Goal: Task Accomplishment & Management: Use online tool/utility

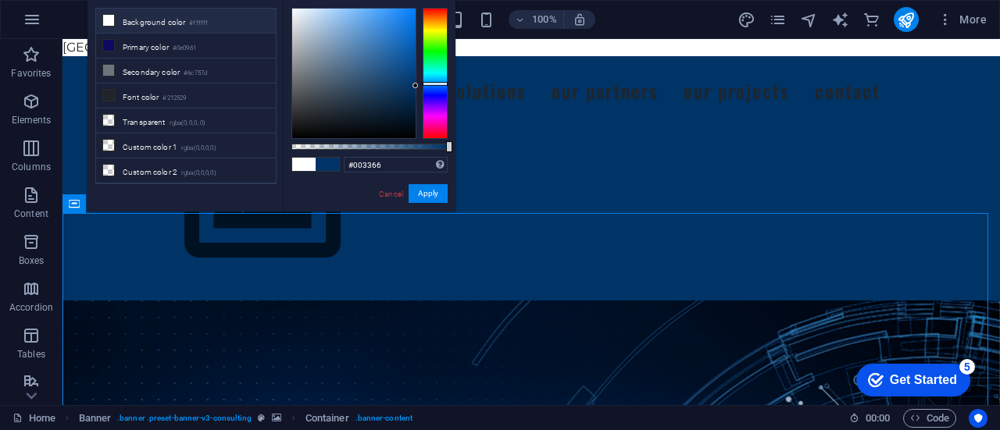
click at [155, 19] on li "Background color #ffffff" at bounding box center [186, 21] width 180 height 25
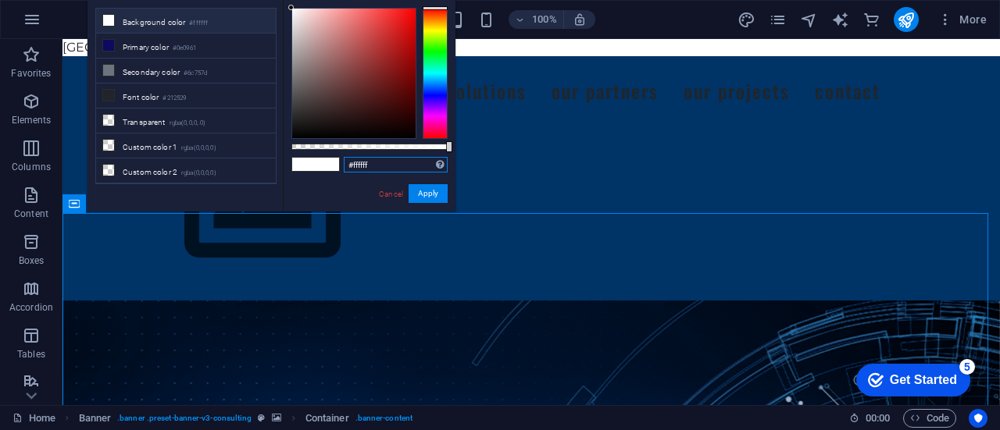
click at [369, 162] on input "#ffffff" at bounding box center [396, 165] width 104 height 16
paste input "#000000"
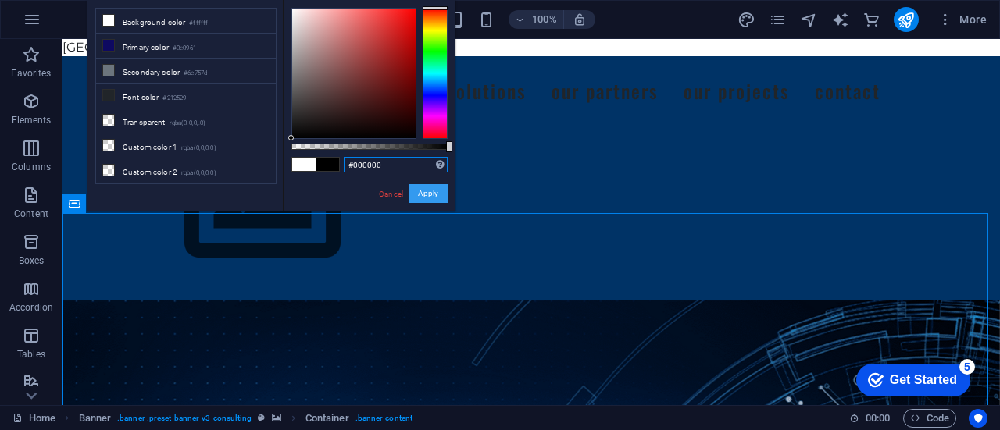
type input "#000000"
click at [433, 196] on button "Apply" at bounding box center [427, 193] width 39 height 19
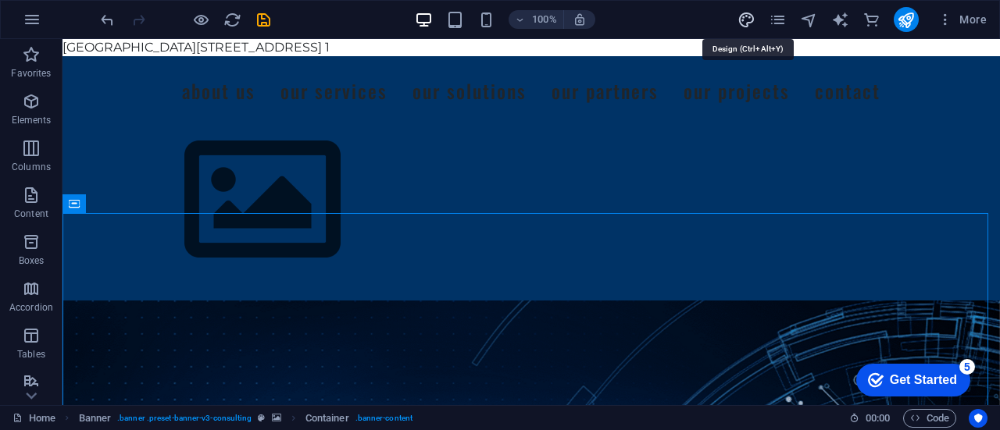
click at [745, 20] on icon "design" at bounding box center [746, 20] width 18 height 18
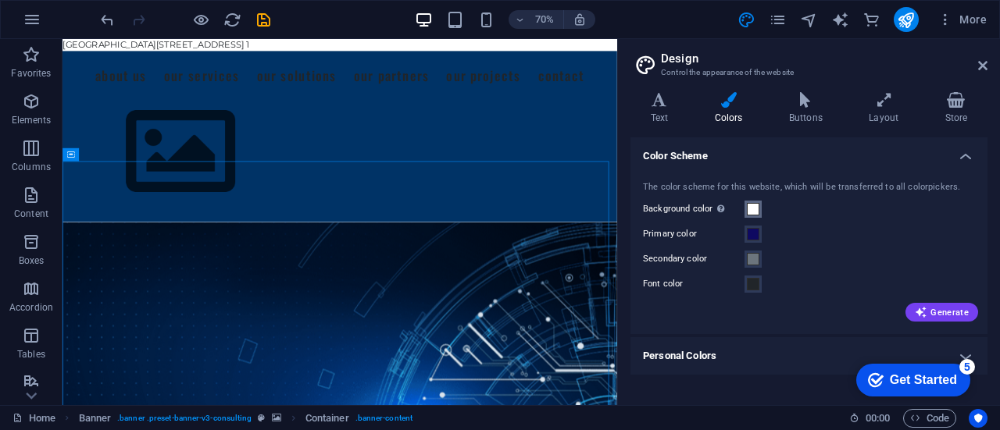
click at [748, 211] on span at bounding box center [753, 209] width 12 height 12
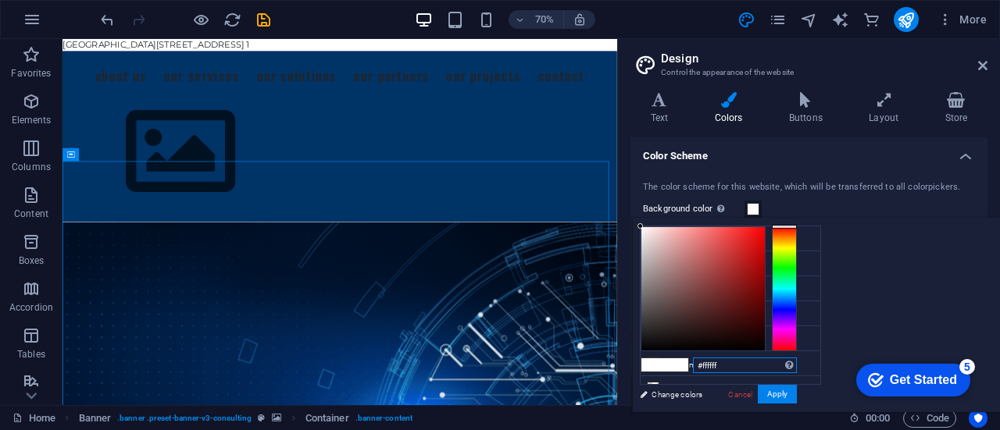
click at [797, 369] on input "#ffffff" at bounding box center [745, 366] width 104 height 16
type input "#"
type input "000000000"
click at [797, 394] on button "Apply" at bounding box center [776, 394] width 39 height 19
click at [797, 369] on input "000000000" at bounding box center [745, 366] width 104 height 16
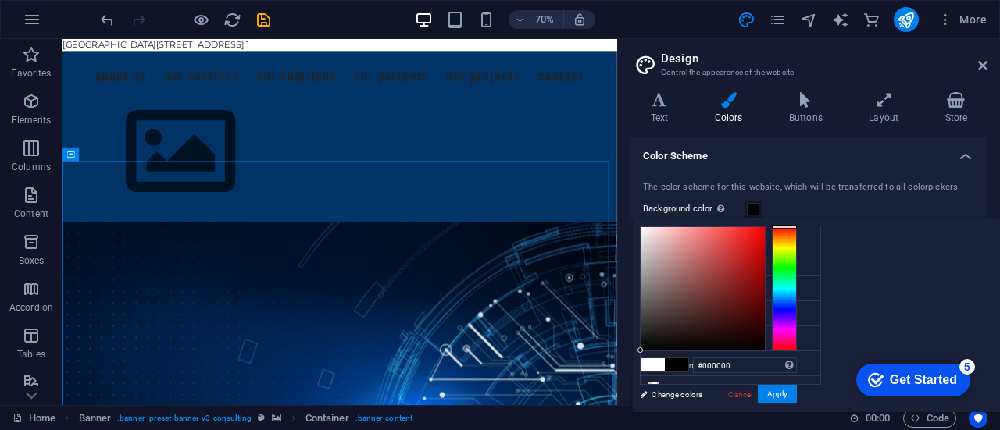
click at [975, 391] on div "checkmark Get Started 5 First Steps in the Editor Let's guide you through the t…" at bounding box center [909, 379] width 133 height 47
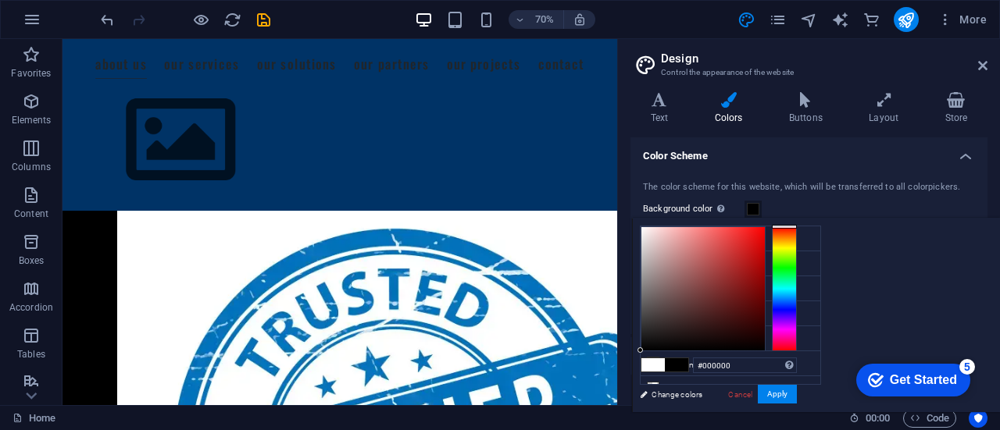
scroll to position [1832, 0]
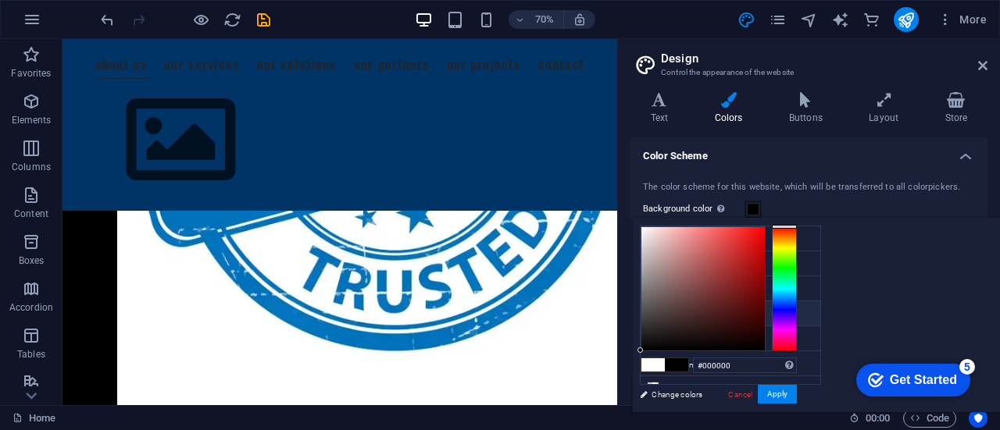
click at [693, 315] on li "Font color #212529" at bounding box center [730, 313] width 180 height 25
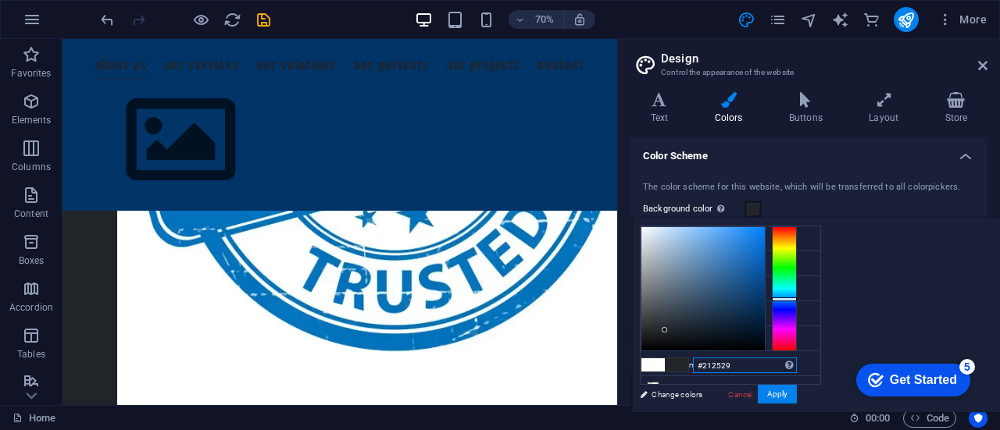
click at [797, 368] on input "#212529" at bounding box center [745, 366] width 104 height 16
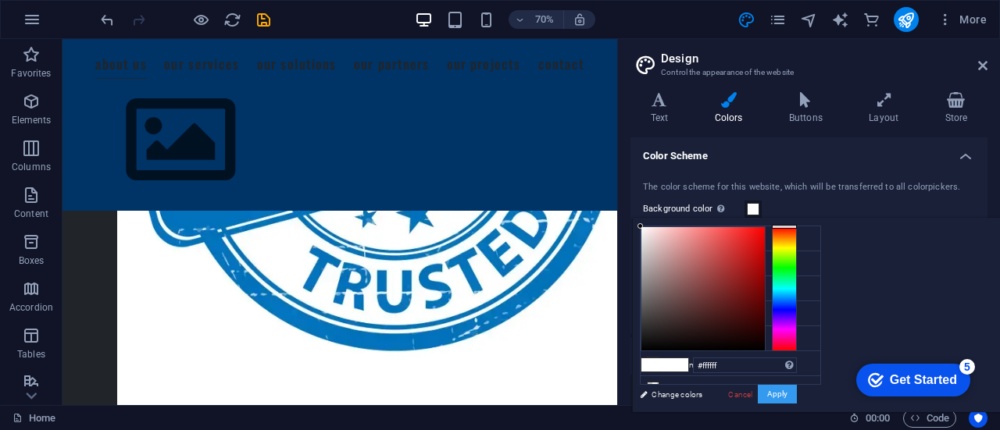
click at [797, 397] on button "Apply" at bounding box center [776, 394] width 39 height 19
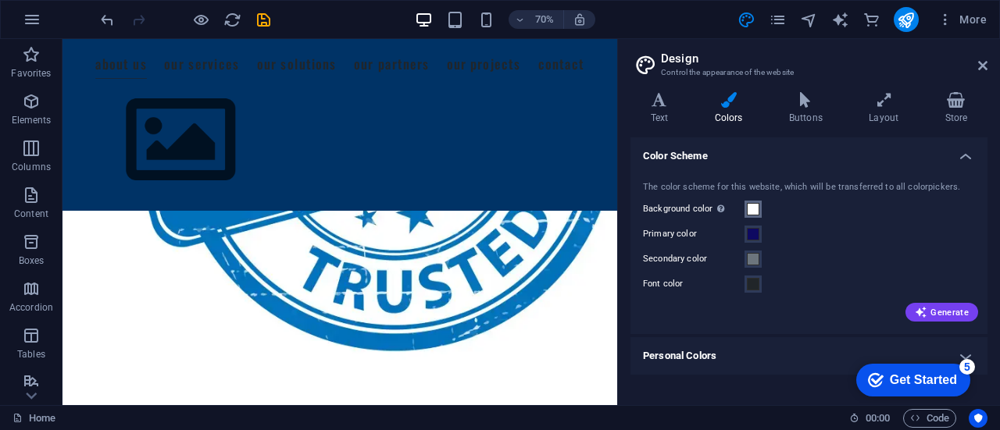
click at [747, 205] on span at bounding box center [753, 209] width 12 height 12
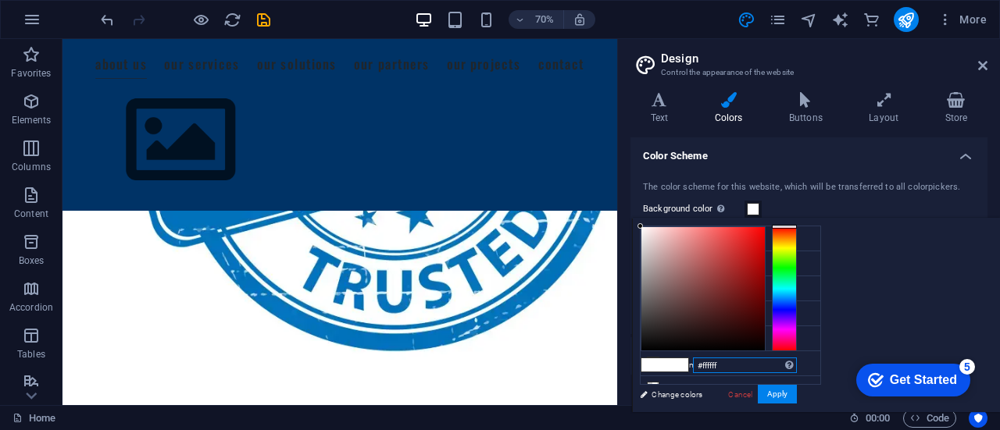
click at [797, 371] on input "#ffffff" at bounding box center [745, 366] width 104 height 16
type input "#"
type input "o"
click at [797, 394] on button "Apply" at bounding box center [776, 394] width 39 height 19
click at [797, 369] on input "00000" at bounding box center [745, 366] width 104 height 16
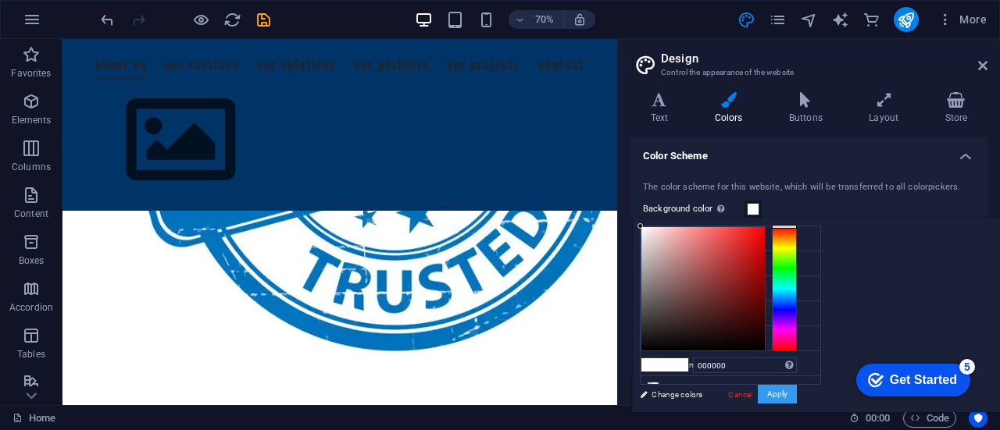
type input "#000000"
click at [797, 397] on button "Apply" at bounding box center [776, 394] width 39 height 19
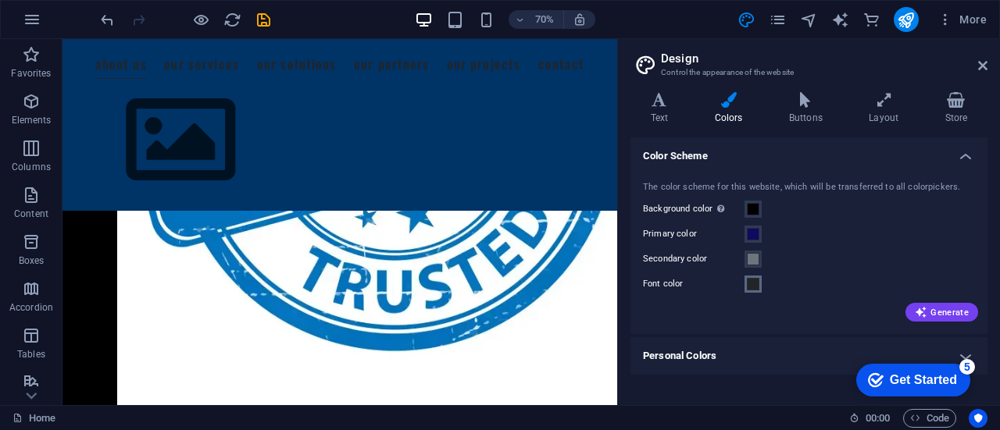
click at [754, 283] on span at bounding box center [753, 284] width 12 height 12
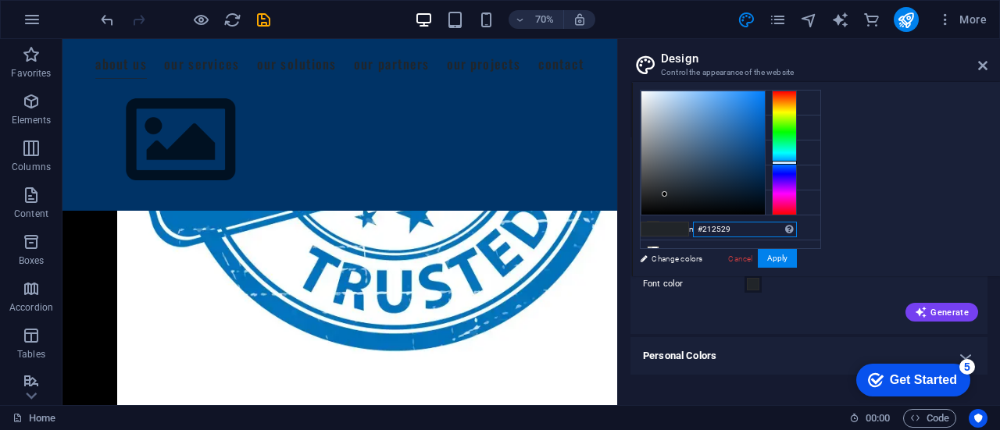
click at [797, 235] on input "#212529" at bounding box center [745, 230] width 104 height 16
click at [797, 258] on button "Apply" at bounding box center [776, 258] width 39 height 19
click at [797, 229] on input "#ffffff" at bounding box center [745, 230] width 104 height 16
type input "#ffffff"
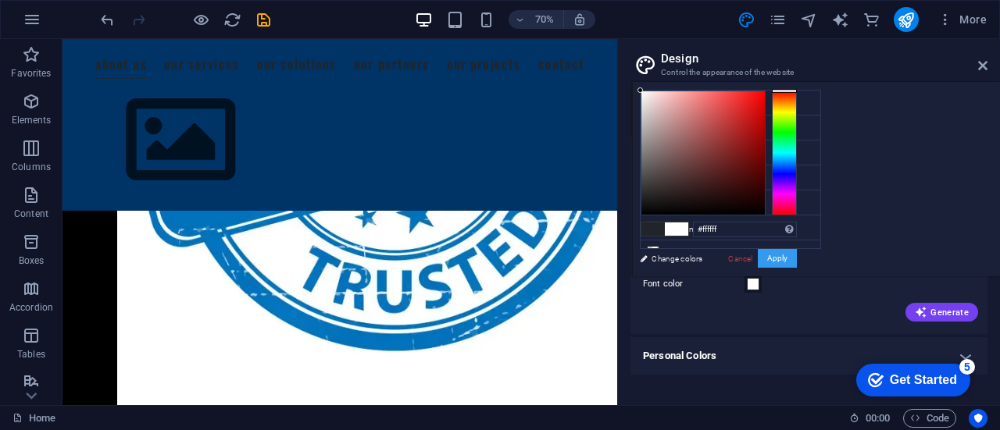
click at [797, 257] on button "Apply" at bounding box center [776, 258] width 39 height 19
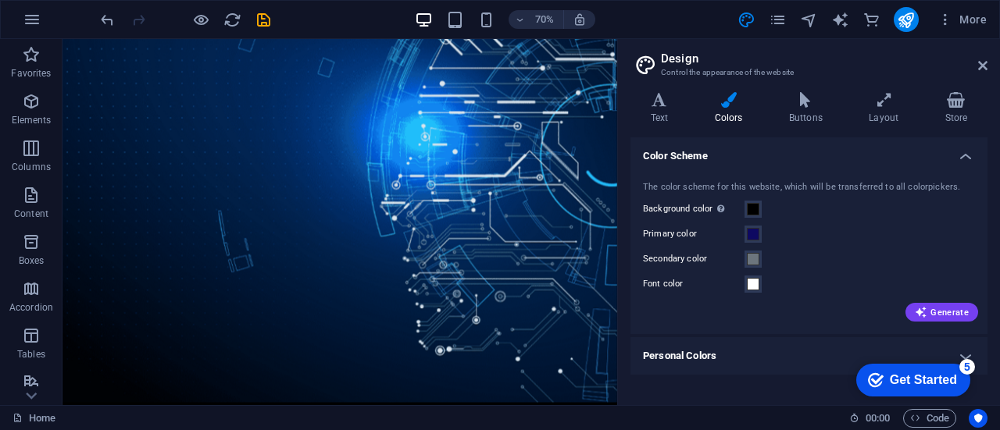
scroll to position [0, 0]
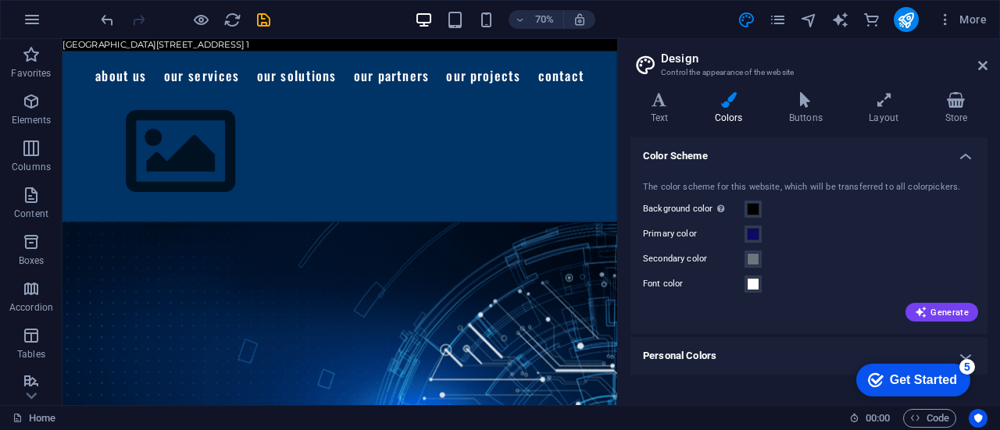
drag, startPoint x: 850, startPoint y: 88, endPoint x: 672, endPoint y: 71, distance: 179.7
click at [661, 130] on figure at bounding box center [458, 200] width 767 height 176
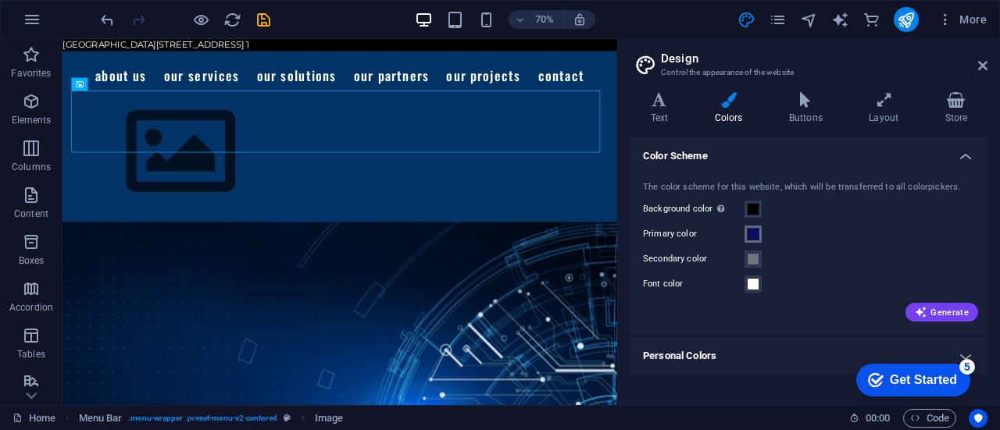
click at [754, 236] on span at bounding box center [753, 234] width 12 height 12
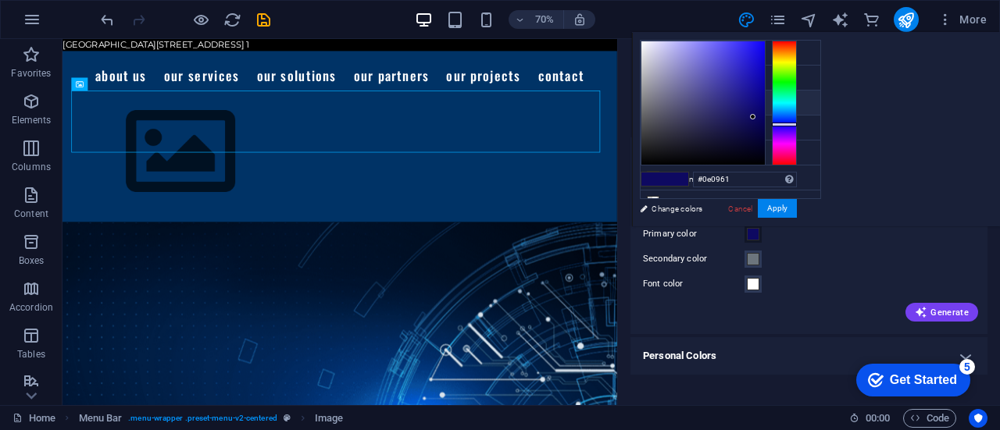
click at [717, 108] on li "Secondary color #6c757d" at bounding box center [730, 103] width 180 height 25
type input "#6c757d"
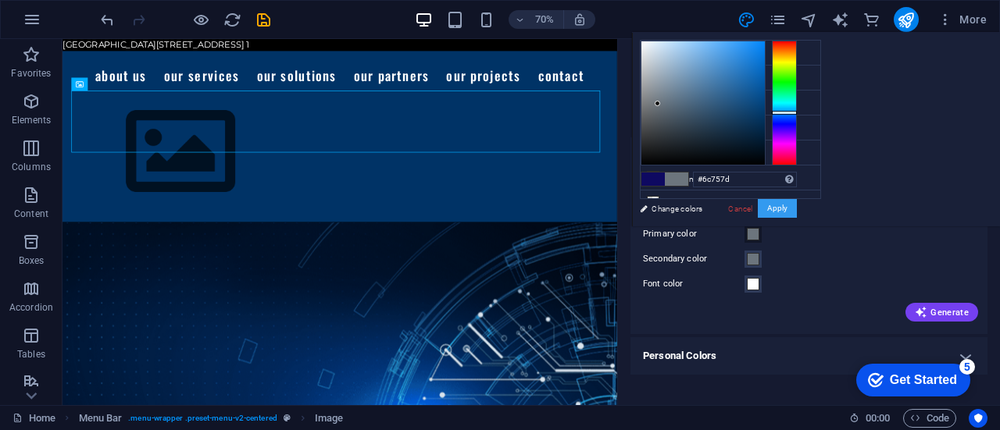
click at [797, 203] on button "Apply" at bounding box center [776, 208] width 39 height 19
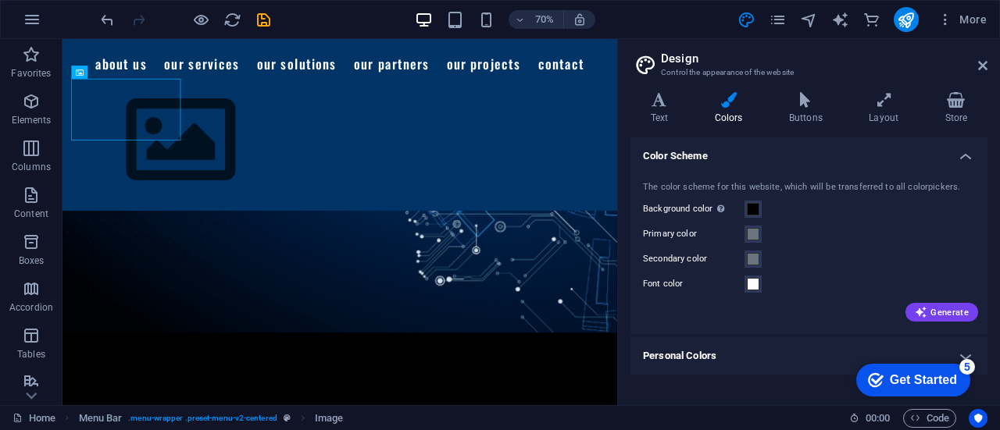
scroll to position [917, 0]
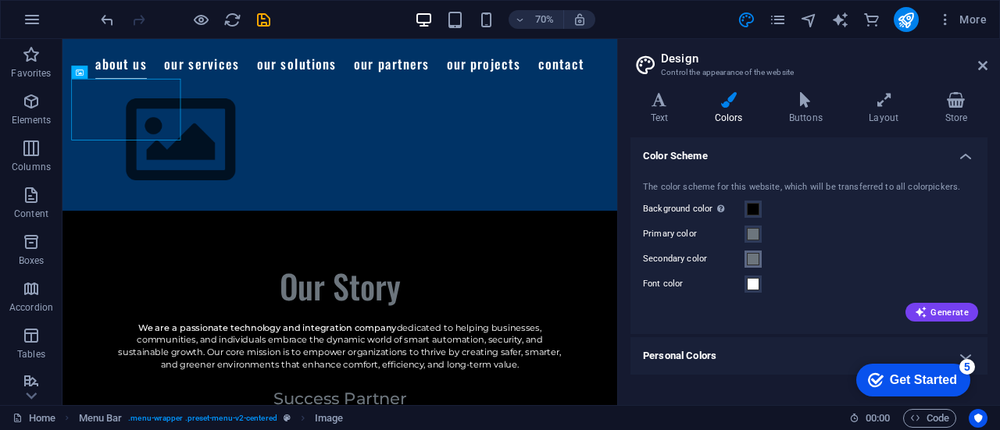
click at [754, 258] on span at bounding box center [753, 259] width 12 height 12
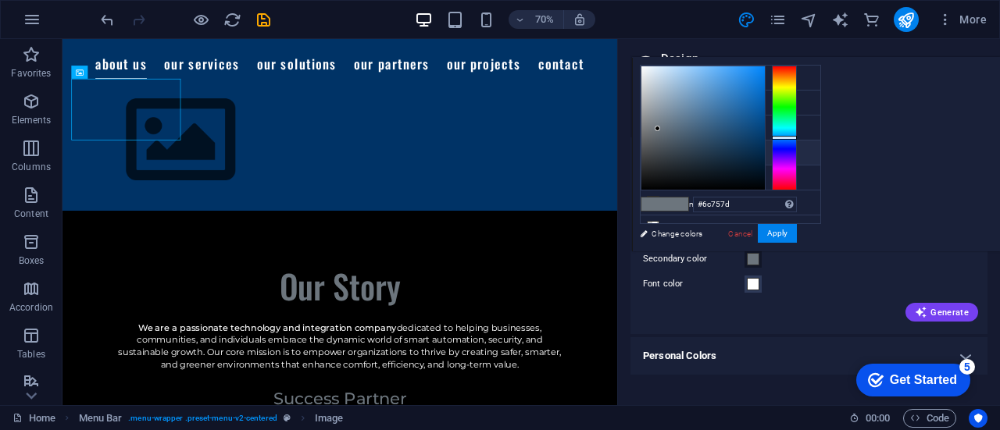
click at [701, 148] on li "Font color #ffffff" at bounding box center [730, 153] width 180 height 25
type input "#ffffff"
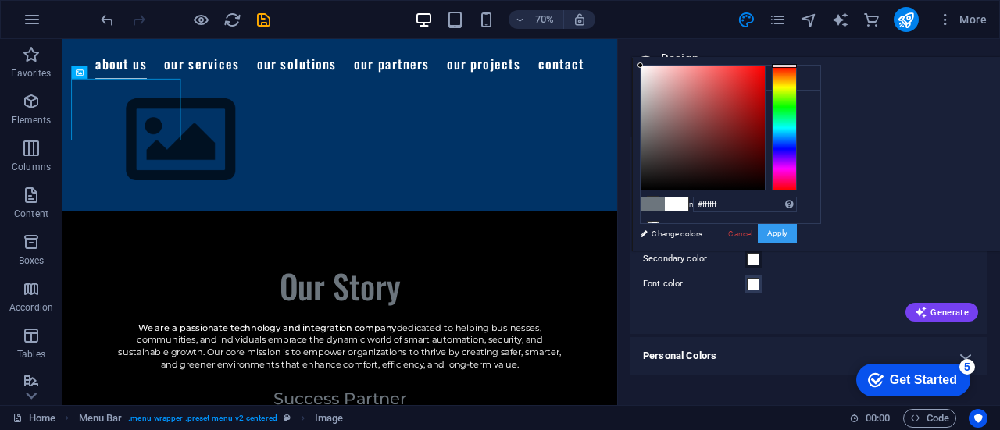
click at [797, 224] on button "Apply" at bounding box center [776, 233] width 39 height 19
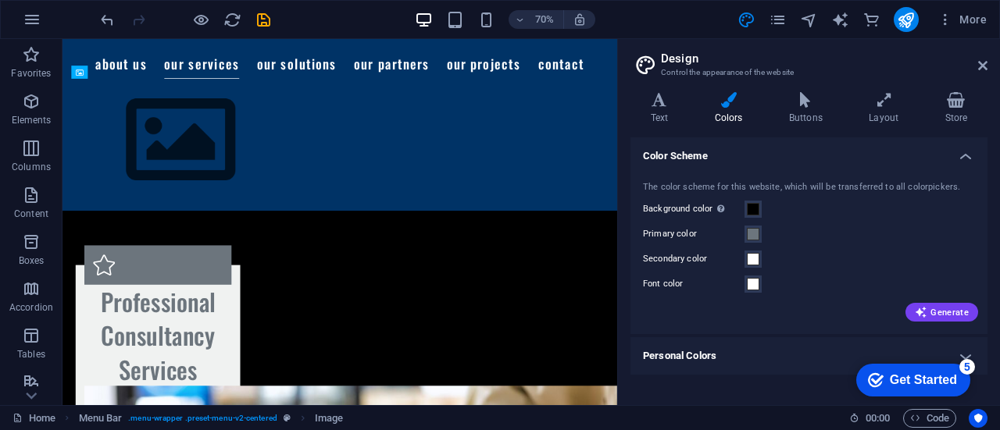
scroll to position [5499, 0]
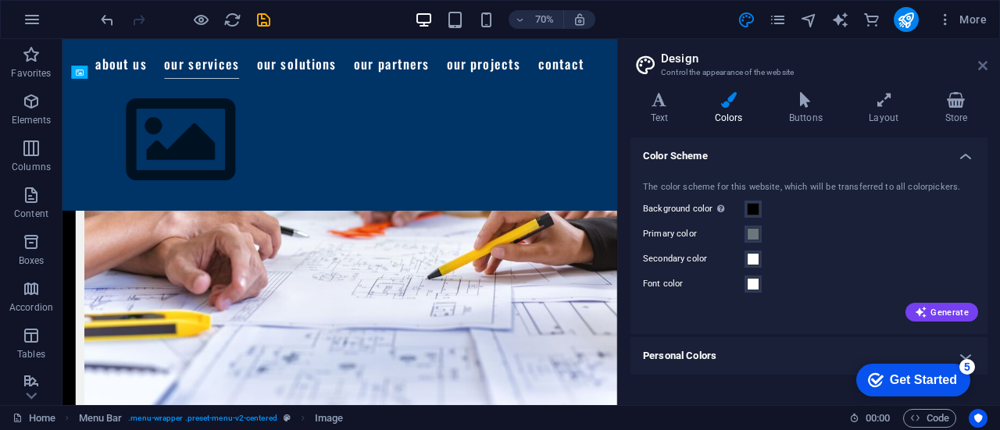
click at [986, 62] on icon at bounding box center [982, 65] width 9 height 12
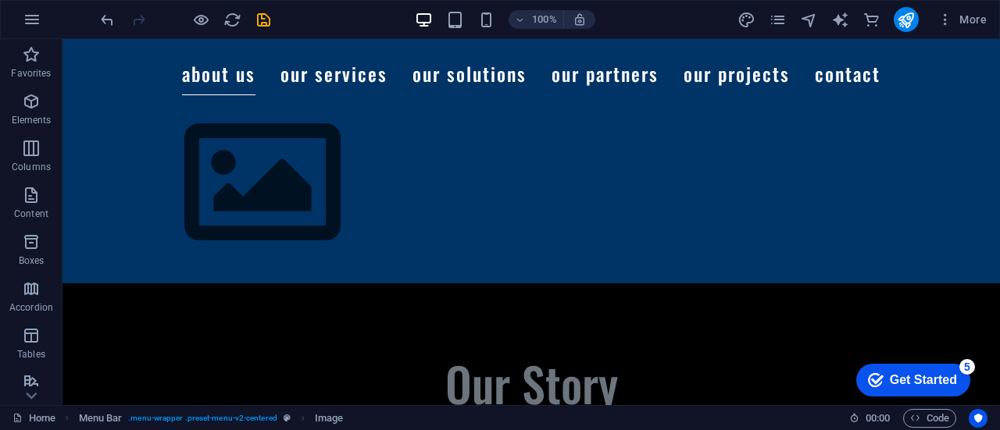
scroll to position [912, 0]
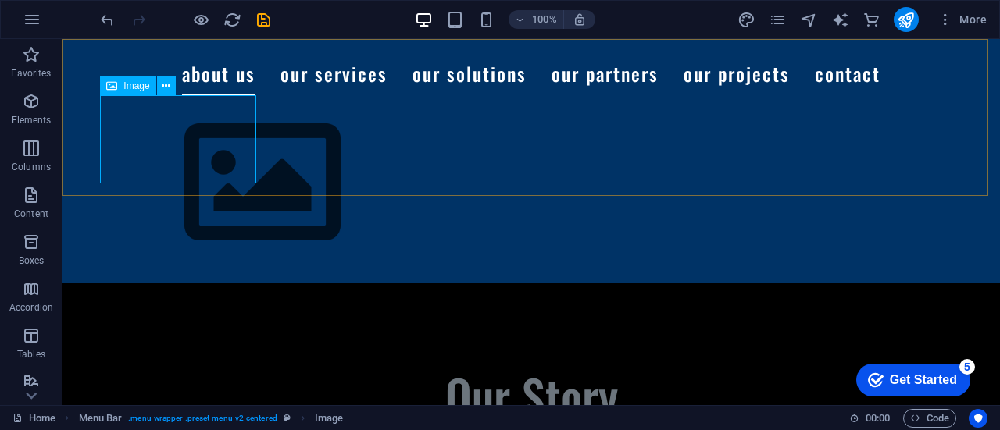
click at [191, 126] on figure at bounding box center [531, 183] width 850 height 176
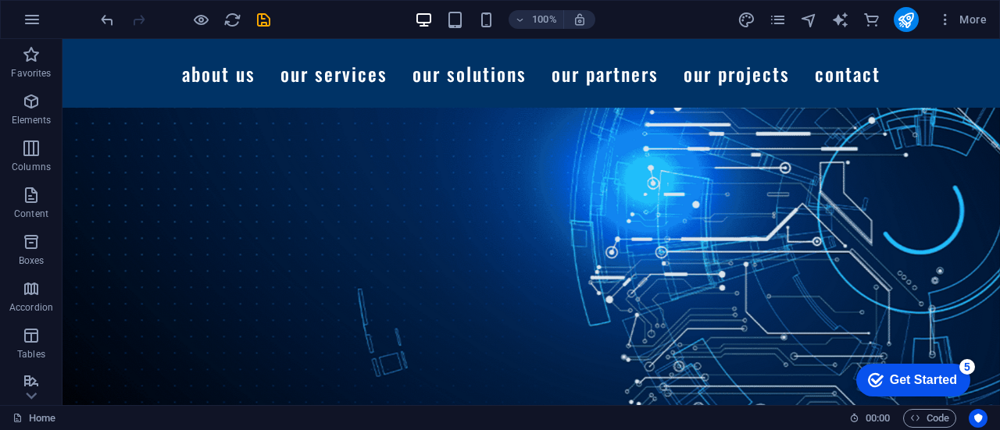
scroll to position [0, 0]
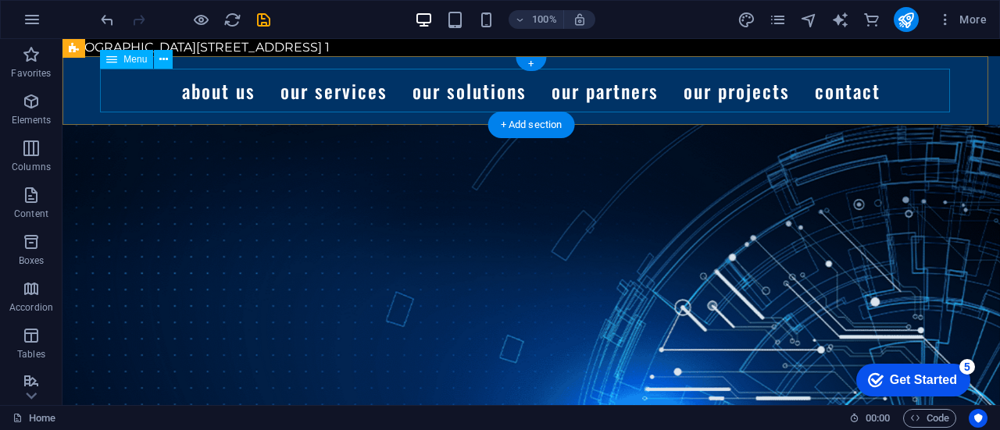
click at [944, 69] on nav "About Us Our Services Our Solutions Our Partners Our Projects Contact" at bounding box center [531, 91] width 850 height 44
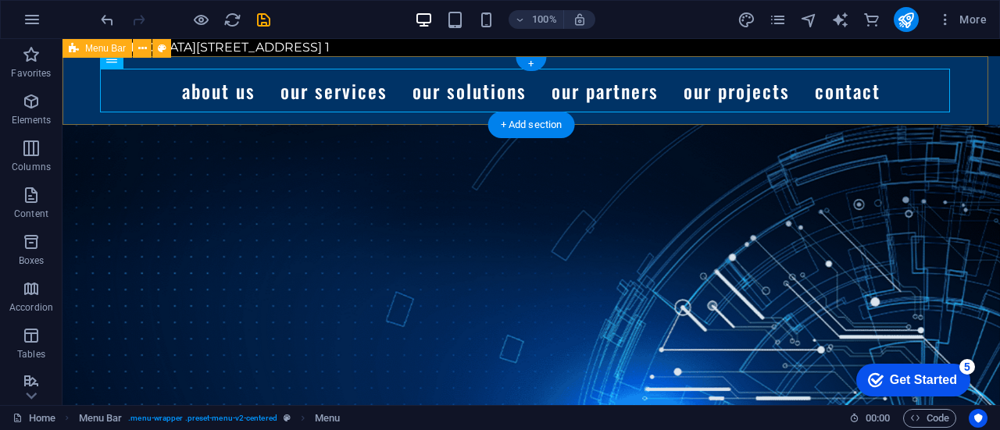
click at [961, 76] on div "Menu About Us Our Services Our Solutions Our Partners Our Projects Contact" at bounding box center [530, 90] width 937 height 69
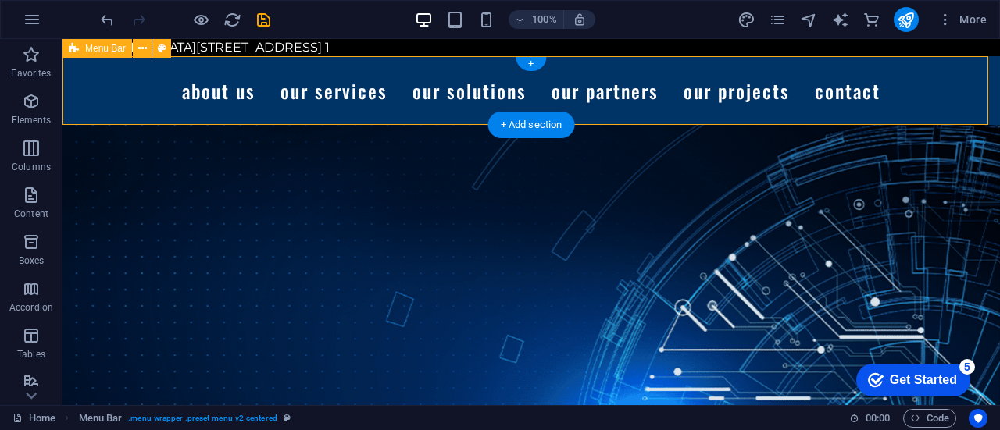
click at [961, 76] on div "Menu About Us Our Services Our Solutions Our Partners Our Projects Contact" at bounding box center [530, 90] width 937 height 69
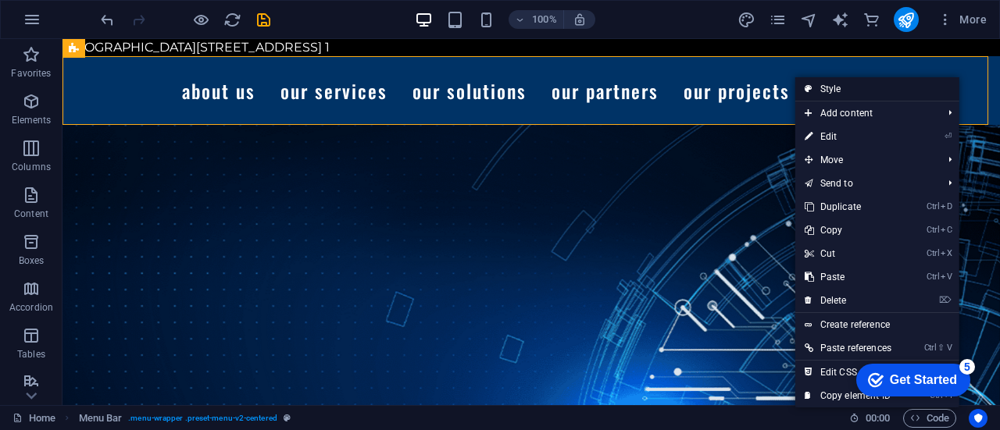
click at [842, 86] on link "Style" at bounding box center [877, 88] width 164 height 23
select select "rem"
select select "preset-menu-v2-centered"
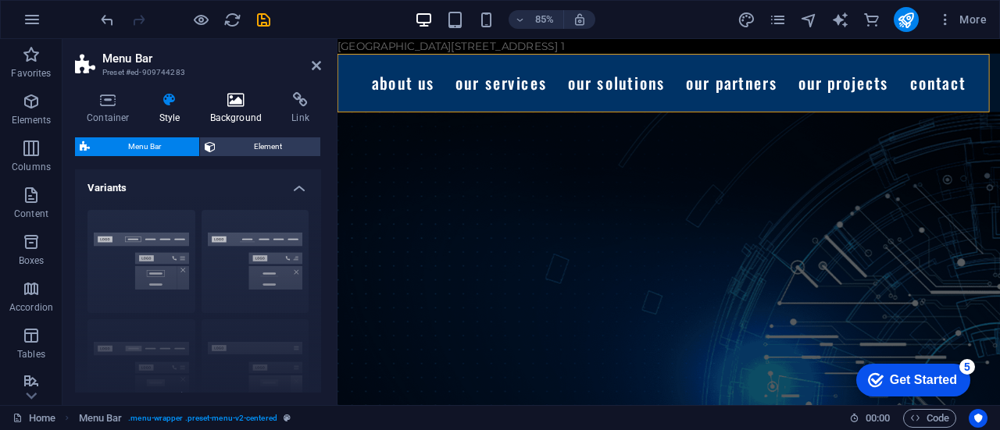
click at [251, 113] on h4 "Background" at bounding box center [239, 108] width 82 height 33
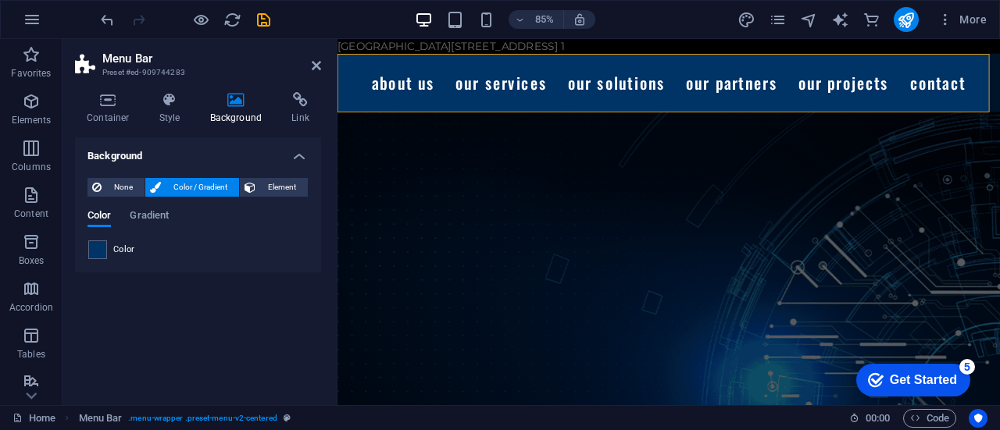
click at [120, 248] on span "Color" at bounding box center [124, 250] width 22 height 12
click at [102, 248] on span at bounding box center [97, 249] width 17 height 17
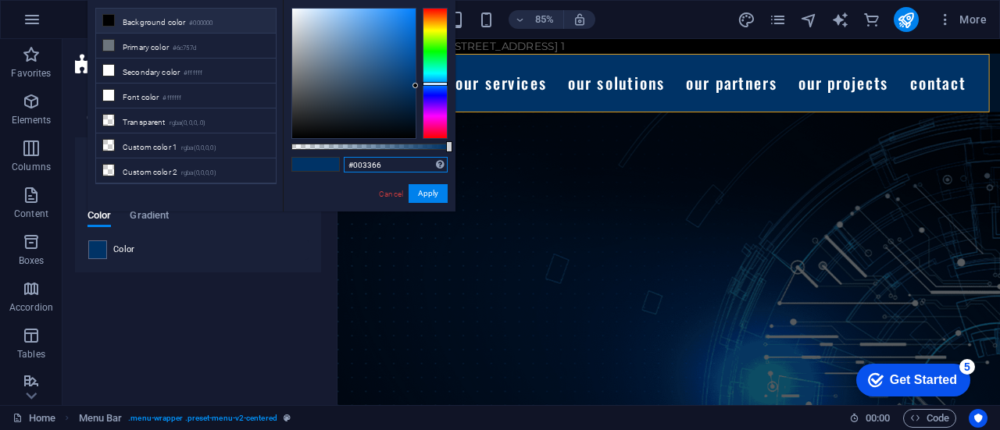
click at [390, 166] on input "#003366" at bounding box center [396, 165] width 104 height 16
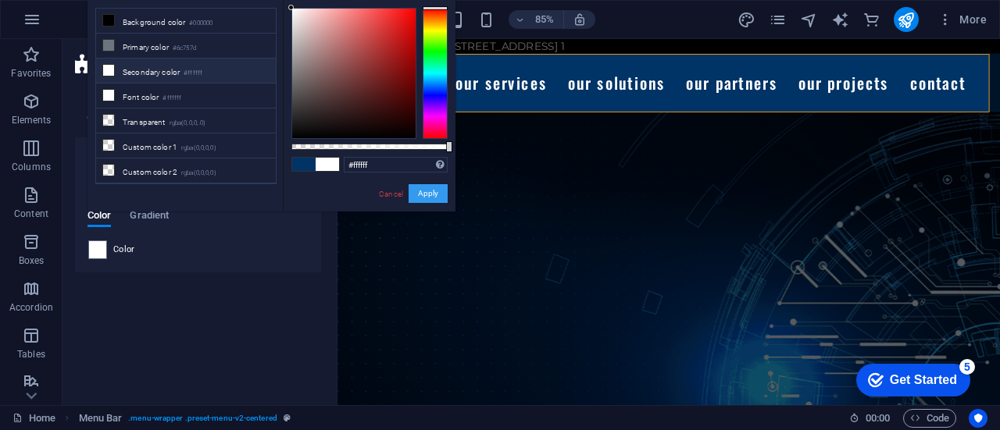
click at [433, 194] on button "Apply" at bounding box center [427, 193] width 39 height 19
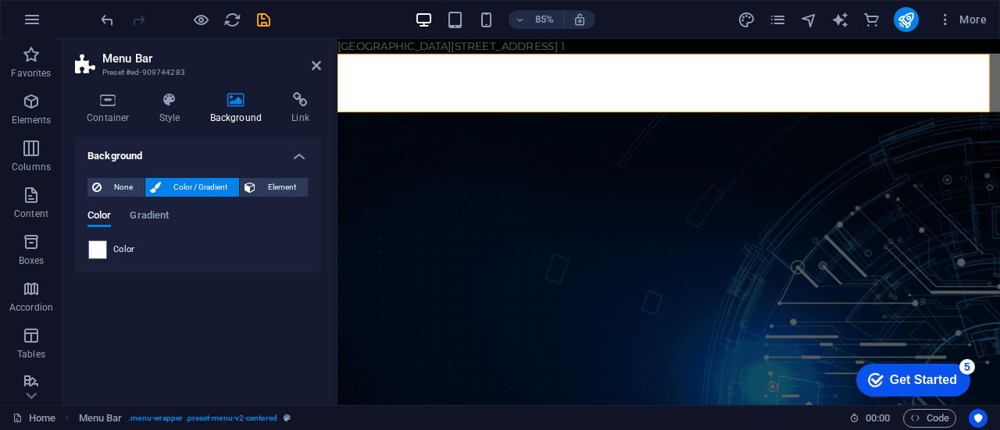
click at [117, 248] on span "Color" at bounding box center [124, 250] width 22 height 12
click at [100, 248] on span at bounding box center [97, 249] width 17 height 17
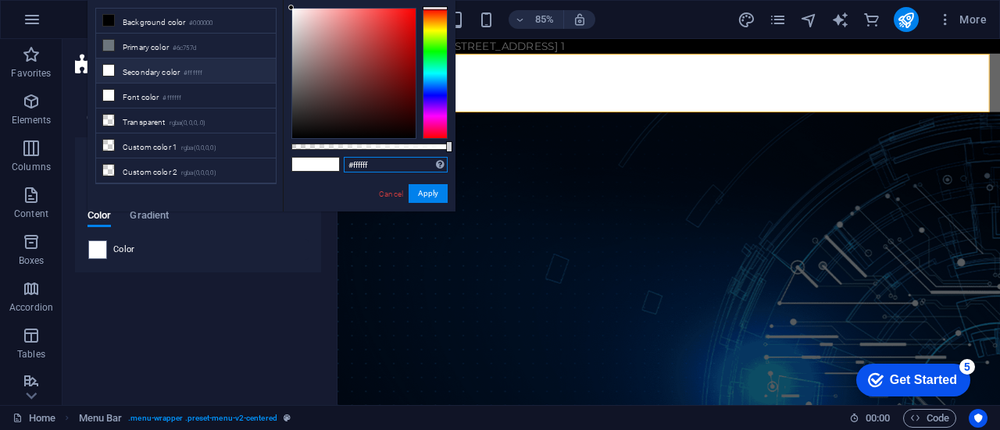
click at [387, 169] on input "#ffffff" at bounding box center [396, 165] width 104 height 16
type input "#"
type input "#000000"
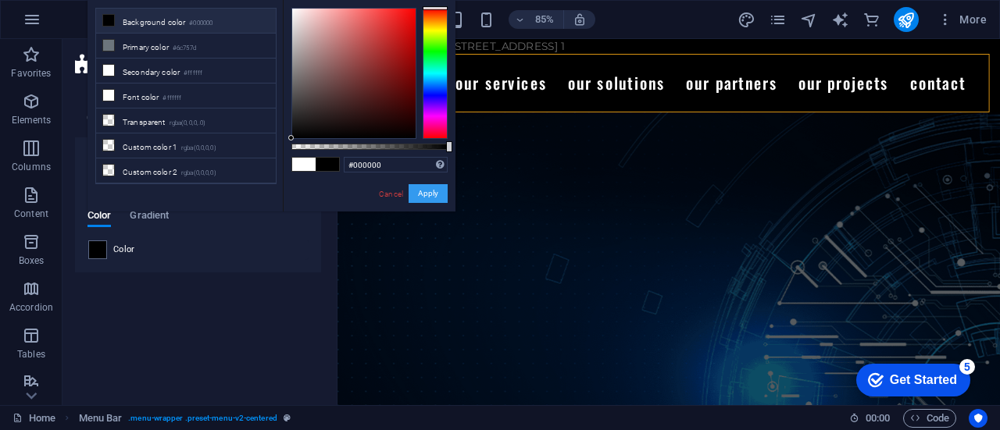
click at [424, 194] on button "Apply" at bounding box center [427, 193] width 39 height 19
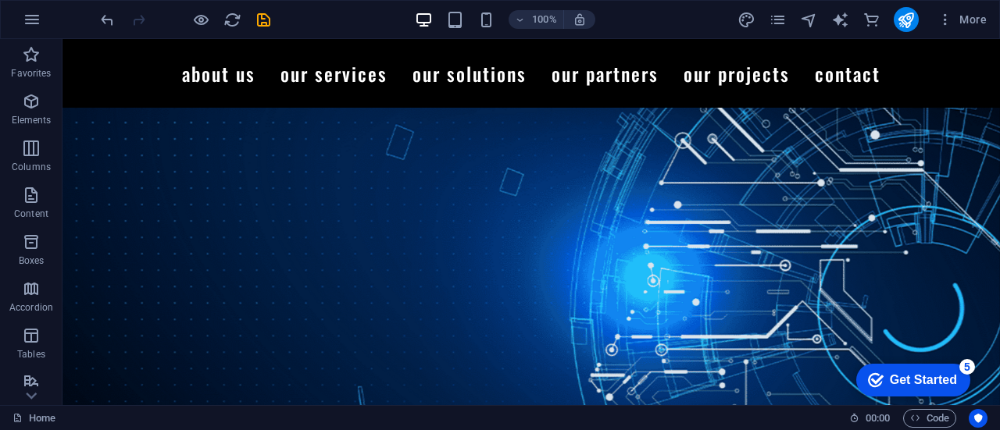
scroll to position [164, 0]
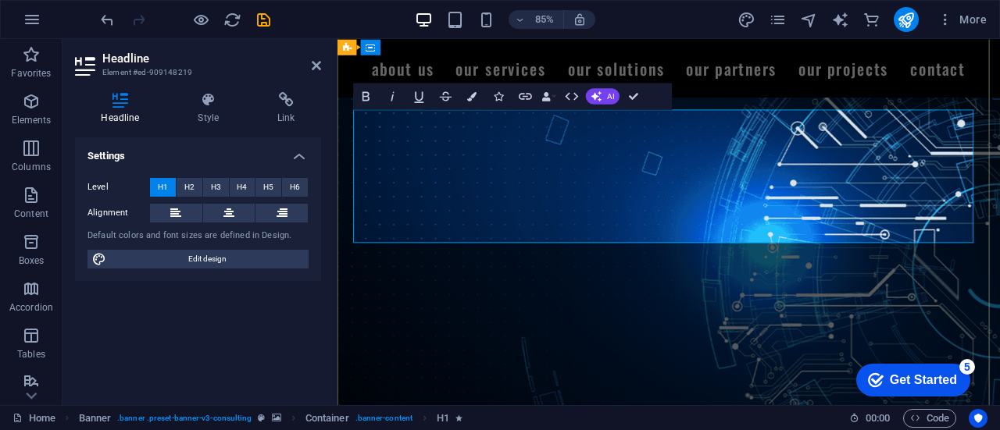
click at [472, 91] on icon "button" at bounding box center [472, 95] width 9 height 9
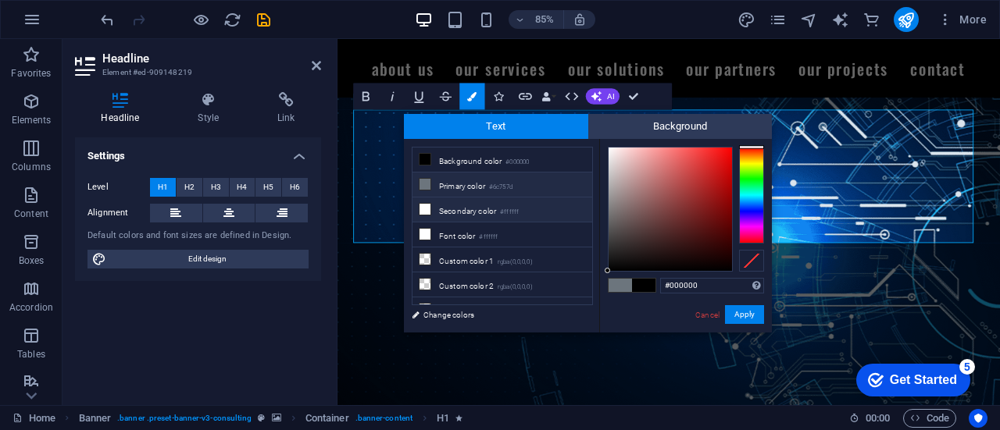
click at [462, 208] on li "Secondary color #ffffff" at bounding box center [502, 210] width 180 height 25
type input "#ffffff"
click at [735, 308] on button "Apply" at bounding box center [744, 314] width 39 height 19
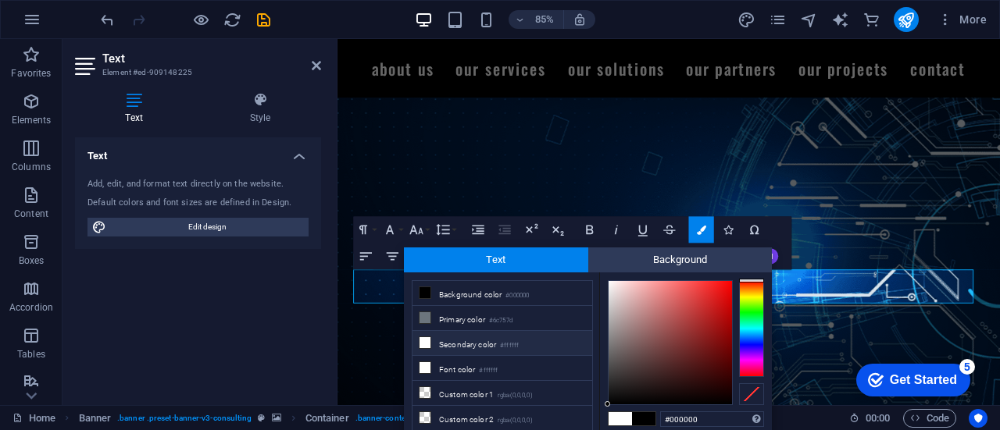
click at [442, 338] on li "Secondary color #ffffff" at bounding box center [502, 343] width 180 height 25
type input "#ffffff"
click at [442, 338] on li "Secondary color #ffffff" at bounding box center [502, 343] width 180 height 25
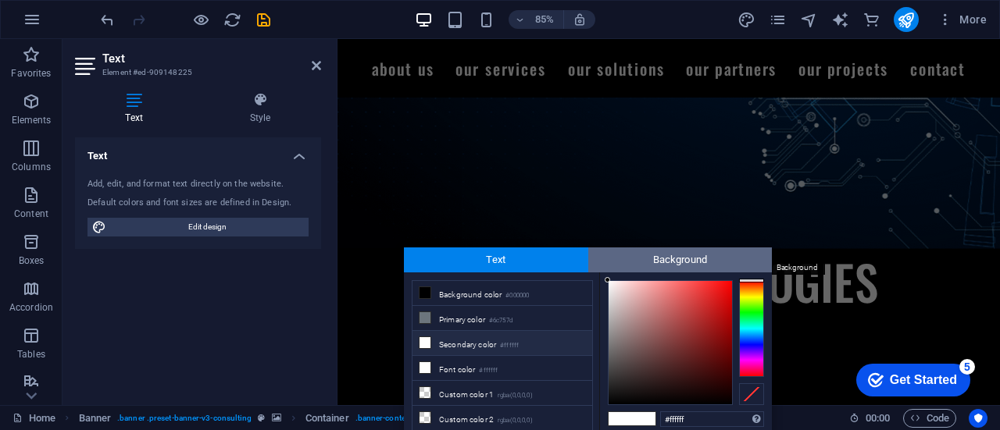
click at [642, 258] on span "Background" at bounding box center [680, 260] width 184 height 25
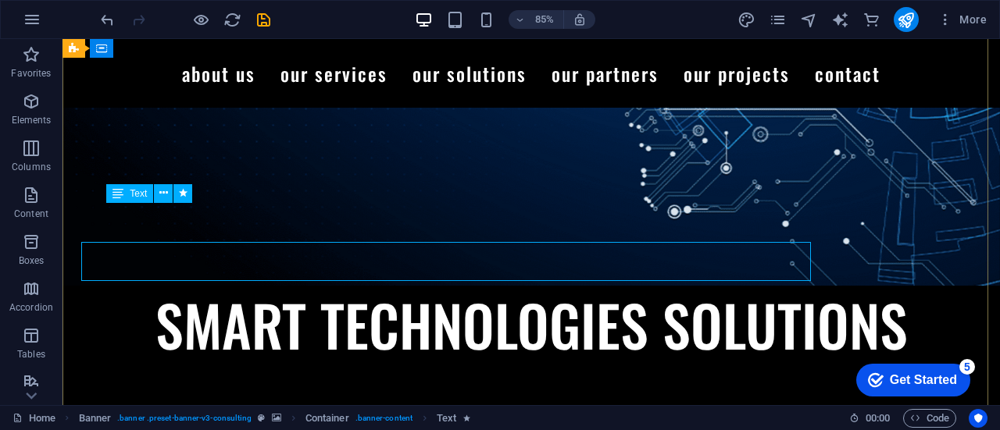
scroll to position [233, 0]
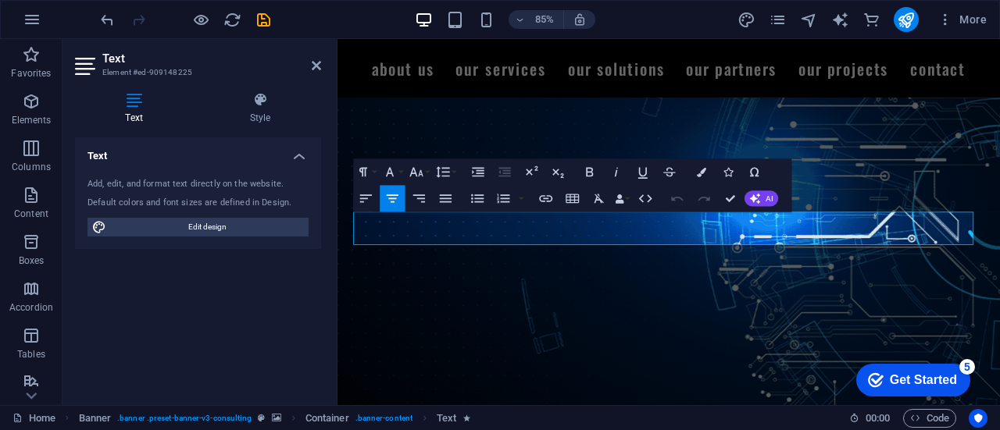
click at [294, 216] on div "Add, edit, and format text directly on the website. Default colors and font siz…" at bounding box center [198, 208] width 246 height 84
click at [693, 165] on button "Colors" at bounding box center [701, 172] width 25 height 27
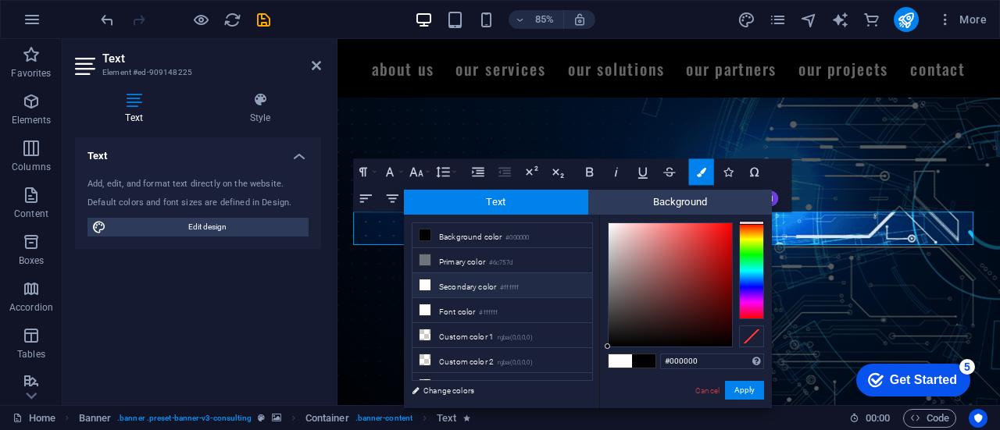
click at [476, 273] on li "Secondary color #ffffff" at bounding box center [502, 285] width 180 height 25
type input "#ffffff"
click at [736, 390] on button "Apply" at bounding box center [744, 390] width 39 height 19
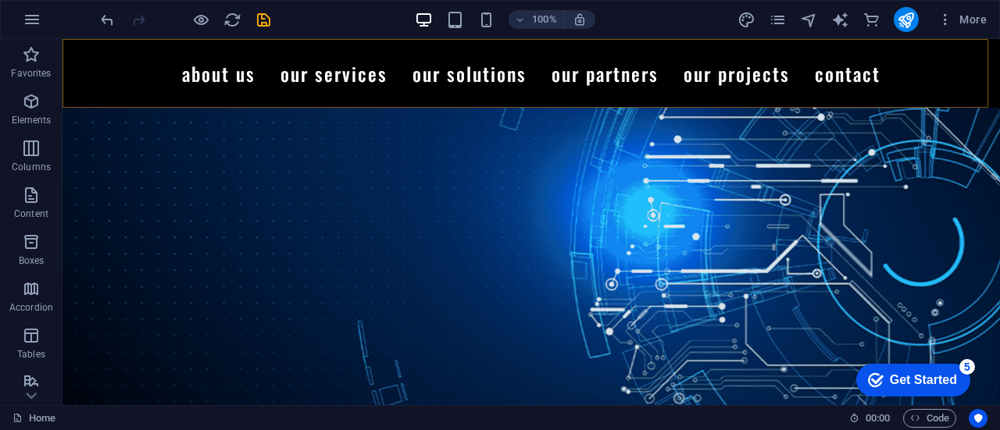
click at [962, 73] on div "Menu About Us Our Services Our Solutions Our Partners Our Projects Contact" at bounding box center [530, 73] width 937 height 69
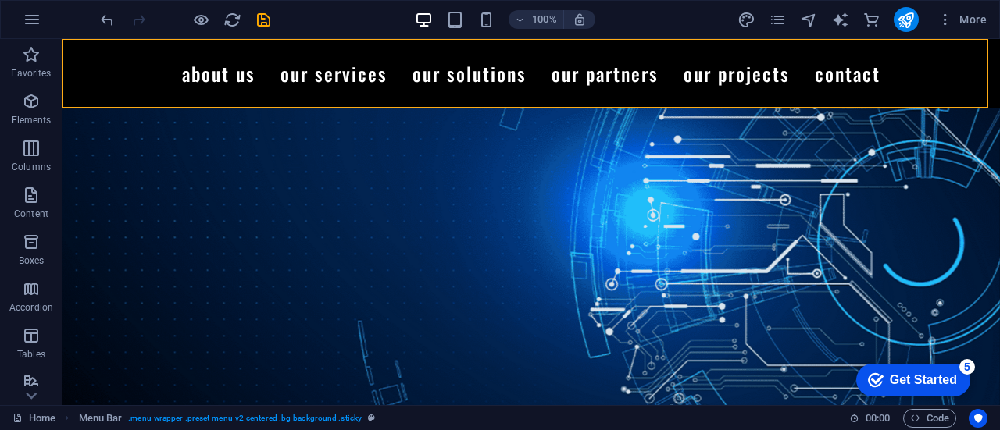
click at [962, 73] on div "Menu About Us Our Services Our Solutions Our Partners Our Projects Contact" at bounding box center [530, 73] width 937 height 69
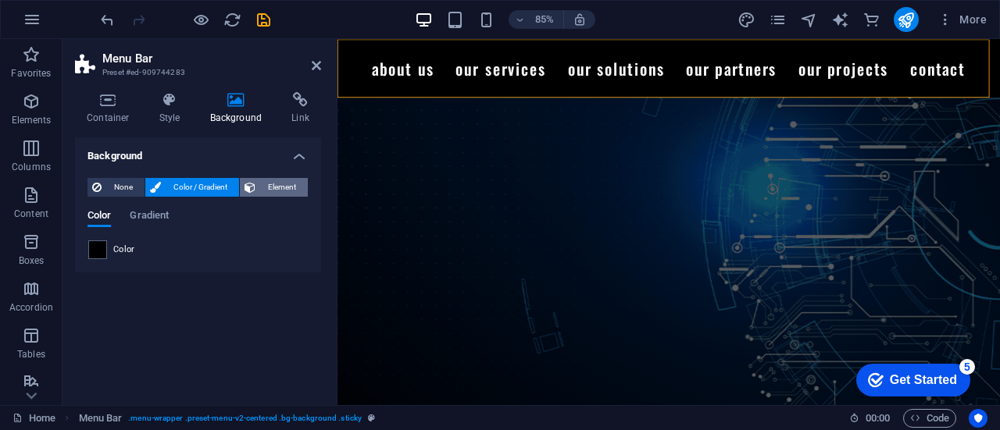
click at [267, 184] on span "Element" at bounding box center [281, 187] width 43 height 19
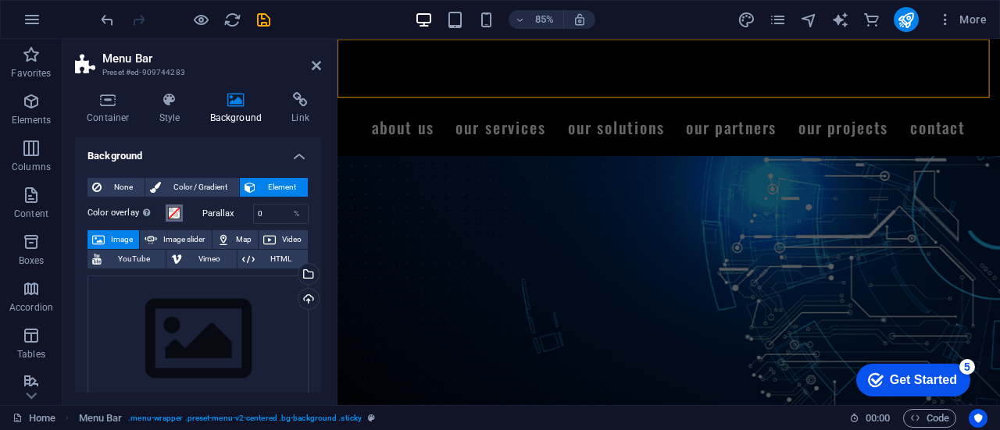
click at [179, 212] on span at bounding box center [174, 213] width 12 height 12
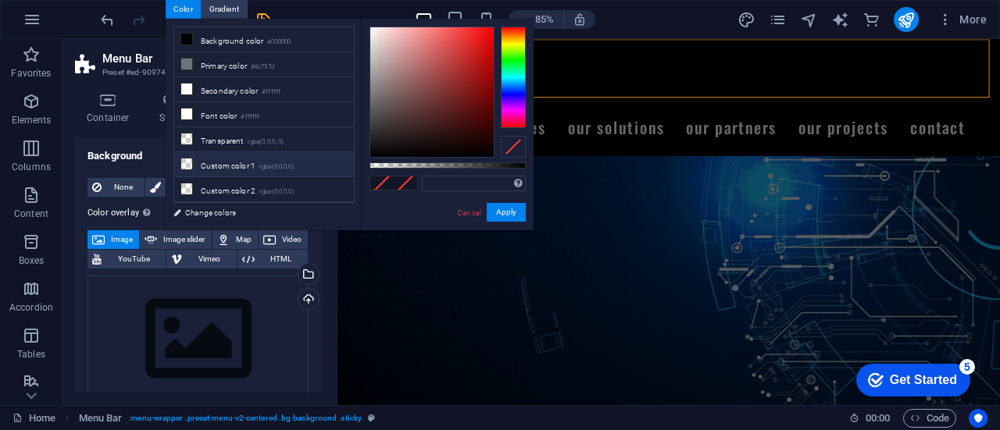
click at [253, 169] on li "Custom color 1 rgba(0,0,0,0)" at bounding box center [264, 164] width 180 height 25
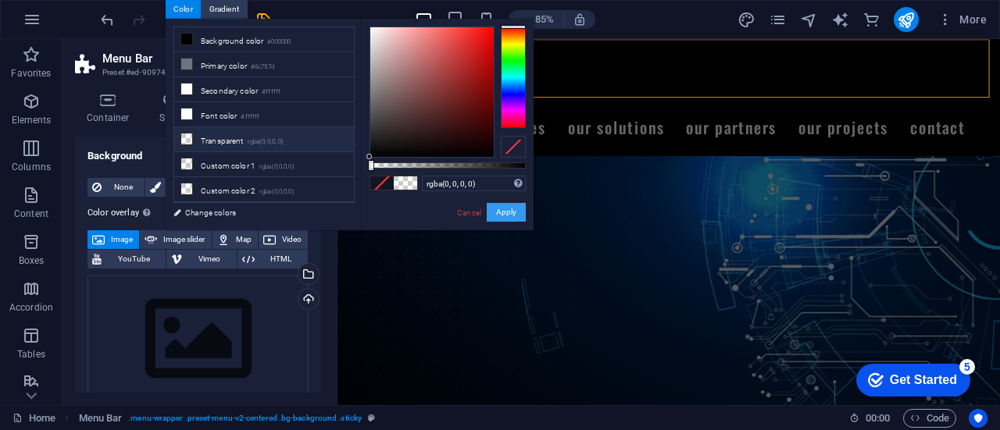
click at [507, 211] on button "Apply" at bounding box center [506, 212] width 39 height 19
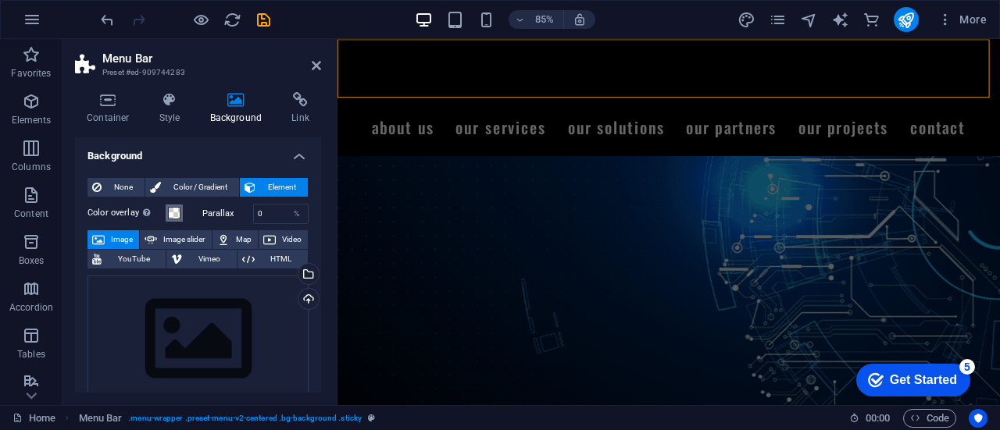
click at [174, 215] on span at bounding box center [174, 213] width 12 height 12
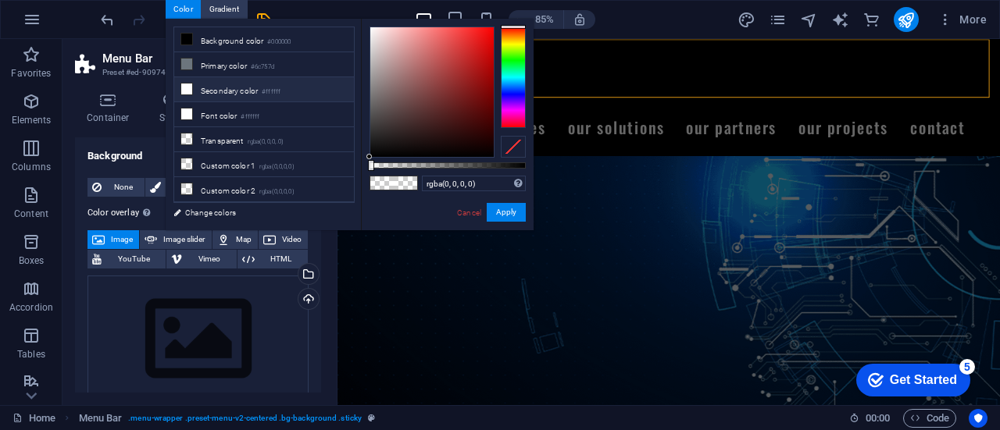
click at [247, 90] on li "Secondary color #ffffff" at bounding box center [264, 89] width 180 height 25
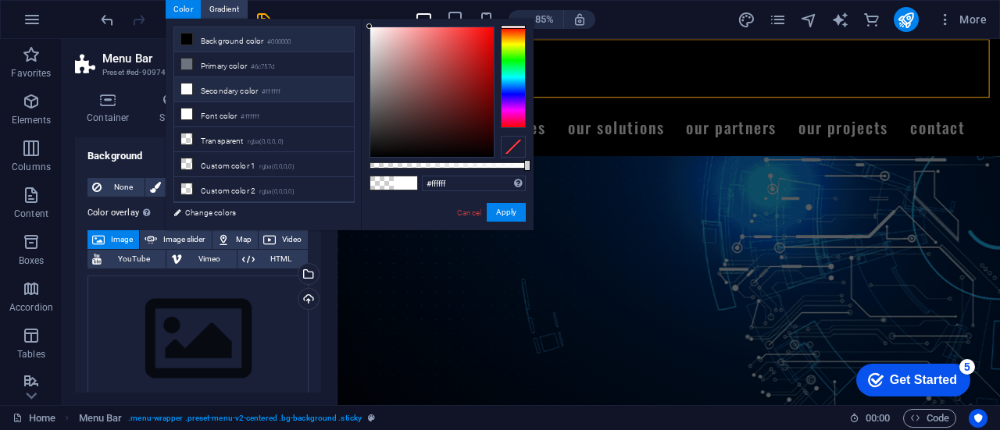
click at [226, 41] on li "Background color #000000" at bounding box center [264, 39] width 180 height 25
type input "#000000"
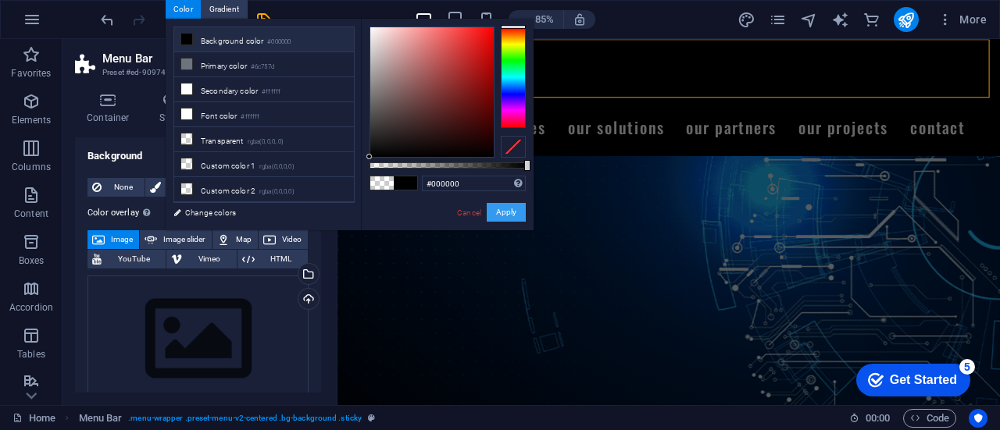
click at [510, 217] on button "Apply" at bounding box center [506, 212] width 39 height 19
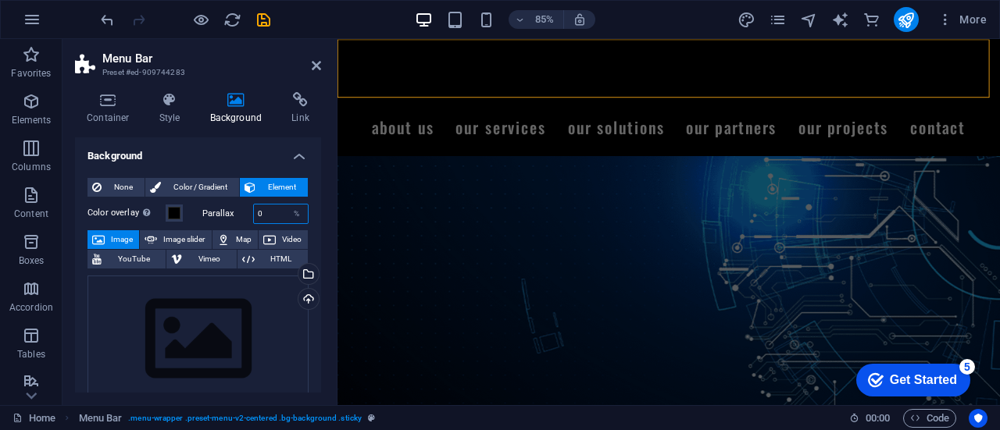
click at [266, 212] on input "0" at bounding box center [281, 214] width 55 height 19
type input "50"
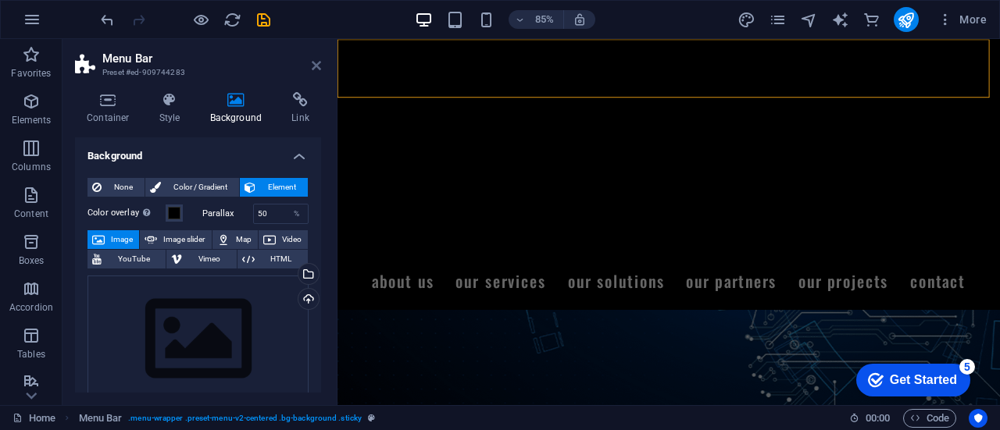
click at [315, 66] on icon at bounding box center [316, 65] width 9 height 12
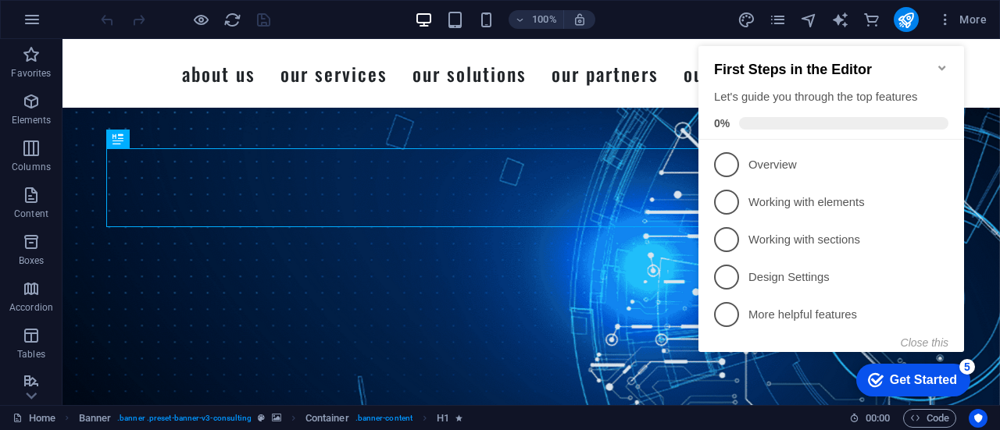
click at [945, 62] on icon "Minimize checklist" at bounding box center [942, 68] width 12 height 12
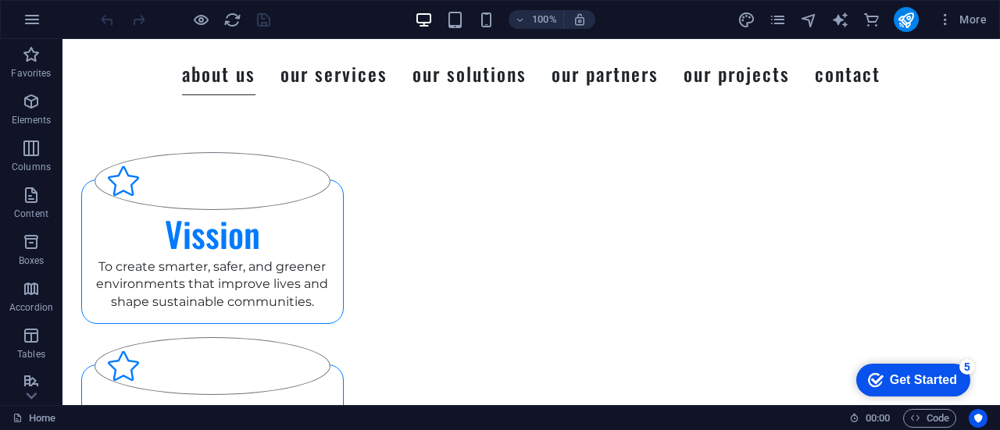
scroll to position [2387, 0]
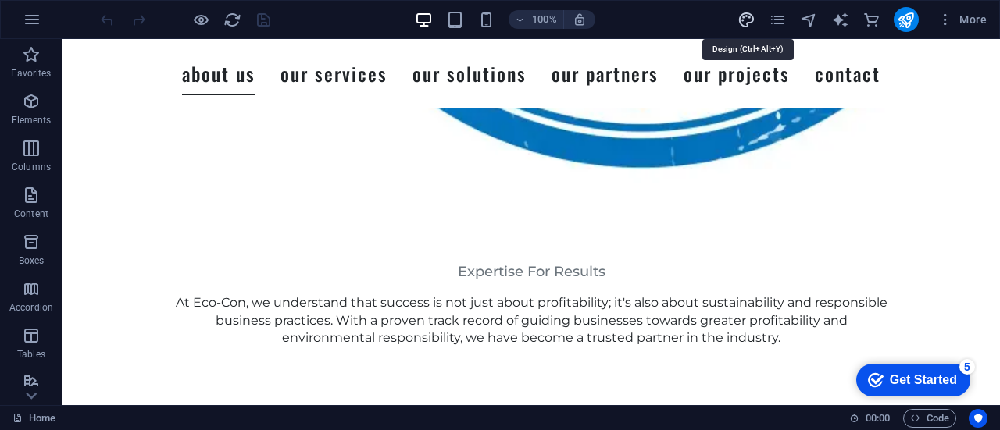
click at [749, 17] on icon "design" at bounding box center [746, 20] width 18 height 18
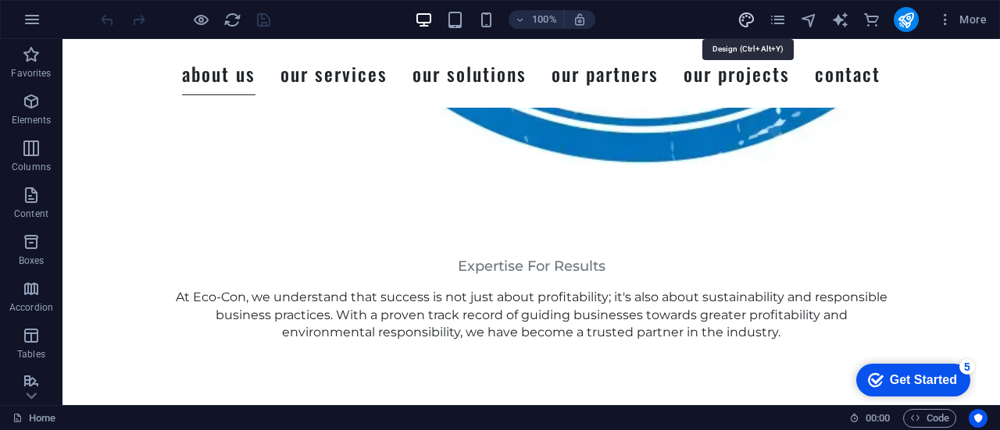
select select "500"
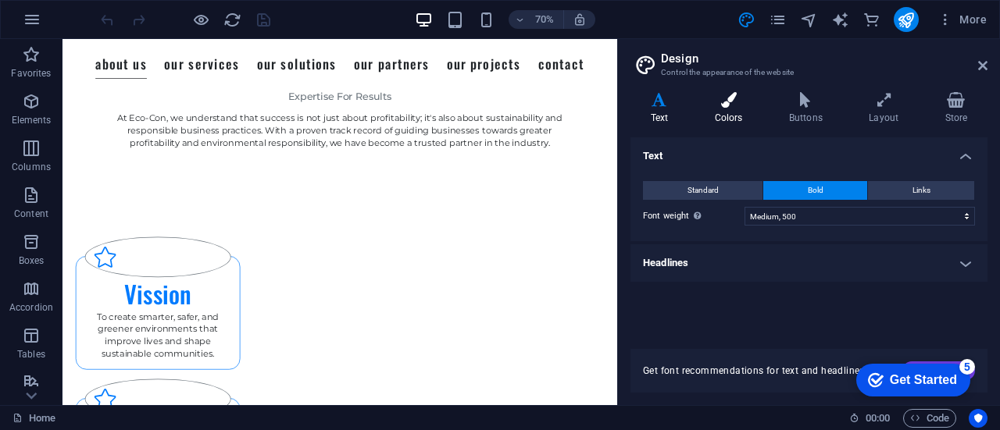
click at [731, 109] on h4 "Colors" at bounding box center [731, 108] width 74 height 33
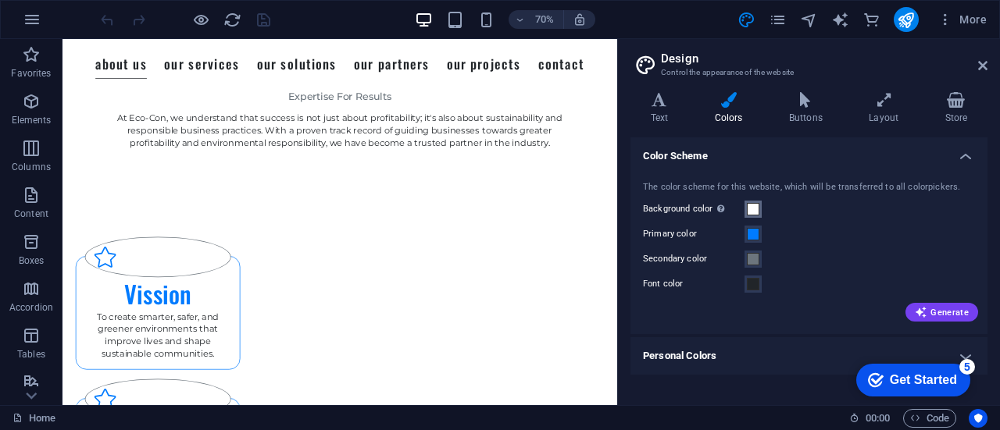
click at [752, 212] on span at bounding box center [753, 209] width 12 height 12
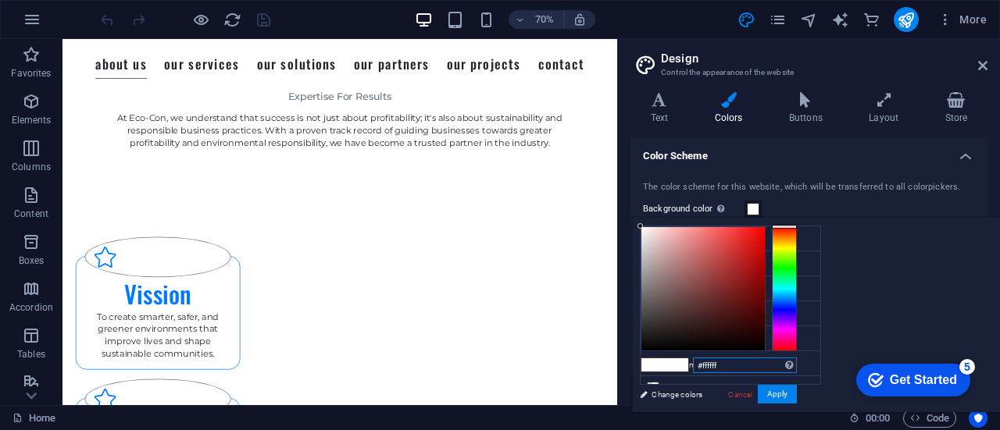
click at [797, 365] on input "#ffffff" at bounding box center [745, 366] width 104 height 16
click at [797, 369] on input "#ffffff" at bounding box center [745, 366] width 104 height 16
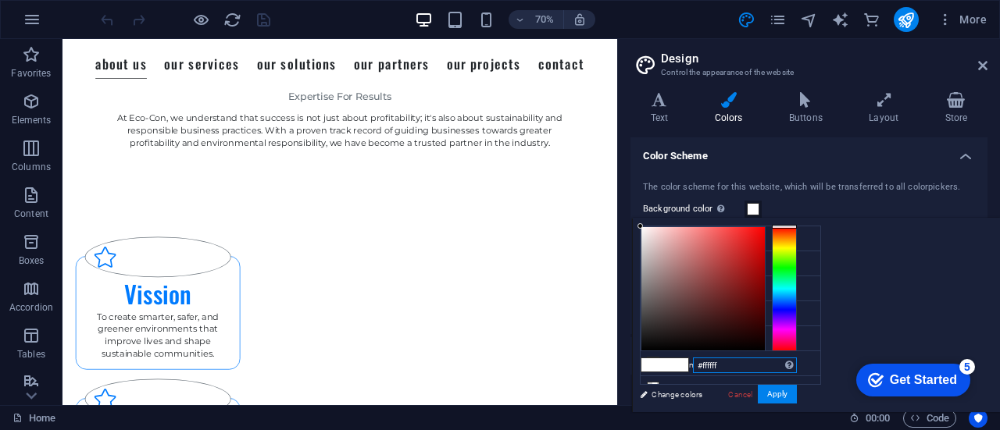
click at [797, 369] on input "#ffffff" at bounding box center [745, 366] width 104 height 16
type input "#000000"
click at [797, 394] on button "Apply" at bounding box center [776, 394] width 39 height 19
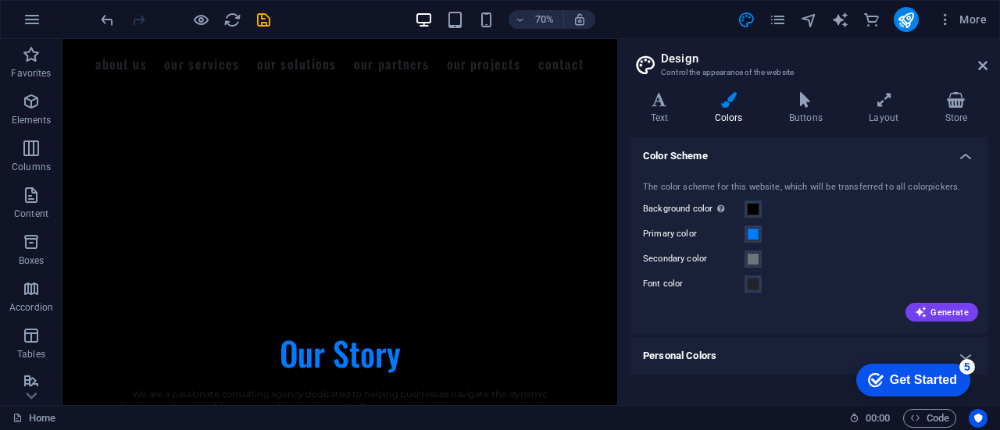
scroll to position [559, 0]
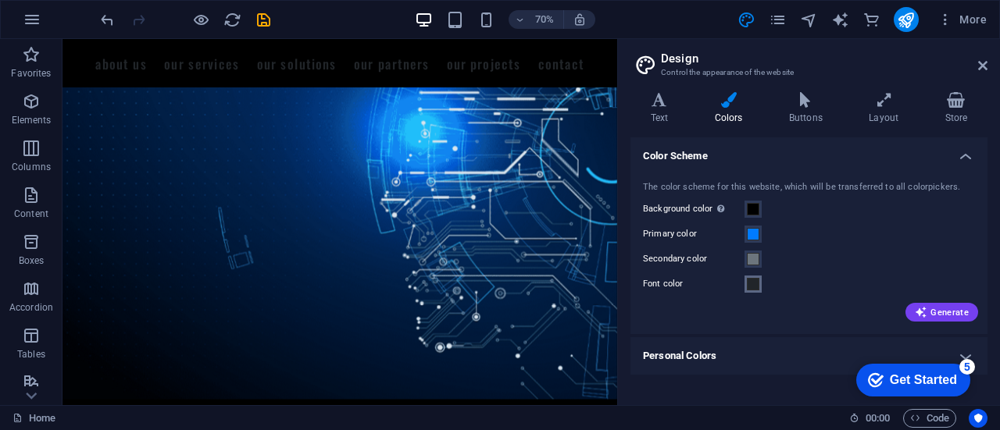
click at [757, 287] on span at bounding box center [753, 284] width 12 height 12
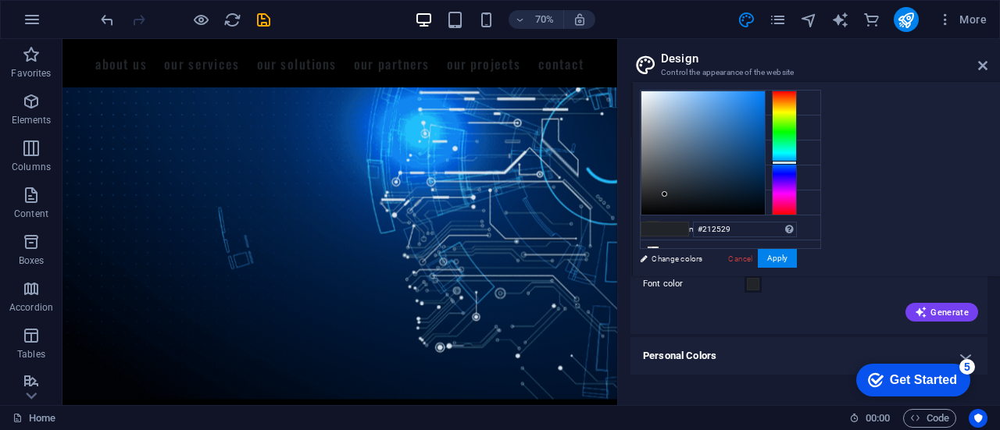
scroll to position [58, 0]
click at [797, 233] on input "#212529" at bounding box center [745, 230] width 104 height 16
type input "#ffffff"
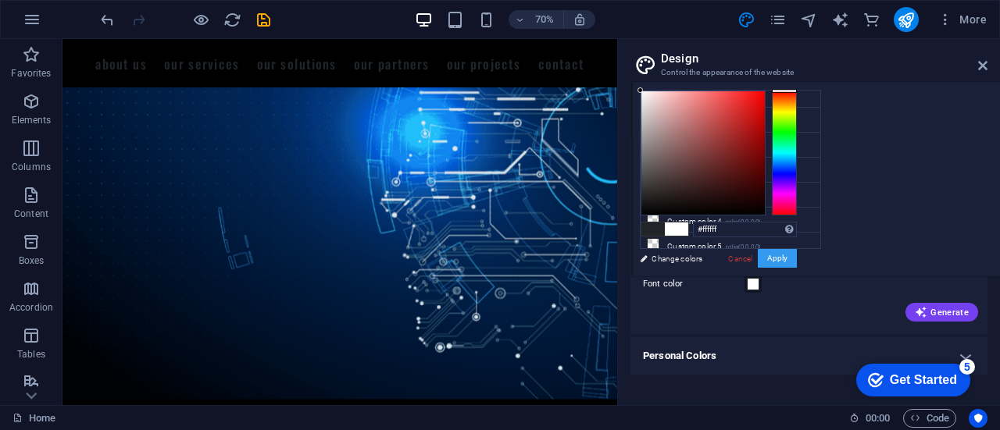
click at [797, 262] on button "Apply" at bounding box center [776, 258] width 39 height 19
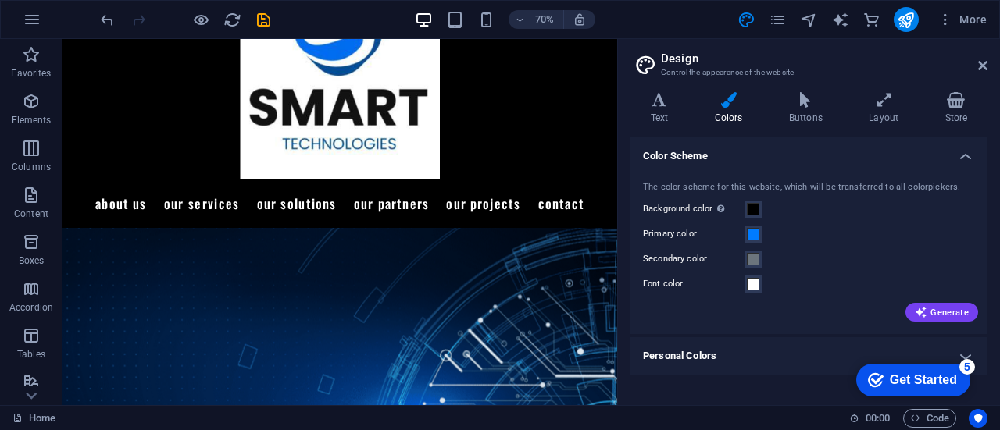
scroll to position [0, 0]
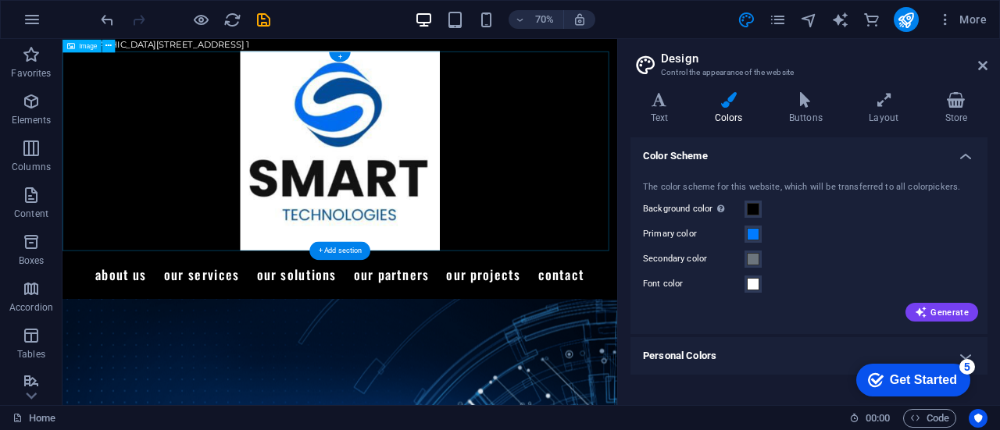
click at [510, 127] on figure at bounding box center [458, 198] width 792 height 285
click at [462, 166] on figure at bounding box center [458, 198] width 792 height 285
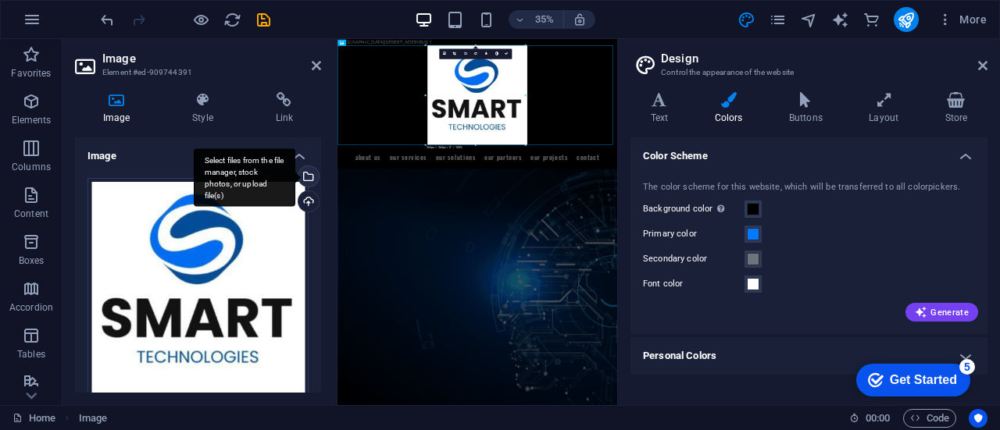
click at [312, 166] on div "Select files from the file manager, stock photos, or upload file(s)" at bounding box center [306, 177] width 23 height 23
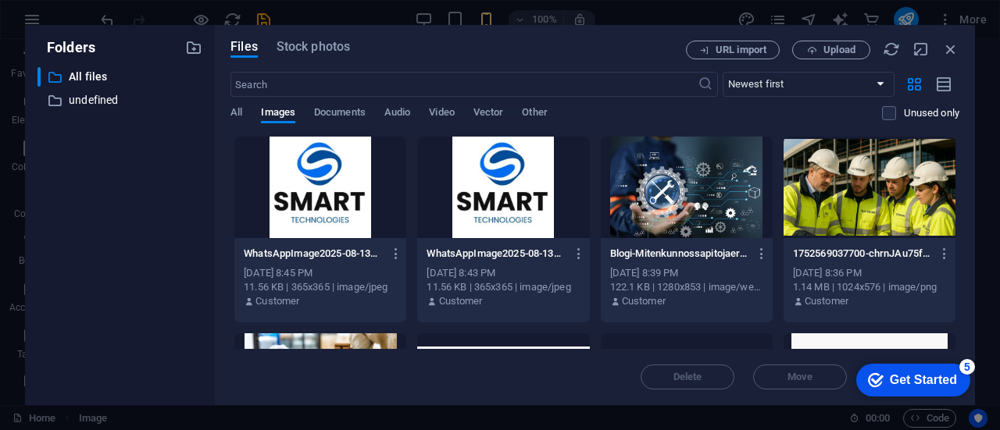
click at [959, 233] on div "Files Stock photos URL import Upload ​ Newest first Oldest first Name (A-Z) Nam…" at bounding box center [595, 215] width 760 height 380
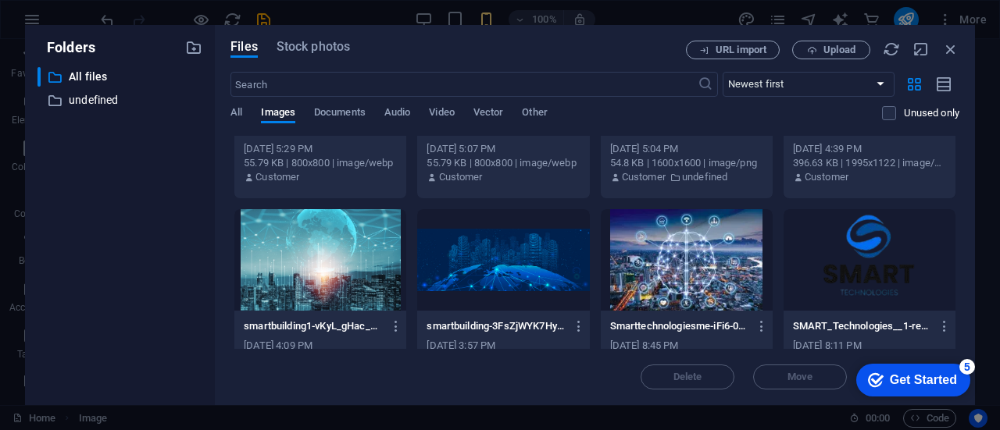
scroll to position [2054, 0]
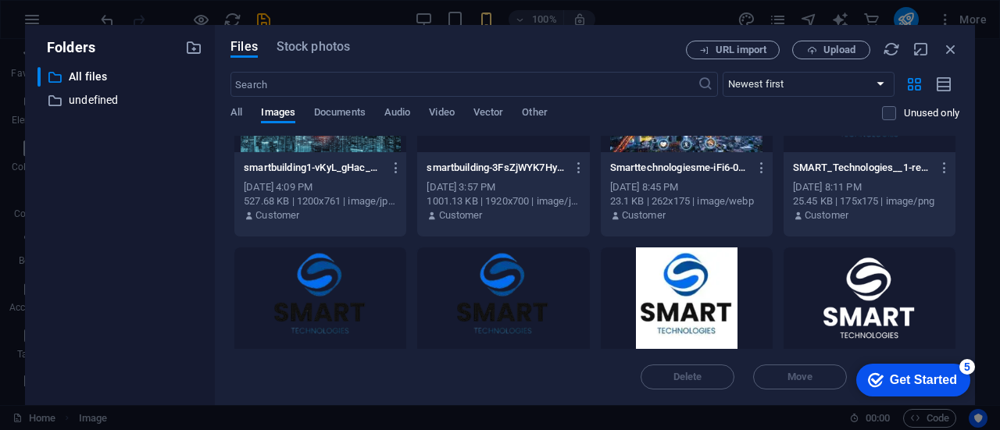
click at [875, 298] on div at bounding box center [869, 299] width 172 height 102
click at [875, 298] on div "1" at bounding box center [869, 299] width 172 height 102
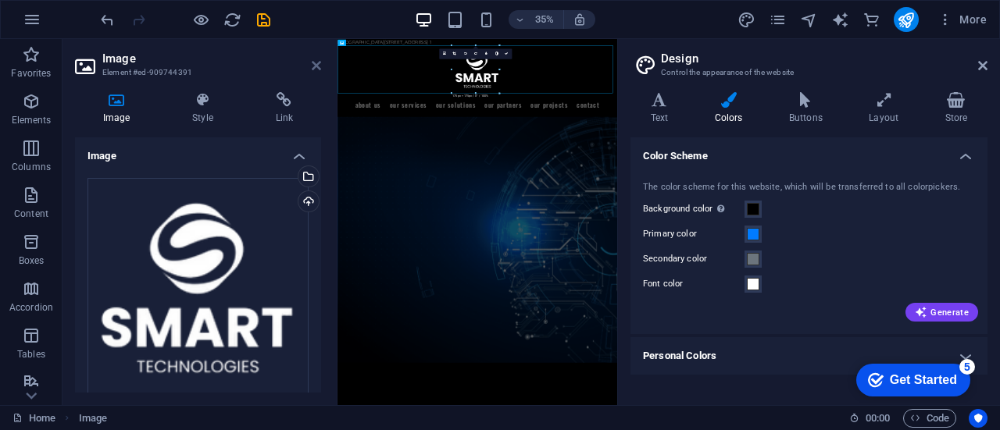
click at [319, 70] on icon at bounding box center [316, 65] width 9 height 12
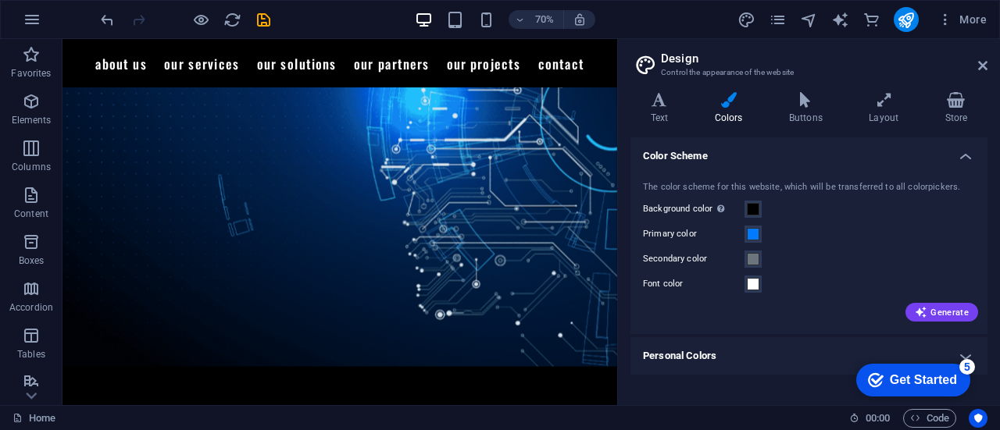
scroll to position [0, 0]
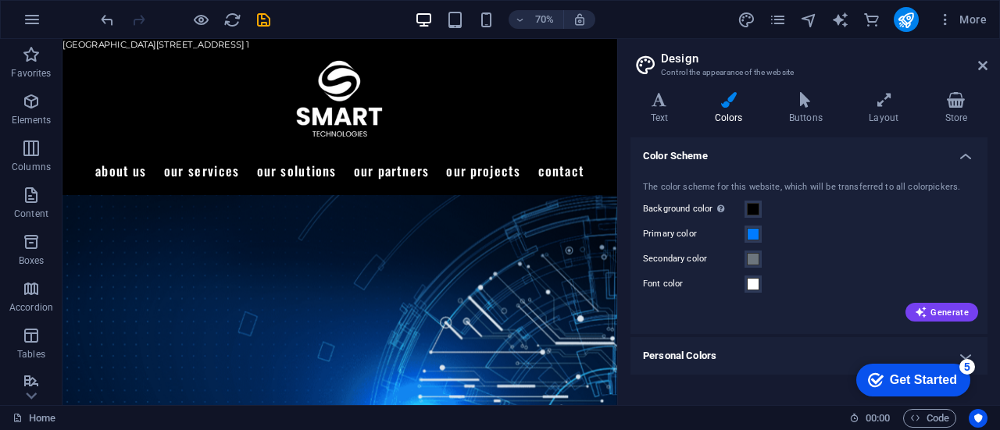
click at [984, 59] on h2 "Design" at bounding box center [824, 59] width 326 height 14
click at [982, 65] on icon at bounding box center [982, 65] width 9 height 12
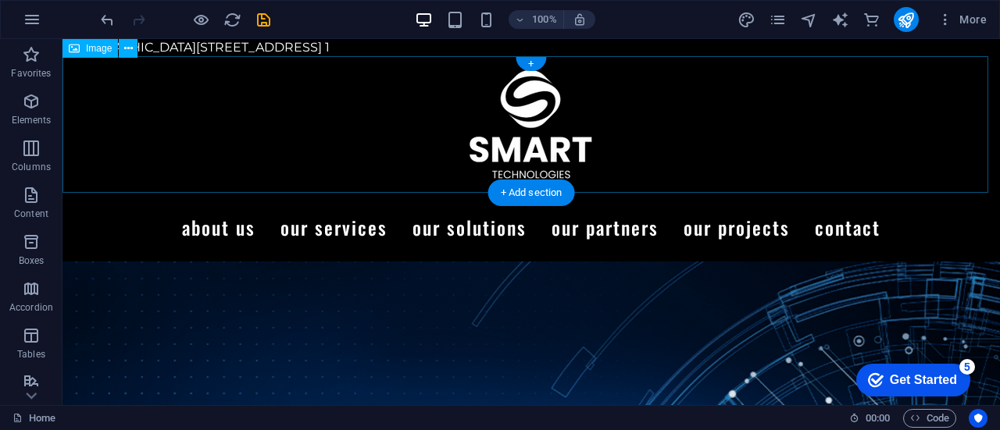
click at [620, 140] on figure at bounding box center [530, 124] width 937 height 137
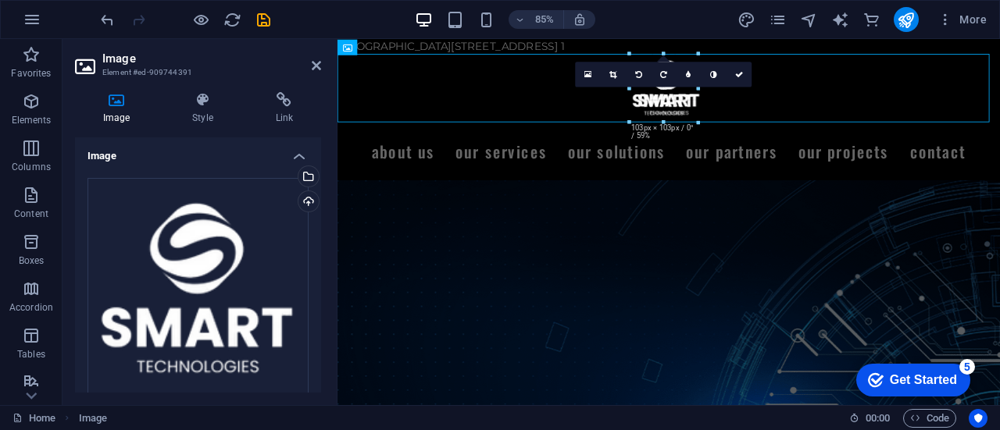
drag, startPoint x: 720, startPoint y: 171, endPoint x: 660, endPoint y: 115, distance: 82.3
type input "103"
select select "px"
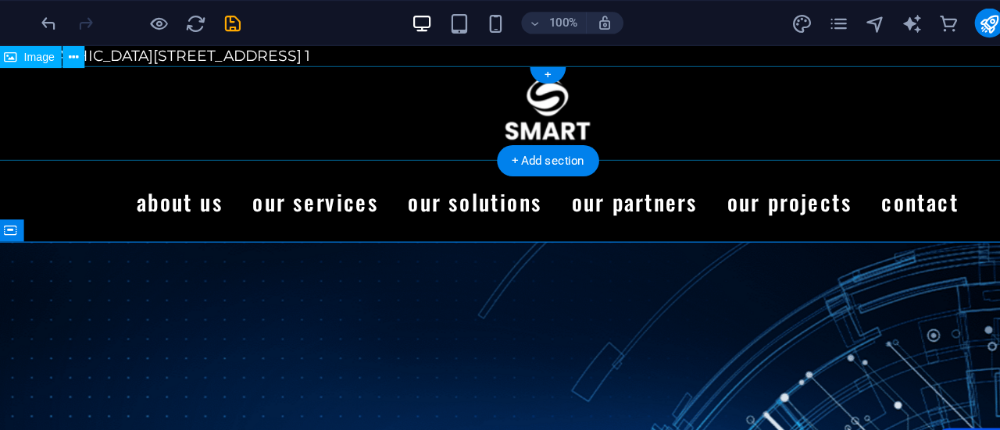
click at [468, 105] on figure at bounding box center [465, 102] width 937 height 80
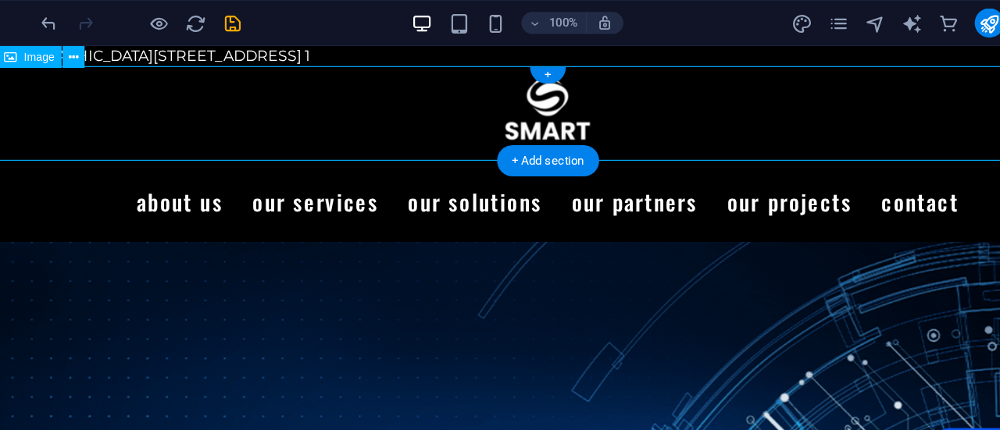
click at [468, 105] on figure at bounding box center [465, 102] width 937 height 80
select select "px"
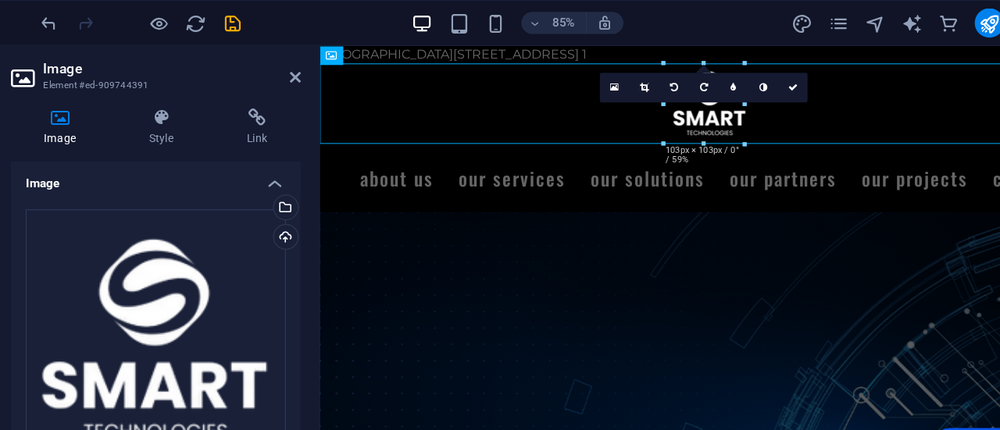
drag, startPoint x: 317, startPoint y: 144, endPoint x: 321, endPoint y: 230, distance: 86.0
click at [321, 230] on div "Image Style Link Image Drag files here, click to choose files or select files f…" at bounding box center [197, 243] width 271 height 326
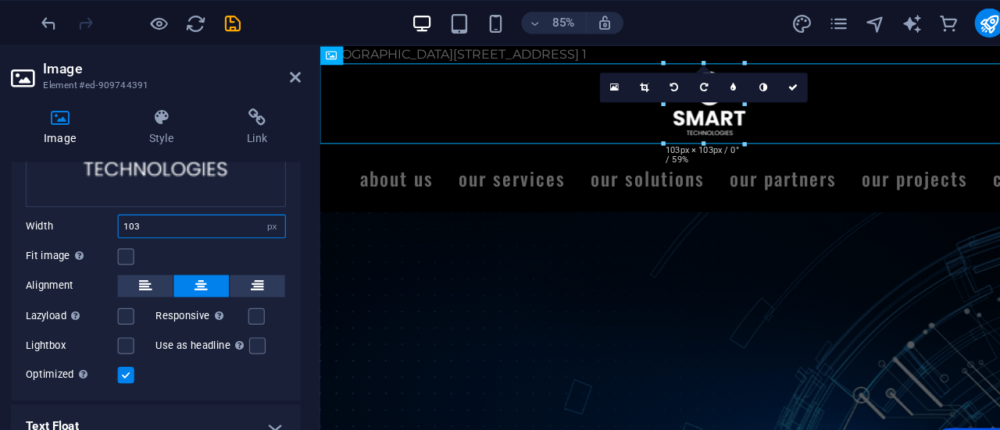
click at [226, 188] on input "103" at bounding box center [236, 192] width 141 height 19
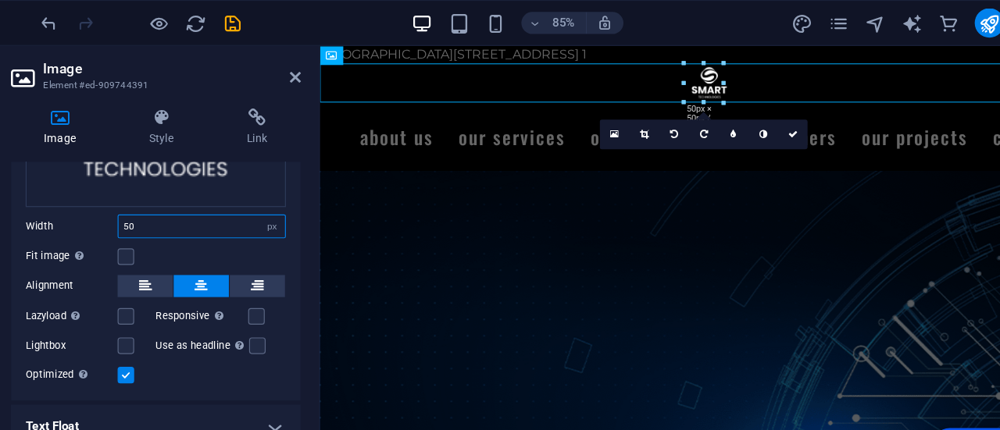
click at [226, 187] on input "50" at bounding box center [236, 192] width 141 height 19
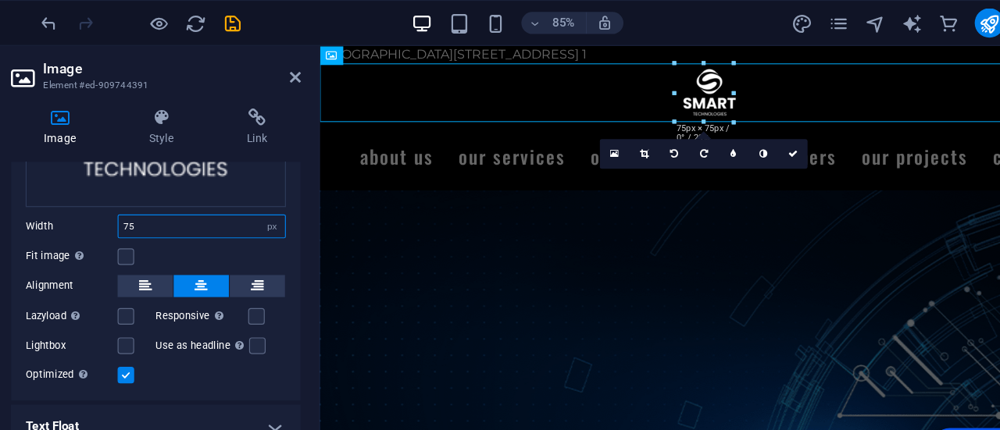
click at [196, 187] on input "75" at bounding box center [236, 192] width 141 height 19
type input "100"
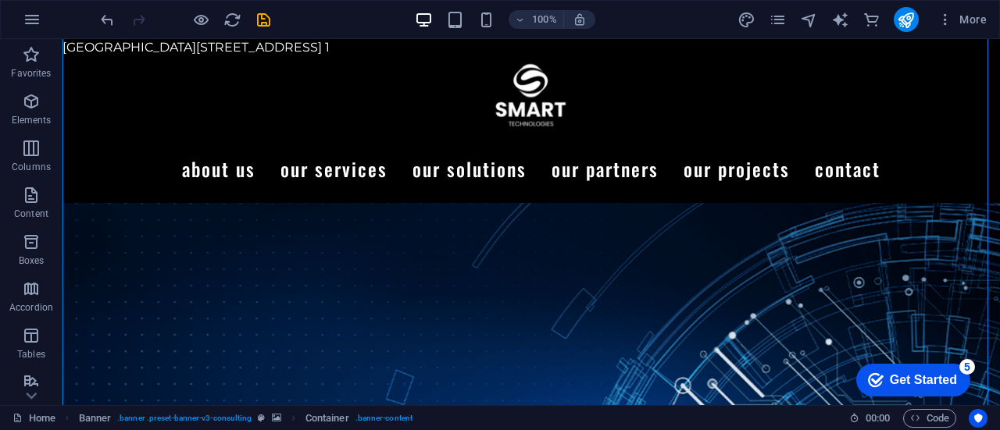
scroll to position [320, 0]
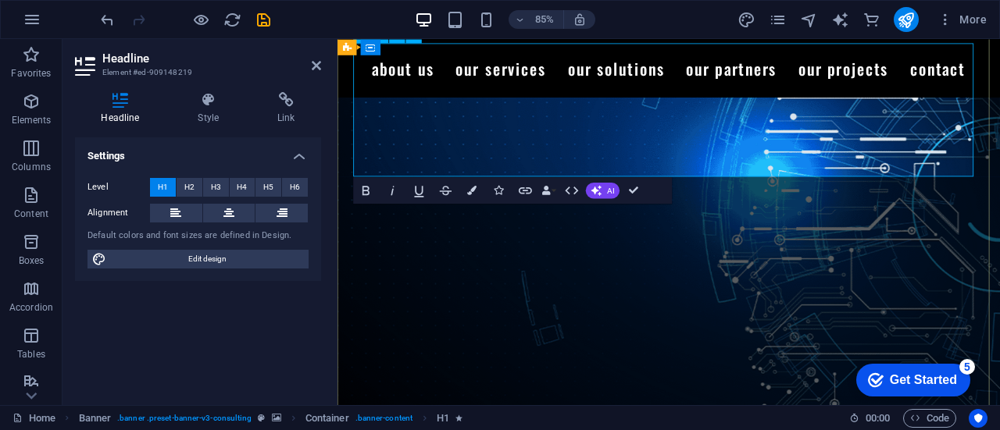
drag, startPoint x: 922, startPoint y: 124, endPoint x: 702, endPoint y: 139, distance: 220.7
click at [469, 188] on icon "button" at bounding box center [472, 190] width 9 height 9
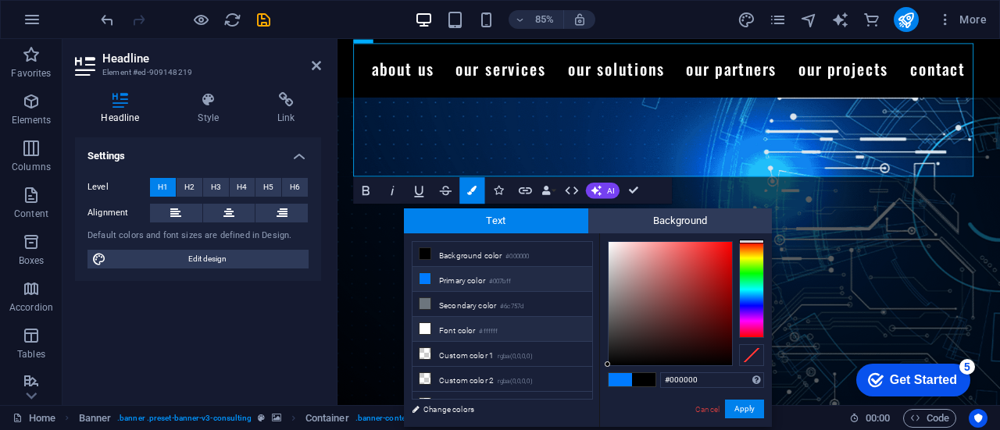
click at [462, 335] on li "Font color #ffffff" at bounding box center [502, 329] width 180 height 25
type input "#ffffff"
click at [742, 412] on button "Apply" at bounding box center [744, 409] width 39 height 19
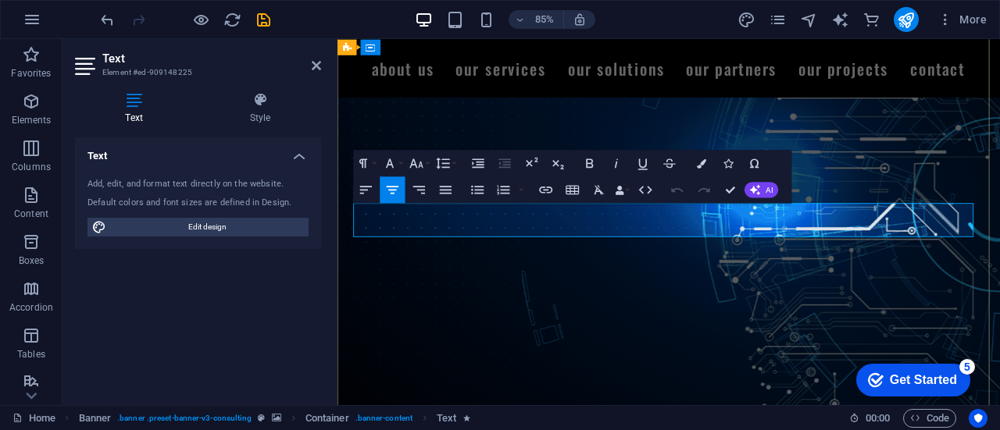
click at [698, 166] on icon "button" at bounding box center [701, 163] width 9 height 9
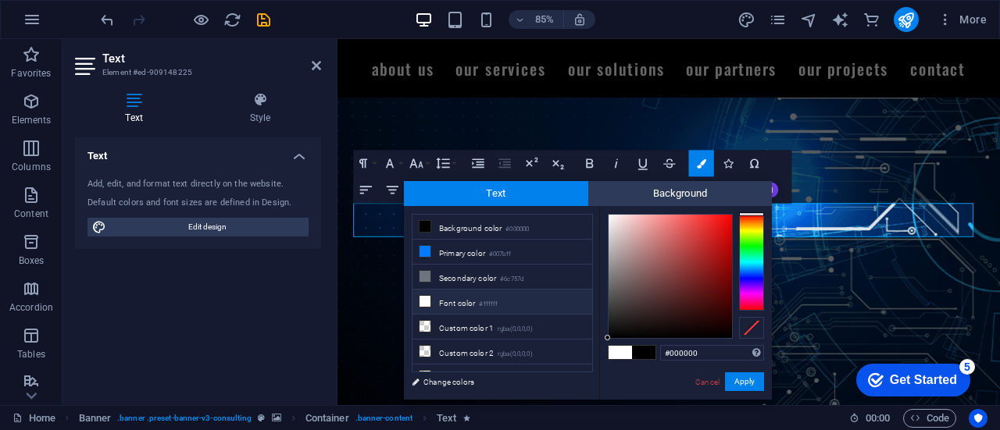
click at [492, 300] on small "#ffffff" at bounding box center [488, 304] width 19 height 11
type input "#ffffff"
click at [743, 380] on button "Apply" at bounding box center [744, 382] width 39 height 19
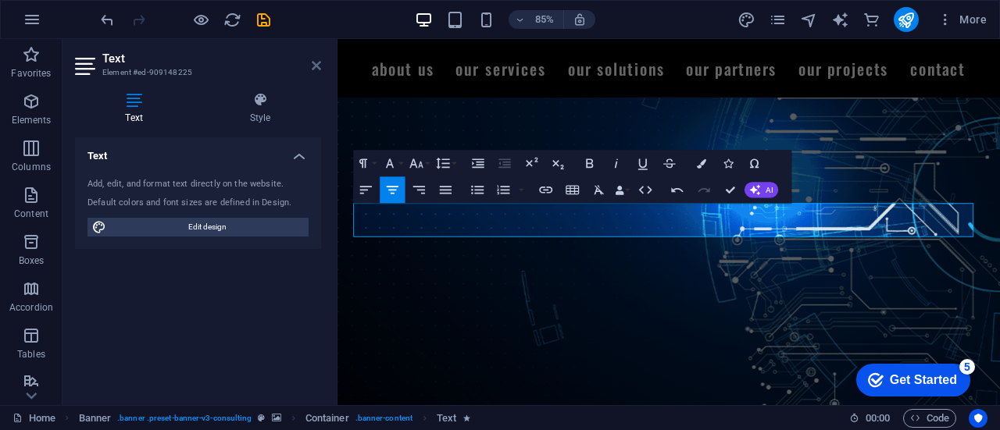
click at [317, 65] on icon at bounding box center [316, 65] width 9 height 12
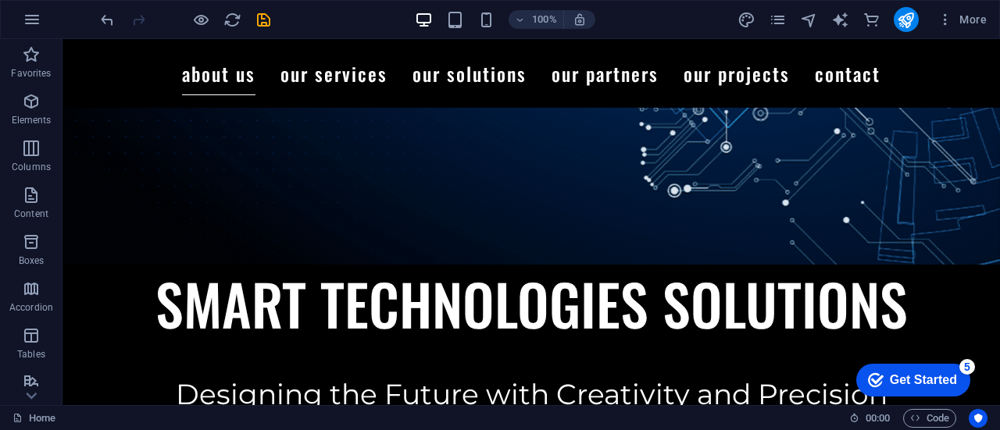
scroll to position [962, 0]
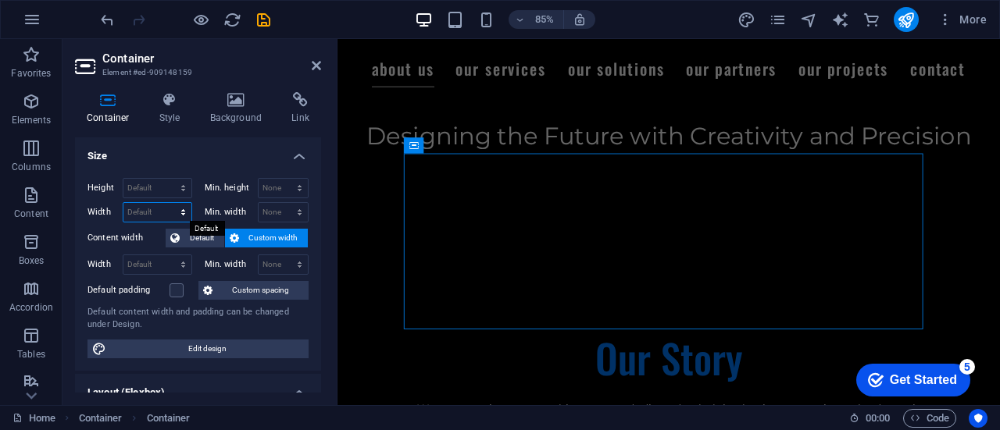
click at [186, 203] on select "Default px rem % em vh vw" at bounding box center [157, 212] width 68 height 19
click at [283, 288] on span "Custom spacing" at bounding box center [260, 290] width 87 height 19
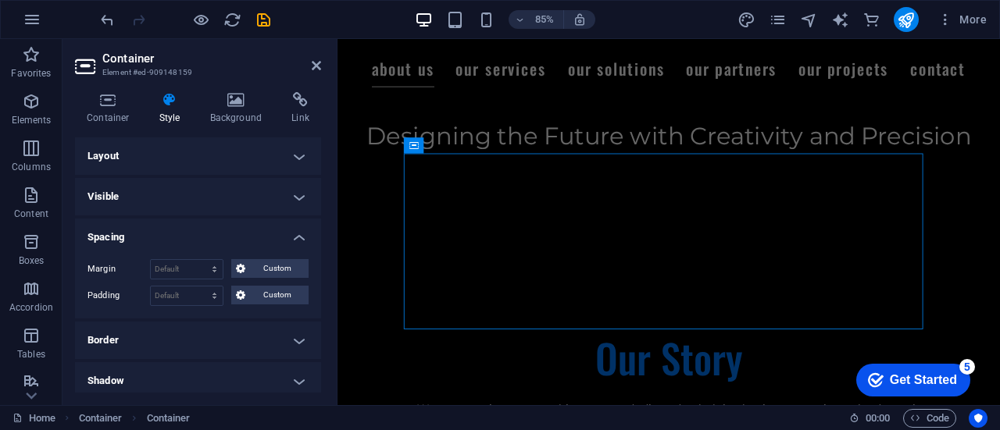
click at [228, 193] on h4 "Visible" at bounding box center [198, 196] width 246 height 37
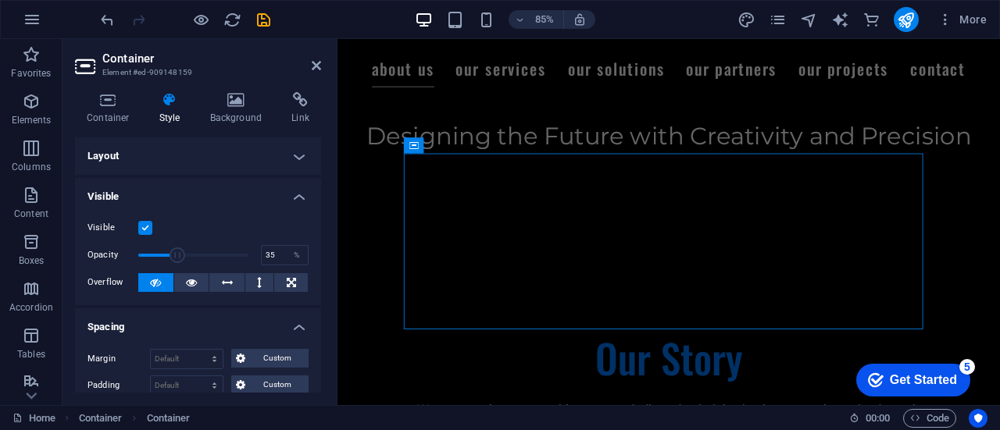
drag, startPoint x: 245, startPoint y: 257, endPoint x: 175, endPoint y: 265, distance: 70.7
click at [175, 265] on span at bounding box center [193, 255] width 110 height 23
drag, startPoint x: 175, startPoint y: 265, endPoint x: 139, endPoint y: 268, distance: 36.1
click at [139, 268] on div "Visible Opacity 2 % Overflow" at bounding box center [198, 255] width 246 height 99
type input "100"
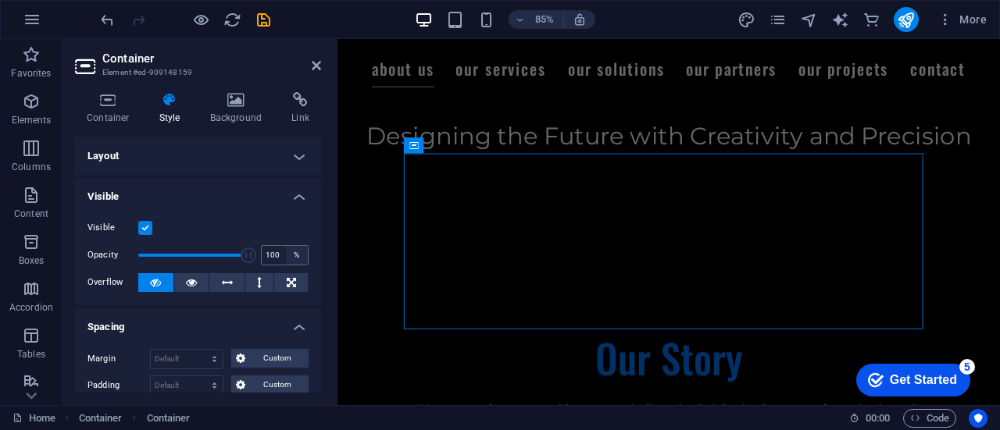
drag, startPoint x: 136, startPoint y: 256, endPoint x: 303, endPoint y: 261, distance: 167.2
click at [303, 261] on div "Opacity 100 %" at bounding box center [197, 255] width 221 height 23
click at [151, 233] on label at bounding box center [145, 228] width 14 height 14
click at [0, 0] on input "Visible" at bounding box center [0, 0] width 0 height 0
click at [151, 233] on label at bounding box center [145, 228] width 14 height 14
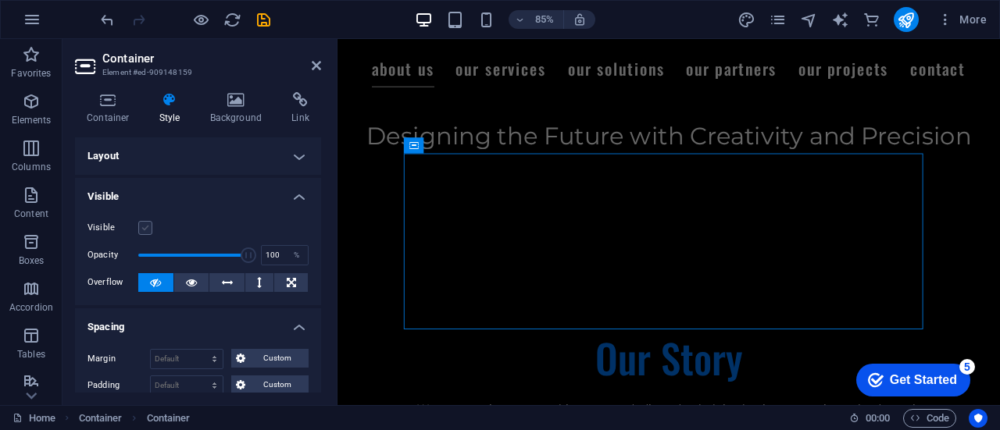
click at [0, 0] on input "Visible" at bounding box center [0, 0] width 0 height 0
click at [151, 233] on label at bounding box center [145, 228] width 14 height 14
click at [0, 0] on input "Visible" at bounding box center [0, 0] width 0 height 0
click at [151, 233] on label at bounding box center [145, 228] width 14 height 14
click at [0, 0] on input "Visible" at bounding box center [0, 0] width 0 height 0
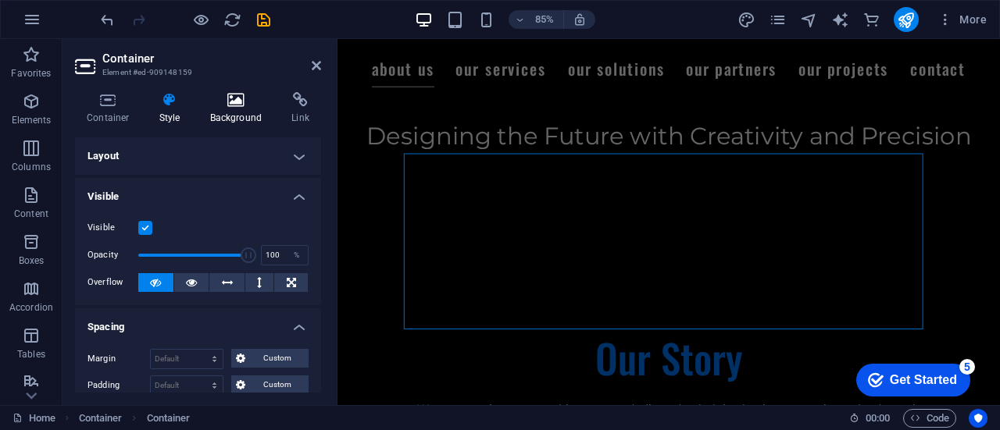
click at [244, 107] on icon at bounding box center [236, 100] width 76 height 16
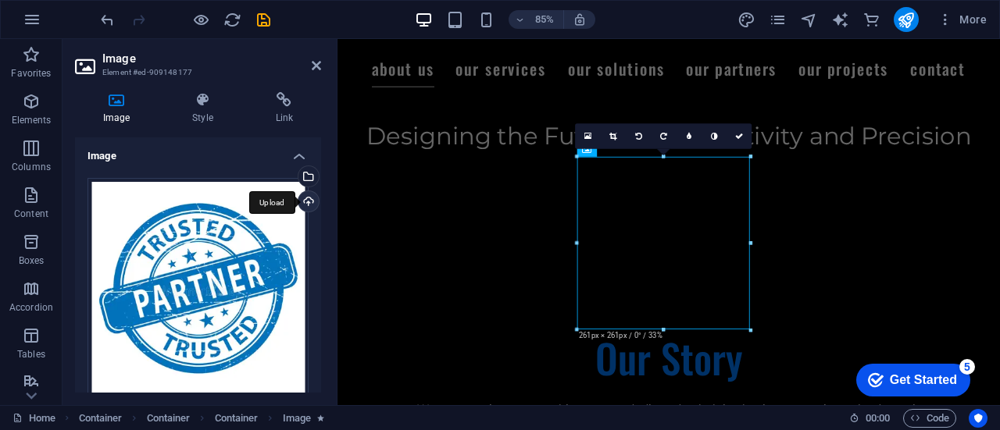
click at [311, 207] on div "Upload" at bounding box center [306, 202] width 23 height 23
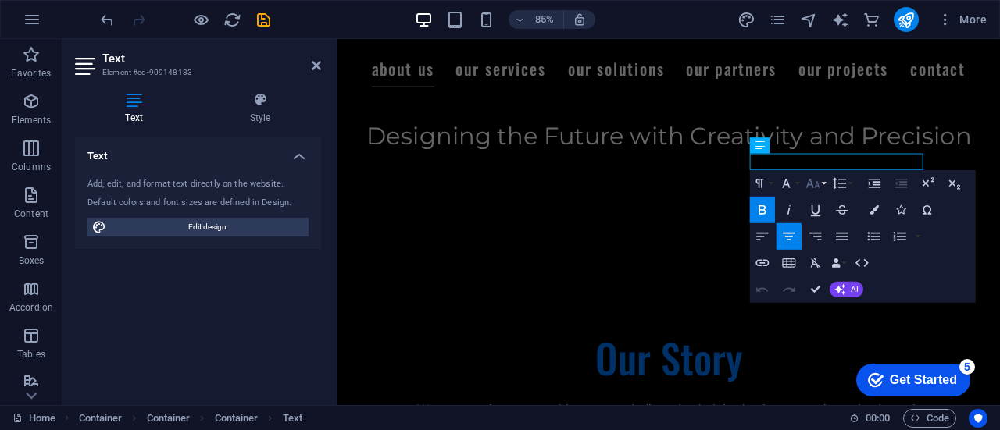
click at [823, 187] on button "Font Size" at bounding box center [815, 182] width 25 height 27
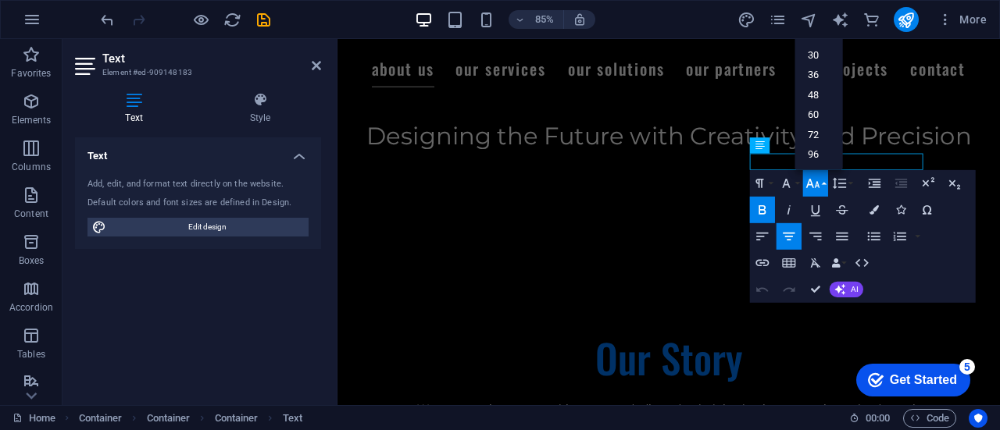
scroll to position [125, 0]
click at [822, 82] on link "36" at bounding box center [819, 76] width 48 height 20
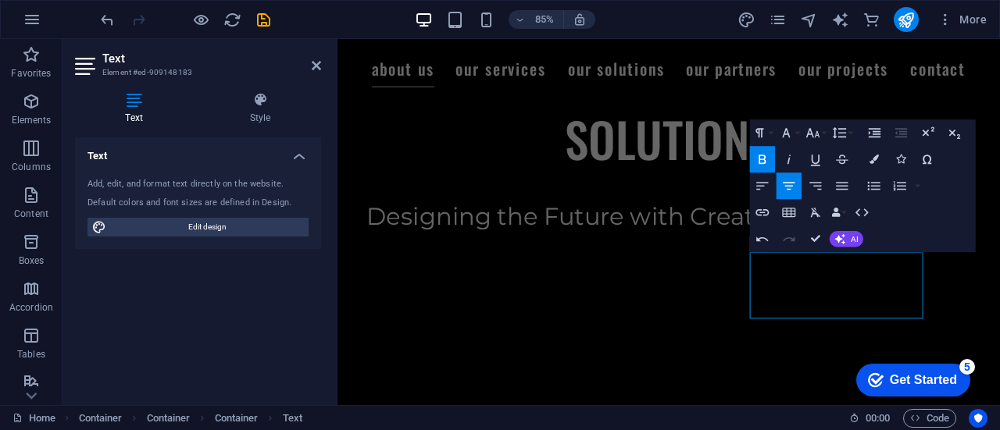
scroll to position [837, 0]
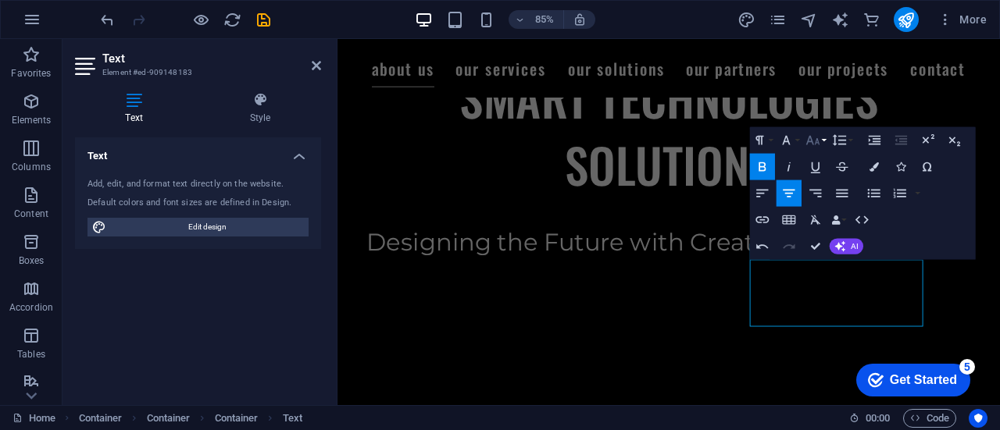
click at [826, 140] on button "Font Size" at bounding box center [815, 140] width 25 height 27
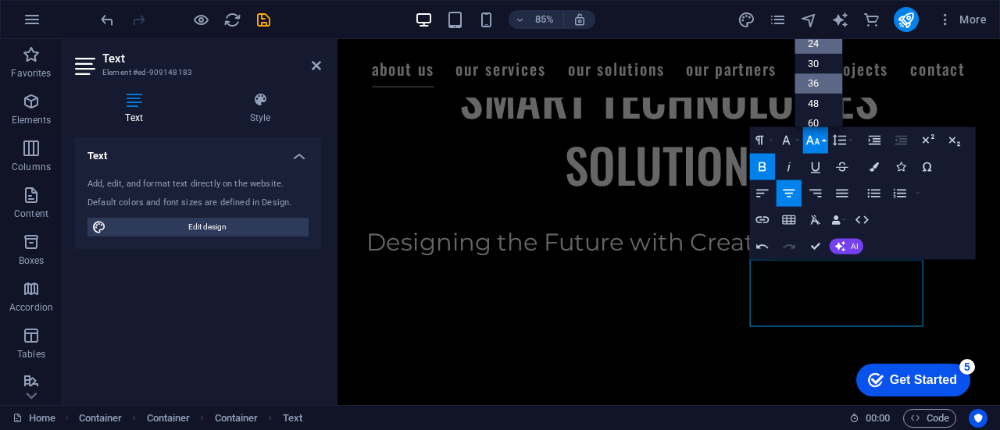
scroll to position [66, 0]
click at [809, 66] on link "30" at bounding box center [819, 63] width 48 height 20
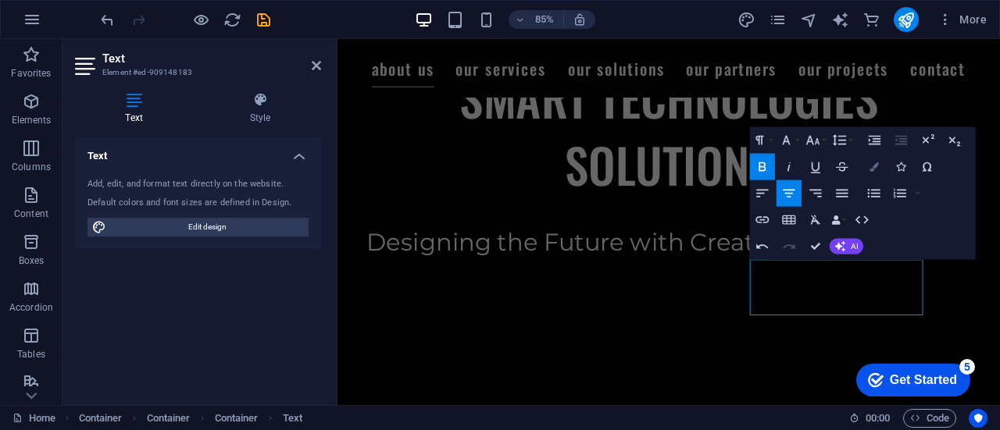
click at [879, 169] on button "Colors" at bounding box center [873, 166] width 25 height 27
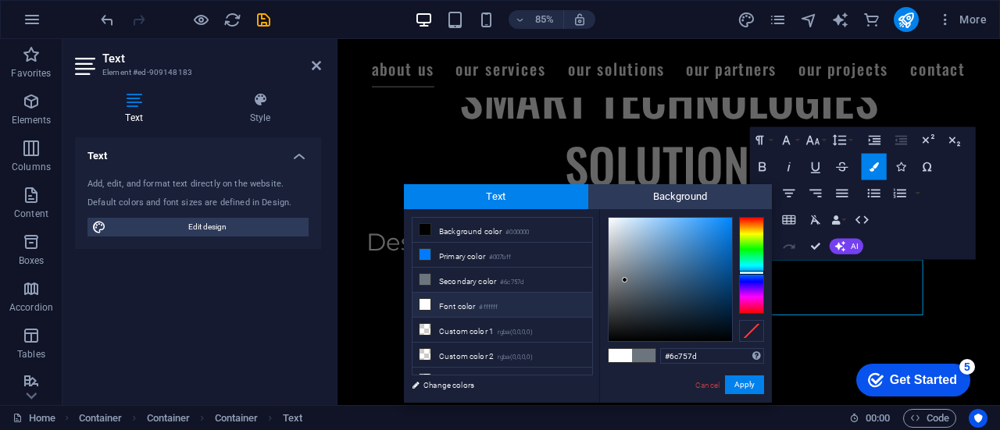
click at [471, 298] on li "Font color #ffffff" at bounding box center [502, 305] width 180 height 25
type input "#ffffff"
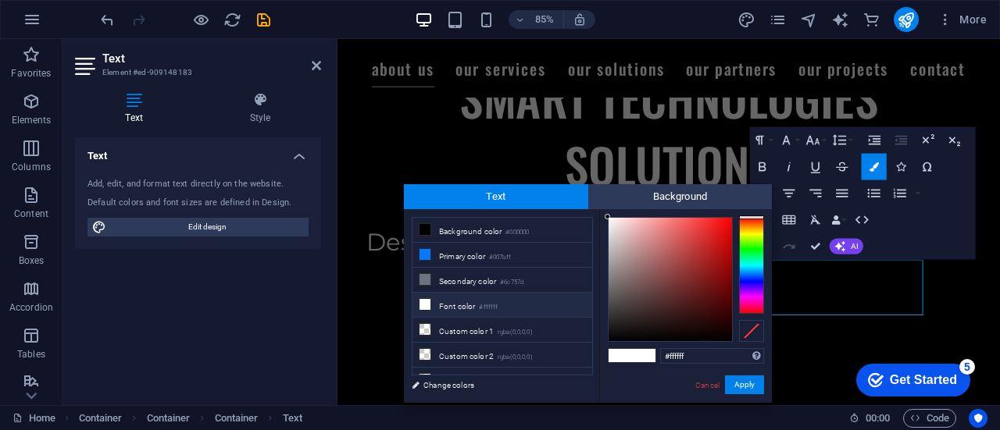
click at [471, 298] on li "Font color #ffffff" at bounding box center [502, 305] width 180 height 25
click at [736, 382] on button "Apply" at bounding box center [744, 385] width 39 height 19
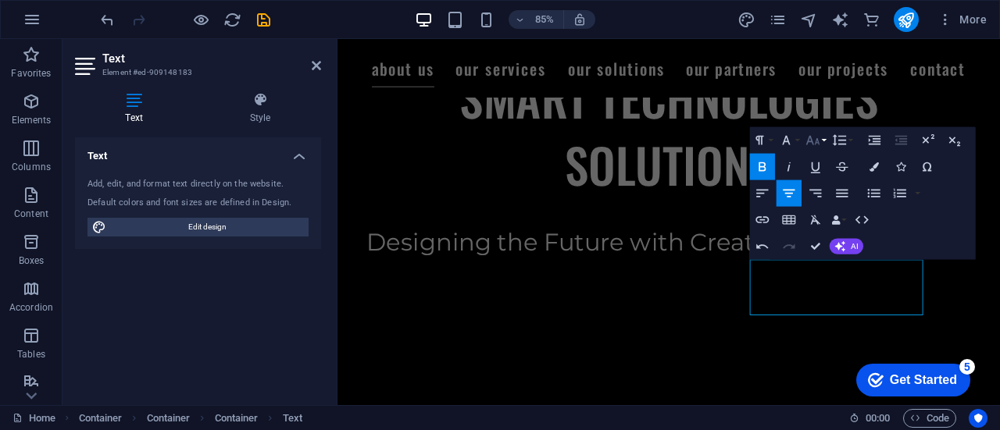
click at [811, 143] on icon "button" at bounding box center [813, 140] width 16 height 16
click at [822, 59] on link "30" at bounding box center [819, 63] width 48 height 20
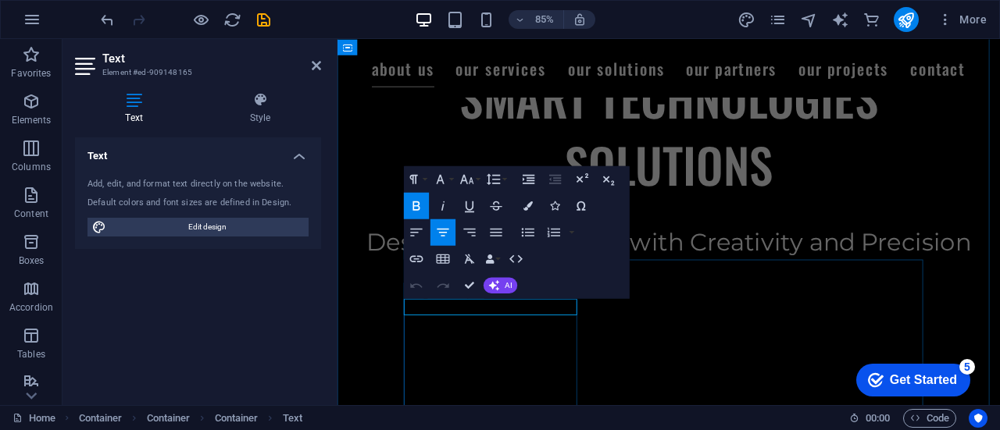
click at [470, 184] on icon "button" at bounding box center [467, 179] width 16 height 16
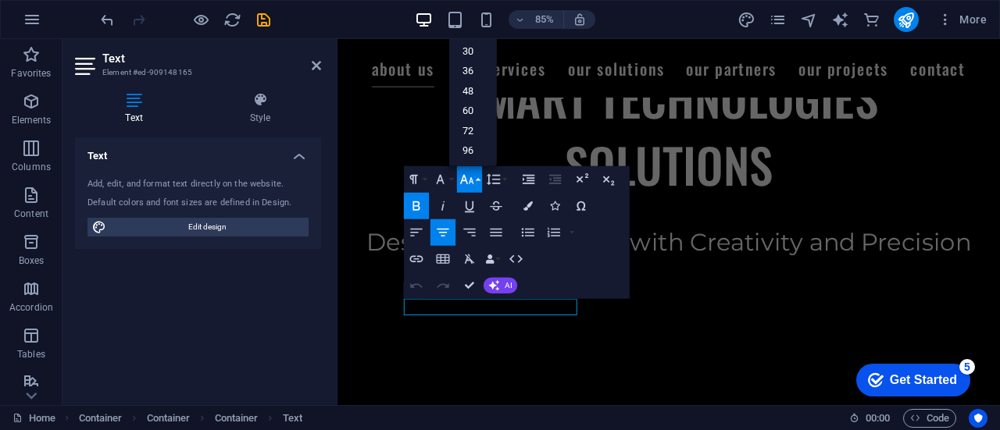
scroll to position [125, 0]
click at [475, 56] on link "30" at bounding box center [473, 51] width 48 height 20
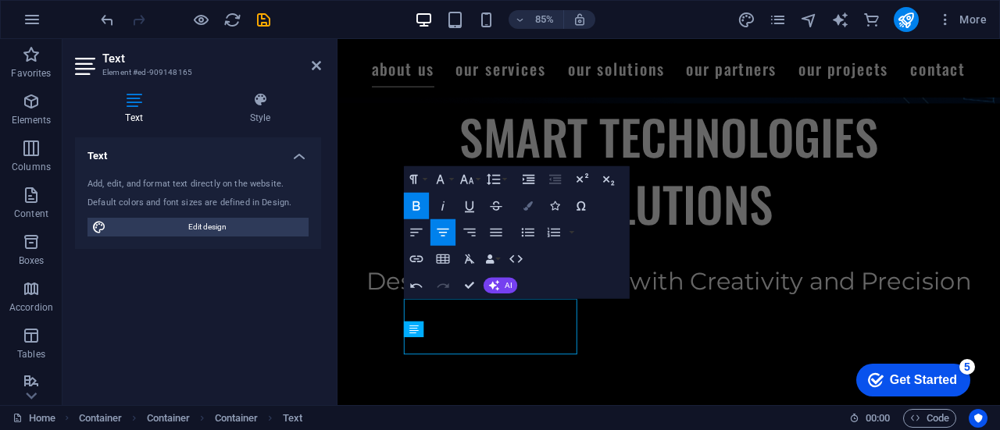
click at [524, 201] on icon "button" at bounding box center [527, 205] width 9 height 9
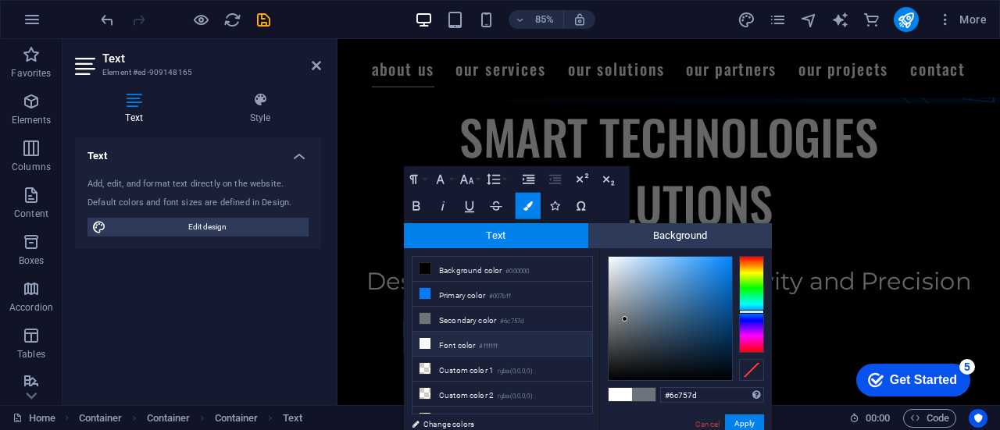
click at [469, 340] on li "Font color #ffffff" at bounding box center [502, 344] width 180 height 25
type input "#ffffff"
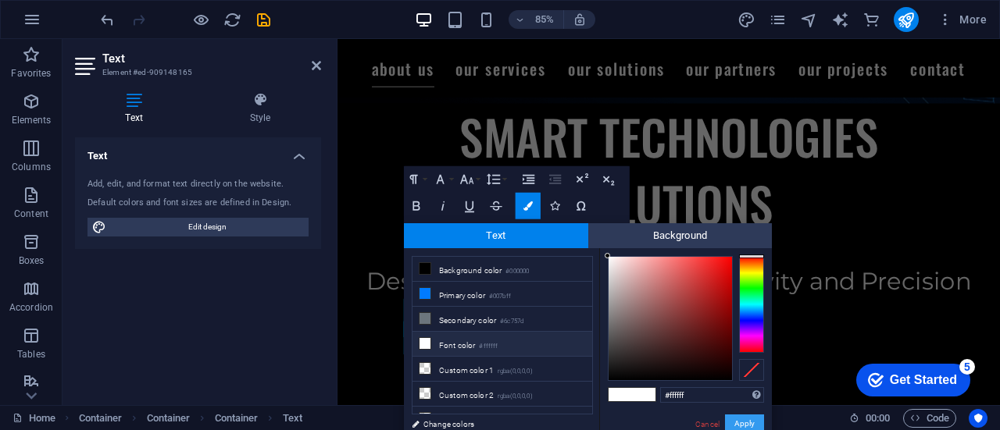
click at [749, 422] on button "Apply" at bounding box center [744, 424] width 39 height 19
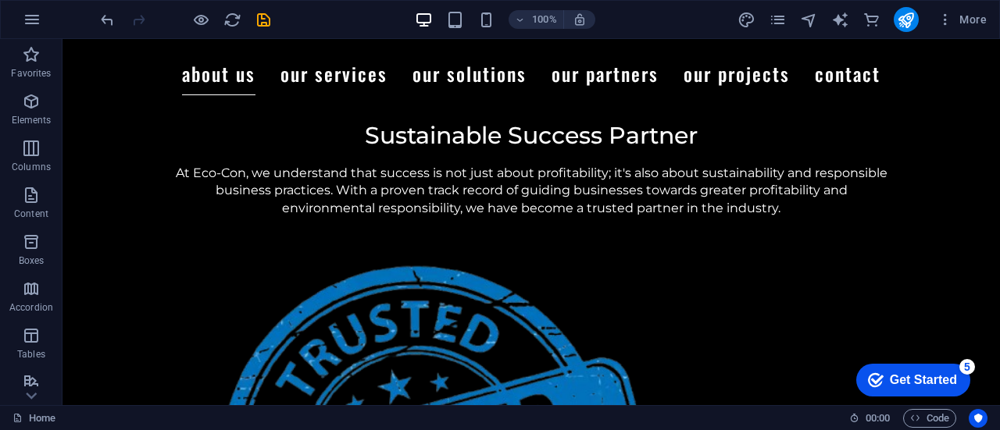
scroll to position [1332, 0]
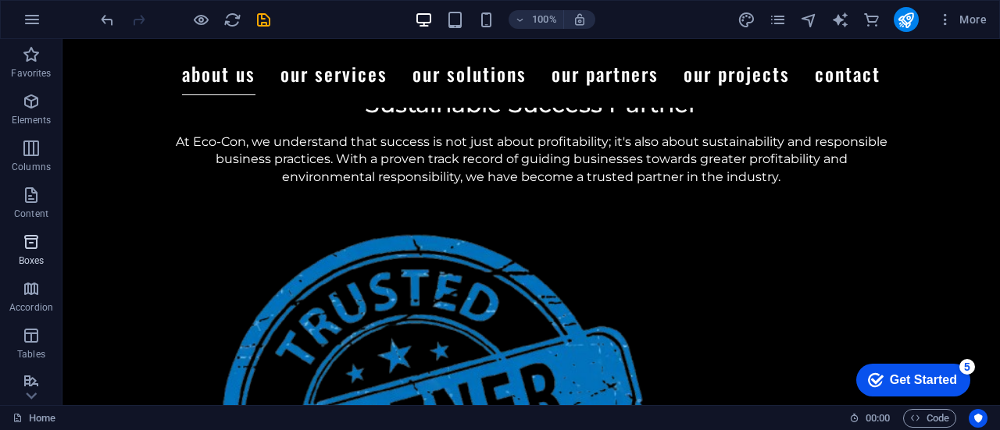
click at [31, 239] on icon "button" at bounding box center [31, 242] width 19 height 19
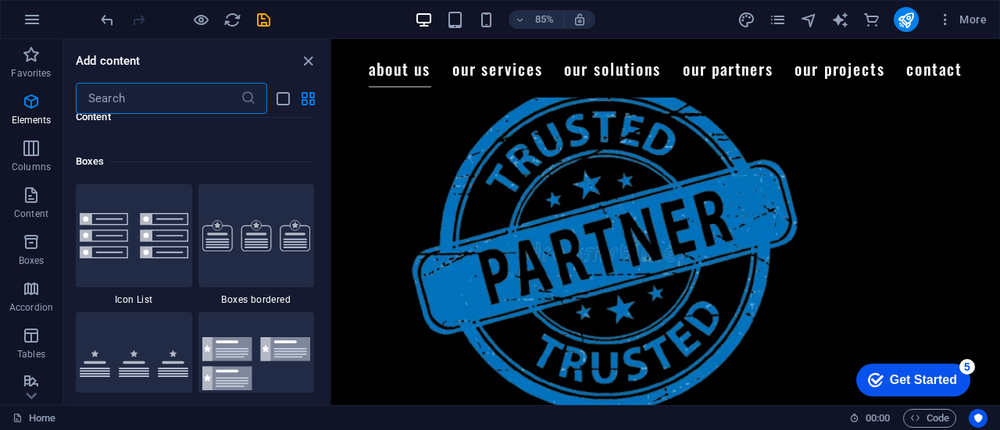
scroll to position [4308, 0]
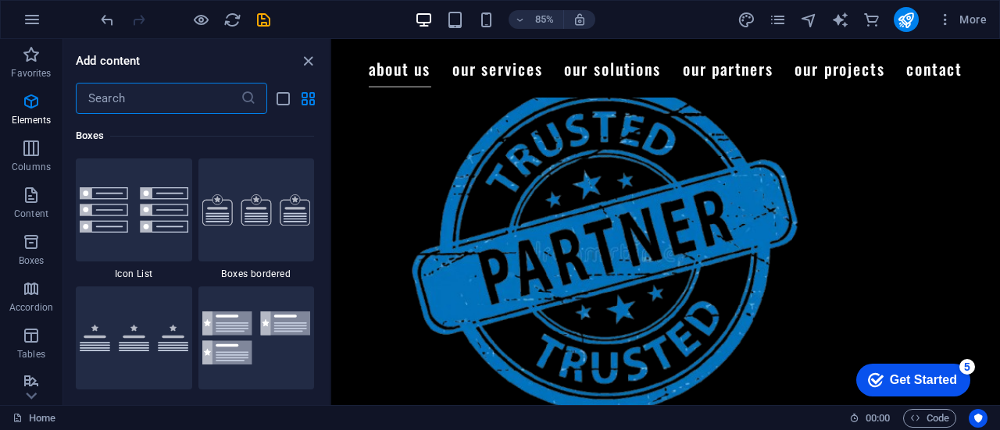
click at [178, 94] on input "text" at bounding box center [158, 98] width 165 height 31
type input "icon"
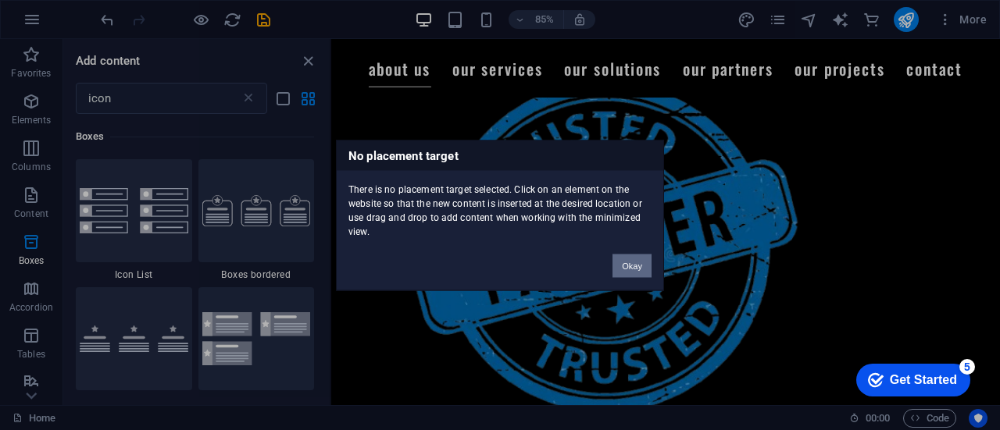
click at [627, 265] on button "Okay" at bounding box center [631, 265] width 39 height 23
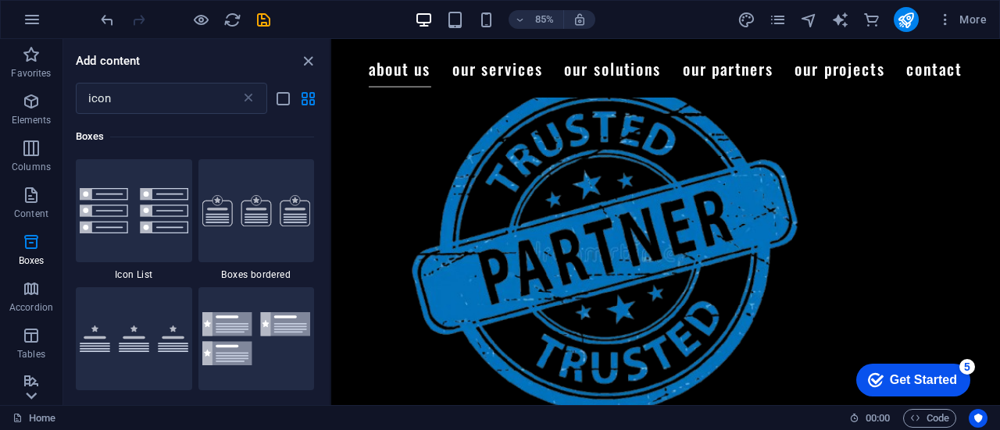
click at [34, 392] on icon at bounding box center [31, 396] width 22 height 22
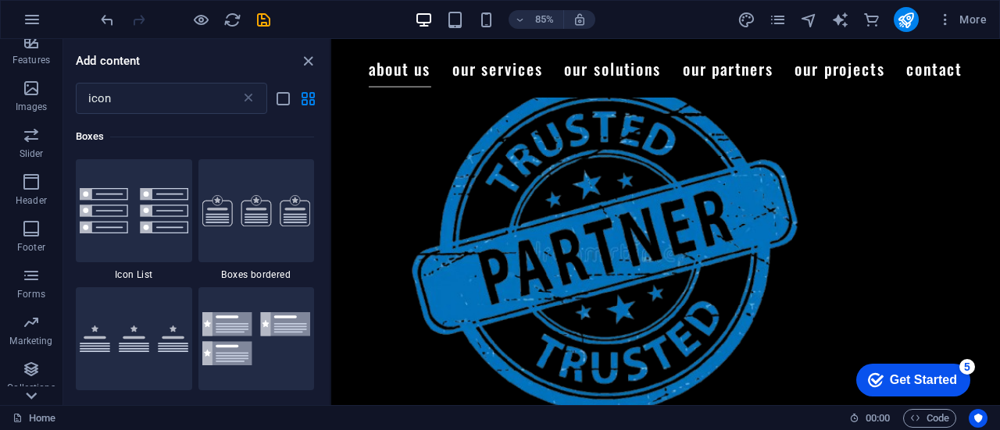
scroll to position [366, 0]
click at [39, 85] on p "Images" at bounding box center [32, 82] width 32 height 12
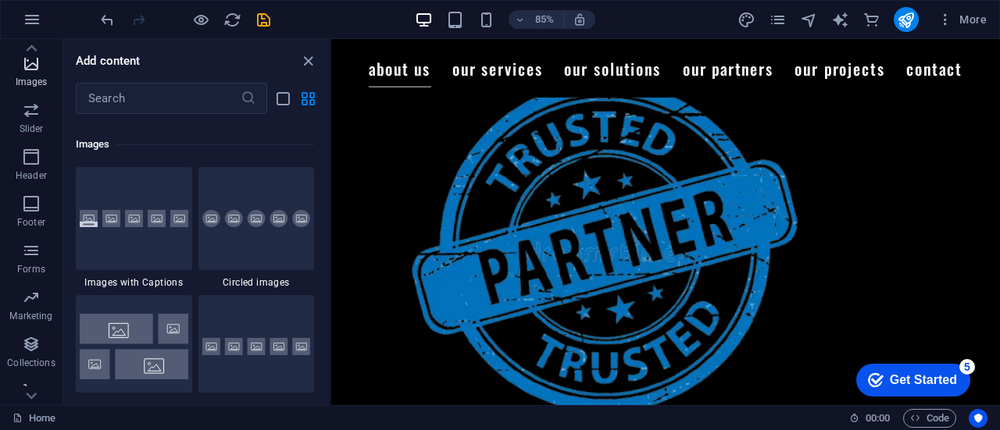
scroll to position [7919, 0]
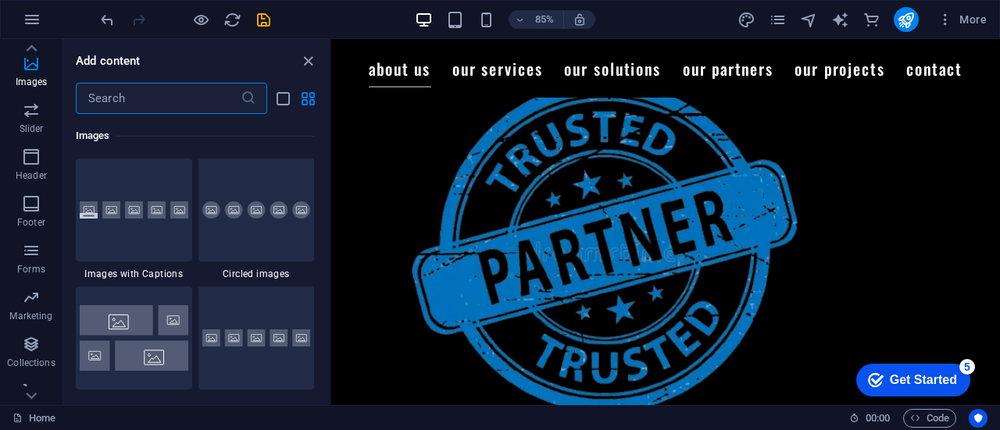
click at [134, 110] on input "text" at bounding box center [158, 98] width 165 height 31
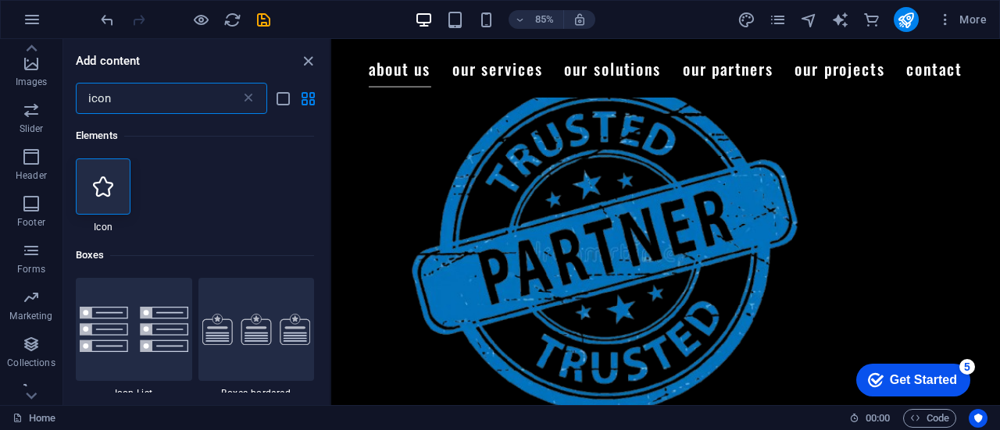
scroll to position [0, 0]
type input "icon"
click at [92, 185] on div at bounding box center [103, 187] width 55 height 56
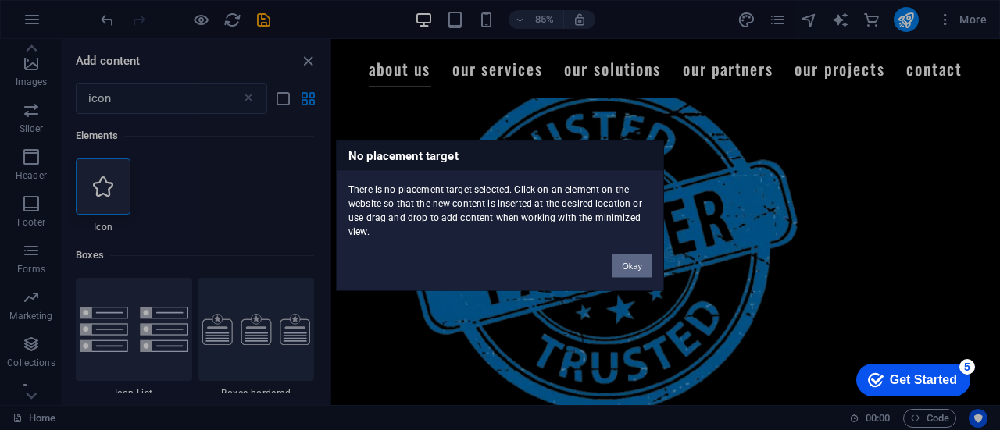
click at [643, 254] on button "Okay" at bounding box center [631, 265] width 39 height 23
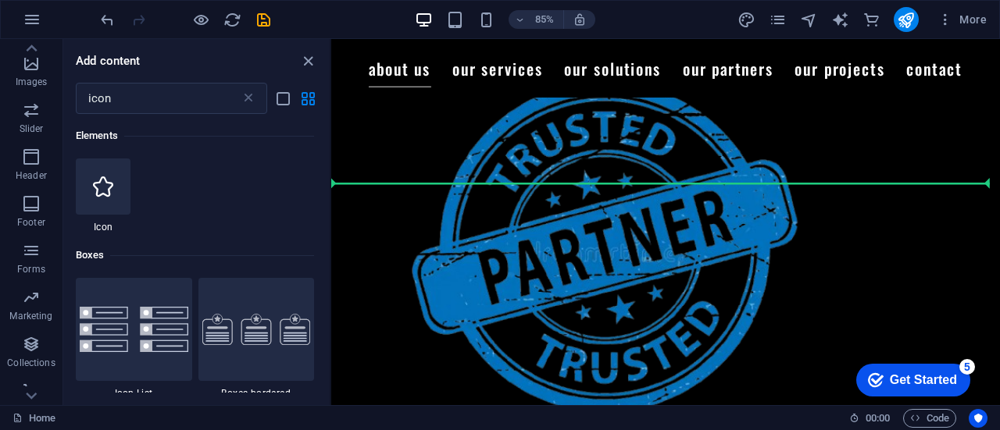
select select "xMidYMid"
select select "px"
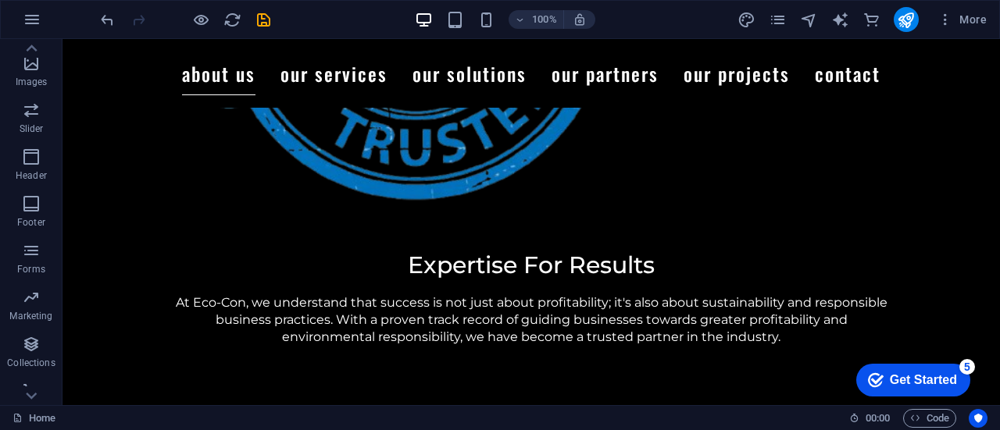
scroll to position [1725, 0]
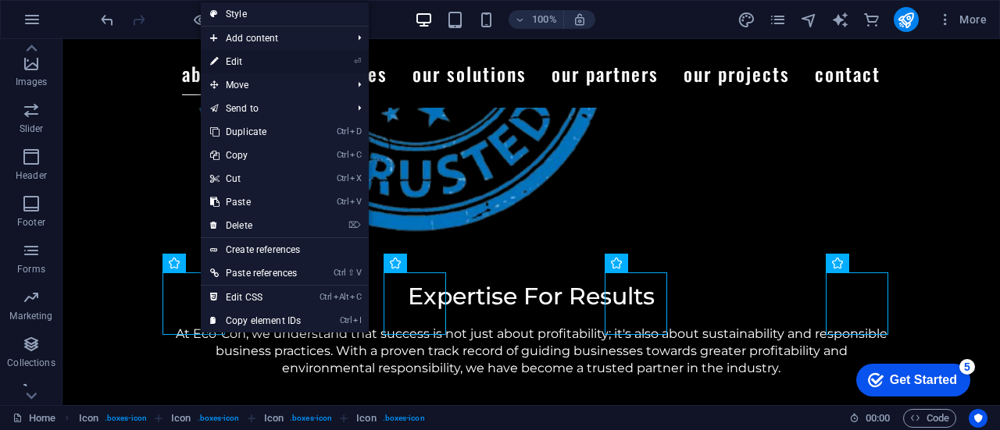
click at [251, 58] on link "⏎ Edit" at bounding box center [255, 61] width 109 height 23
select select "xMidYMid"
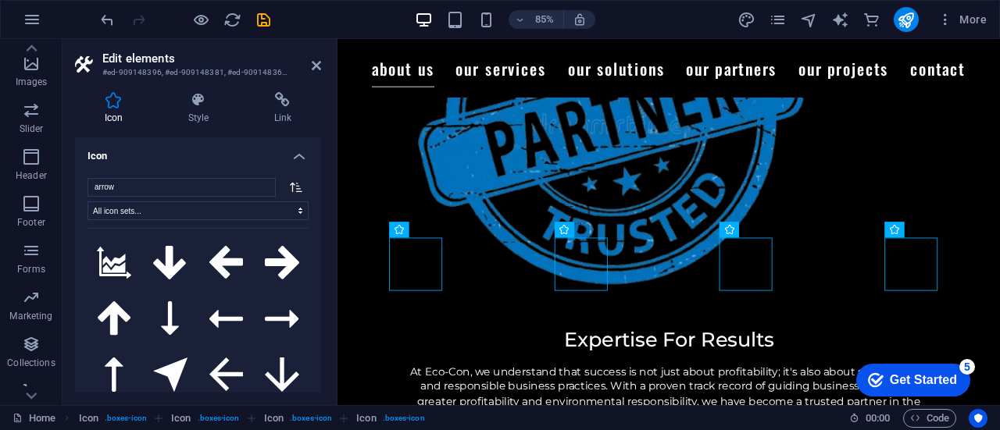
scroll to position [1773, 0]
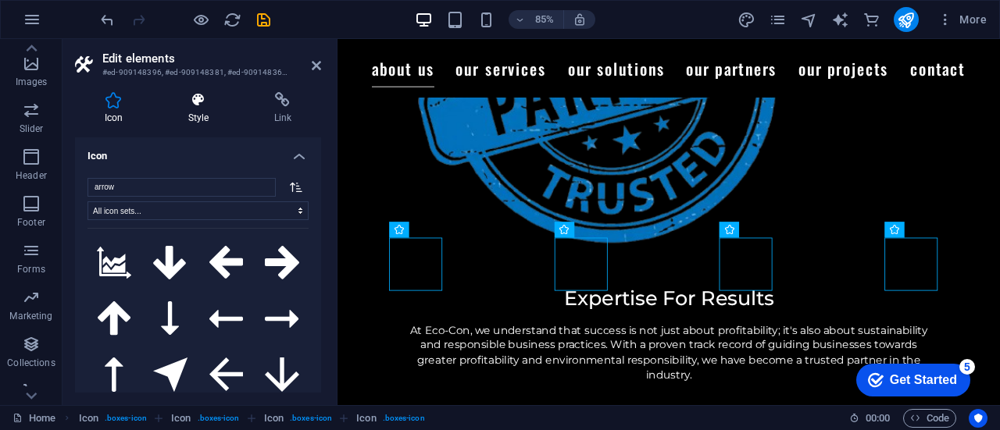
click at [212, 101] on icon at bounding box center [199, 100] width 80 height 16
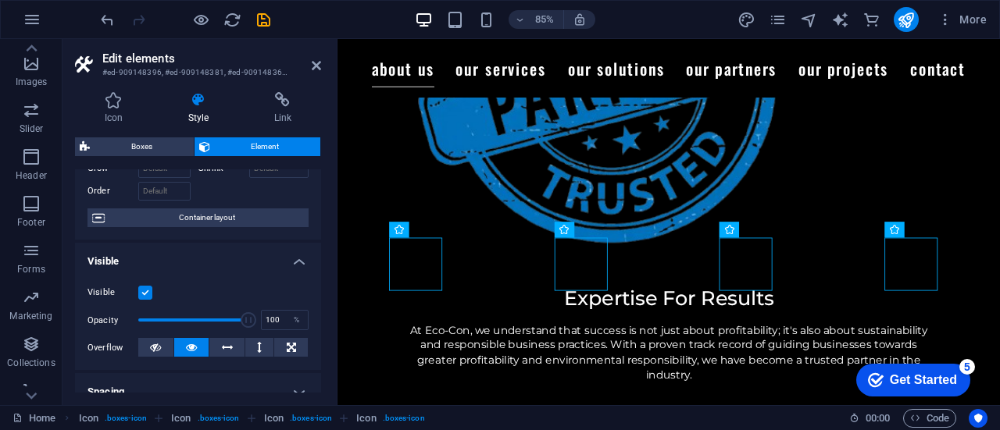
scroll to position [94, 0]
click at [138, 294] on label at bounding box center [145, 292] width 14 height 14
click at [0, 0] on input "Visible" at bounding box center [0, 0] width 0 height 0
click at [138, 294] on label at bounding box center [145, 292] width 14 height 14
click at [0, 0] on input "Visible" at bounding box center [0, 0] width 0 height 0
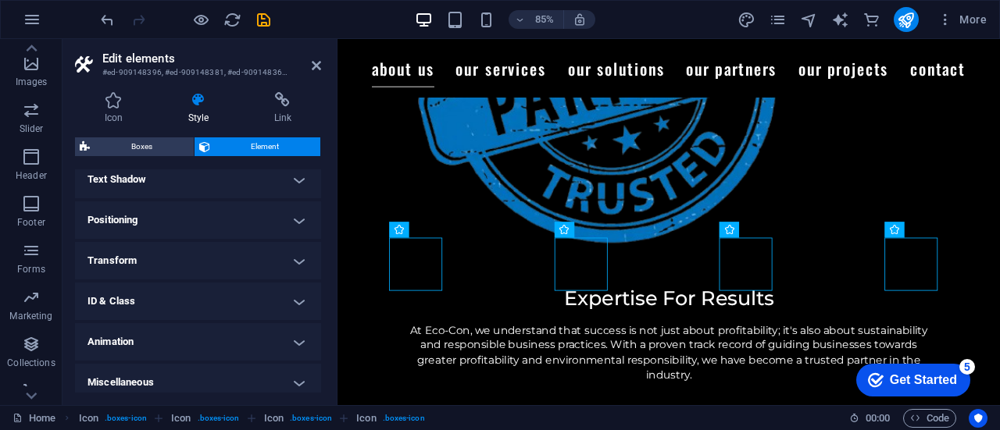
scroll to position [436, 0]
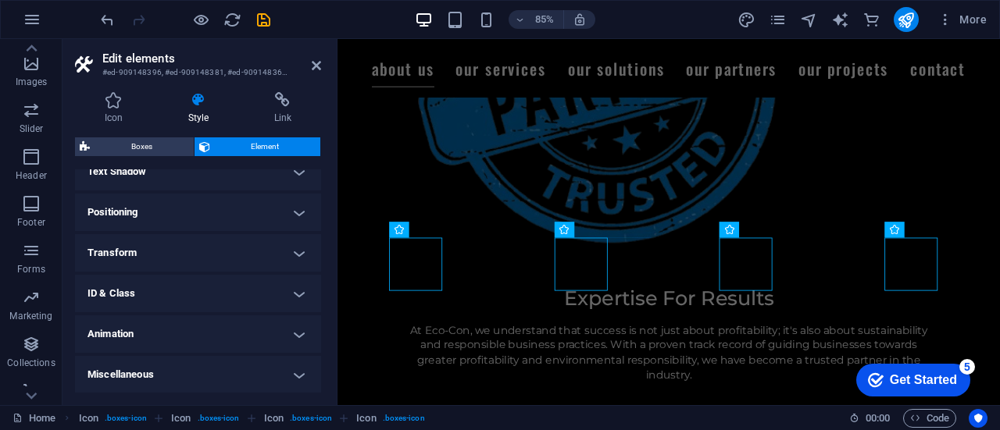
click at [214, 331] on h4 "Animation" at bounding box center [198, 333] width 246 height 37
click at [172, 283] on h4 "ID & Class" at bounding box center [198, 293] width 246 height 37
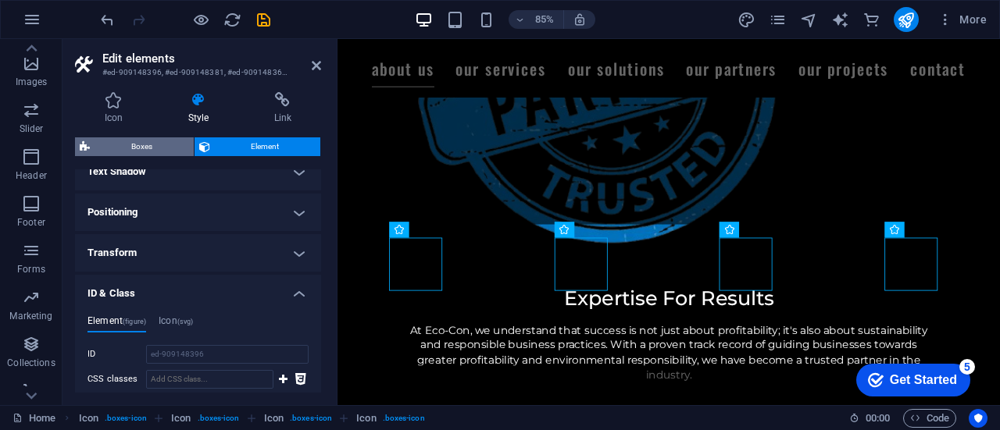
click at [139, 144] on span "Boxes" at bounding box center [141, 146] width 94 height 19
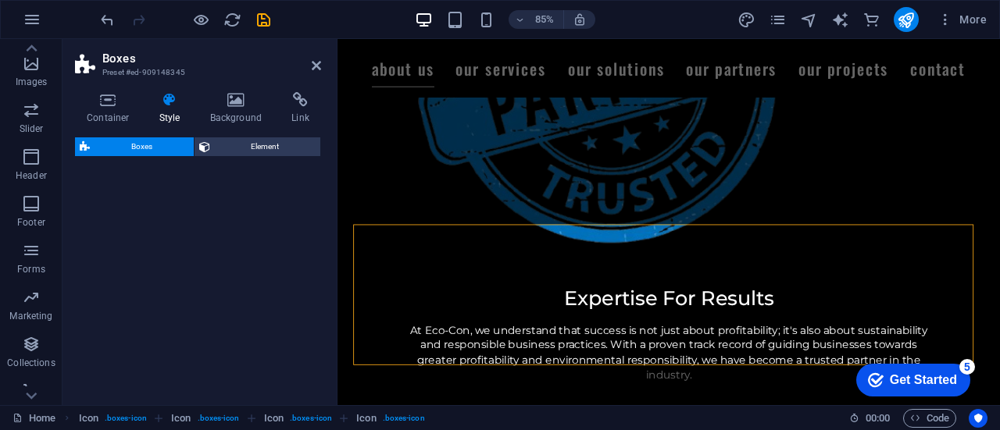
select select "rem"
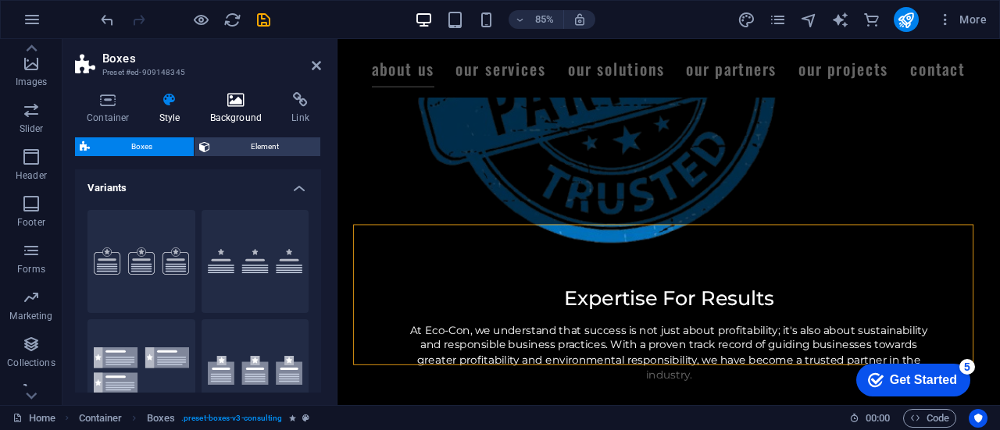
click at [258, 110] on h4 "Background" at bounding box center [239, 108] width 82 height 33
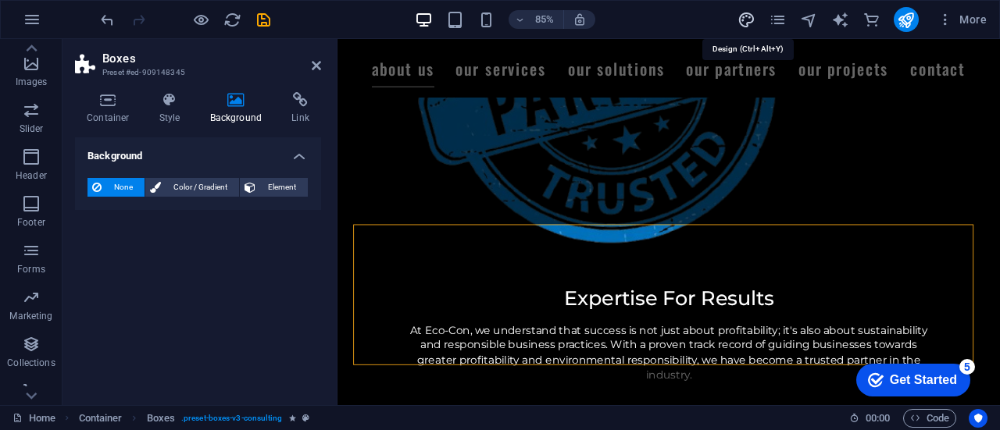
click at [747, 20] on icon "design" at bounding box center [746, 20] width 18 height 18
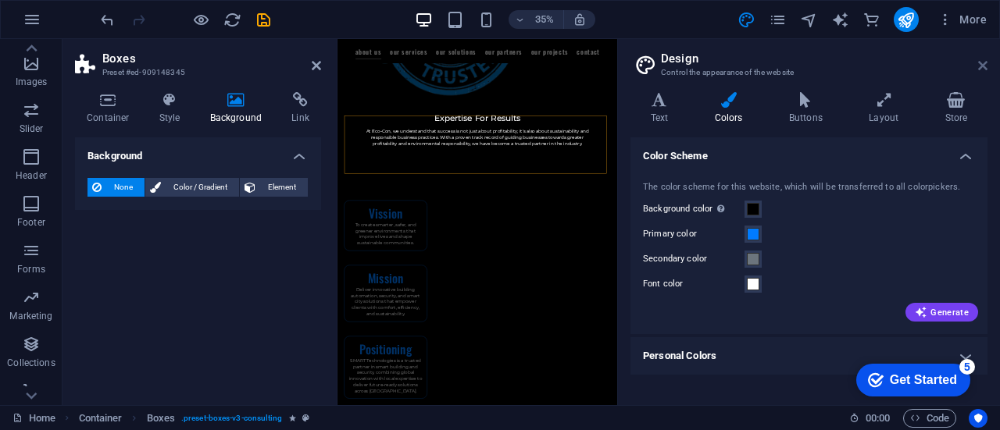
click at [982, 62] on icon at bounding box center [982, 65] width 9 height 12
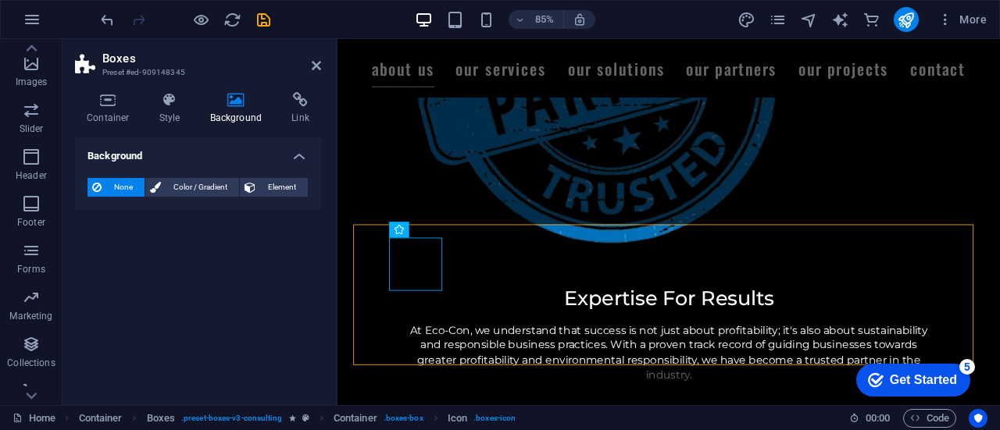
click at [321, 66] on aside "Boxes Preset #ed-909148345 Container Style Background Link Size Height Default …" at bounding box center [199, 222] width 275 height 366
click at [315, 64] on icon at bounding box center [316, 65] width 9 height 12
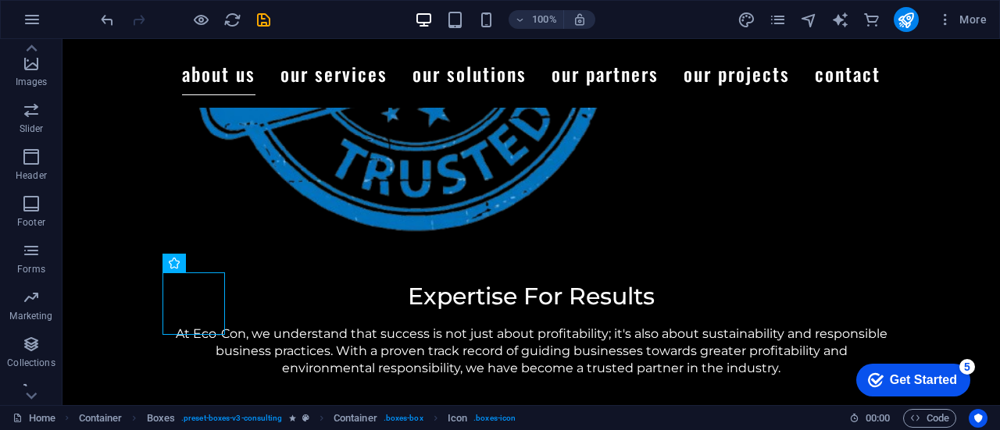
scroll to position [2046, 0]
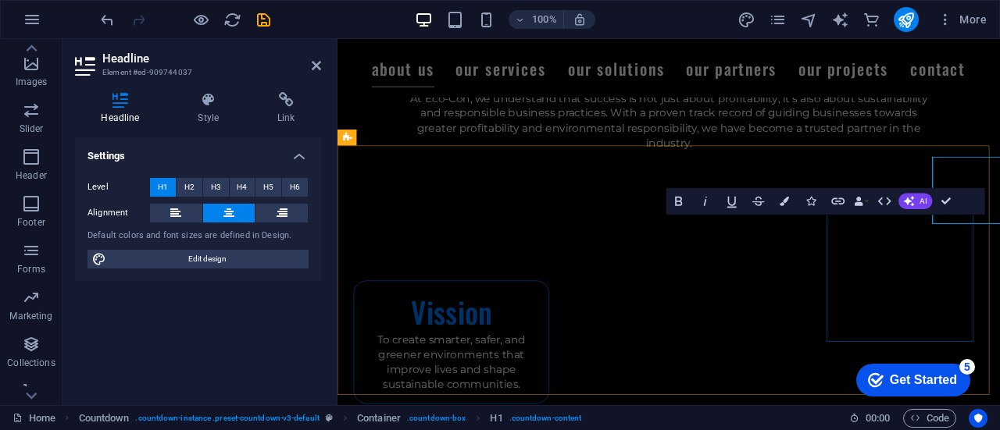
scroll to position [2094, 0]
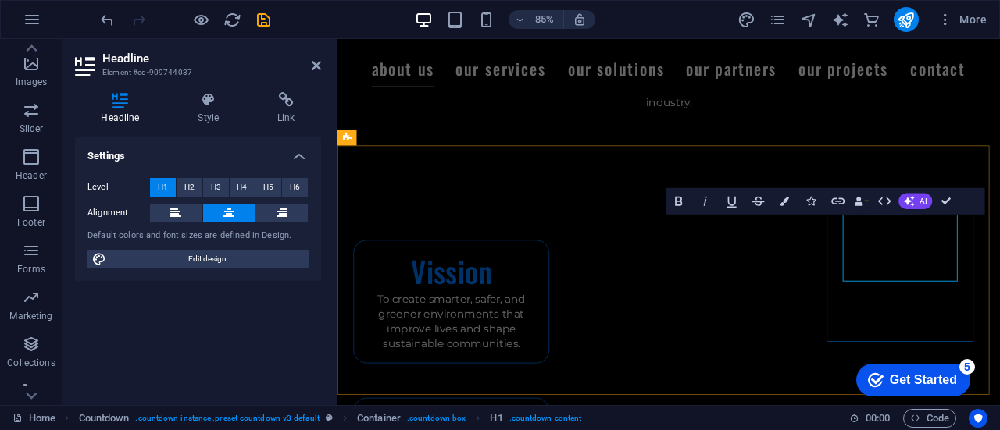
drag, startPoint x: 1025, startPoint y: 306, endPoint x: 1014, endPoint y: 307, distance: 11.7
click at [194, 112] on h4 "Style" at bounding box center [212, 108] width 80 height 33
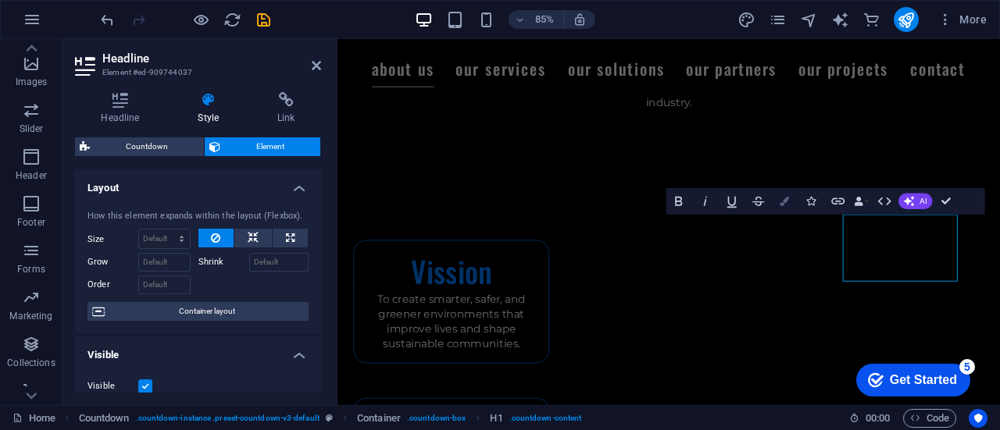
click at [787, 201] on icon "button" at bounding box center [784, 201] width 9 height 9
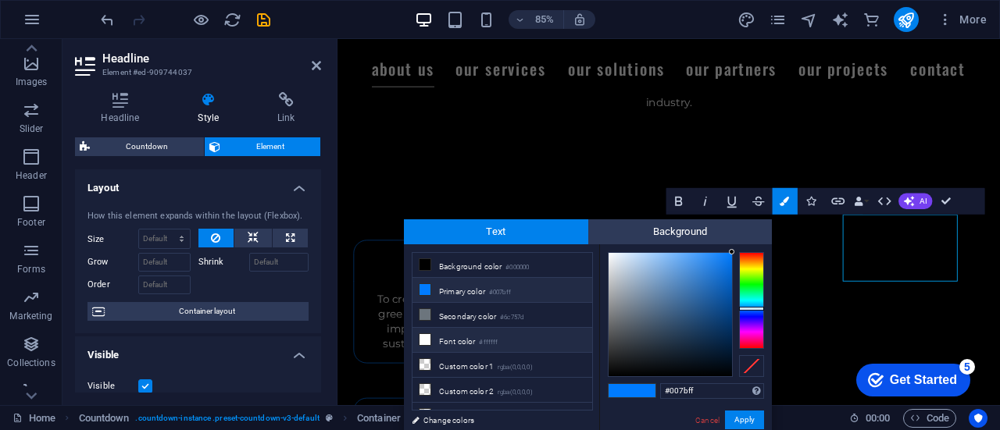
click at [475, 334] on li "Font color #ffffff" at bounding box center [502, 340] width 180 height 25
type input "#ffffff"
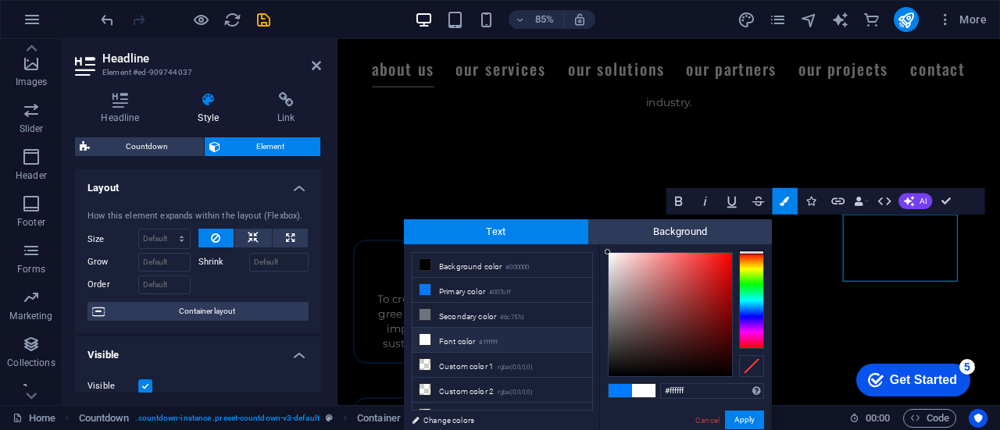
click at [452, 339] on li "Font color #ffffff" at bounding box center [502, 340] width 180 height 25
click at [734, 421] on button "Apply" at bounding box center [744, 420] width 39 height 19
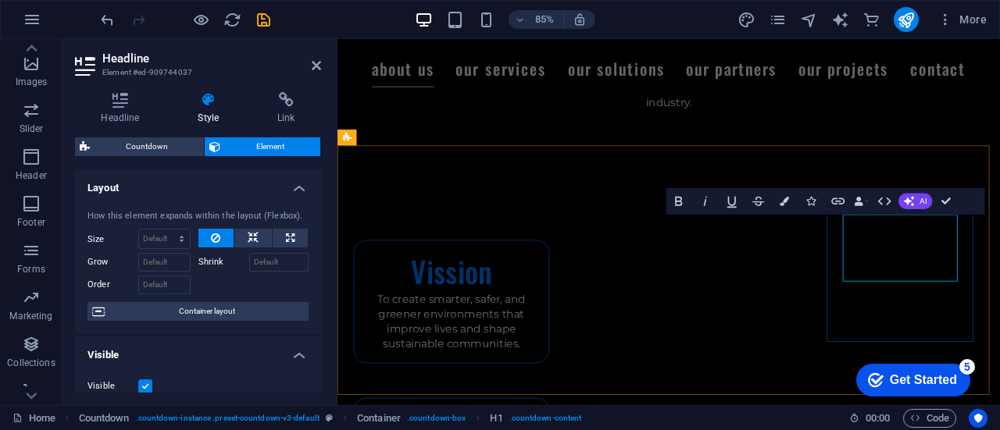
drag, startPoint x: 1018, startPoint y: 298, endPoint x: 1010, endPoint y: 302, distance: 9.8
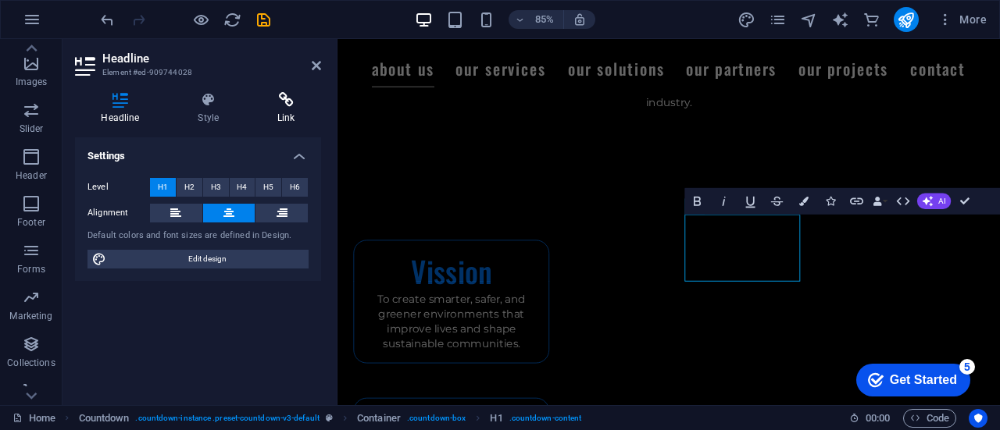
click at [289, 96] on icon at bounding box center [286, 100] width 70 height 16
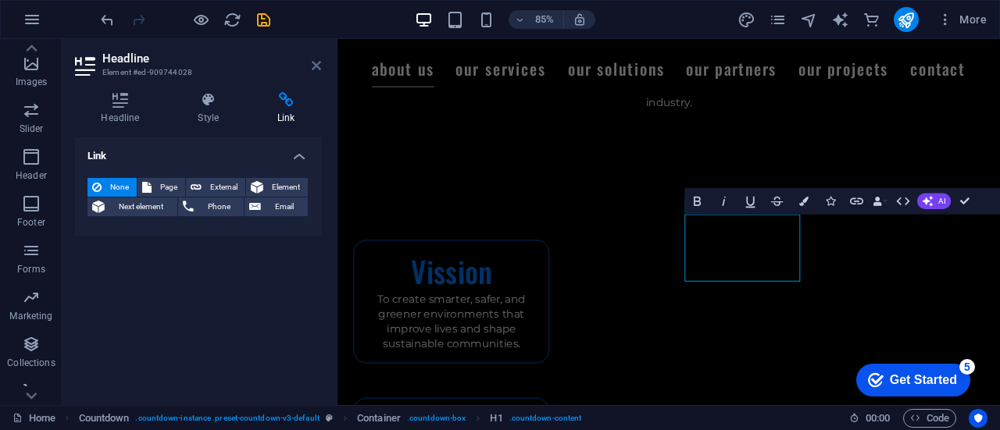
click at [312, 72] on link at bounding box center [316, 65] width 9 height 13
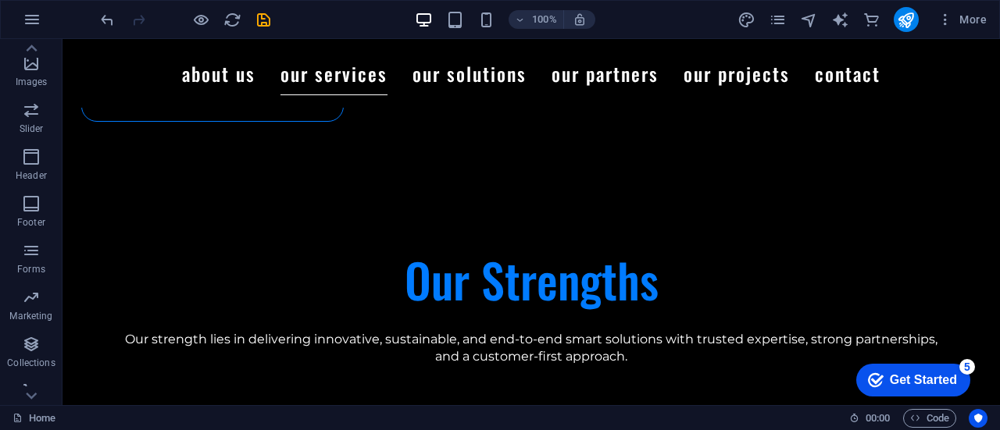
scroll to position [2656, 0]
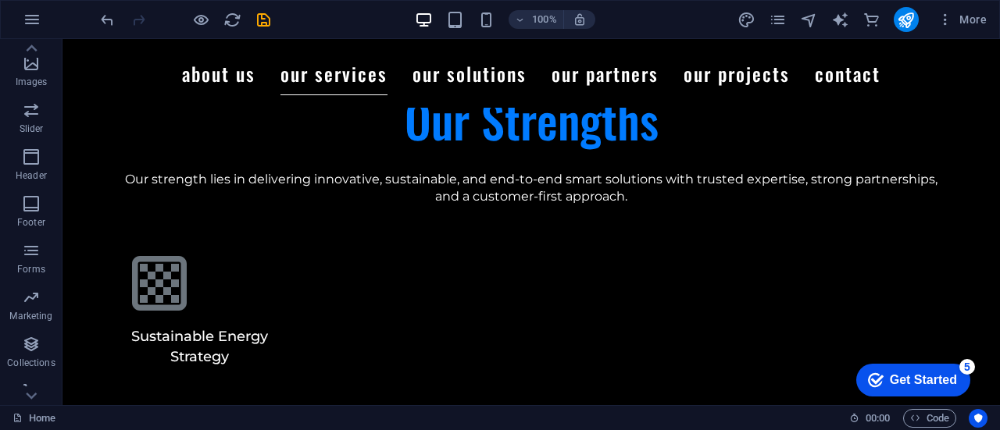
scroll to position [2858, 0]
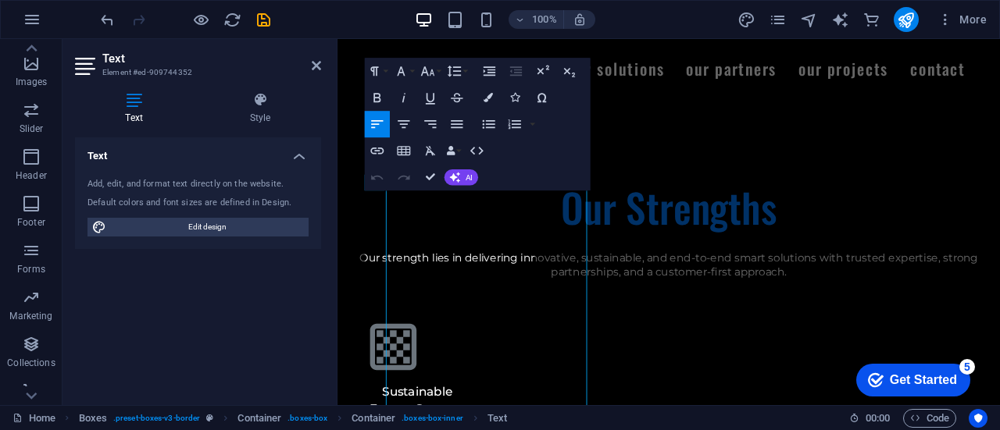
scroll to position [2926, 0]
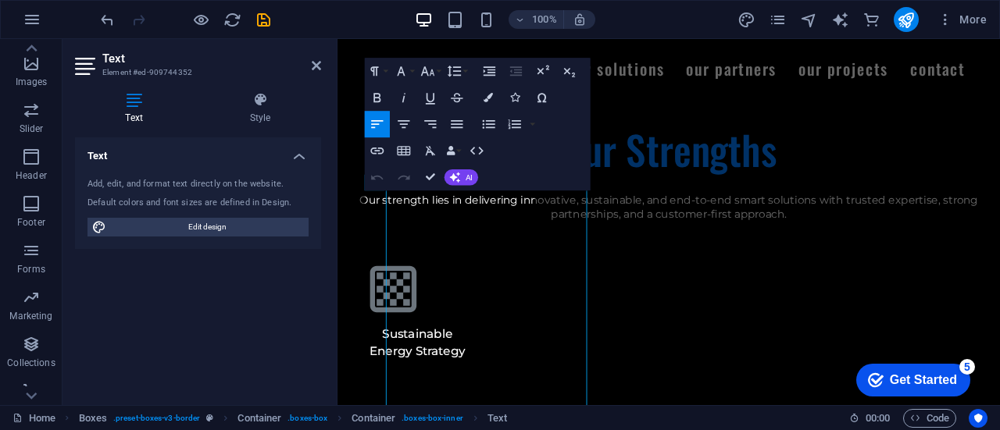
drag, startPoint x: 103, startPoint y: 236, endPoint x: 166, endPoint y: 275, distance: 73.7
click at [166, 275] on div "Text Element #ed-909744352 Text Style Text Add, edit, and format text directly …" at bounding box center [530, 222] width 937 height 366
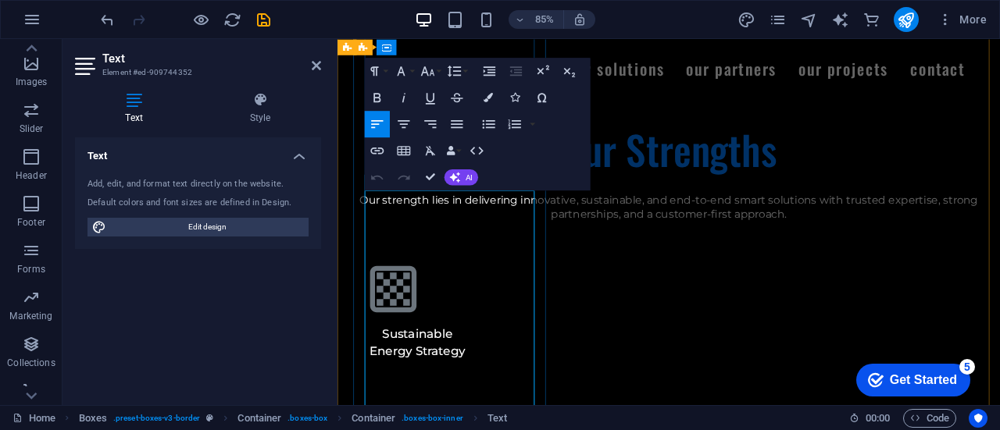
click at [319, 60] on icon at bounding box center [316, 65] width 9 height 12
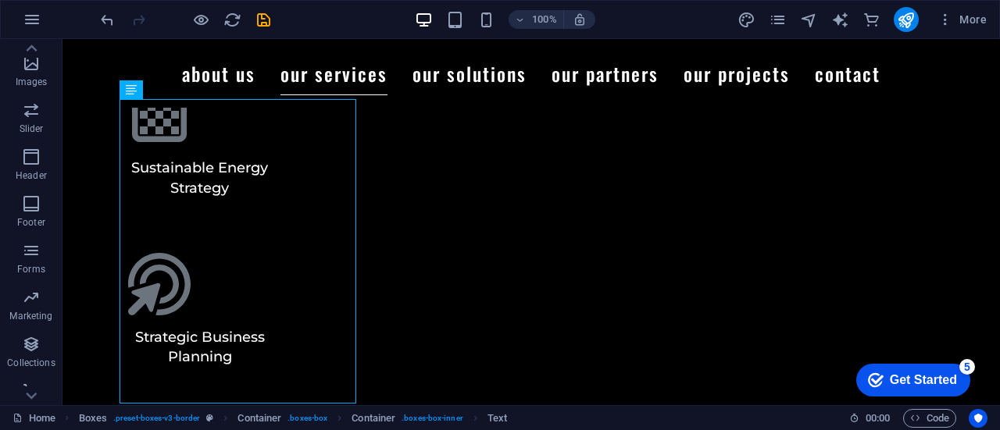
scroll to position [3014, 0]
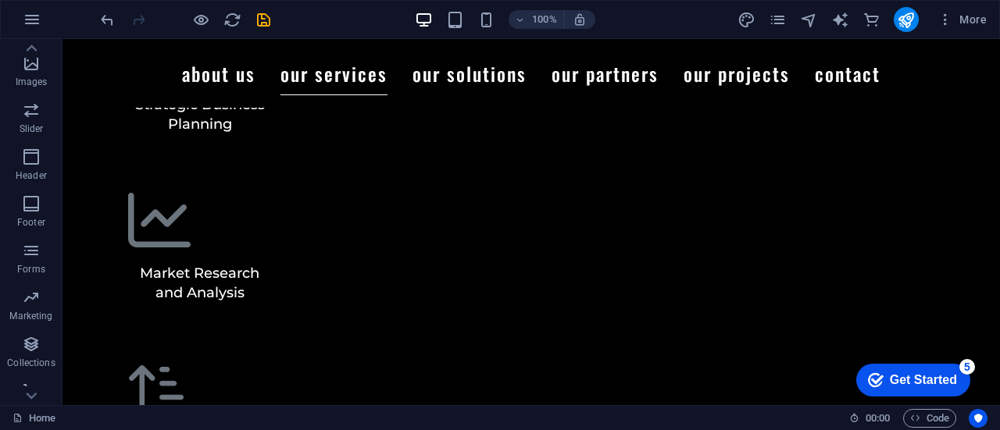
scroll to position [2907, 0]
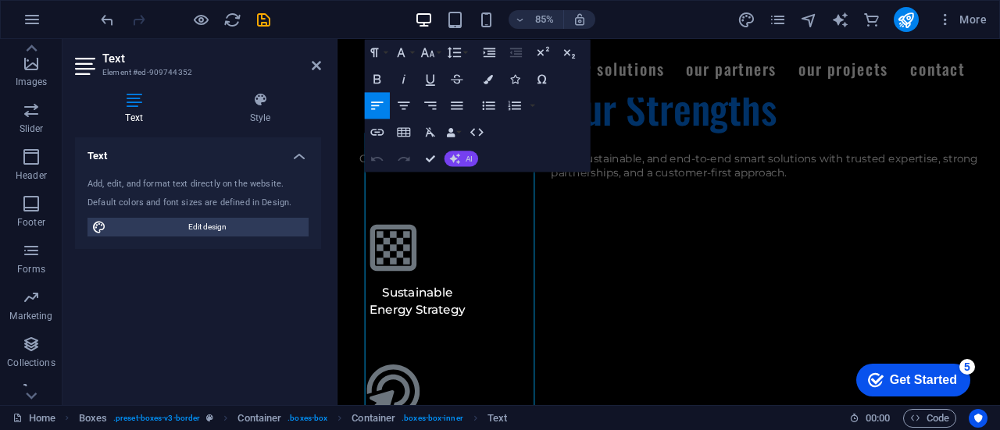
click at [461, 159] on button "AI" at bounding box center [461, 159] width 34 height 16
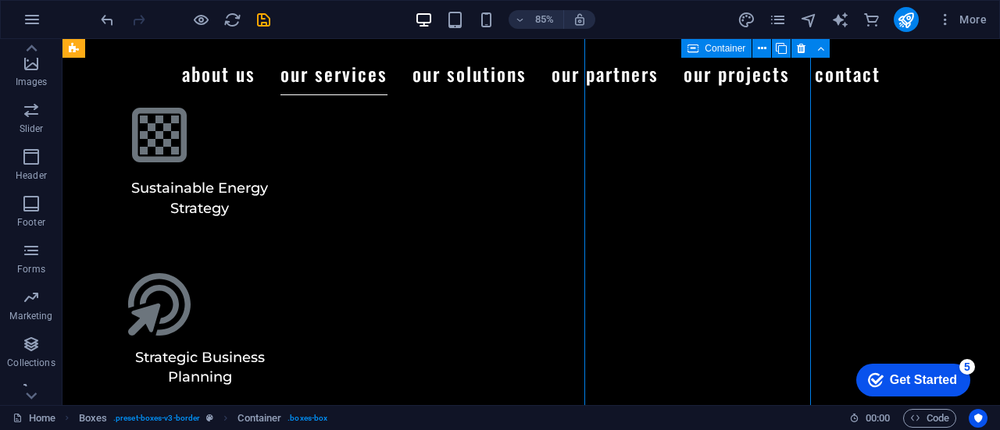
scroll to position [2907, 0]
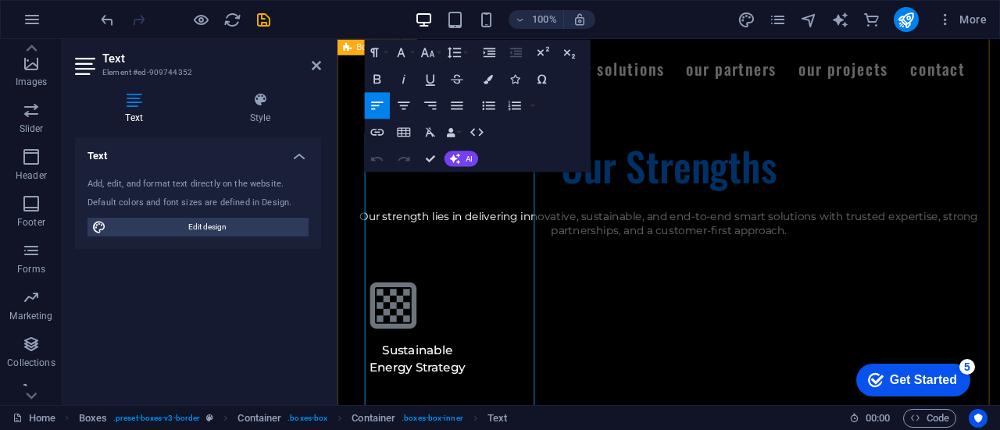
scroll to position [2975, 0]
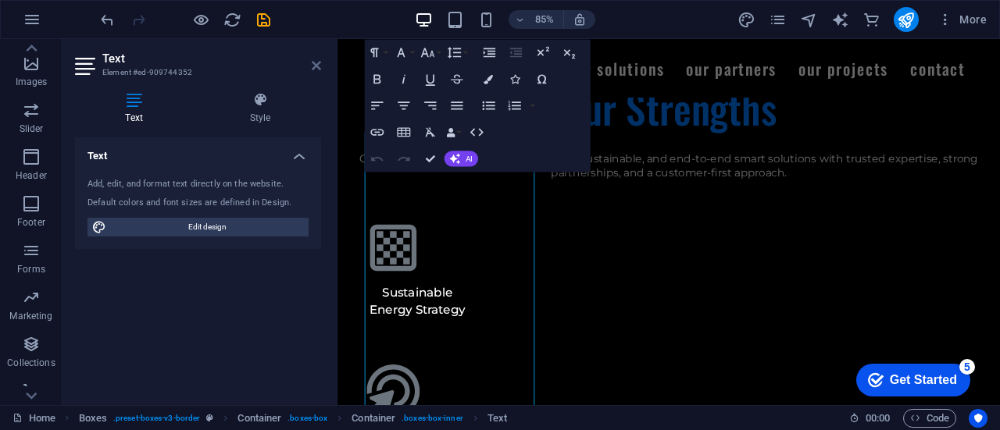
click at [318, 66] on icon at bounding box center [316, 65] width 9 height 12
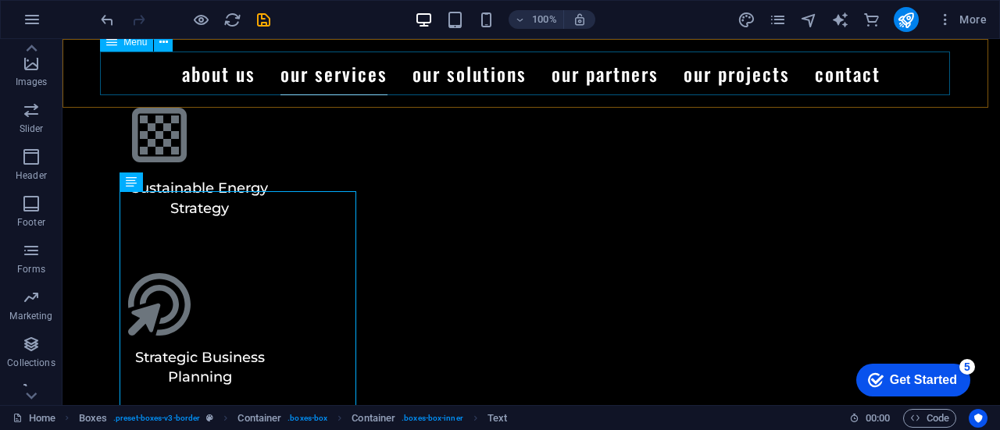
scroll to position [2907, 0]
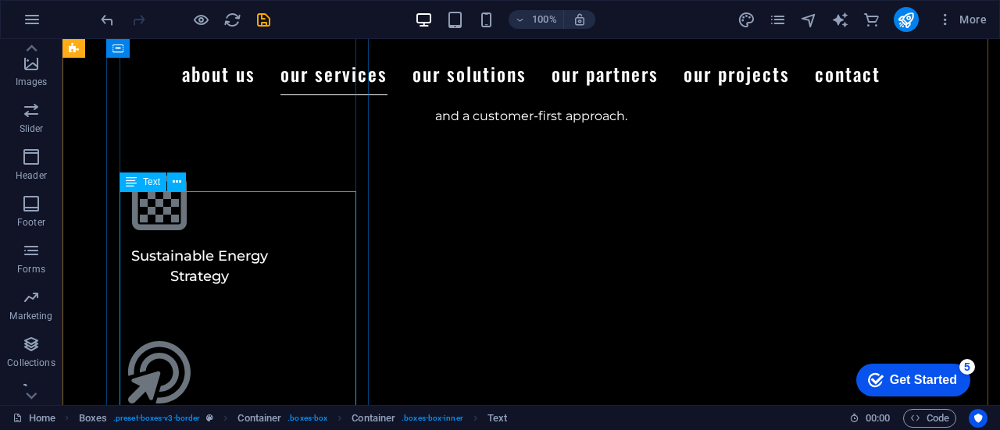
click at [137, 187] on div "Text" at bounding box center [142, 182] width 47 height 19
click at [127, 184] on icon at bounding box center [131, 182] width 11 height 19
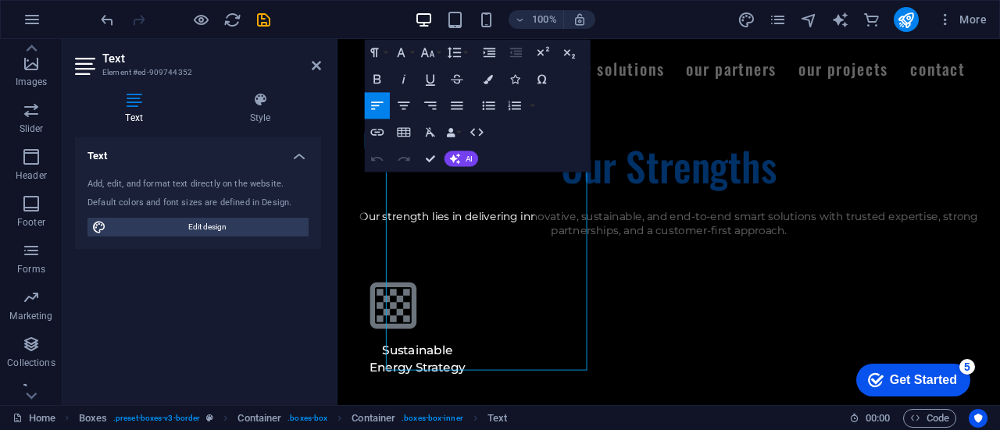
scroll to position [2975, 0]
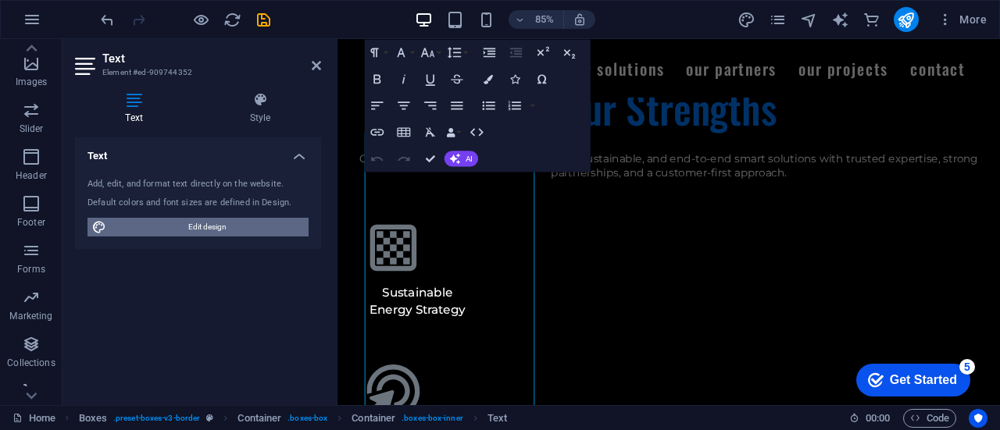
click at [228, 220] on span "Edit design" at bounding box center [207, 227] width 193 height 19
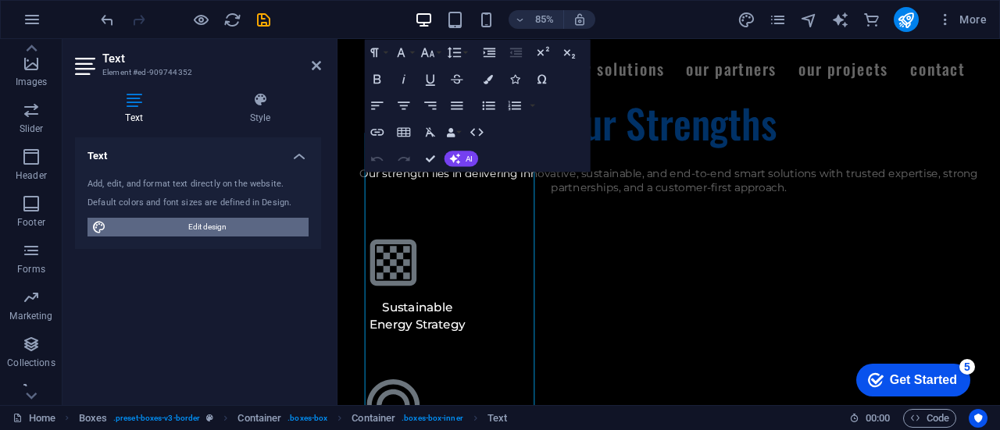
select select "500"
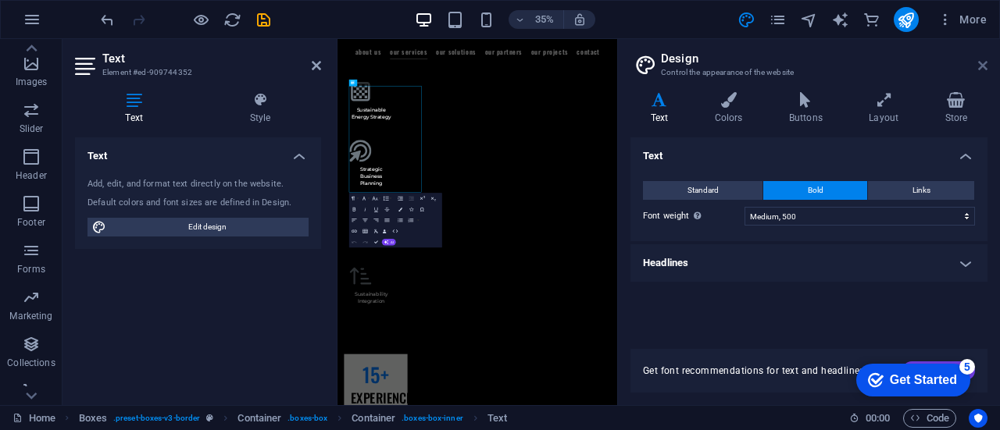
click at [981, 65] on icon at bounding box center [982, 65] width 9 height 12
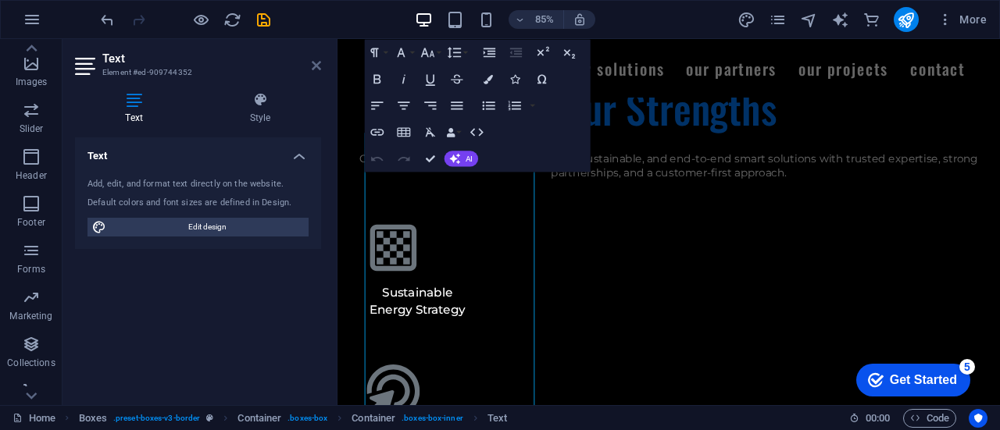
click at [319, 65] on icon at bounding box center [316, 65] width 9 height 12
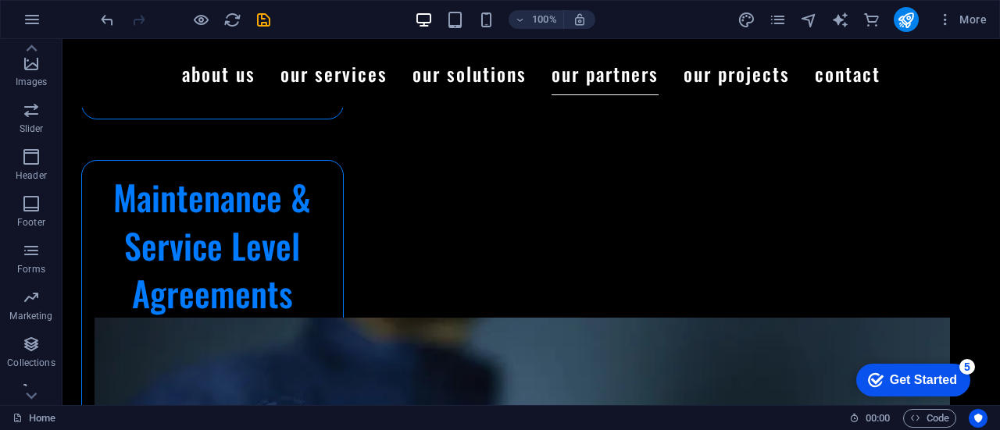
scroll to position [6416, 0]
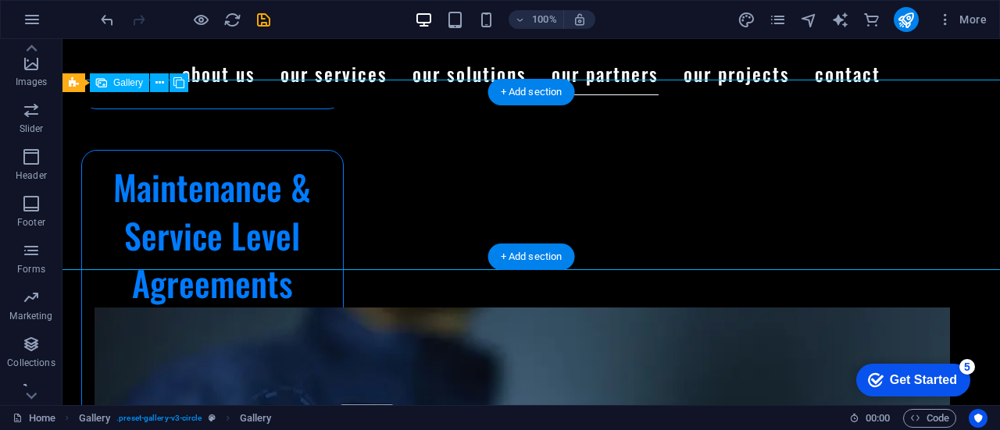
select select "4"
select select "px"
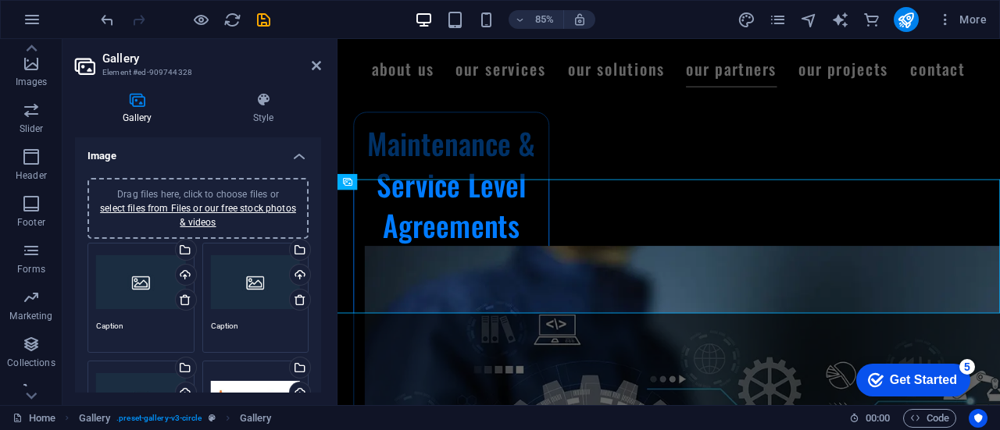
scroll to position [6506, 0]
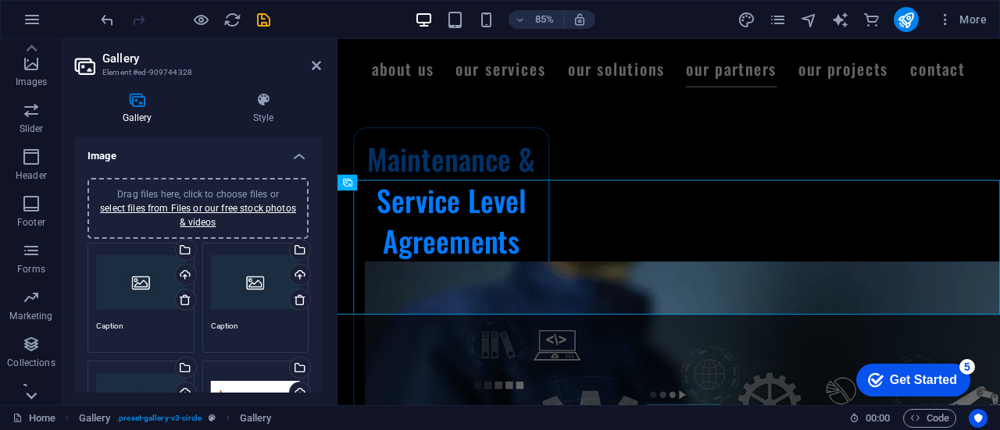
click at [33, 394] on icon at bounding box center [31, 396] width 22 height 22
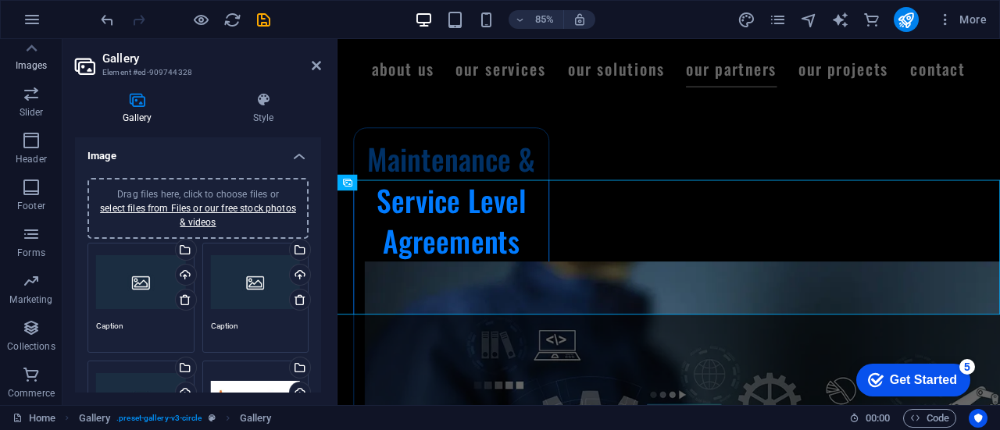
click at [29, 69] on p "Images" at bounding box center [32, 65] width 32 height 12
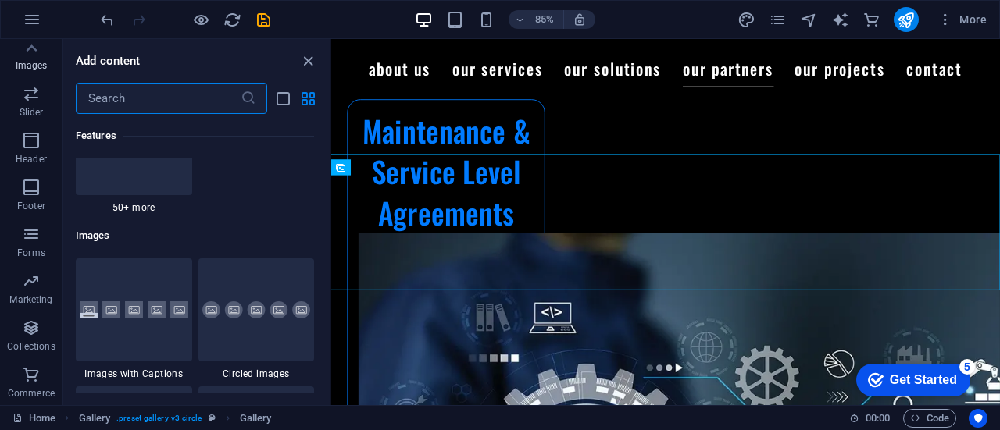
scroll to position [7919, 0]
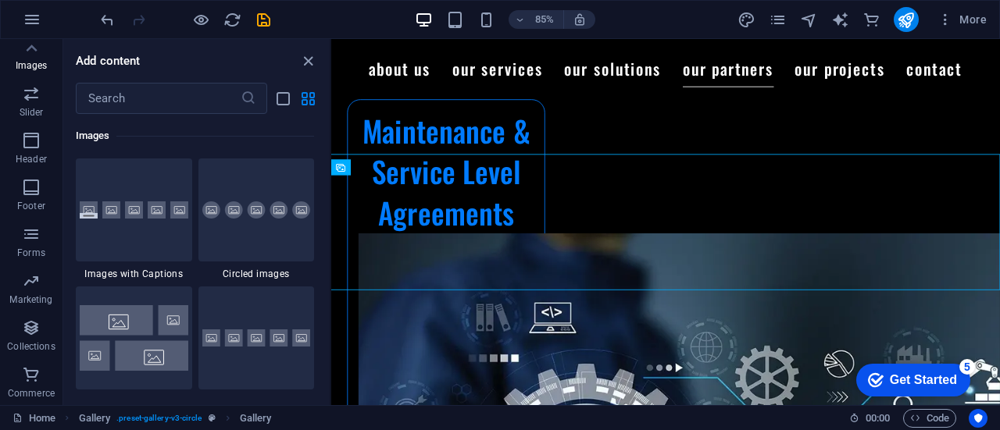
click at [325, 288] on div "Favorites 1 Star Headline 1 Star Container Elements 1 Star Headline 1 Star Text…" at bounding box center [196, 253] width 266 height 279
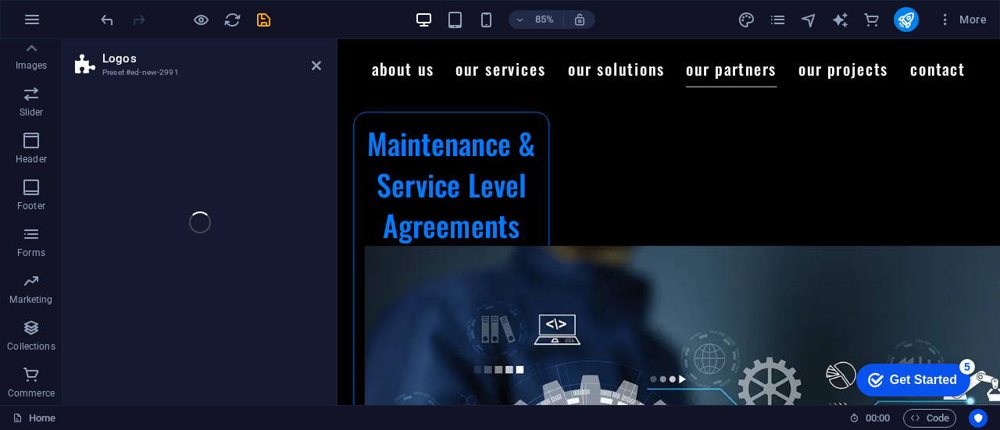
scroll to position [6536, 0]
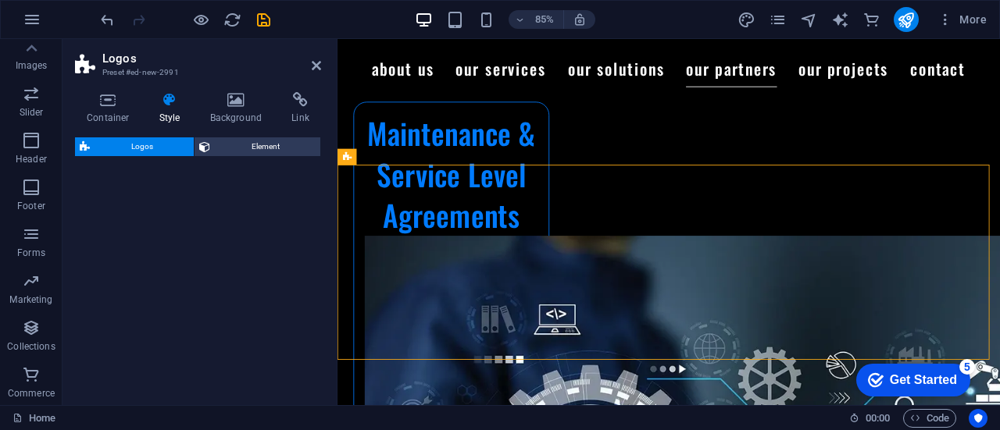
select select "rem"
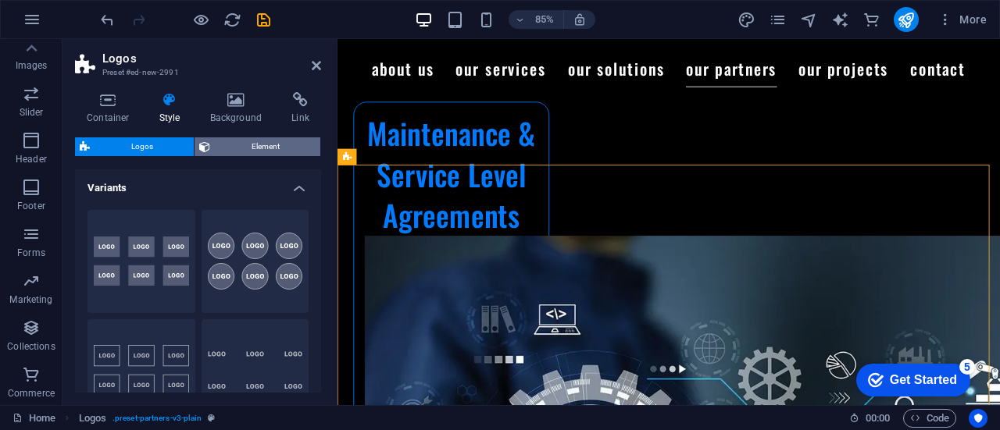
click at [242, 147] on span "Element" at bounding box center [265, 146] width 101 height 19
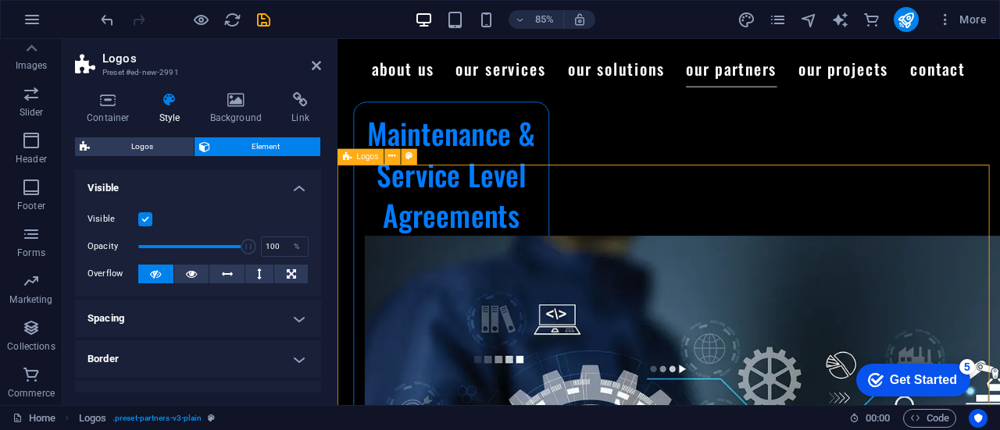
click at [233, 97] on icon at bounding box center [236, 100] width 76 height 16
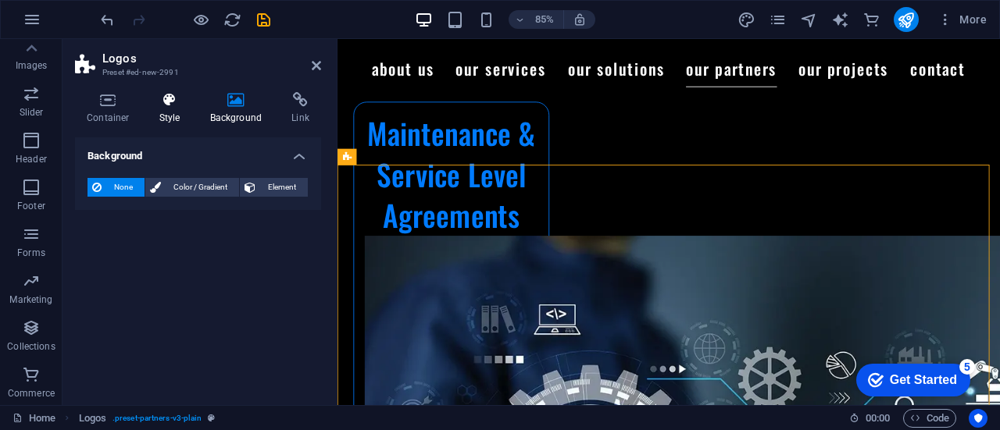
click at [148, 97] on icon at bounding box center [170, 100] width 45 height 16
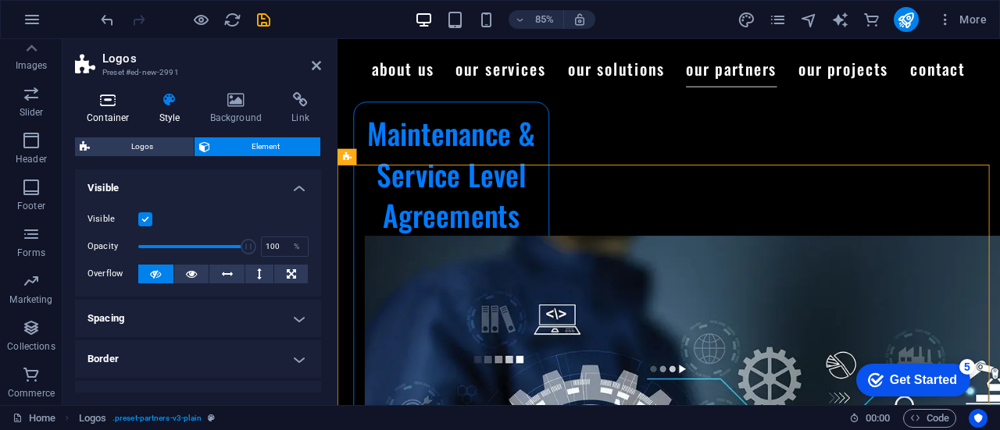
click at [123, 101] on icon at bounding box center [108, 100] width 66 height 16
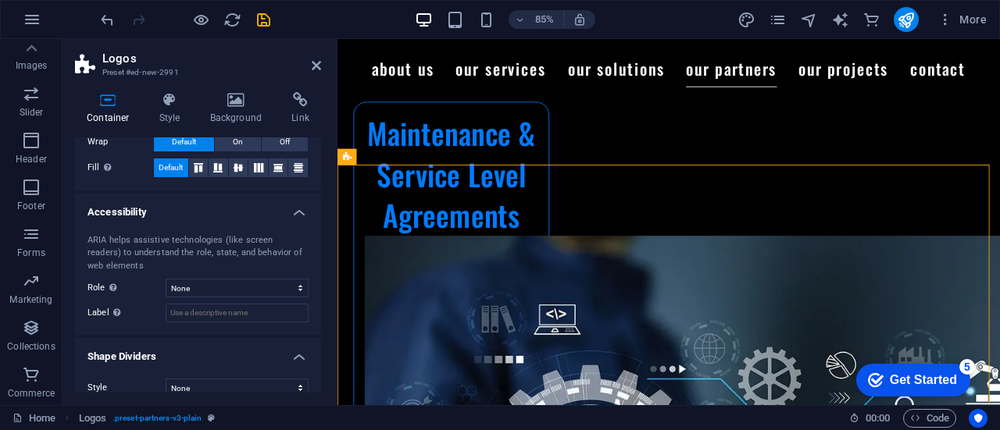
scroll to position [348, 0]
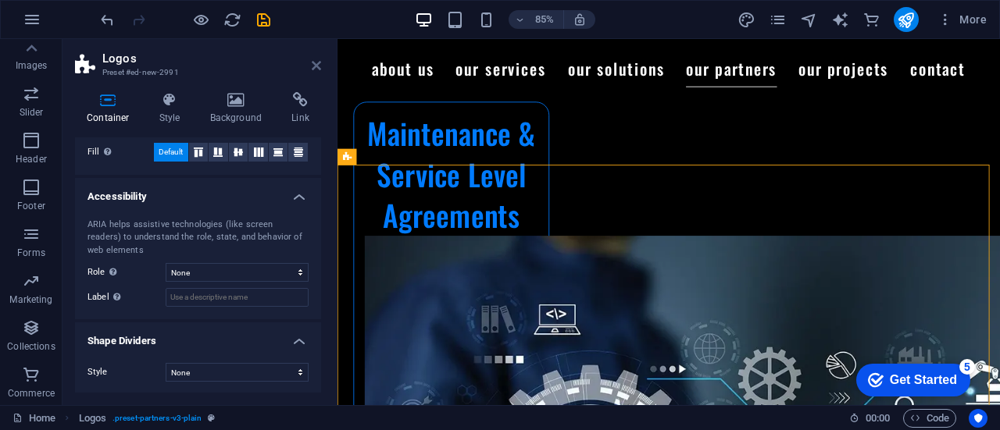
click at [319, 68] on icon at bounding box center [316, 65] width 9 height 12
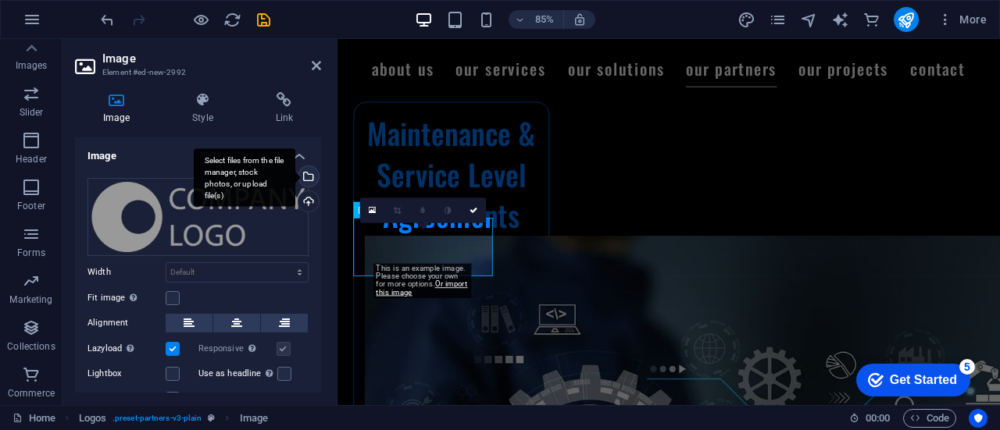
click at [306, 174] on div "Select files from the file manager, stock photos, or upload file(s)" at bounding box center [306, 177] width 23 height 23
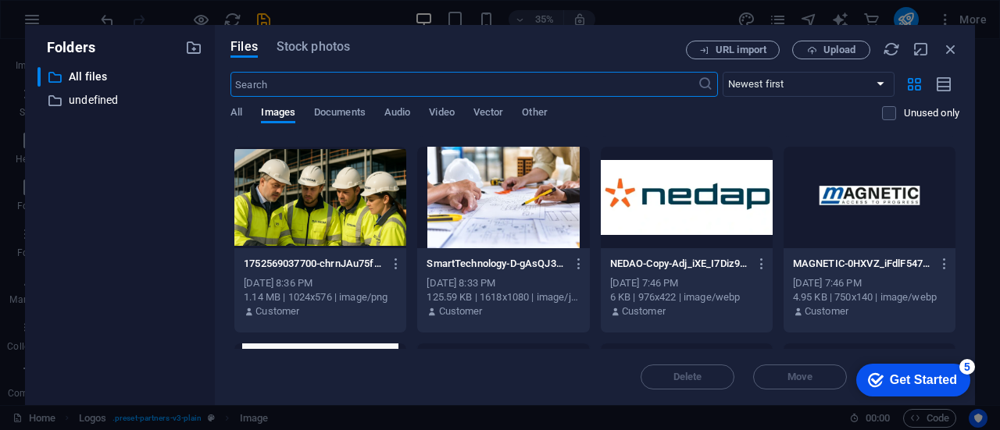
scroll to position [373, 0]
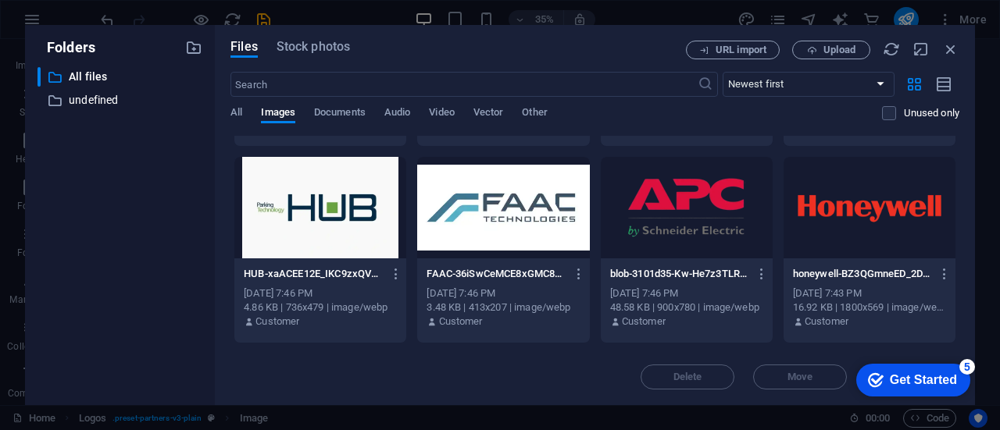
click at [832, 208] on div at bounding box center [869, 208] width 172 height 102
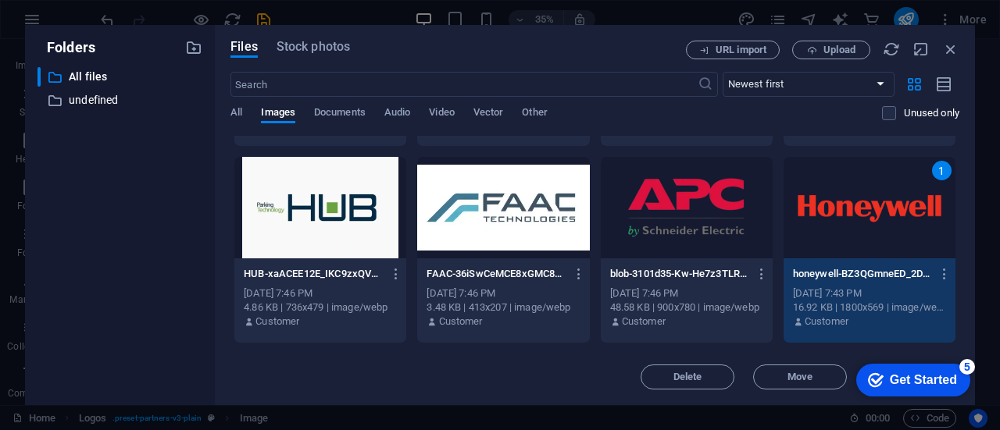
click at [832, 208] on div "1" at bounding box center [869, 208] width 172 height 102
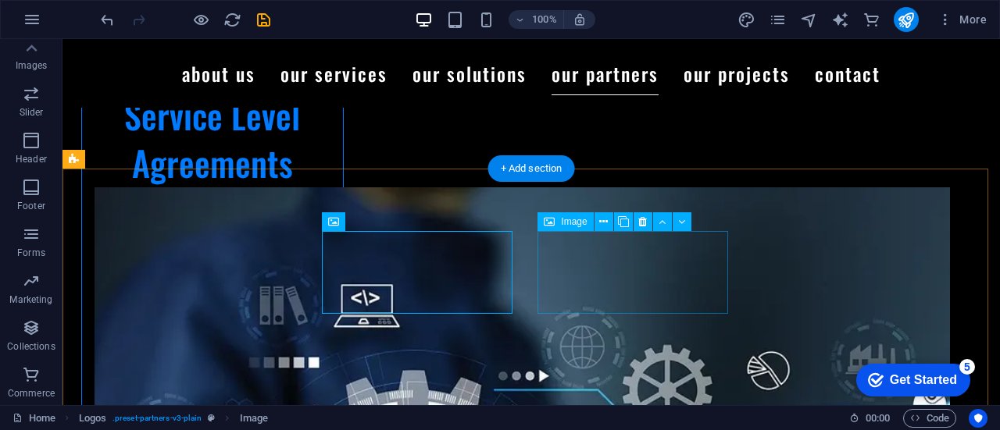
scroll to position [6340, 0]
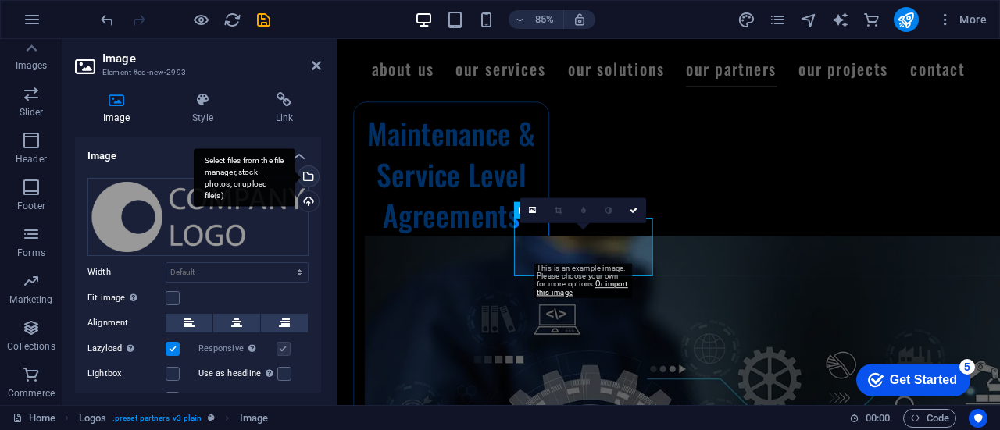
click at [306, 176] on div "Select files from the file manager, stock photos, or upload file(s)" at bounding box center [306, 177] width 23 height 23
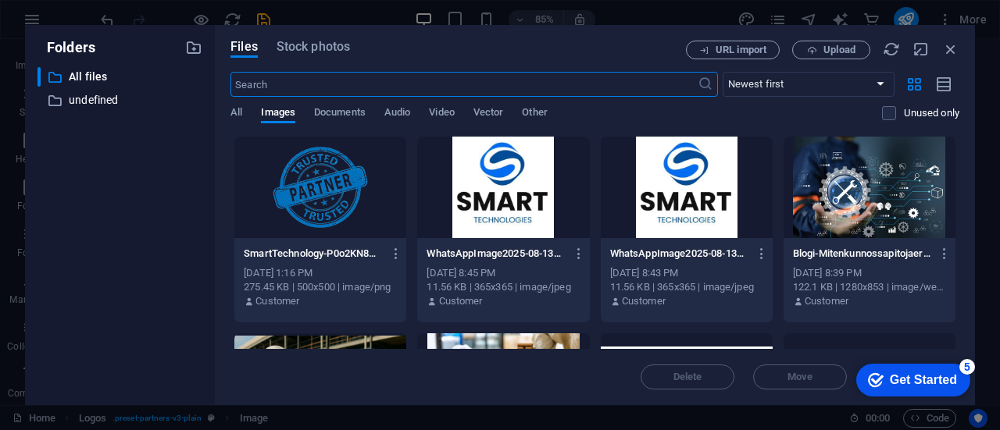
scroll to position [6511, 0]
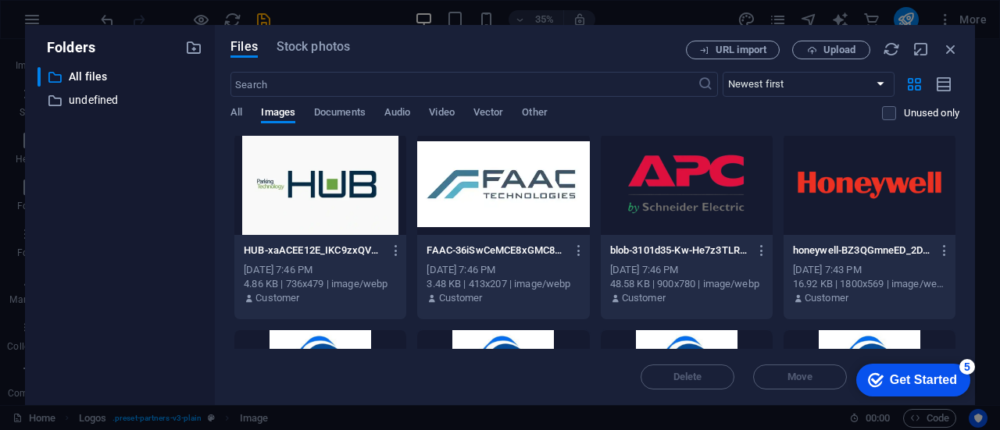
scroll to position [362, 0]
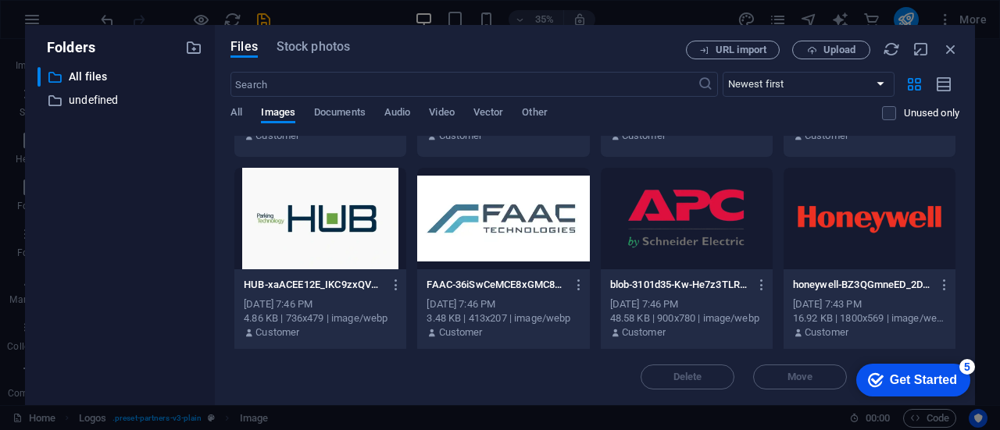
click at [685, 214] on div at bounding box center [687, 219] width 172 height 102
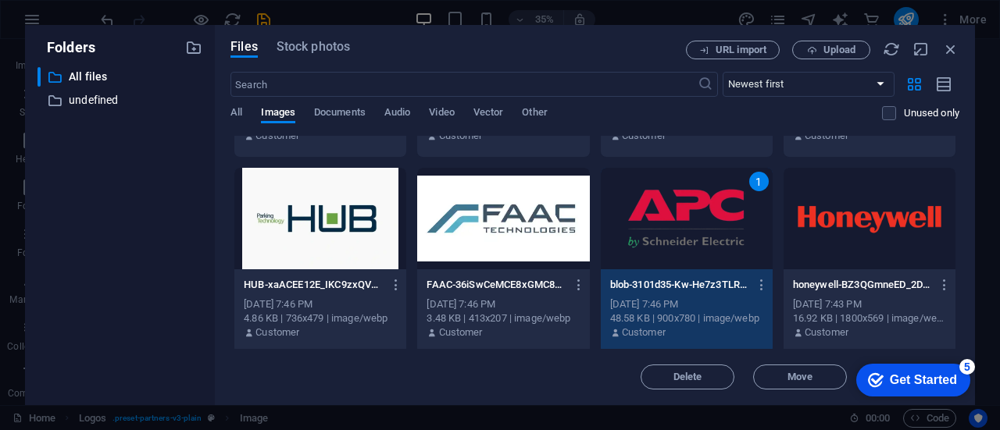
click at [685, 214] on div "1" at bounding box center [687, 219] width 172 height 102
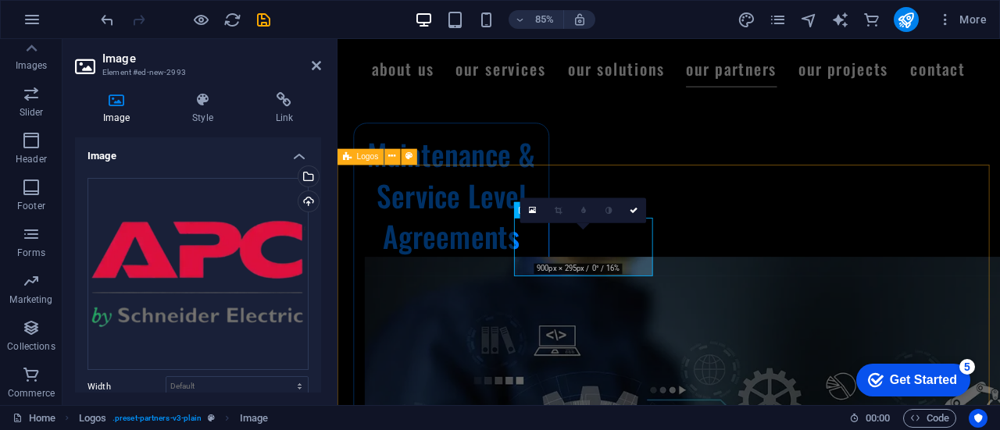
scroll to position [6536, 0]
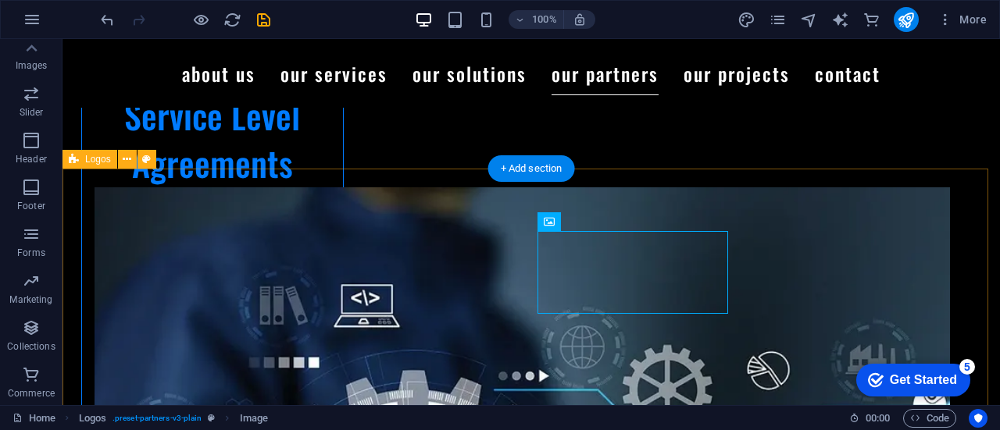
scroll to position [6340, 0]
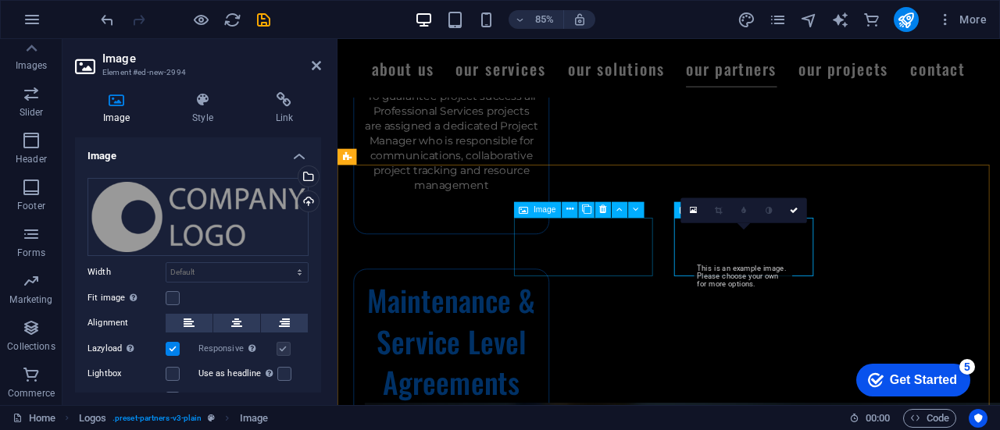
scroll to position [6536, 0]
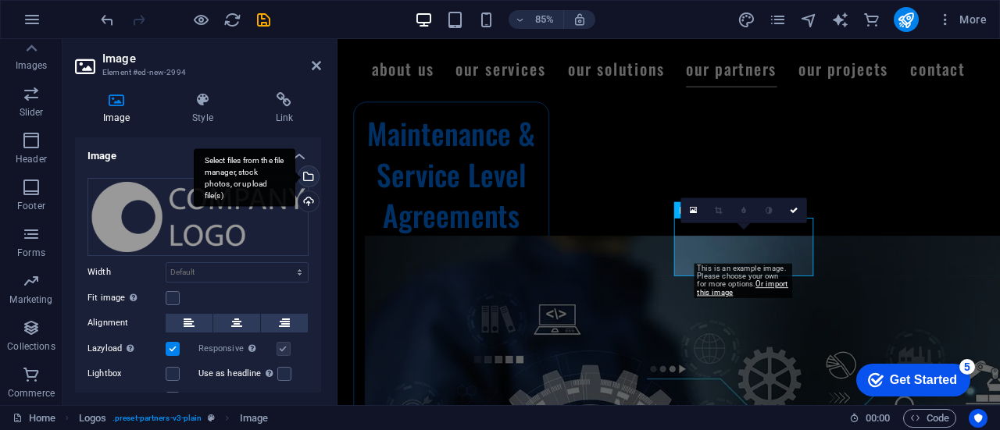
click at [305, 172] on div "Select files from the file manager, stock photos, or upload file(s)" at bounding box center [306, 177] width 23 height 23
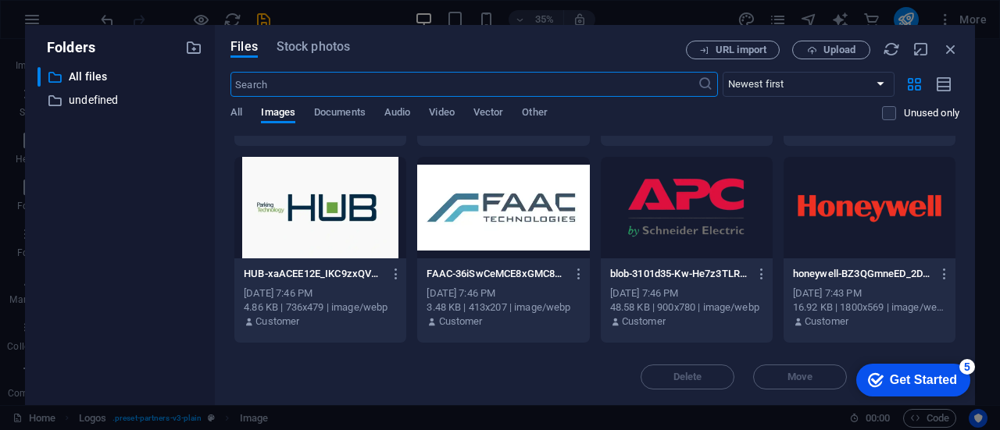
scroll to position [560, 0]
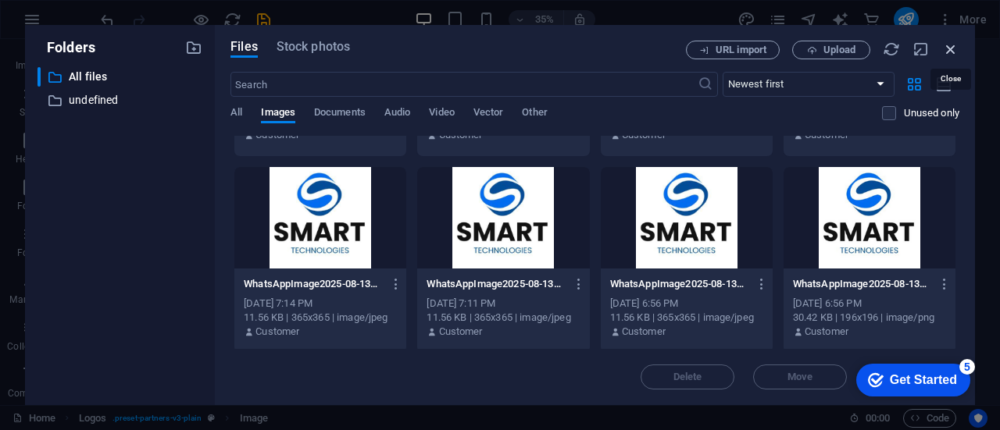
click at [952, 47] on icon "button" at bounding box center [950, 49] width 17 height 17
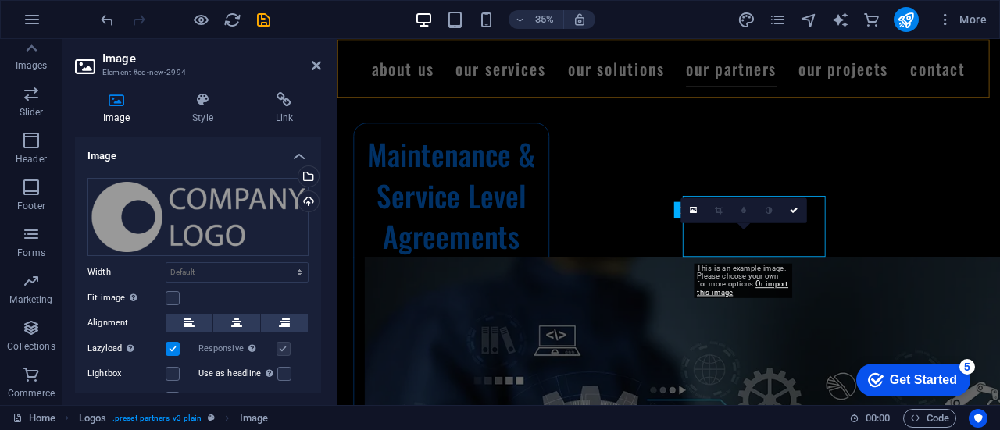
scroll to position [6536, 0]
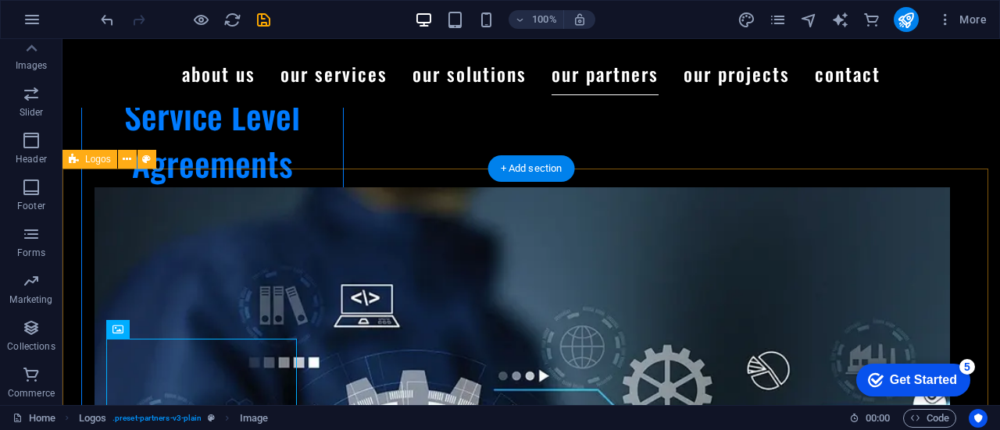
scroll to position [6340, 0]
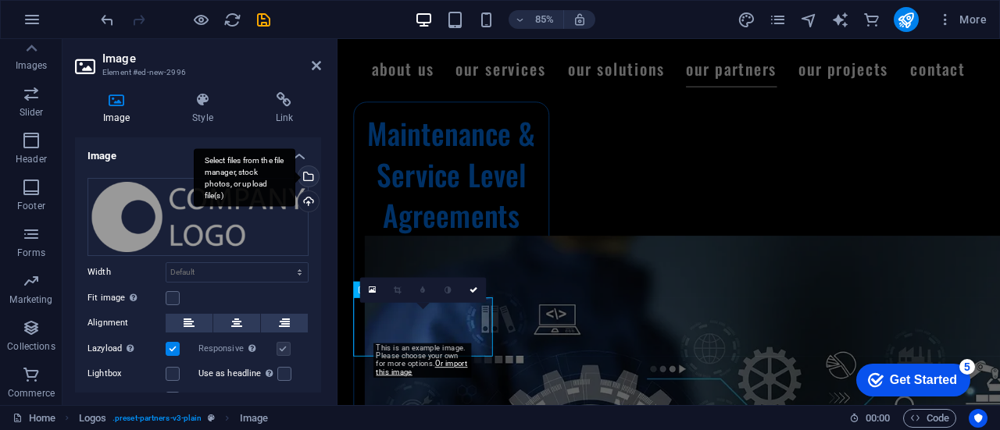
click at [295, 171] on div "Select files from the file manager, stock photos, or upload file(s)" at bounding box center [245, 177] width 102 height 59
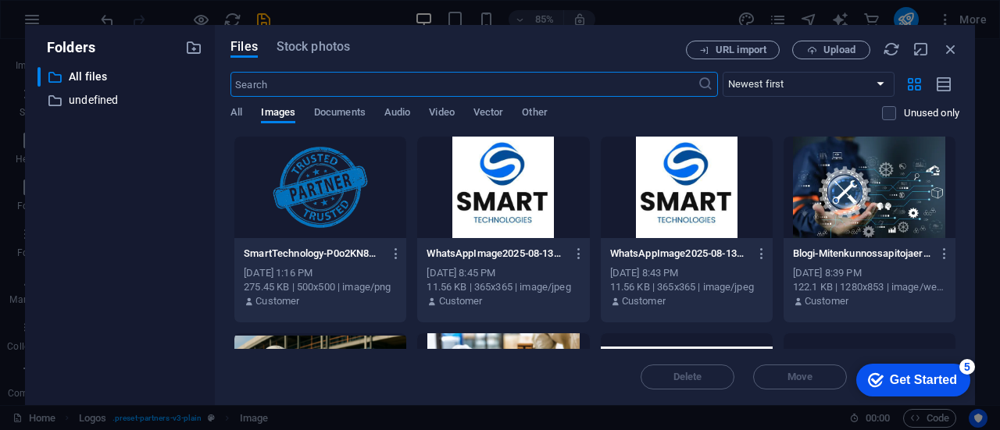
scroll to position [6511, 0]
click at [951, 217] on div at bounding box center [869, 188] width 172 height 102
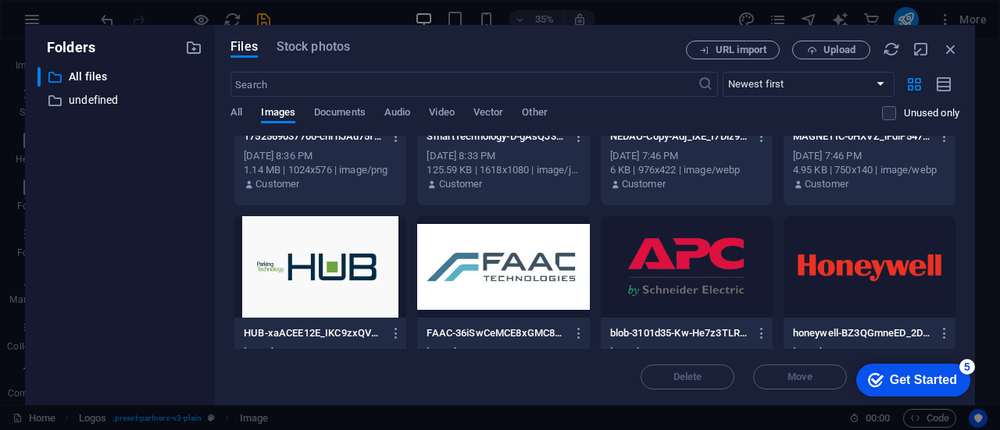
scroll to position [322, 0]
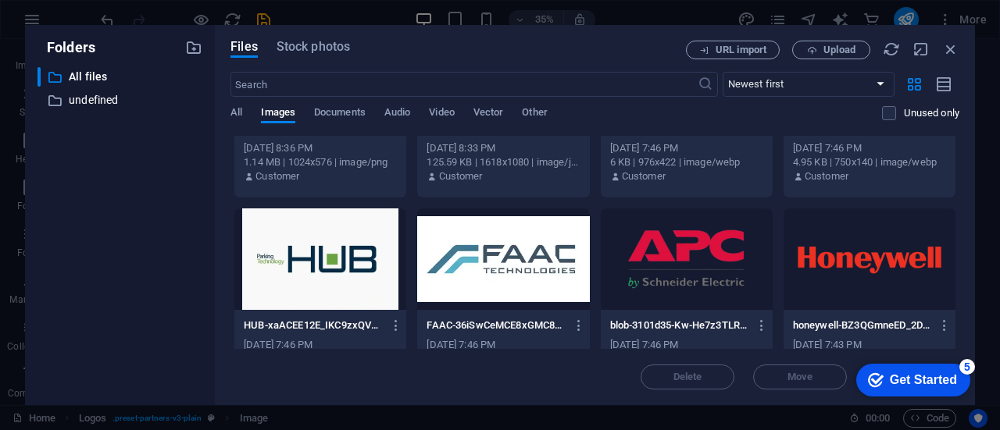
click at [517, 246] on div at bounding box center [503, 260] width 172 height 102
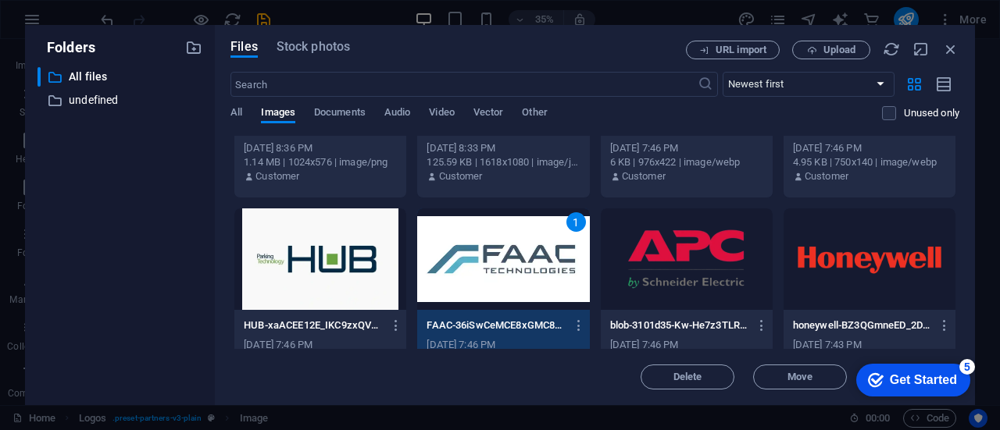
click at [517, 246] on div "1" at bounding box center [503, 260] width 172 height 102
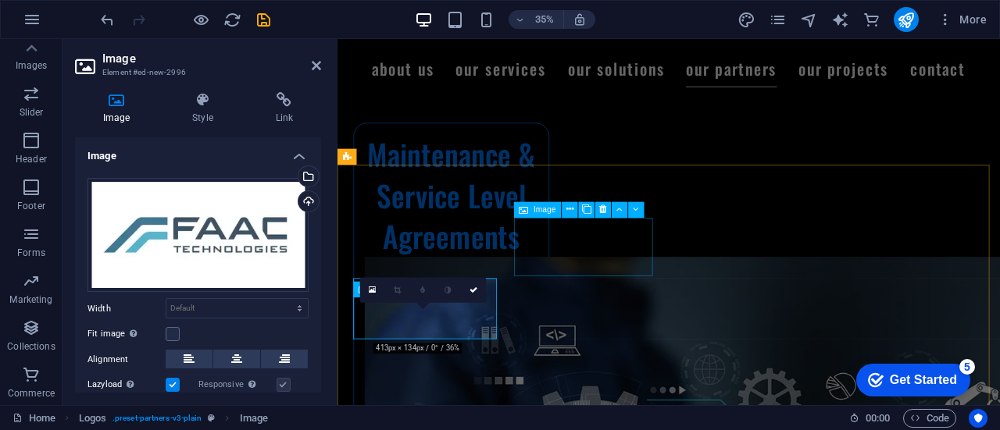
scroll to position [6536, 0]
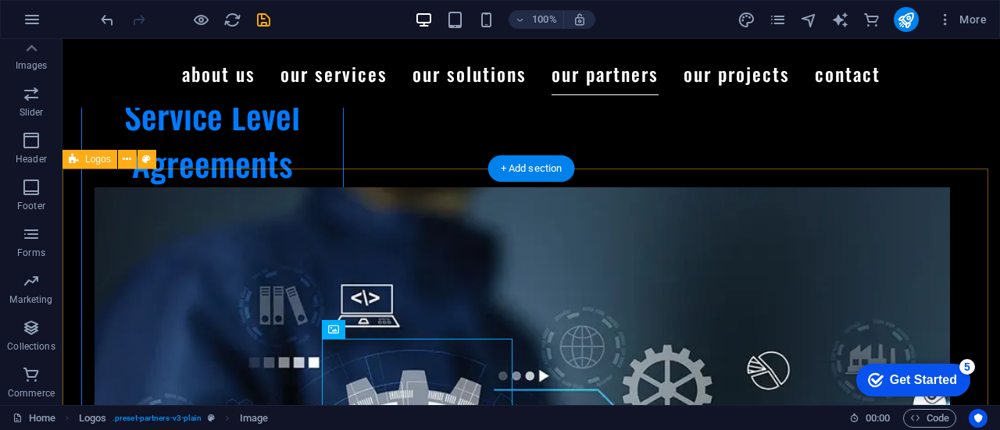
scroll to position [6340, 0]
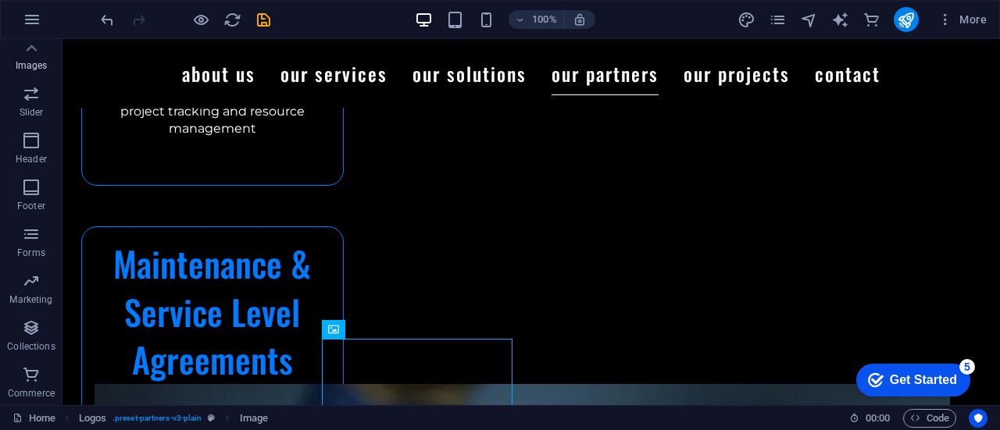
click at [34, 59] on p "Images" at bounding box center [32, 65] width 32 height 12
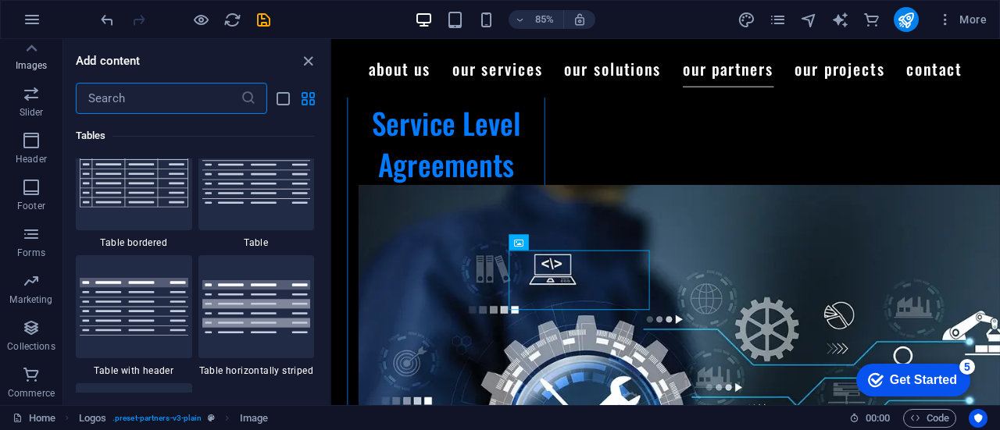
scroll to position [7919, 0]
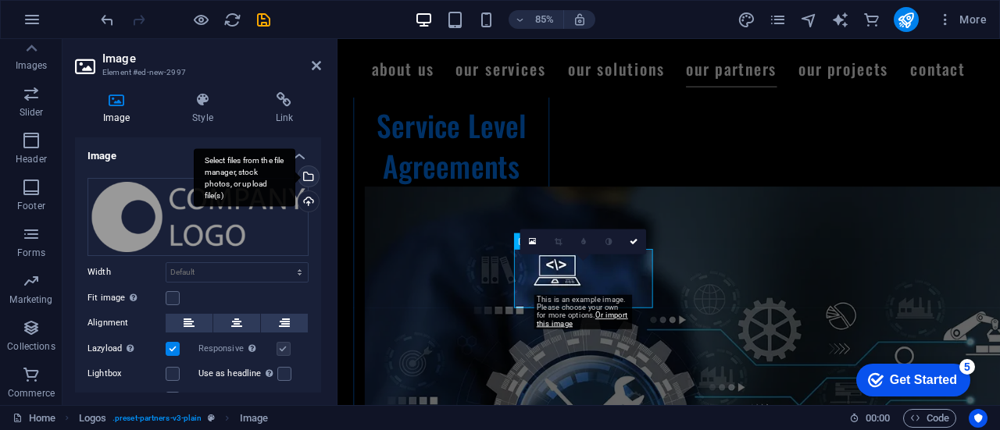
click at [306, 173] on div "Select files from the file manager, stock photos, or upload file(s)" at bounding box center [306, 177] width 23 height 23
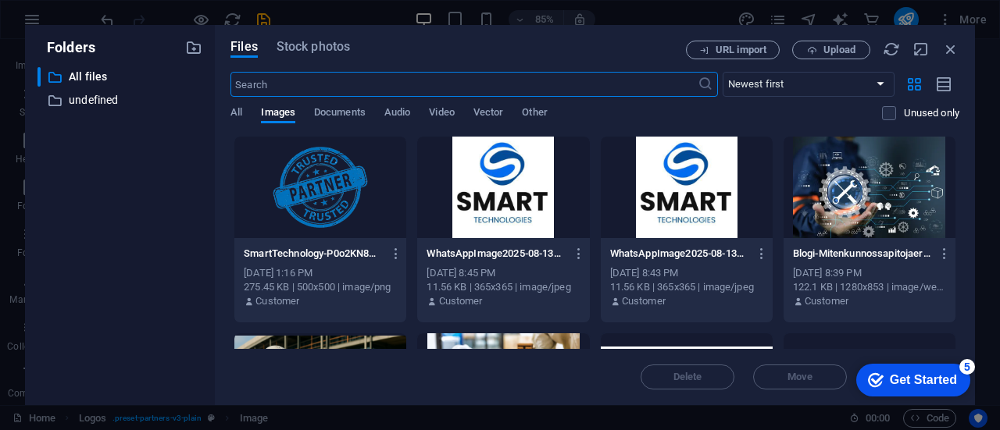
scroll to position [6569, 0]
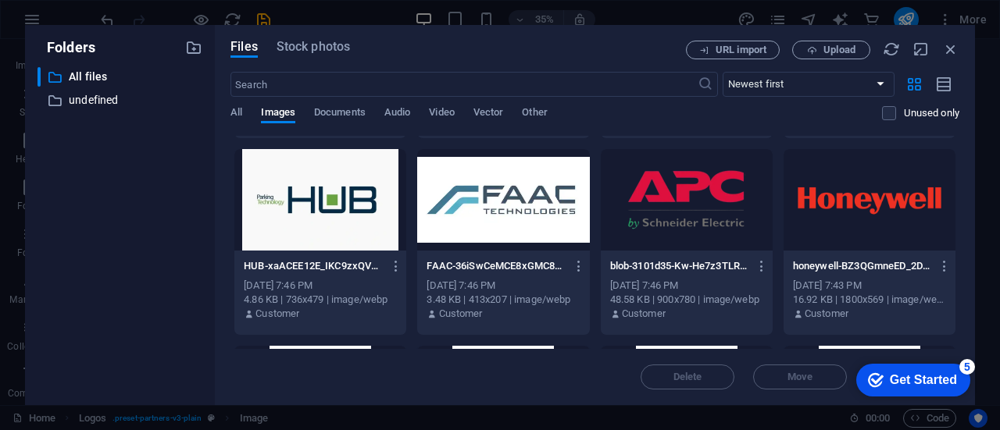
scroll to position [370, 0]
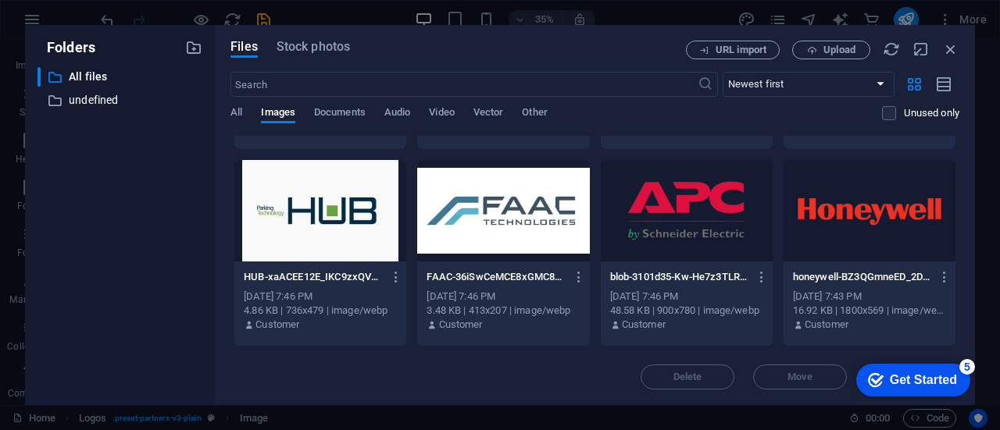
click at [304, 219] on div at bounding box center [320, 211] width 172 height 102
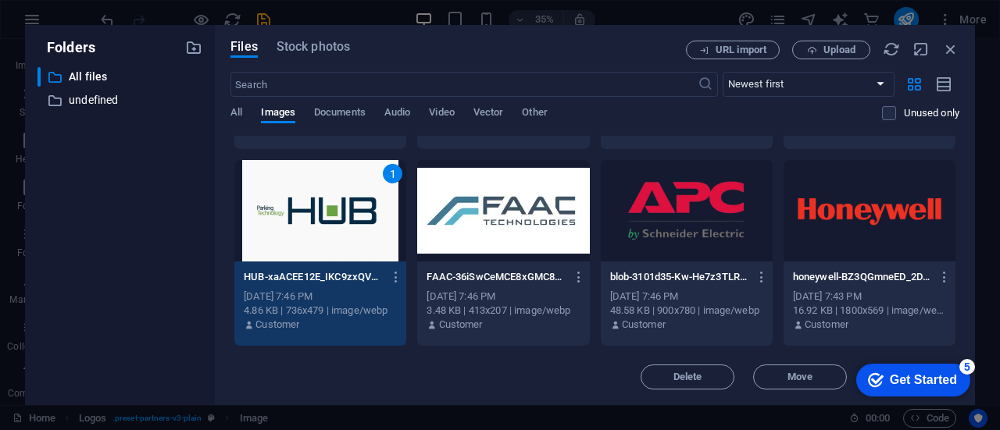
click at [304, 219] on div "1" at bounding box center [320, 211] width 172 height 102
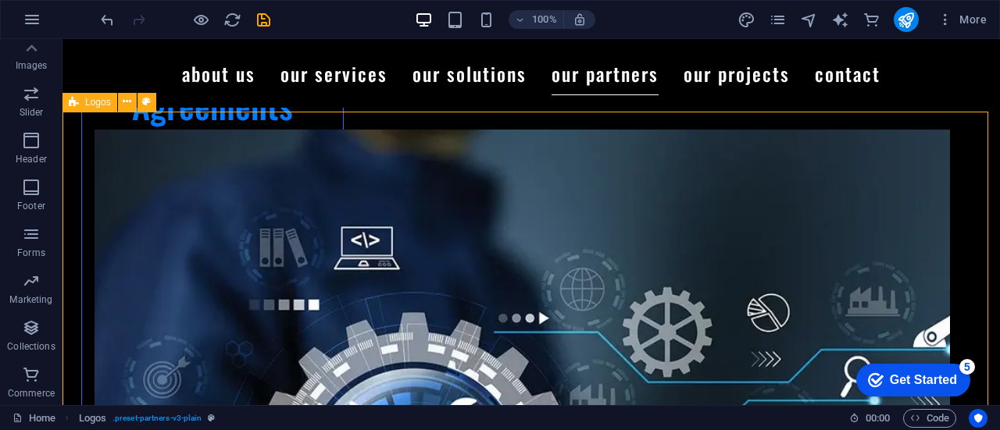
scroll to position [6397, 0]
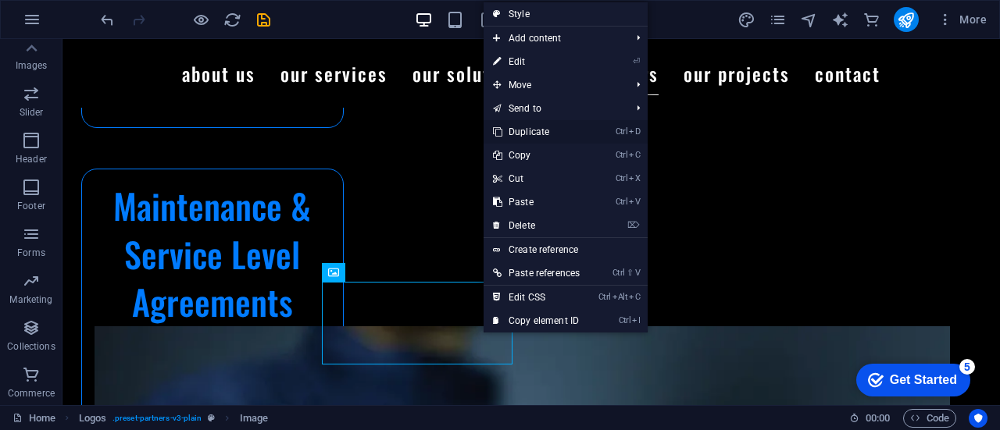
click at [563, 133] on link "Ctrl D Duplicate" at bounding box center [535, 131] width 105 height 23
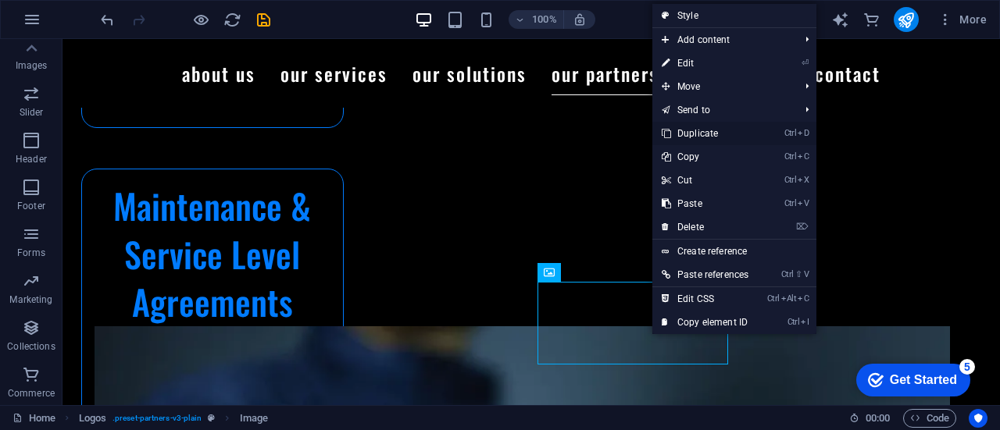
click at [727, 131] on link "Ctrl D Duplicate" at bounding box center [704, 133] width 105 height 23
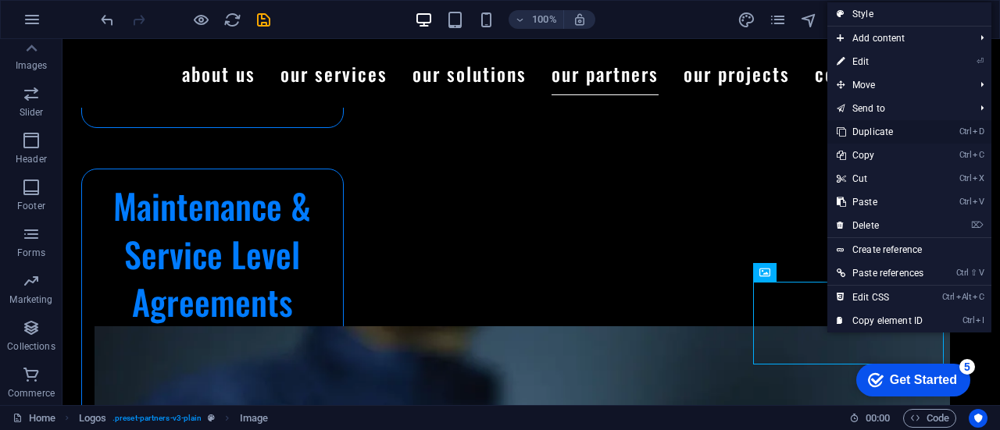
click at [903, 132] on link "Ctrl D Duplicate" at bounding box center [879, 131] width 105 height 23
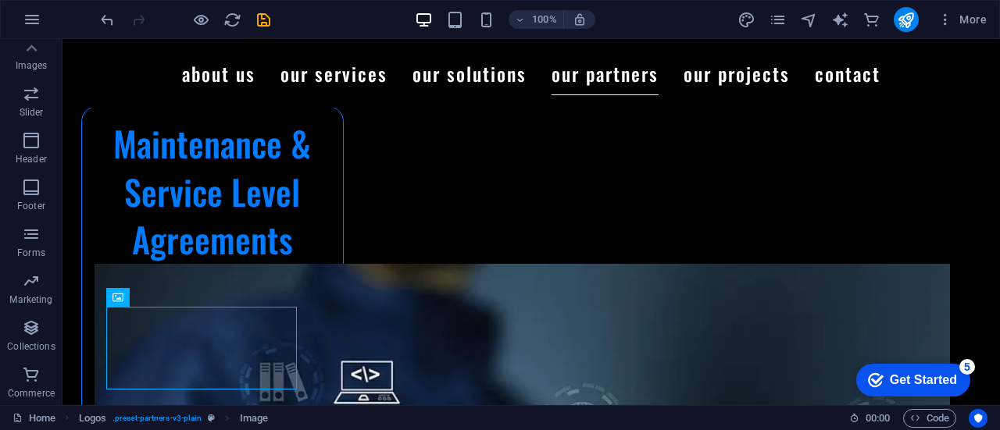
scroll to position [6522, 0]
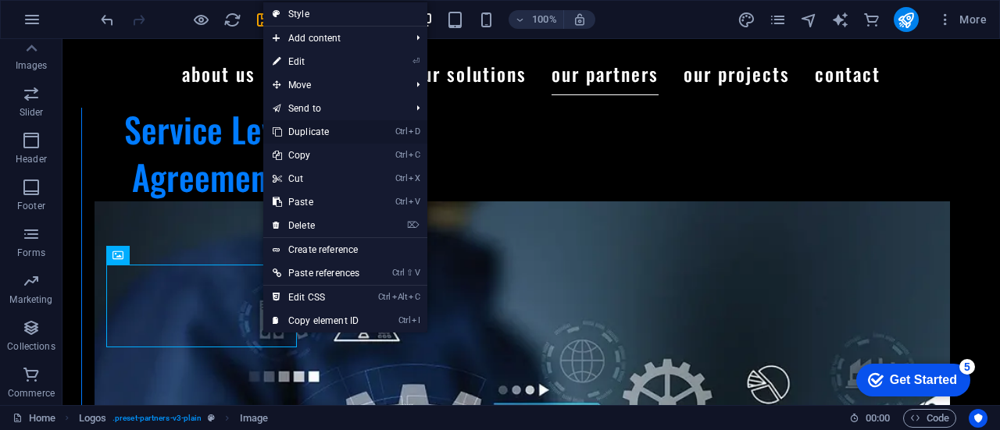
click at [344, 130] on link "Ctrl D Duplicate" at bounding box center [315, 131] width 105 height 23
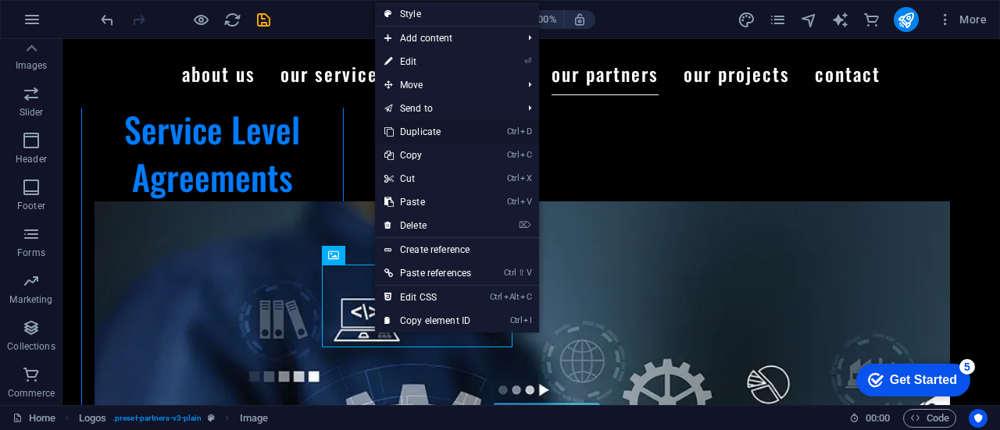
click at [452, 131] on link "Ctrl D Duplicate" at bounding box center [427, 131] width 105 height 23
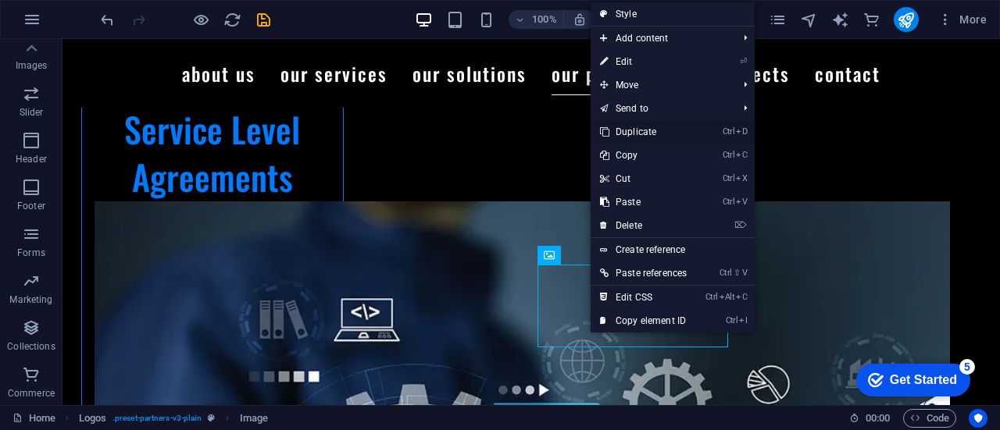
click at [636, 130] on link "Ctrl D Duplicate" at bounding box center [642, 131] width 105 height 23
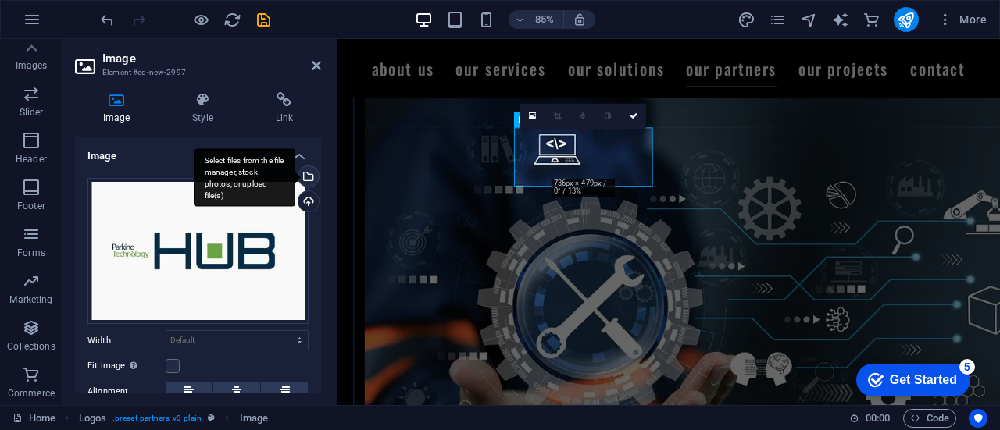
click at [308, 172] on div "Select files from the file manager, stock photos, or upload file(s)" at bounding box center [306, 177] width 23 height 23
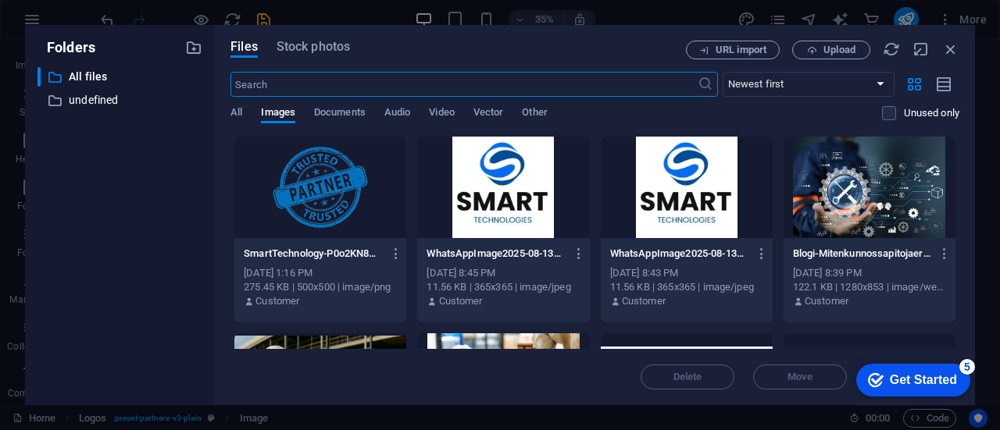
scroll to position [6711, 0]
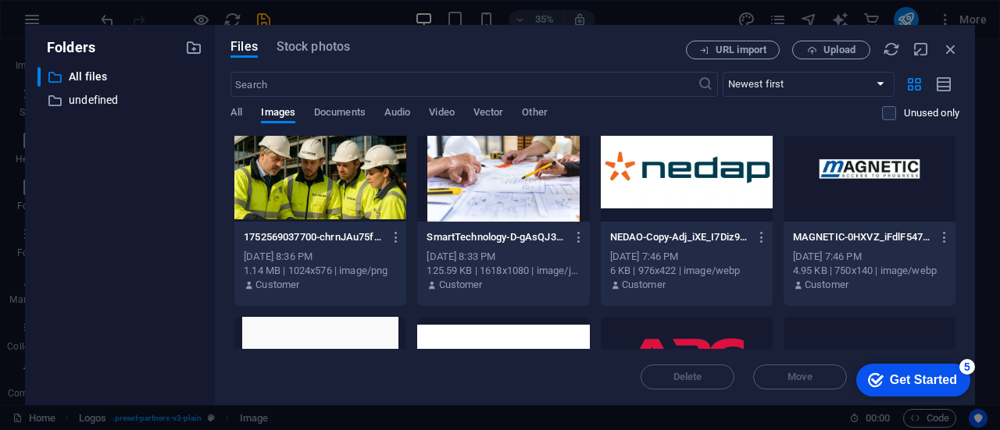
scroll to position [237, 0]
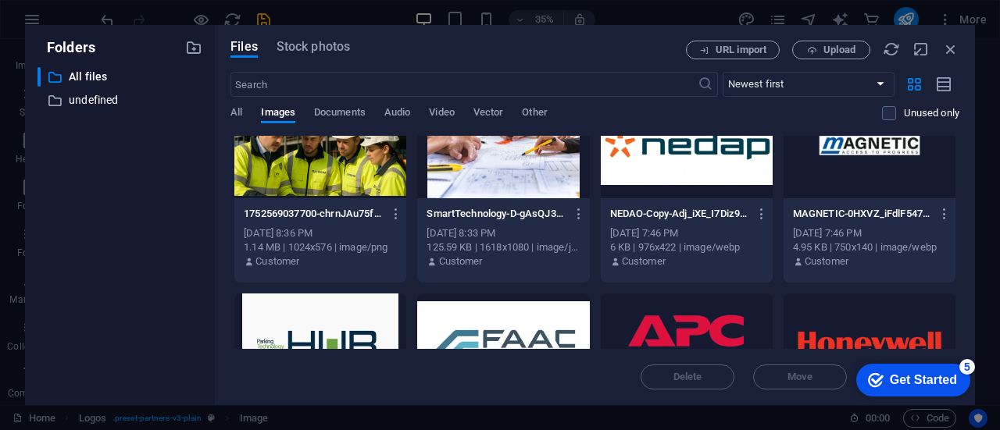
click at [861, 168] on div at bounding box center [869, 148] width 172 height 102
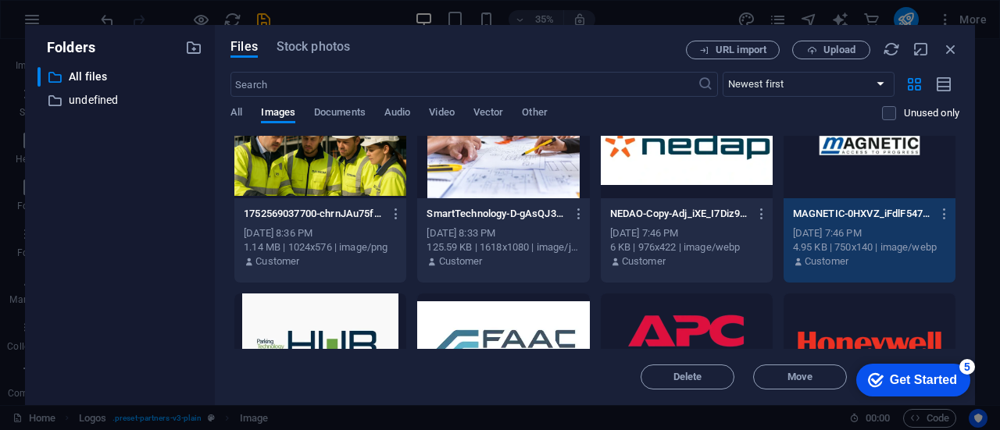
click at [861, 168] on div "1" at bounding box center [869, 148] width 172 height 102
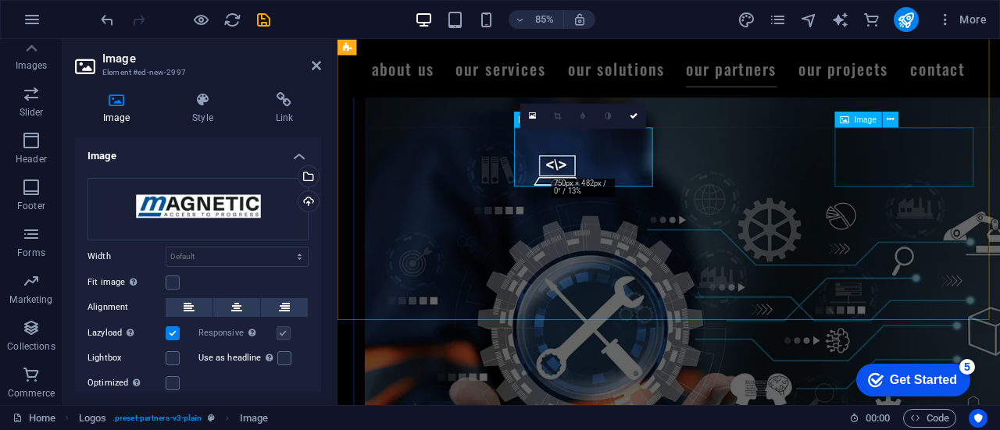
scroll to position [6736, 0]
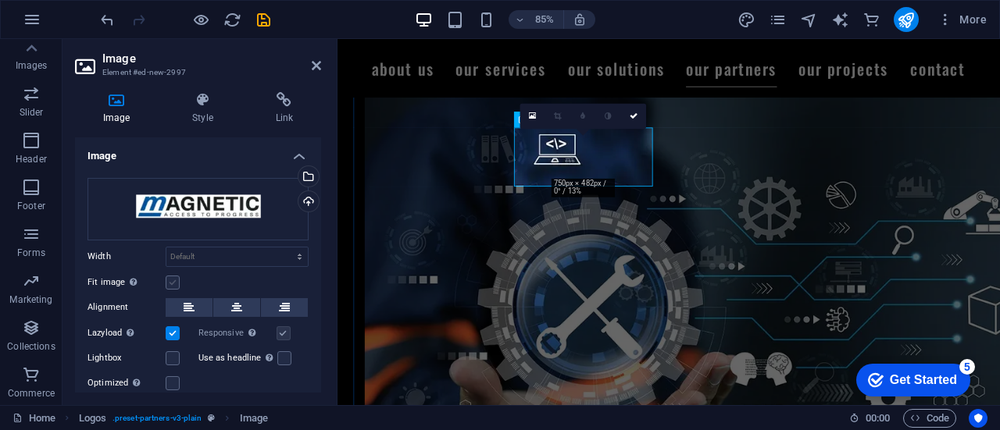
click at [174, 280] on label at bounding box center [173, 283] width 14 height 14
click at [0, 0] on input "Fit image Automatically fit image to a fixed width and height" at bounding box center [0, 0] width 0 height 0
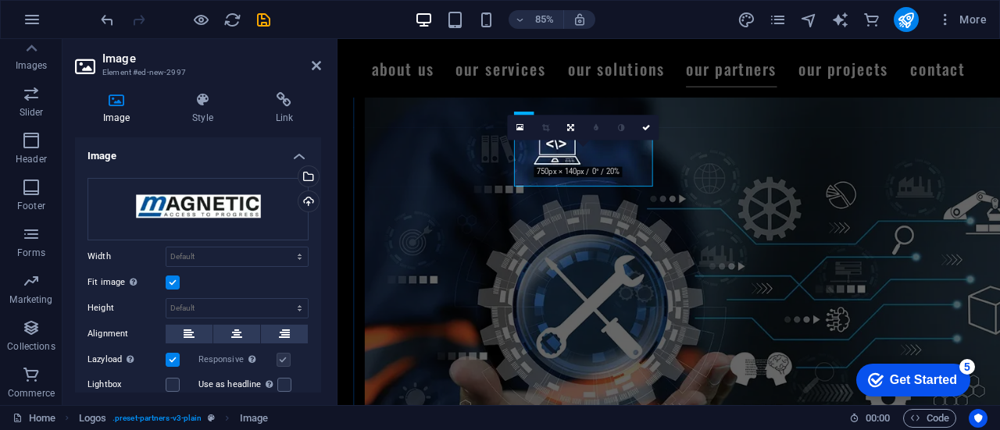
click at [174, 280] on label at bounding box center [173, 283] width 14 height 14
click at [0, 0] on input "Fit image Automatically fit image to a fixed width and height" at bounding box center [0, 0] width 0 height 0
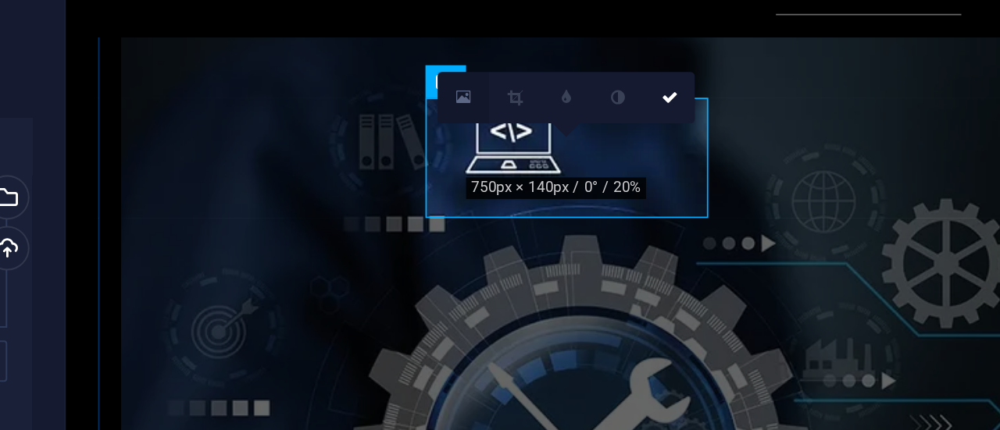
click at [532, 129] on icon at bounding box center [532, 127] width 7 height 9
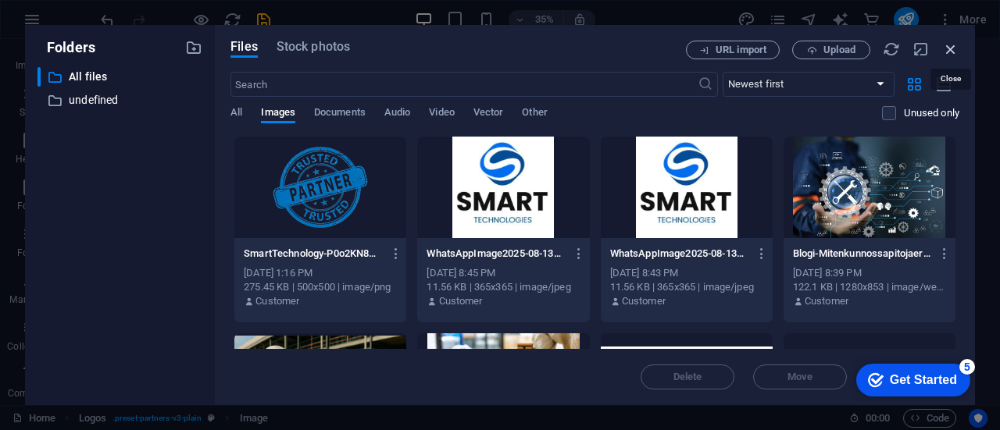
click at [951, 45] on icon "button" at bounding box center [950, 49] width 17 height 17
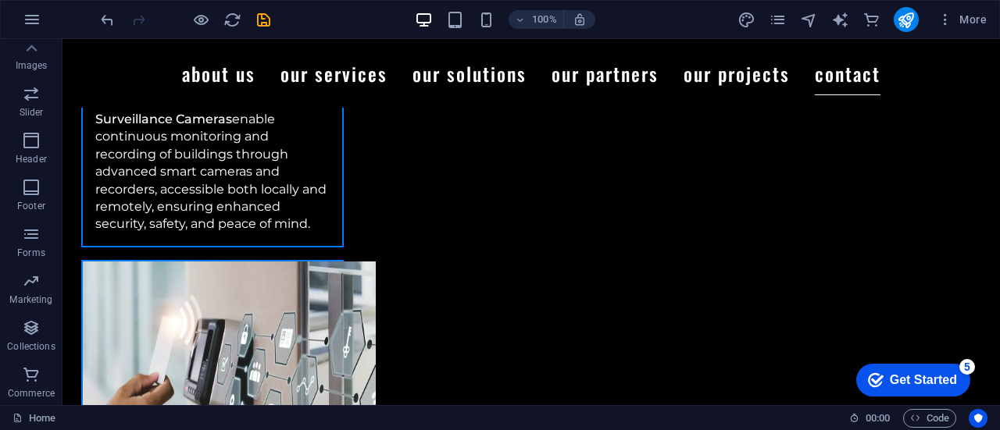
scroll to position [7862, 0]
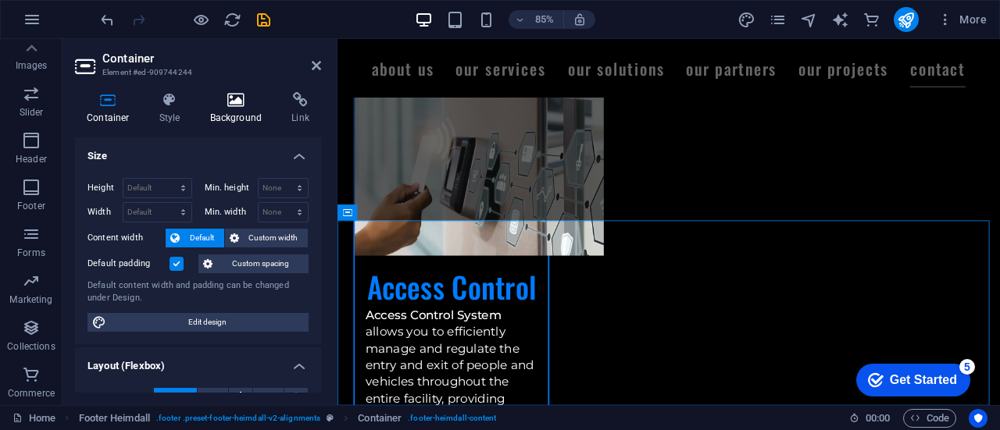
click at [223, 105] on icon at bounding box center [236, 100] width 76 height 16
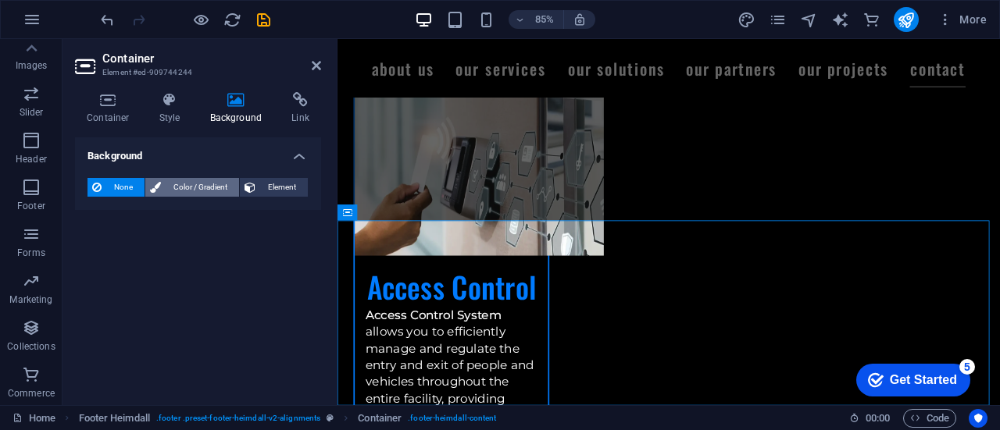
click at [212, 185] on span "Color / Gradient" at bounding box center [200, 187] width 69 height 19
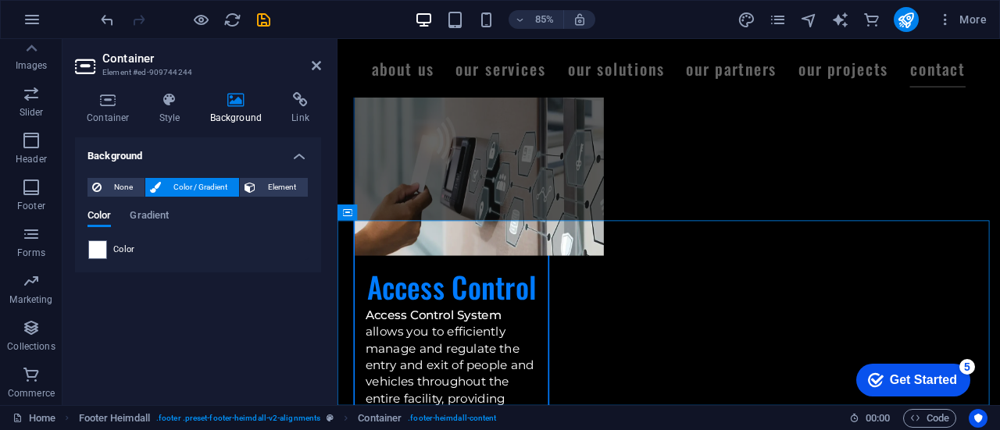
click at [108, 245] on div "Color" at bounding box center [197, 250] width 219 height 19
click at [100, 246] on span at bounding box center [97, 249] width 17 height 17
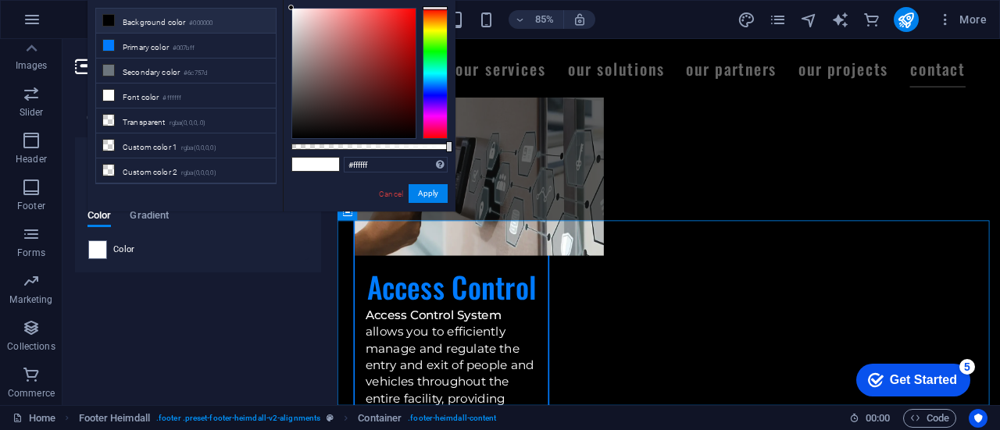
click at [159, 27] on li "Background color #000000" at bounding box center [186, 21] width 180 height 25
click at [417, 198] on button "Apply" at bounding box center [427, 193] width 39 height 19
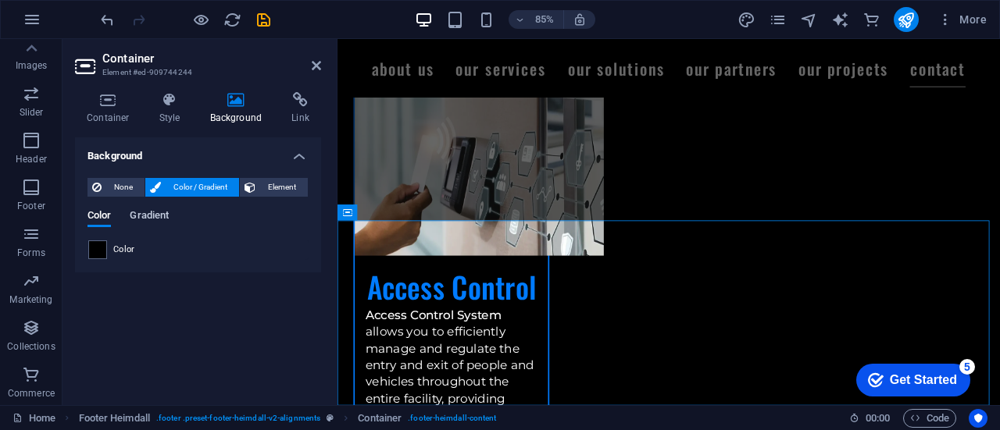
click at [159, 215] on span "Gradient" at bounding box center [149, 217] width 39 height 22
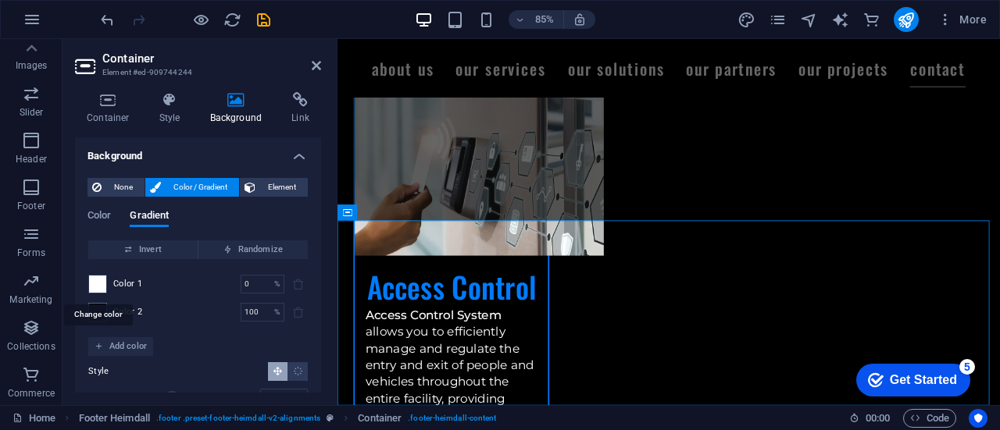
click at [100, 284] on span at bounding box center [97, 284] width 17 height 17
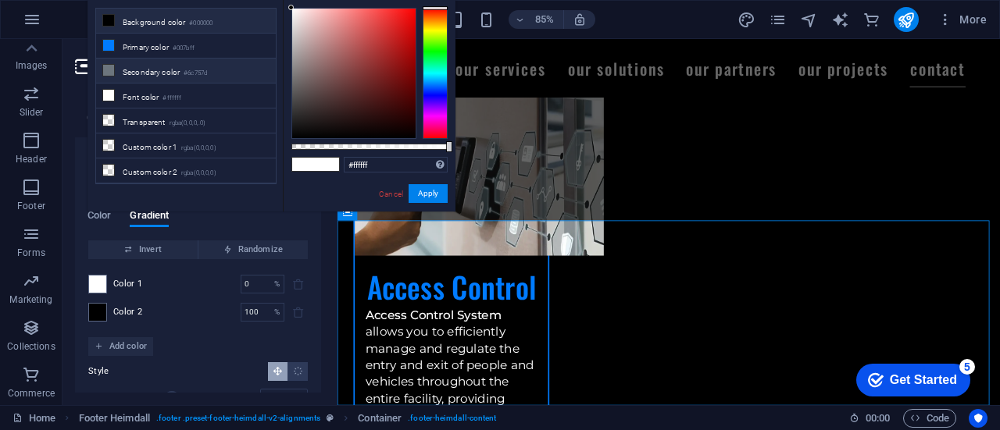
click at [142, 60] on li "Secondary color #6c757d" at bounding box center [186, 71] width 180 height 25
type input "#6c757d"
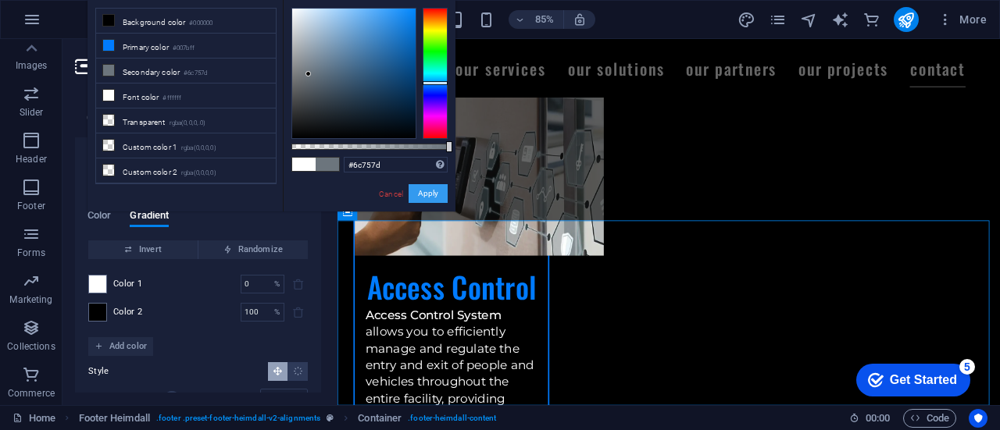
click at [437, 195] on button "Apply" at bounding box center [427, 193] width 39 height 19
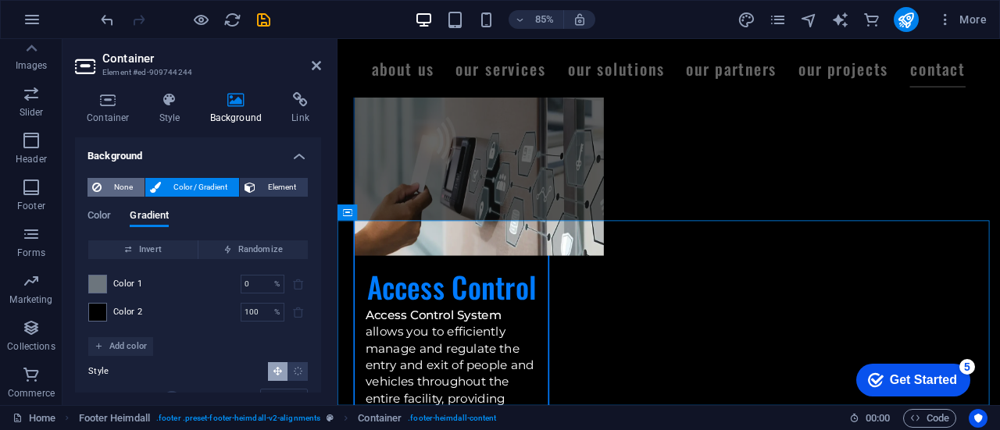
click at [133, 185] on span "None" at bounding box center [123, 187] width 34 height 19
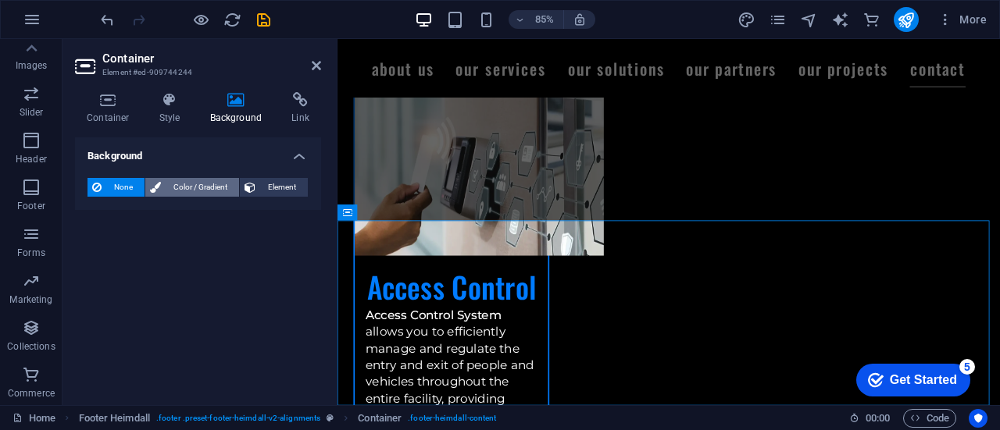
click at [176, 179] on span "Color / Gradient" at bounding box center [200, 187] width 69 height 19
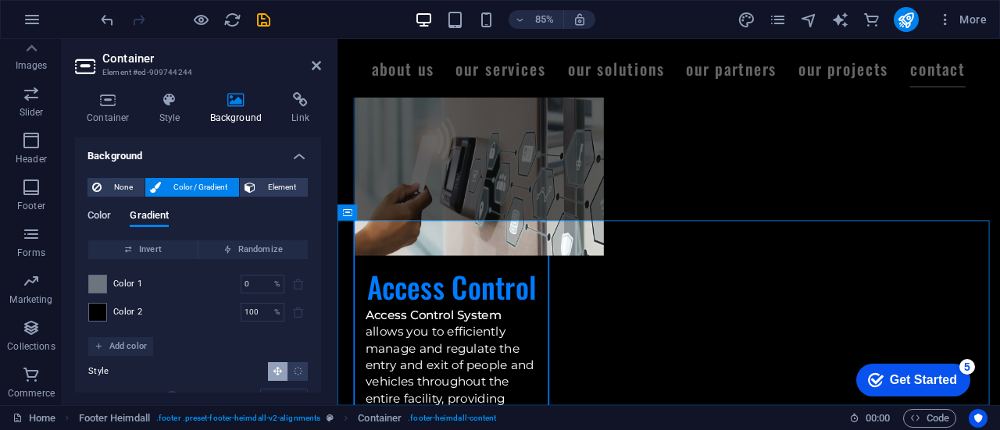
click at [95, 210] on span "Color" at bounding box center [98, 217] width 23 height 22
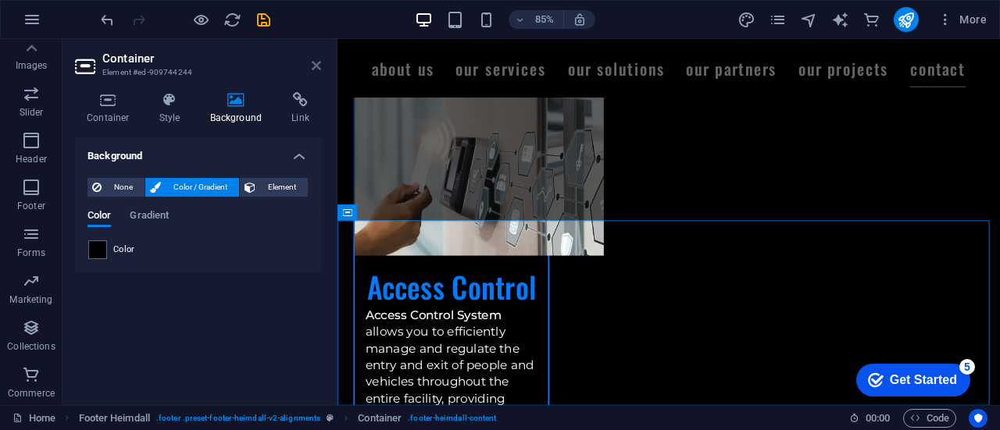
click at [316, 62] on icon at bounding box center [316, 65] width 9 height 12
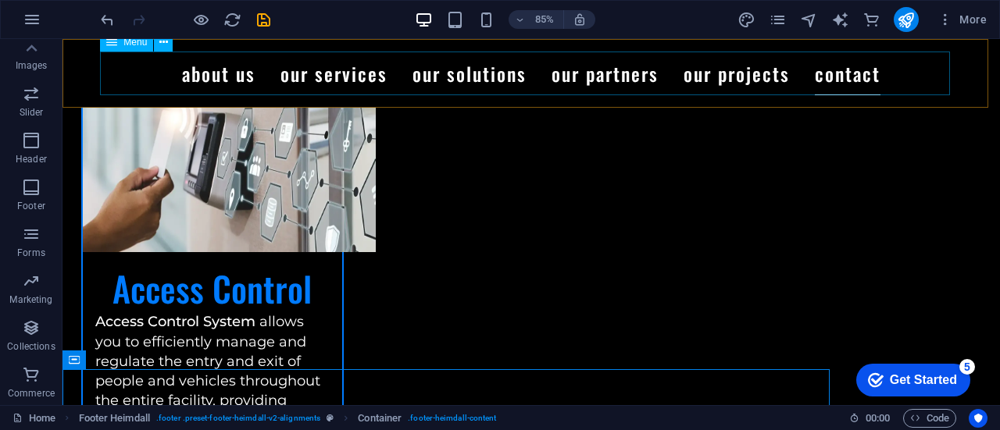
scroll to position [7862, 0]
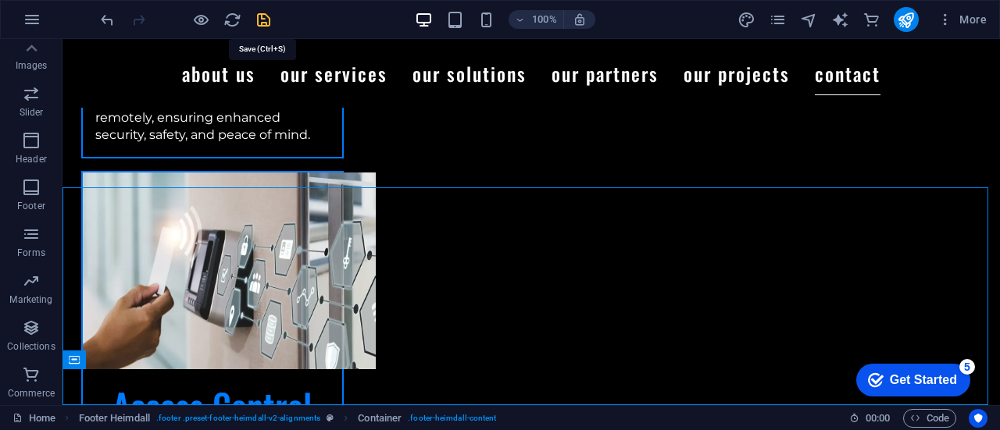
click at [258, 17] on icon "save" at bounding box center [264, 20] width 18 height 18
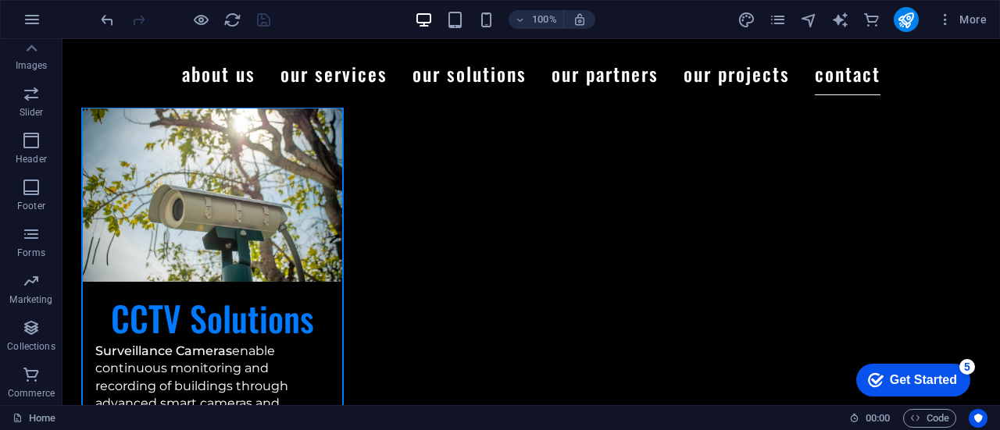
scroll to position [7220, 0]
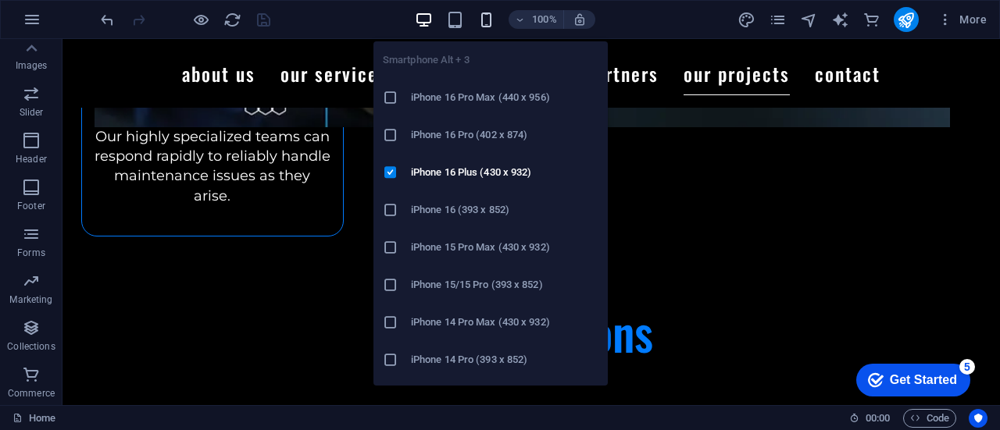
click at [483, 11] on icon "button" at bounding box center [486, 20] width 18 height 18
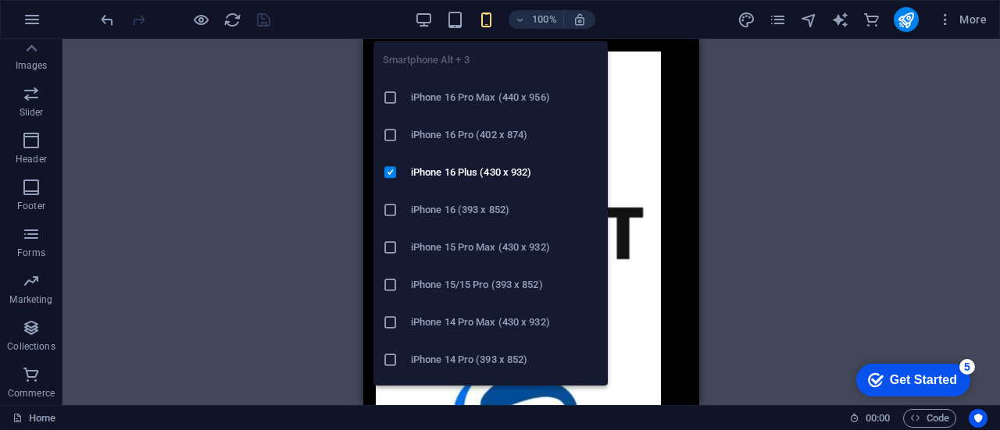
scroll to position [7795, 0]
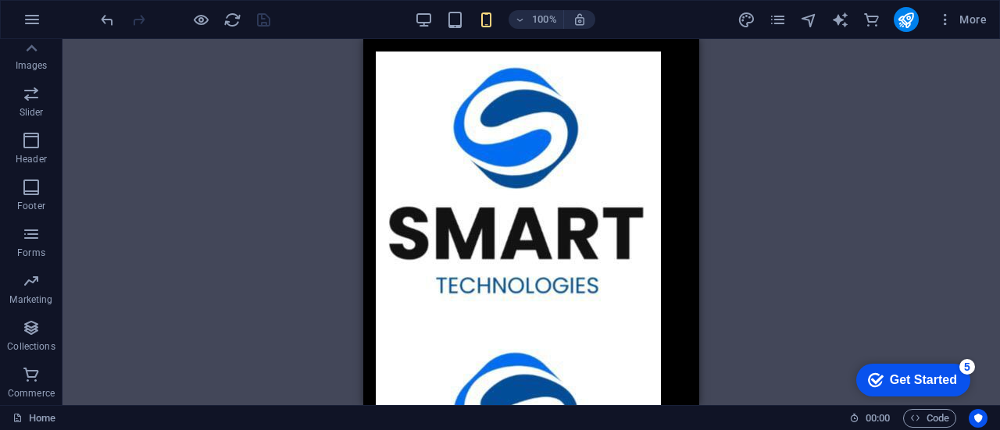
click at [803, 198] on div "Drag here to replace the existing content. Press “Ctrl” if you want to create a…" at bounding box center [530, 222] width 937 height 366
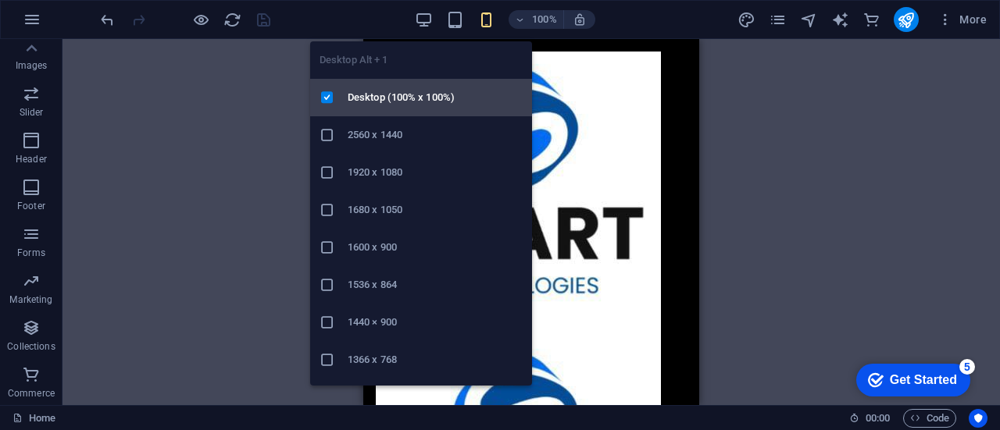
click at [418, 100] on h6 "Desktop (100% x 100%)" at bounding box center [435, 97] width 175 height 19
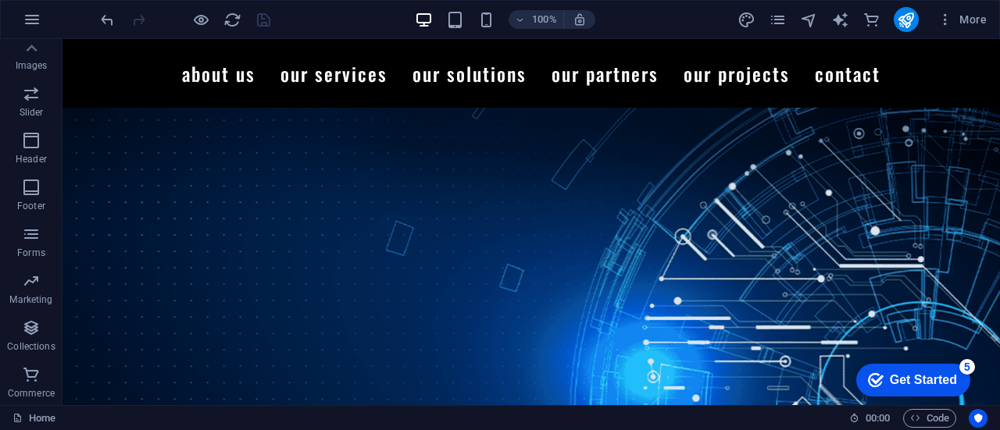
scroll to position [0, 0]
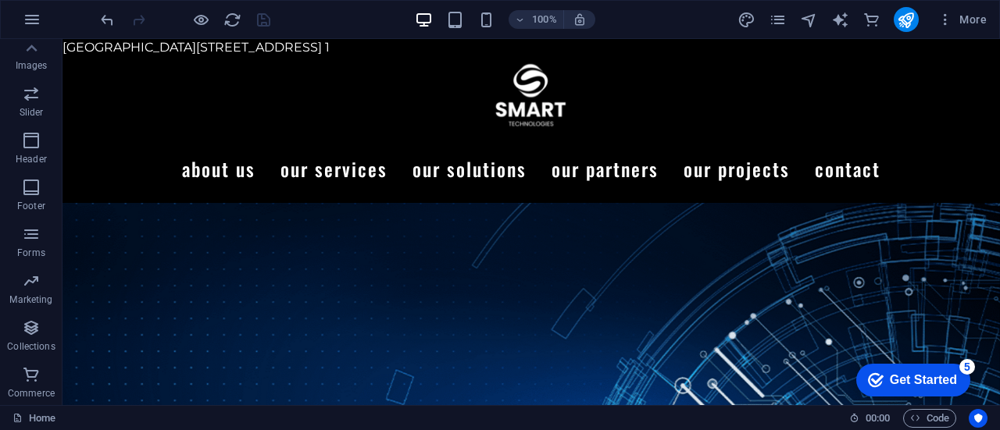
drag, startPoint x: 999, startPoint y: 163, endPoint x: 1056, endPoint y: 74, distance: 105.7
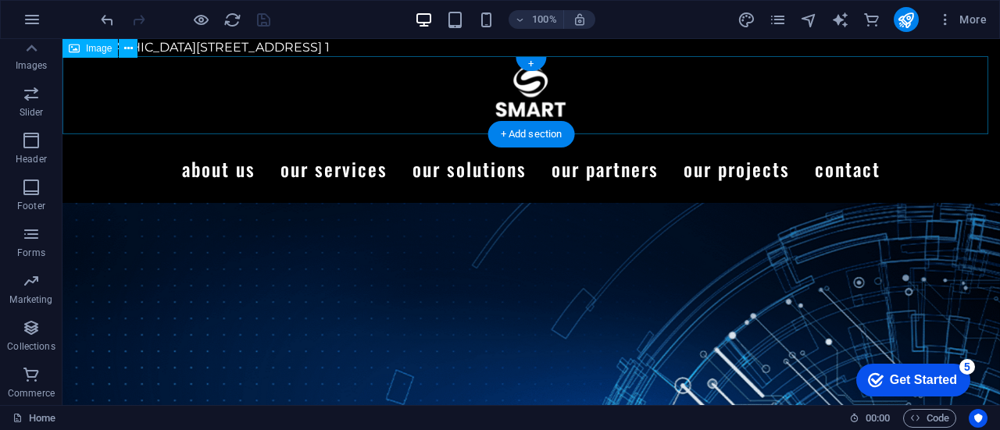
click at [549, 67] on figure at bounding box center [530, 95] width 937 height 78
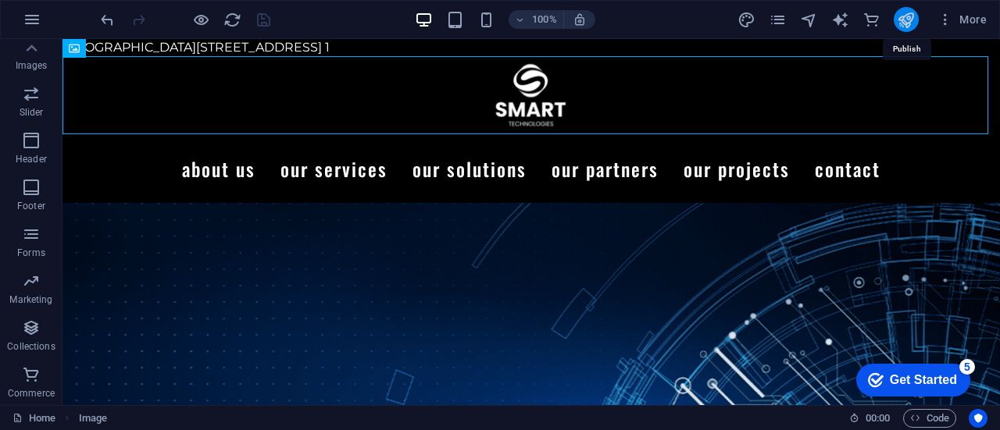
click at [904, 23] on icon "publish" at bounding box center [906, 20] width 18 height 18
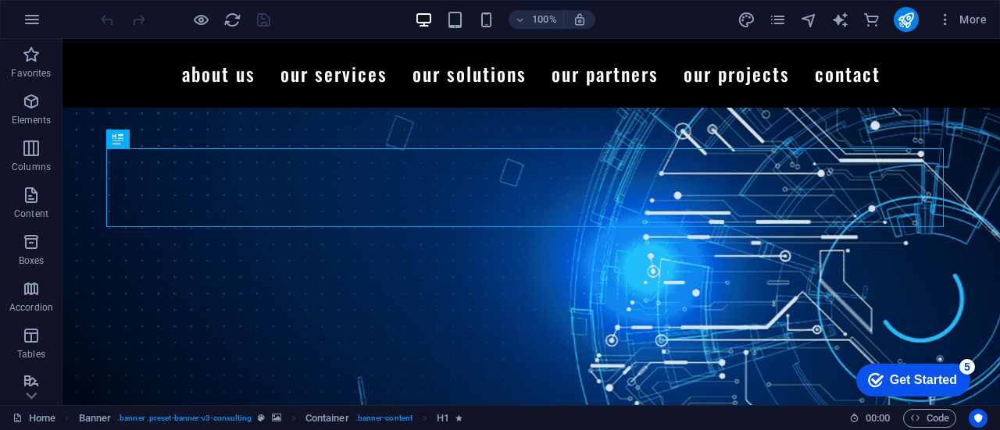
scroll to position [576, 0]
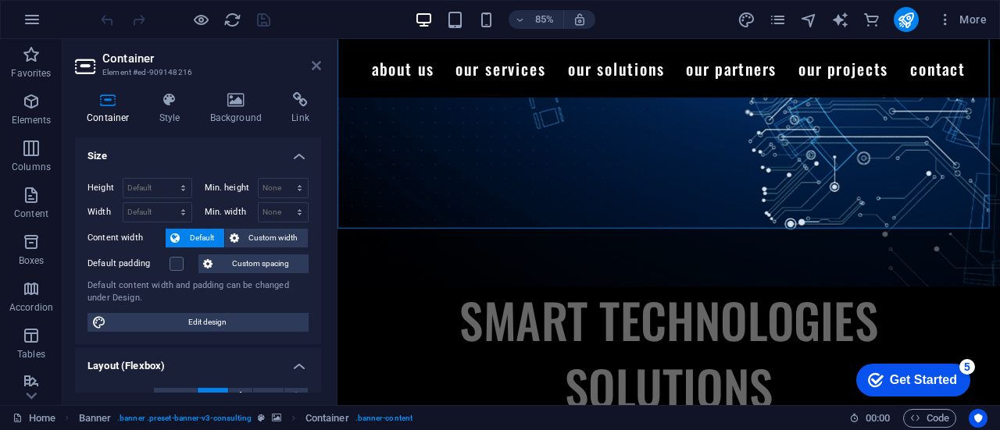
click at [317, 64] on icon at bounding box center [316, 65] width 9 height 12
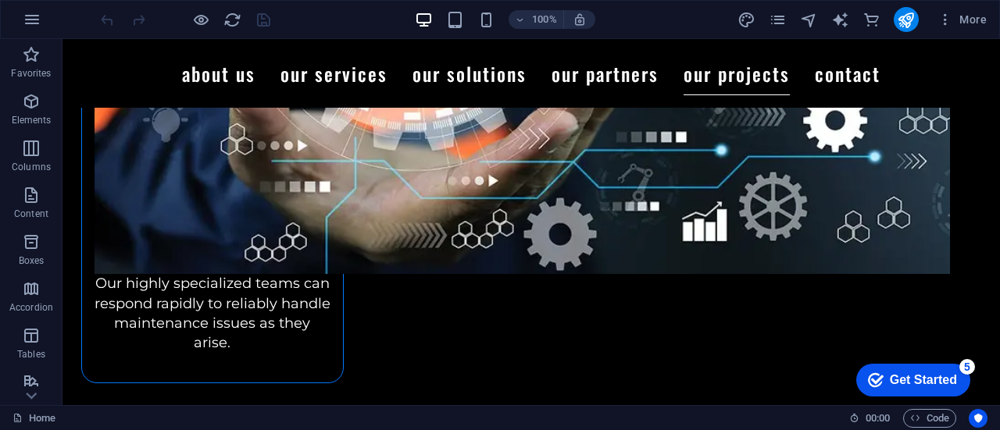
scroll to position [6657, 0]
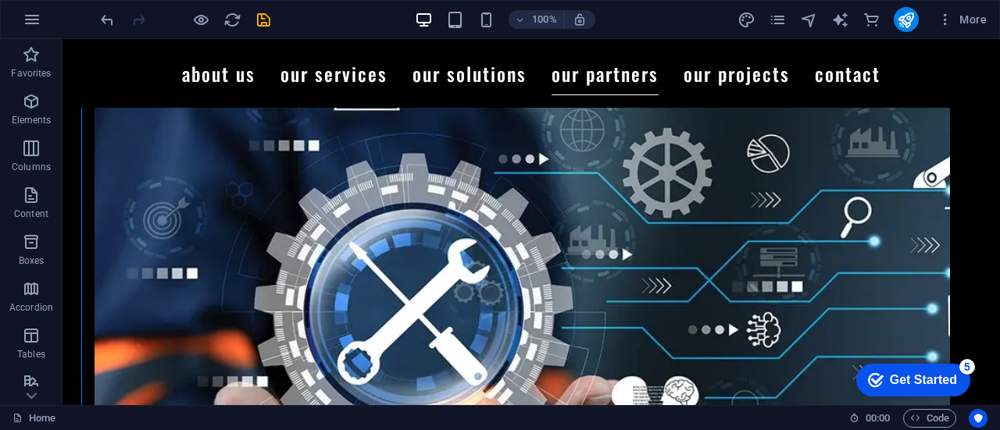
scroll to position [6977, 0]
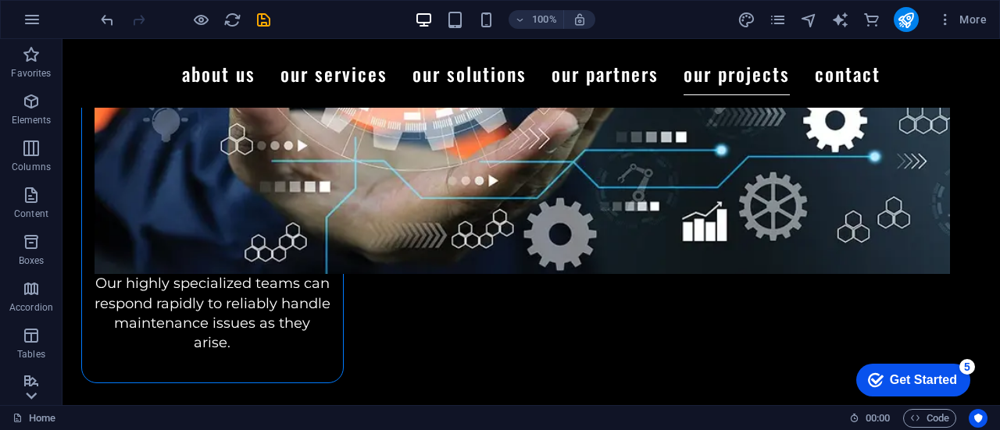
click at [30, 388] on icon at bounding box center [31, 396] width 22 height 22
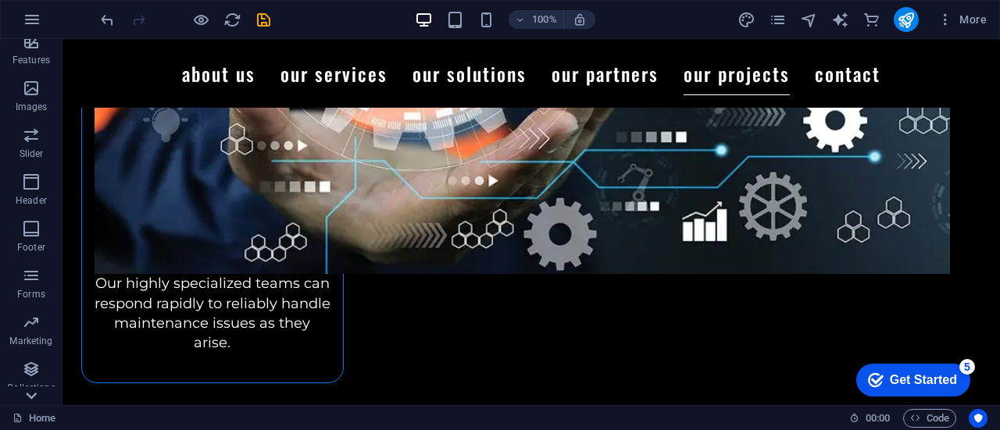
scroll to position [366, 0]
click at [23, 76] on p "Images" at bounding box center [32, 82] width 32 height 12
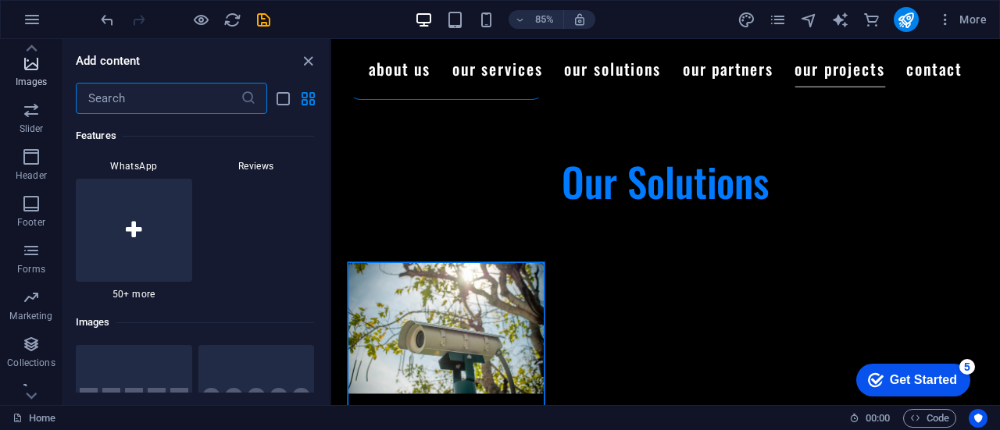
scroll to position [7919, 0]
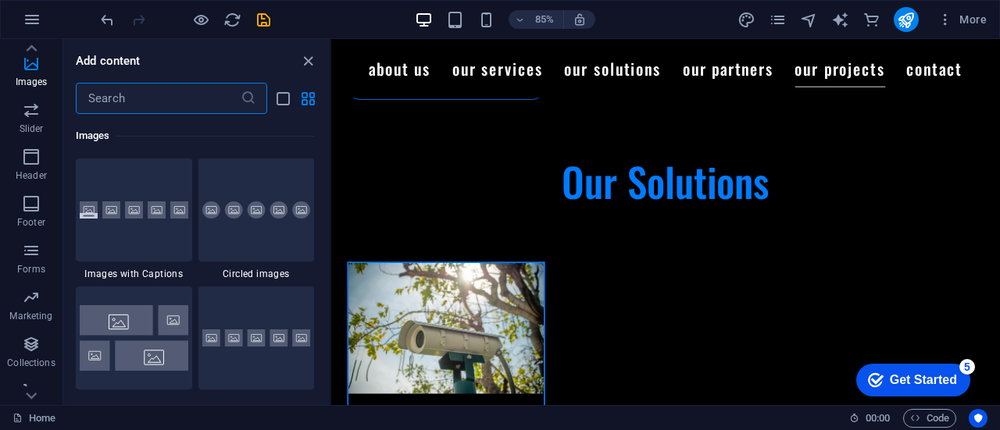
click at [167, 95] on input "text" at bounding box center [158, 98] width 165 height 31
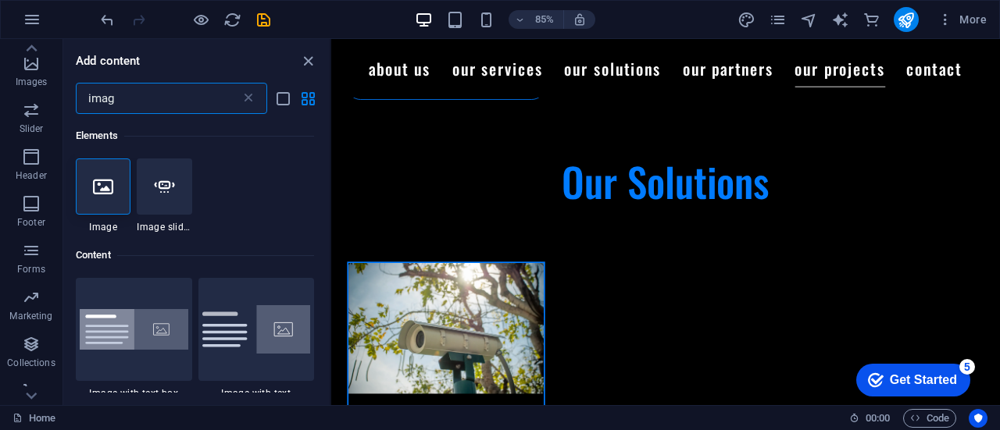
scroll to position [0, 0]
type input "imag"
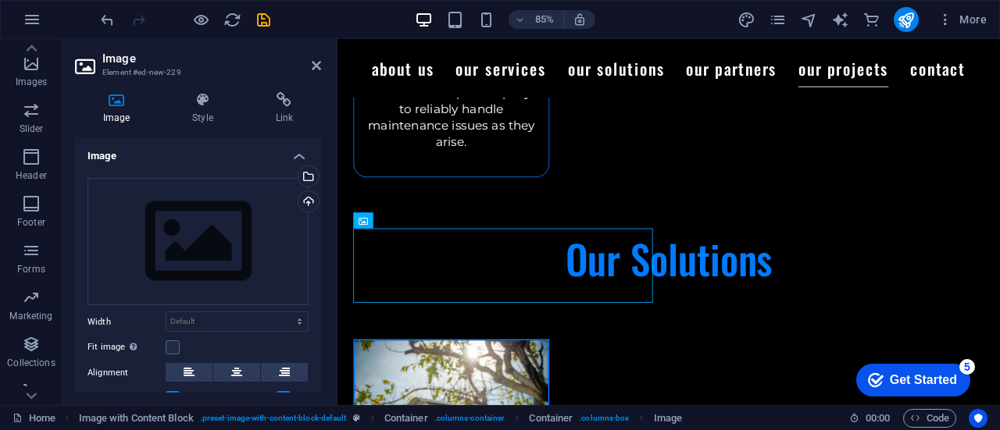
scroll to position [7135, 0]
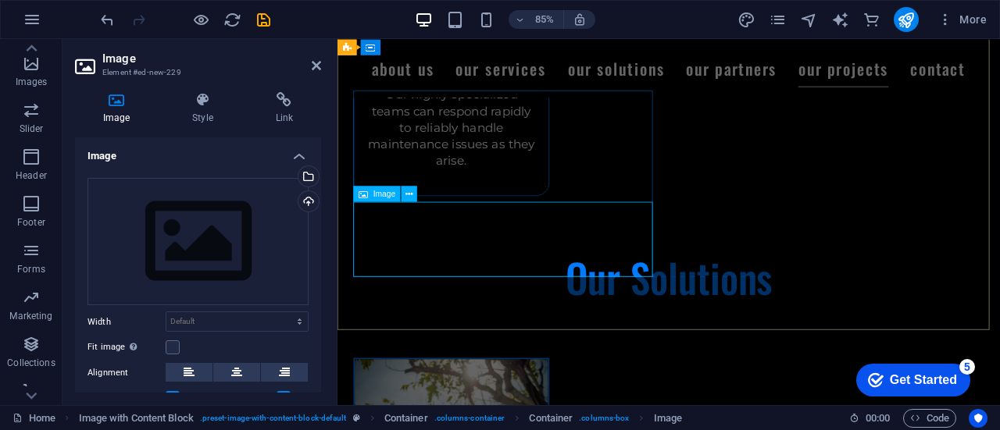
drag, startPoint x: 317, startPoint y: 225, endPoint x: 319, endPoint y: 265, distance: 39.9
click at [319, 265] on div "Image Drag files here, click to choose files or select files from Files or our …" at bounding box center [198, 264] width 246 height 255
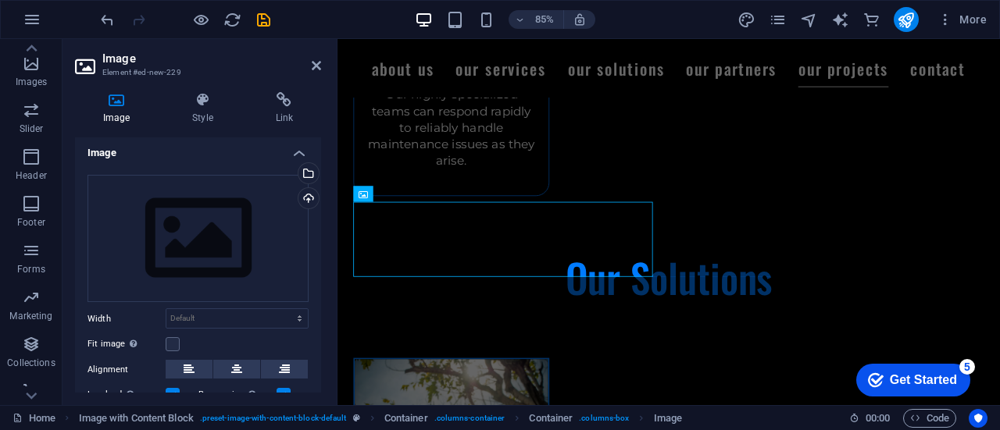
scroll to position [0, 0]
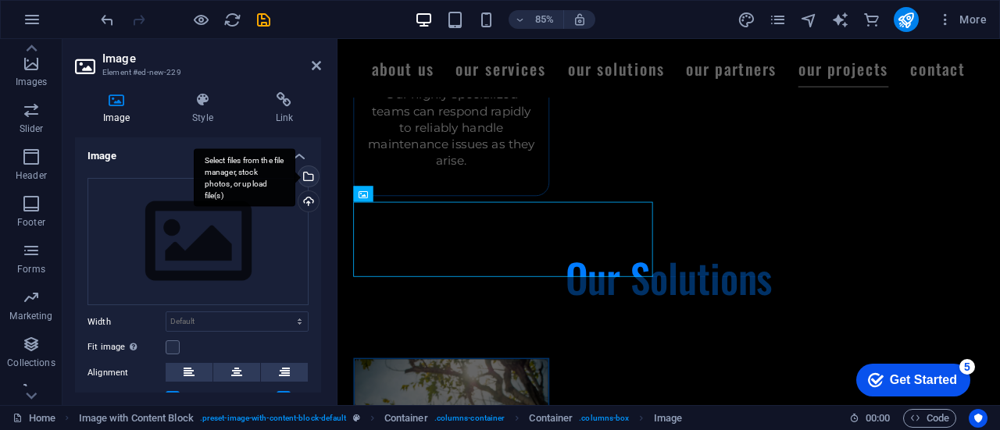
click at [306, 178] on div "Select files from the file manager, stock photos, or upload file(s)" at bounding box center [306, 177] width 23 height 23
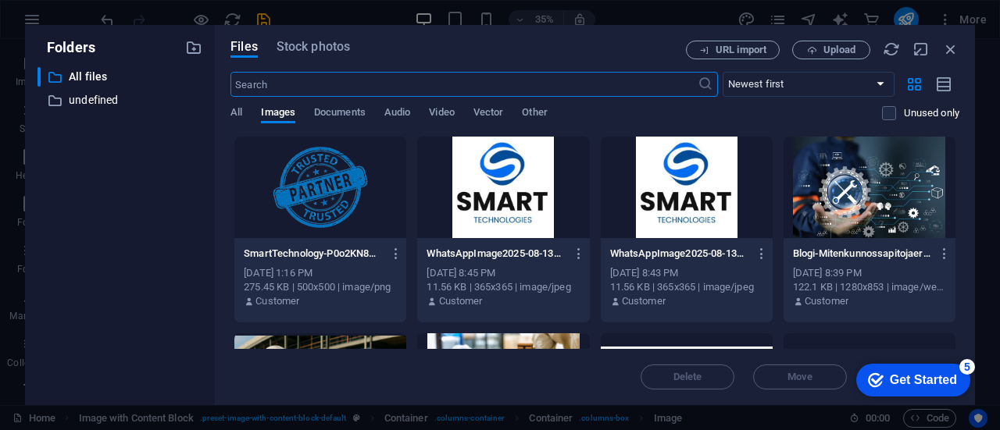
click at [909, 188] on div at bounding box center [869, 188] width 172 height 102
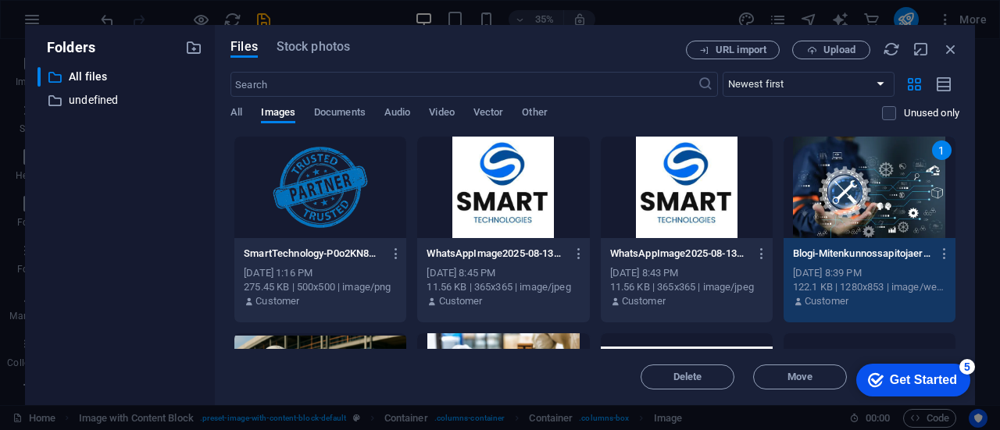
click at [909, 188] on div "1" at bounding box center [869, 188] width 172 height 102
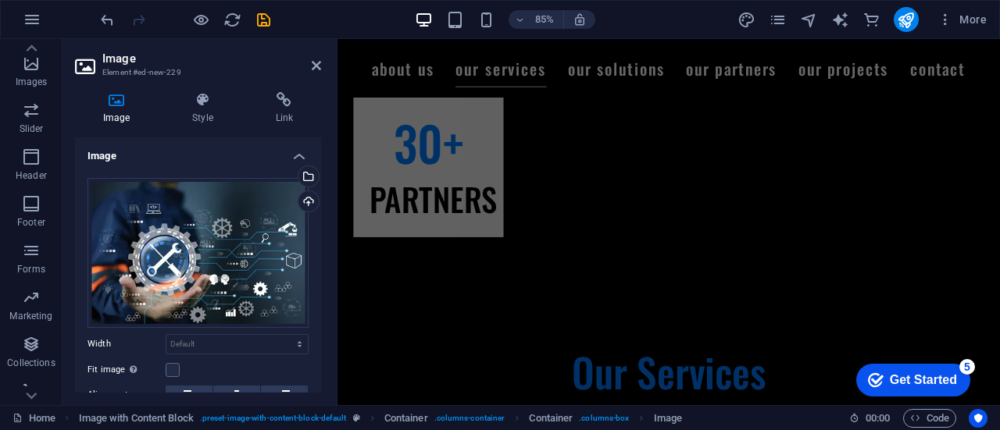
scroll to position [4308, 0]
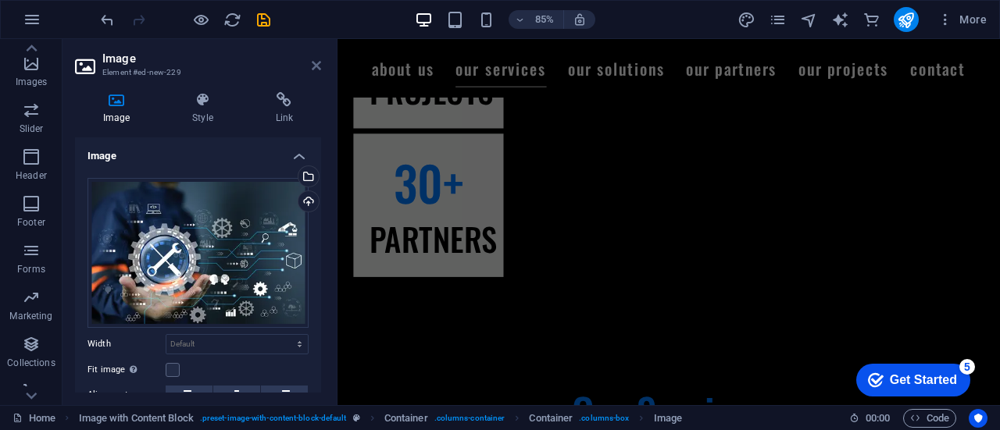
click at [313, 65] on icon at bounding box center [316, 65] width 9 height 12
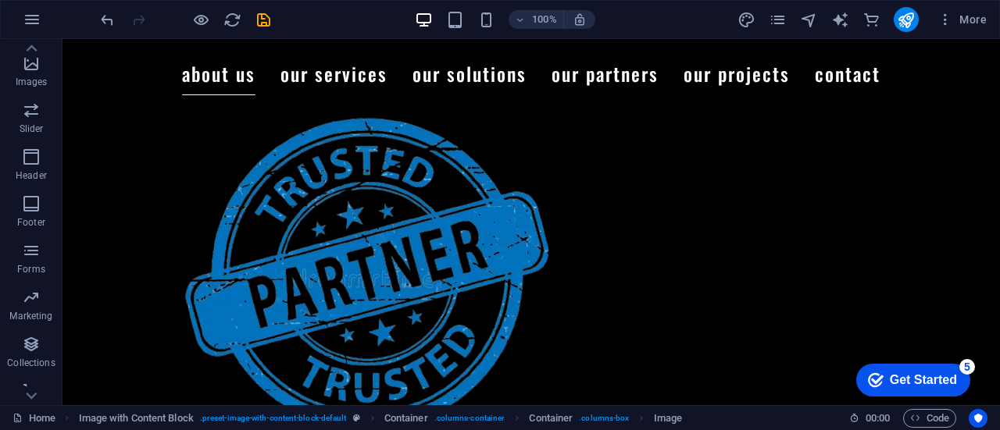
scroll to position [904, 0]
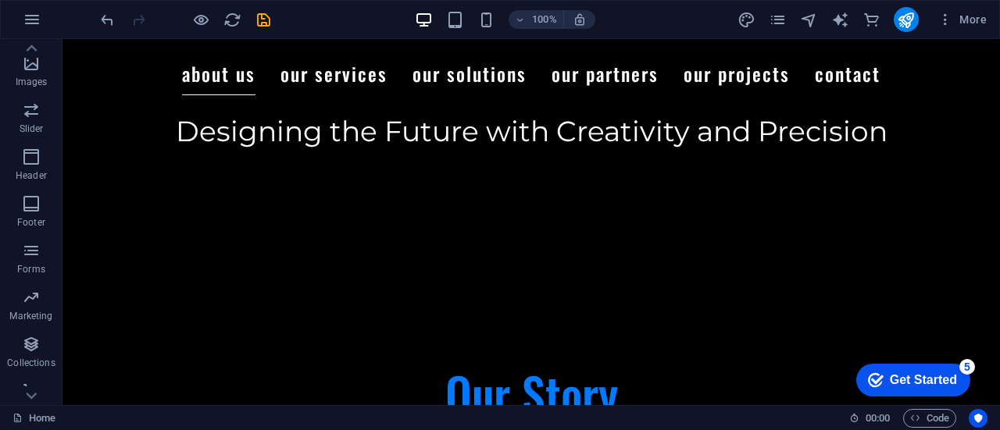
drag, startPoint x: 999, startPoint y: 121, endPoint x: 1054, endPoint y: 41, distance: 97.1
click at [326, 78] on nav "About Us Our Services Our Solutions Our Partners Our Projects Contact" at bounding box center [531, 74] width 850 height 44
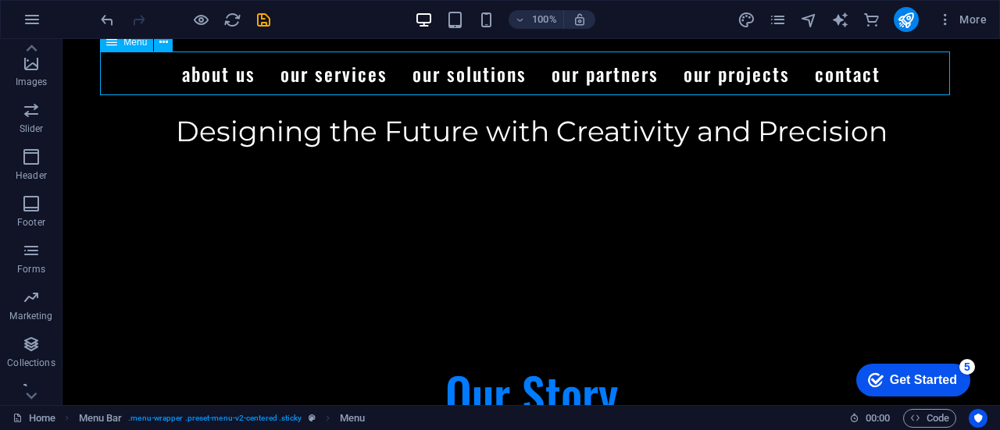
click at [326, 78] on nav "About Us Our Services Our Solutions Our Partners Our Projects Contact" at bounding box center [531, 74] width 850 height 44
select select
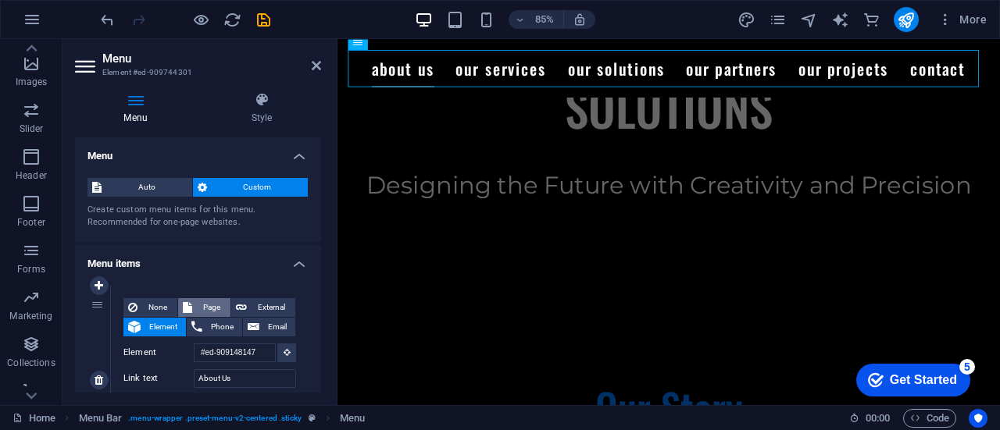
click at [191, 301] on button "Page" at bounding box center [204, 307] width 52 height 19
select select
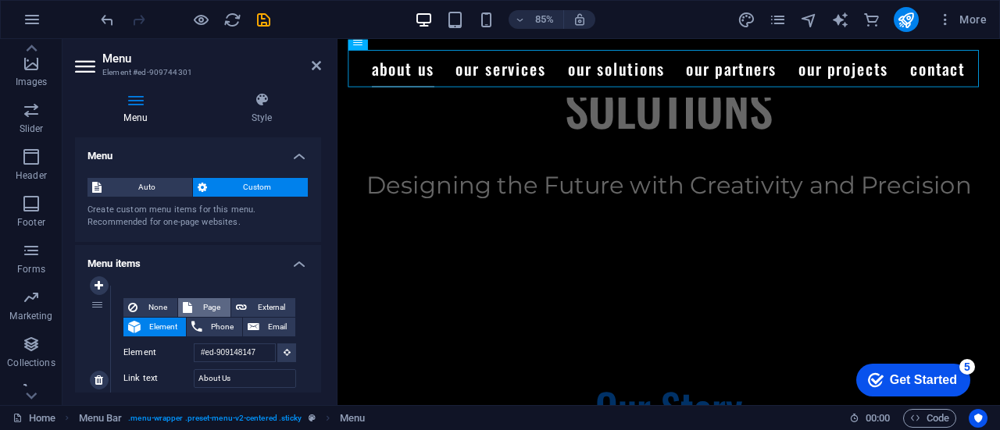
select select
click at [84, 77] on icon at bounding box center [86, 66] width 23 height 25
click at [83, 65] on icon at bounding box center [86, 66] width 23 height 25
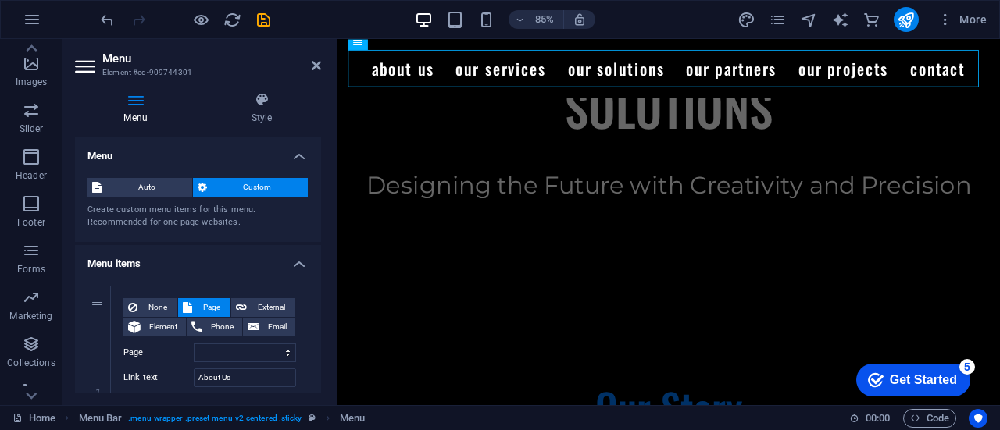
click at [84, 65] on icon at bounding box center [86, 66] width 23 height 25
drag, startPoint x: 320, startPoint y: 68, endPoint x: 314, endPoint y: 13, distance: 55.0
click at [320, 68] on icon at bounding box center [316, 65] width 9 height 12
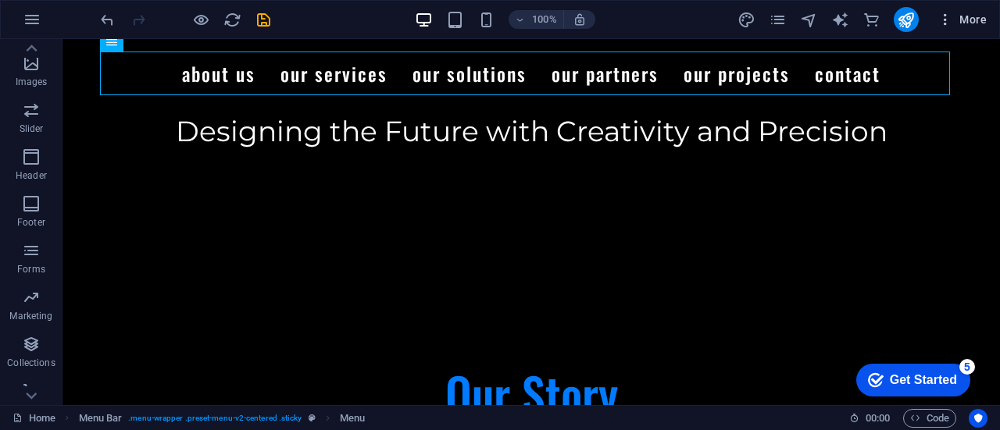
click at [949, 23] on icon "button" at bounding box center [945, 20] width 16 height 16
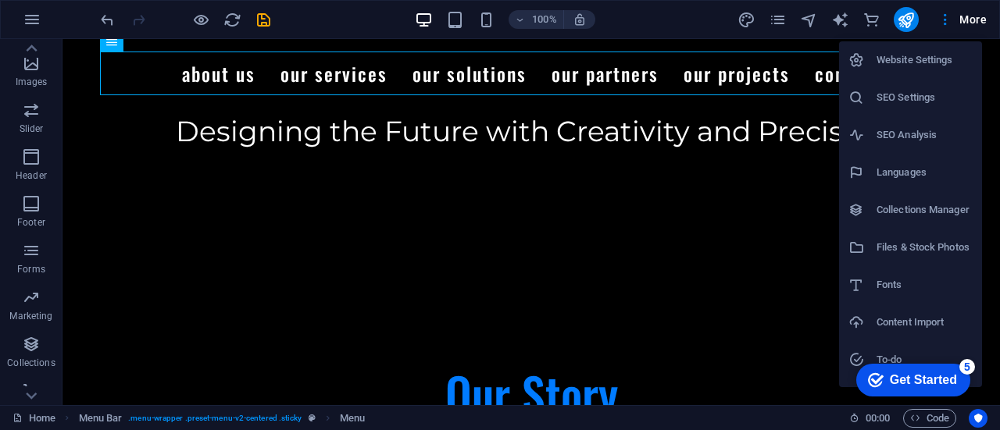
click at [941, 49] on li "Website Settings" at bounding box center [910, 59] width 143 height 37
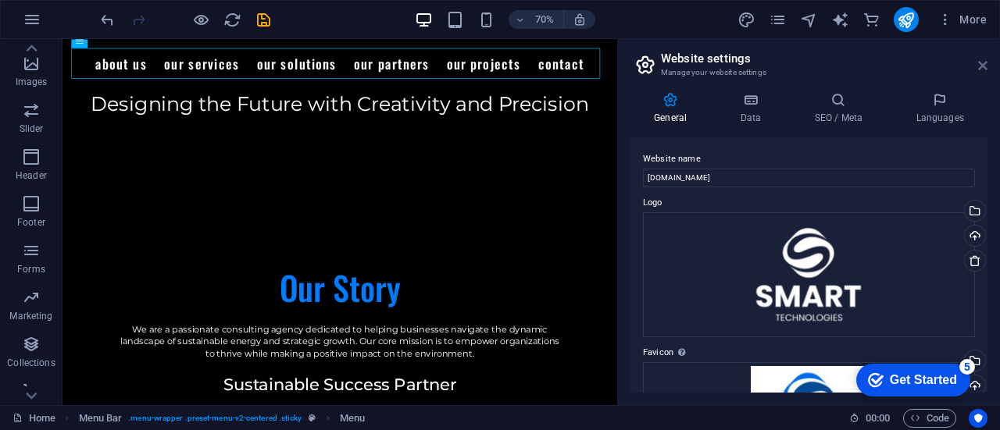
click at [983, 61] on icon at bounding box center [982, 65] width 9 height 12
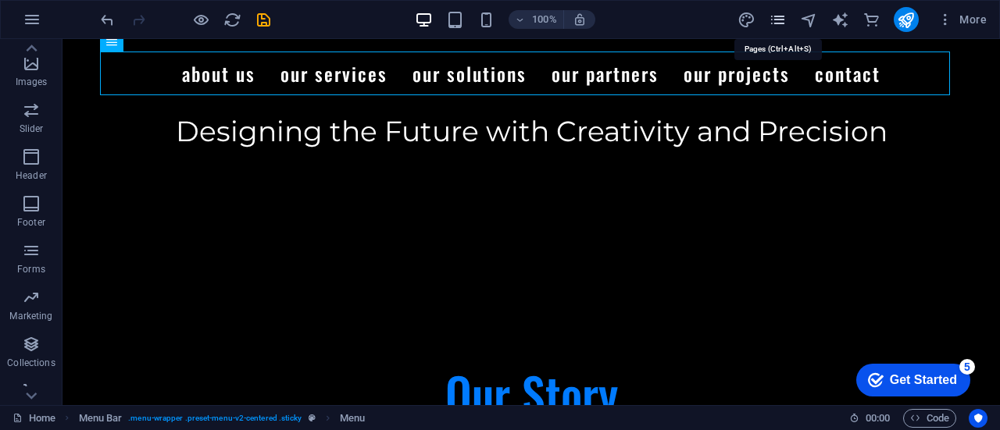
click at [773, 11] on icon "pages" at bounding box center [777, 20] width 18 height 18
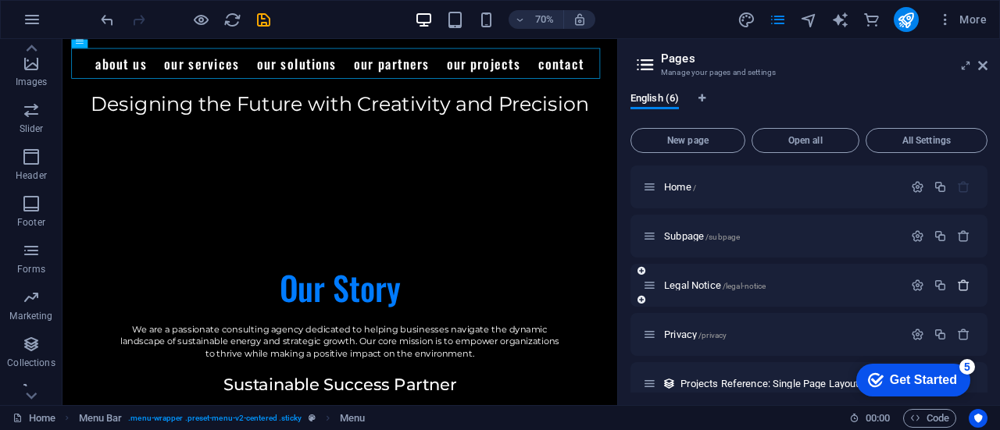
click at [957, 283] on icon "button" at bounding box center [963, 285] width 13 height 13
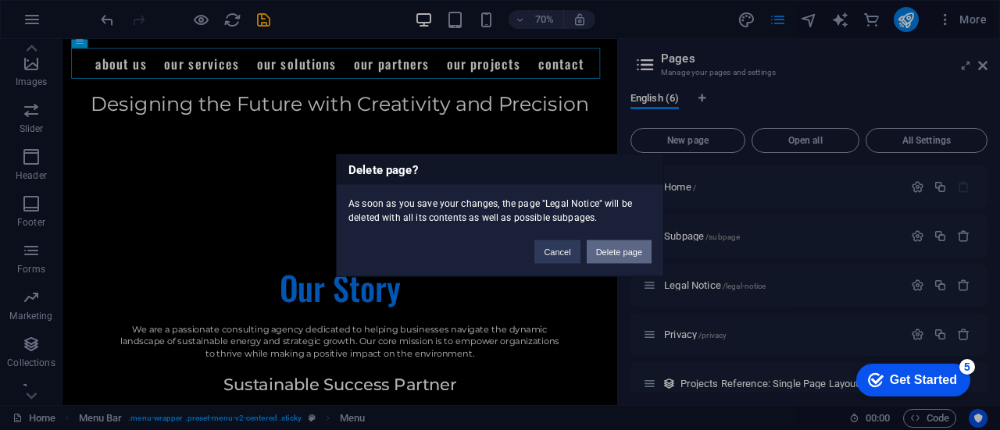
click at [594, 252] on button "Delete page" at bounding box center [618, 251] width 65 height 23
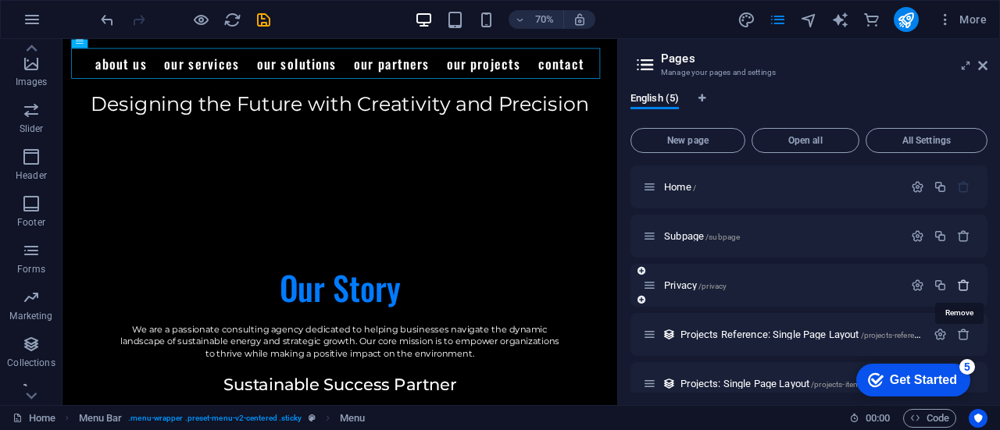
click at [961, 287] on icon "button" at bounding box center [963, 285] width 13 height 13
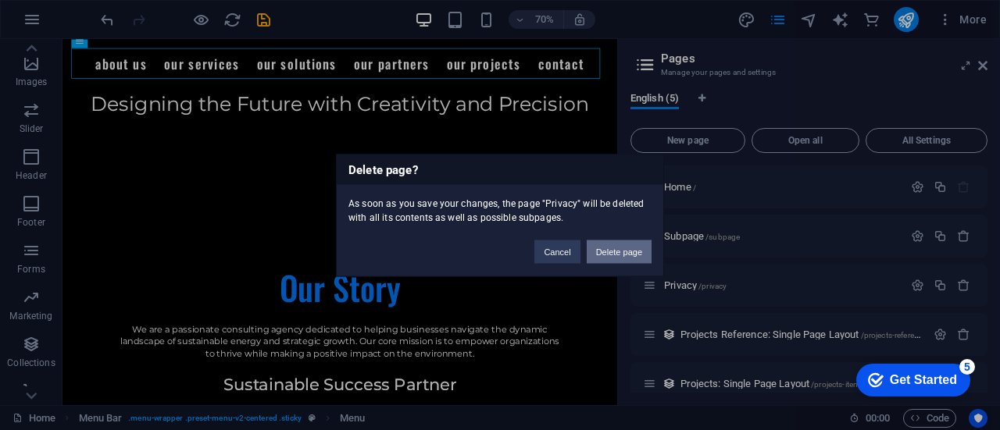
click at [622, 257] on button "Delete page" at bounding box center [618, 251] width 65 height 23
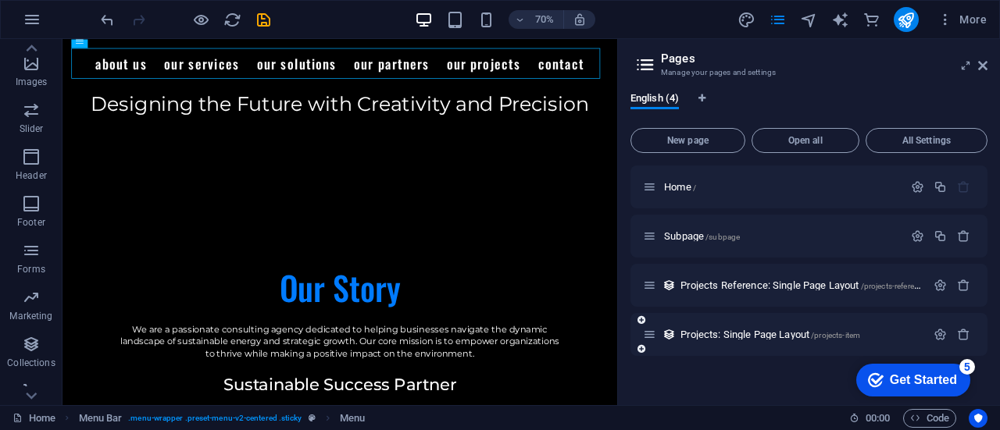
click at [770, 348] on div "Projects: Single Page Layout /projects-item" at bounding box center [808, 334] width 357 height 43
click at [776, 323] on div "Projects: Single Page Layout /projects-item" at bounding box center [808, 334] width 357 height 43
click at [726, 337] on span "Projects: Single Page Layout /projects-item" at bounding box center [770, 335] width 180 height 12
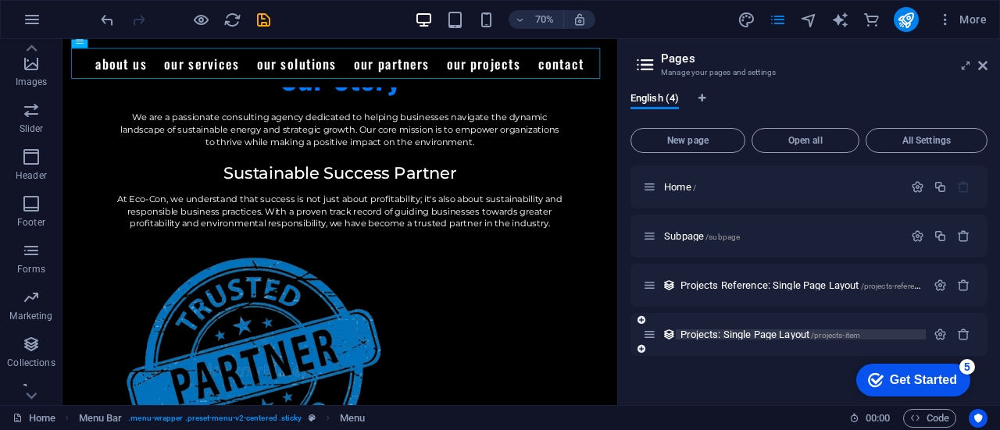
scroll to position [0, 0]
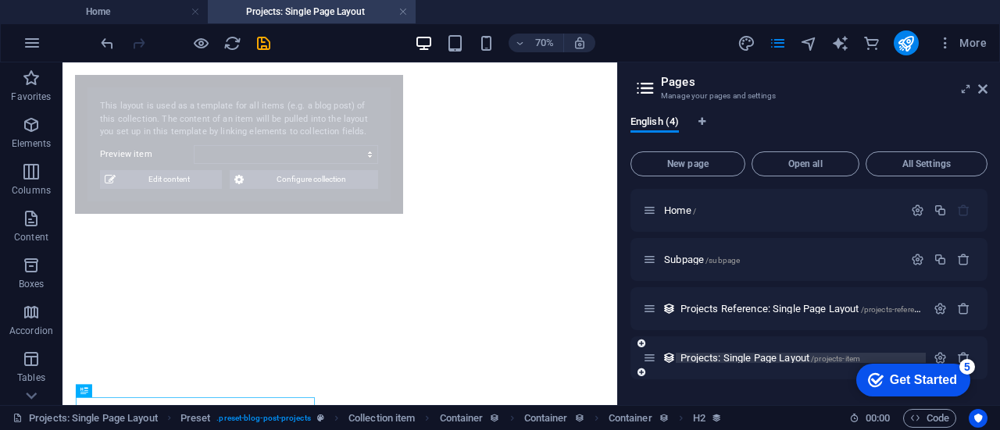
select select "68bb1f9c8e695dcff8042aec"
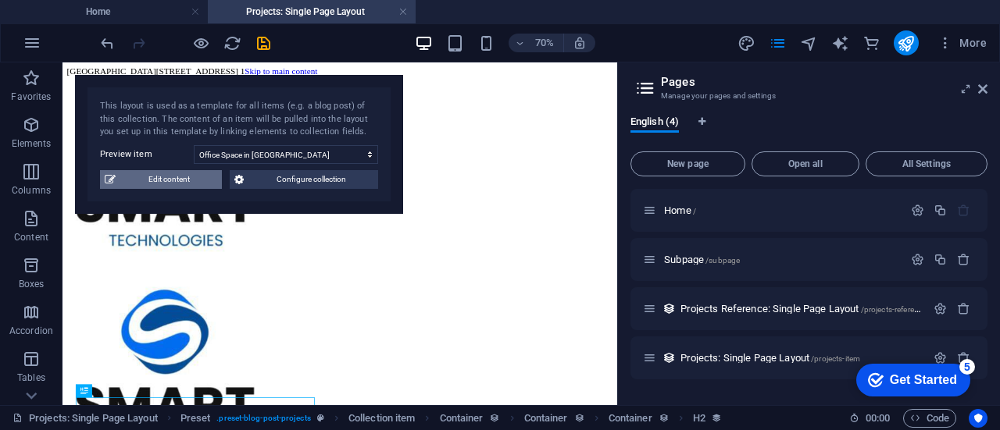
click at [185, 182] on span "Edit content" at bounding box center [168, 179] width 97 height 19
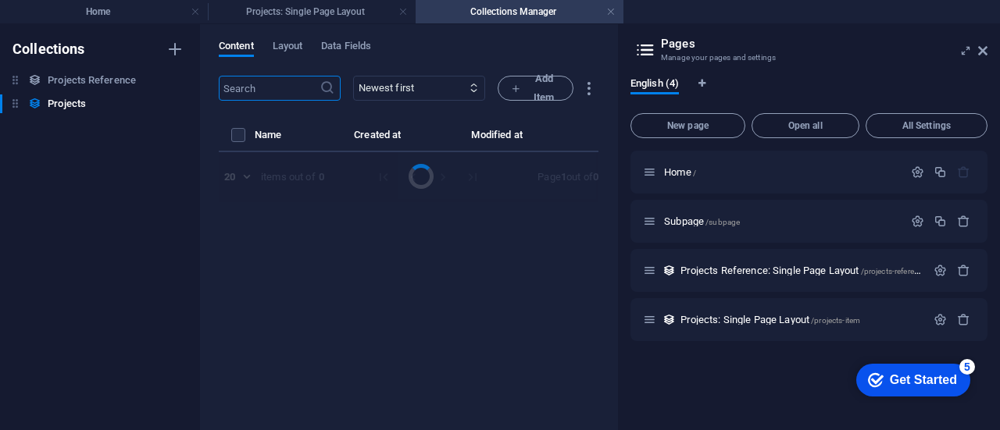
select select "Office"
select select "For Rent"
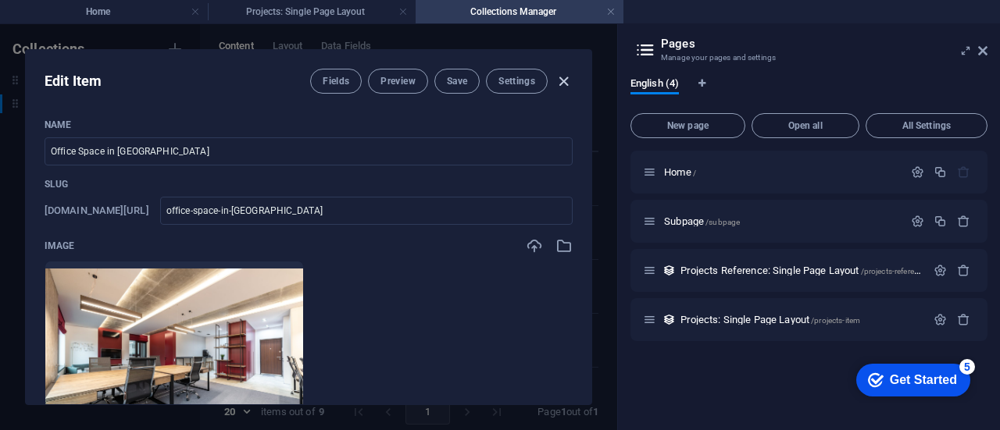
click at [567, 80] on icon "button" at bounding box center [563, 82] width 18 height 18
checkbox input "false"
type input "office-space-in-chicago"
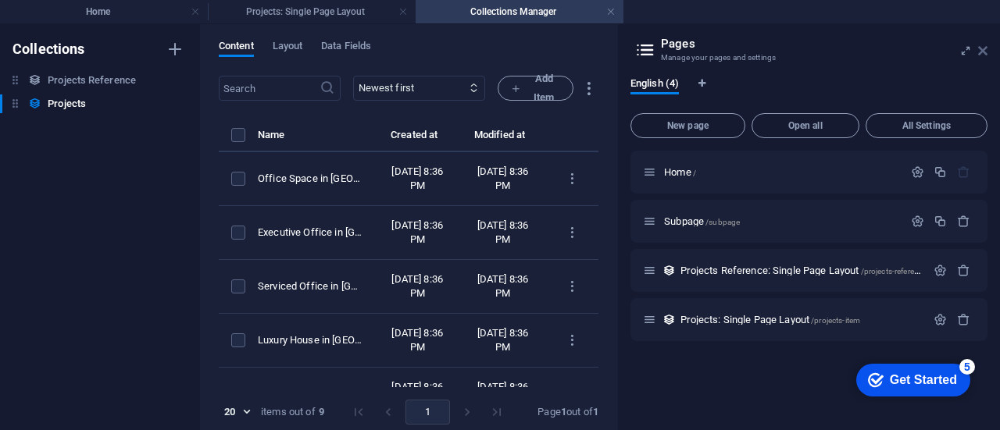
click at [984, 48] on icon at bounding box center [982, 51] width 9 height 12
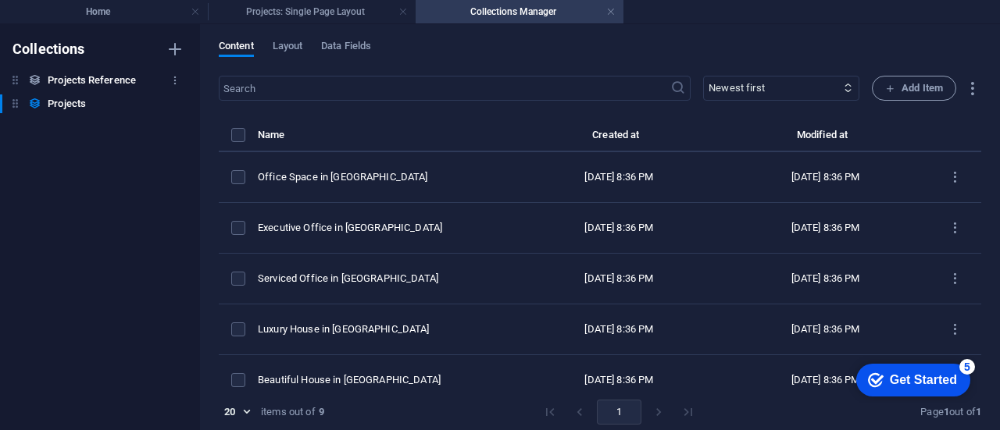
click at [89, 87] on h6 "Projects Reference" at bounding box center [92, 80] width 88 height 19
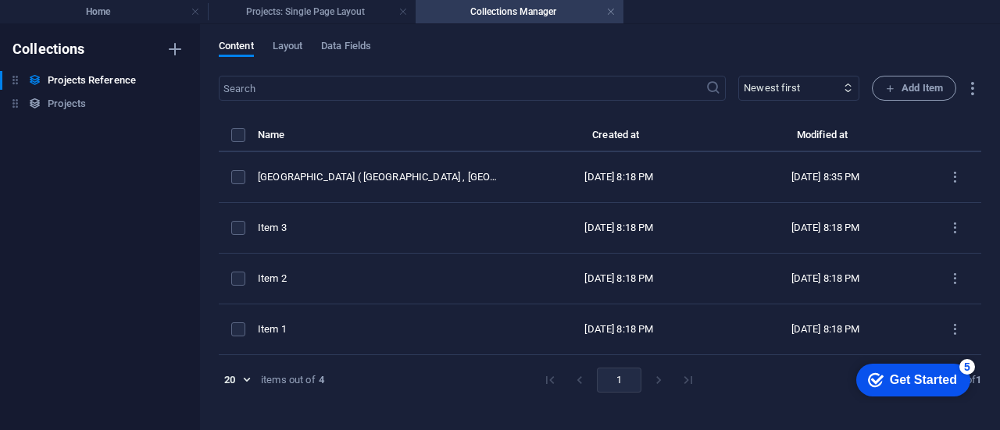
click at [112, 25] on div "Collections Projects Reference Projects Reference Projects Projects" at bounding box center [100, 227] width 200 height 406
click at [322, 13] on h4 "Projects: Single Page Layout" at bounding box center [312, 11] width 208 height 17
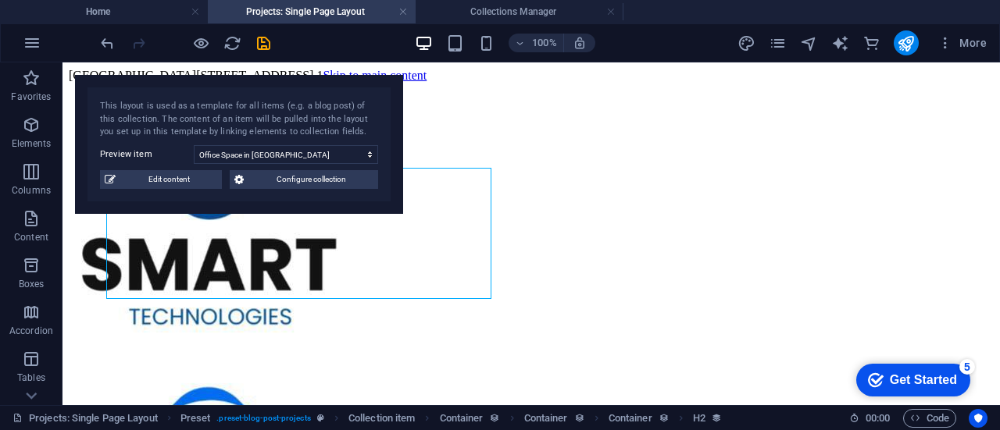
scroll to position [373, 0]
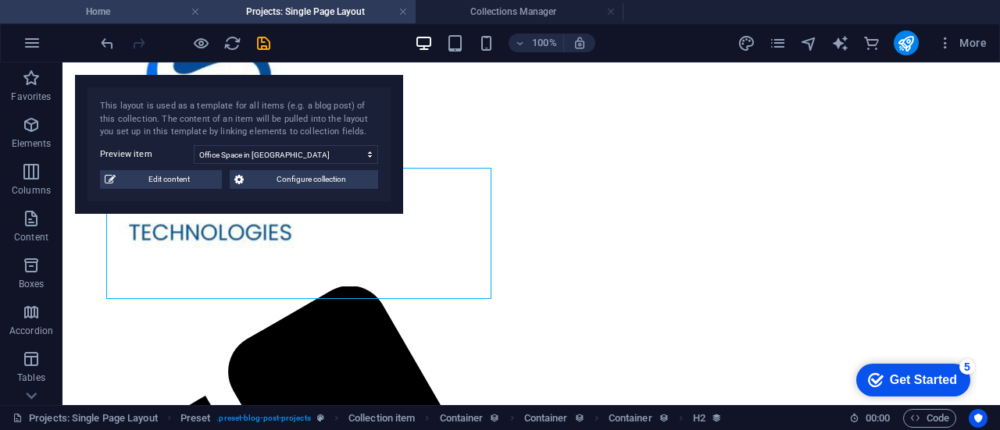
click at [108, 13] on h4 "Home" at bounding box center [104, 11] width 208 height 17
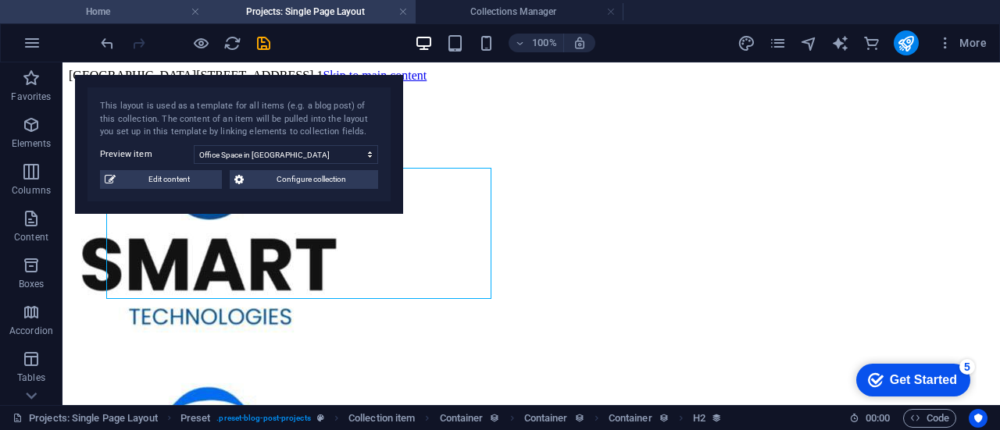
scroll to position [904, 0]
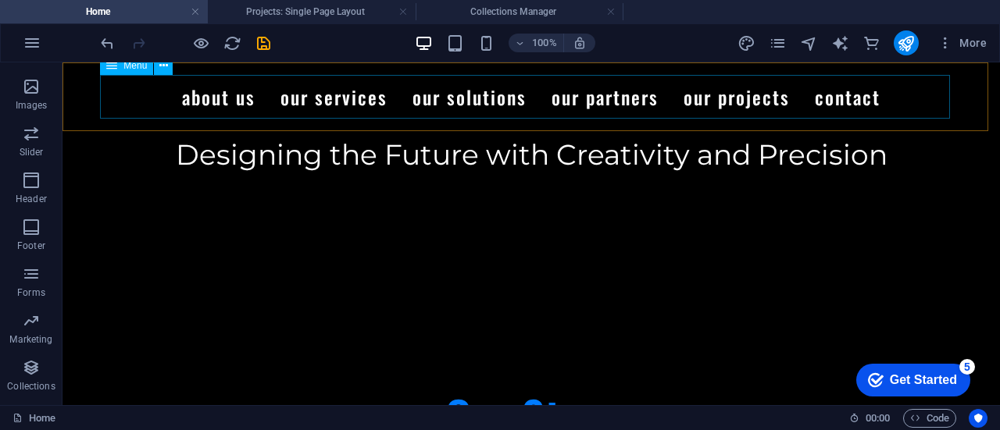
click at [725, 100] on nav "About Us Our Services Our Solutions Our Partners Our Projects Contact" at bounding box center [531, 97] width 850 height 44
select select
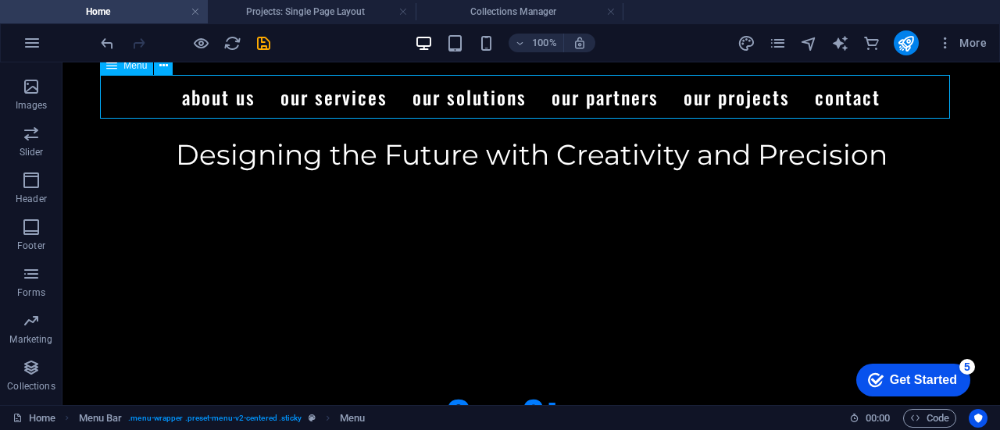
select select
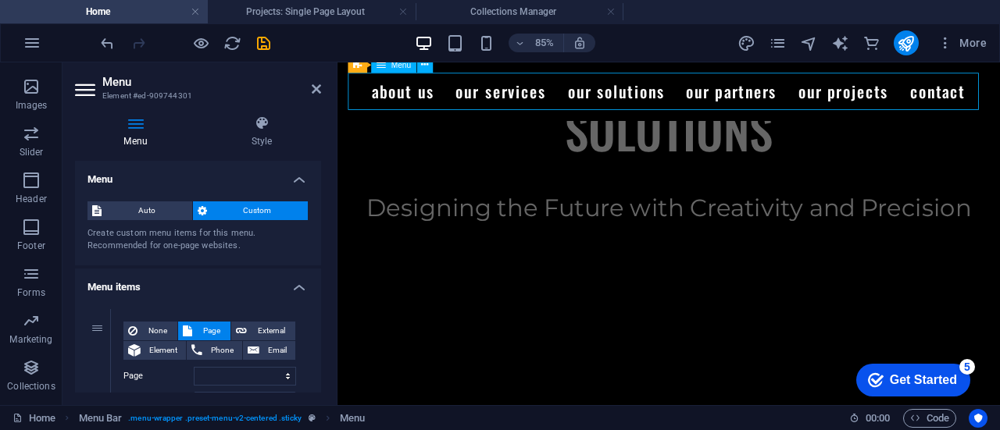
click at [793, 106] on nav "About Us Our Services Our Solutions Our Partners Our Projects Contact" at bounding box center [727, 97] width 754 height 44
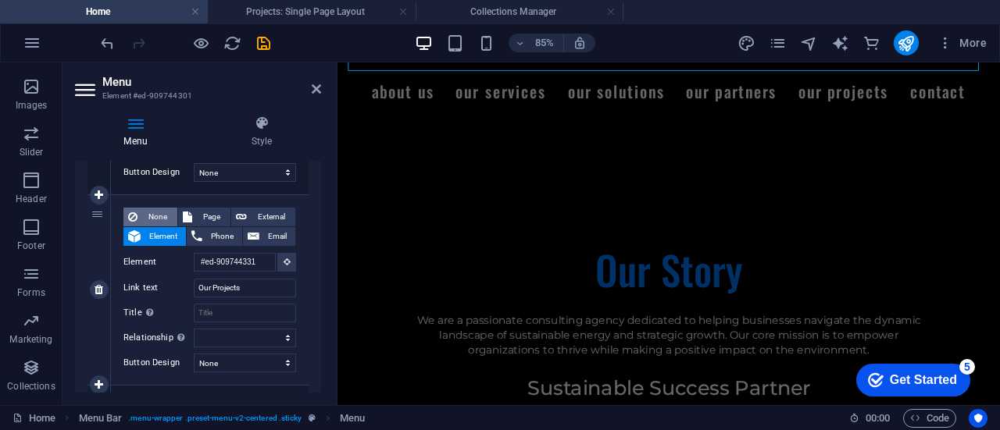
scroll to position [836, 0]
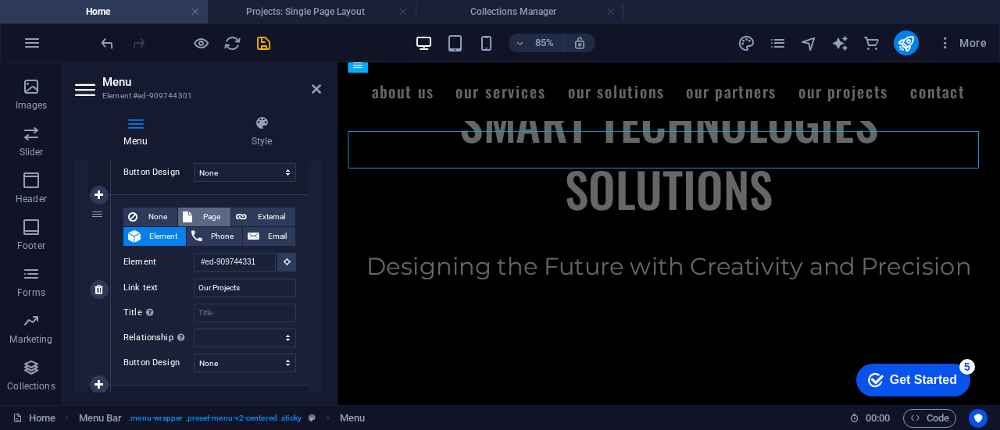
click at [200, 223] on span "Page" at bounding box center [211, 217] width 29 height 19
select select
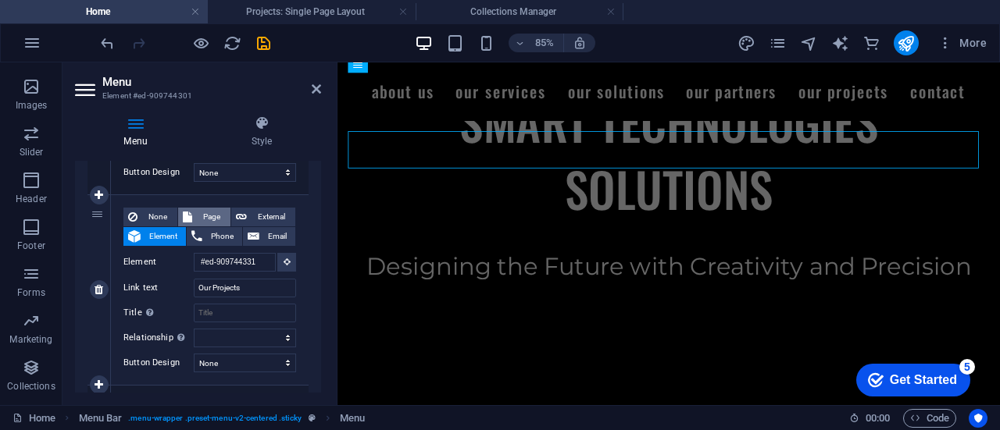
select select
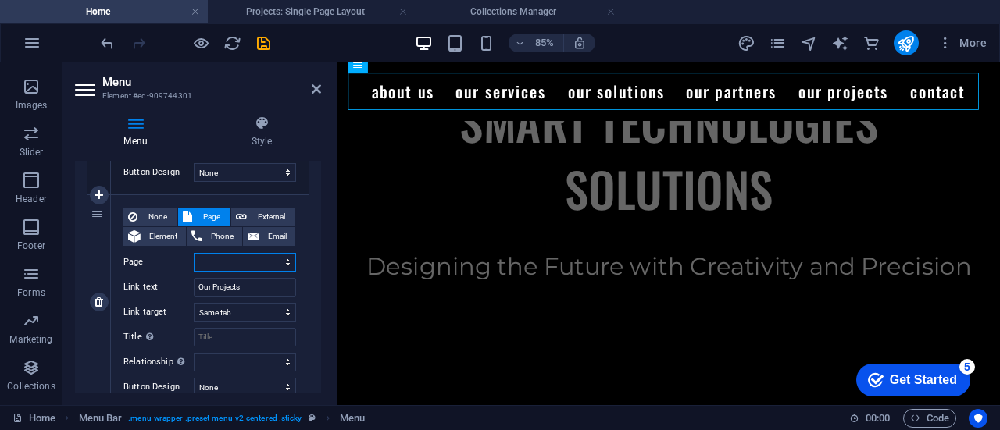
click at [286, 262] on select "Home Subpage" at bounding box center [245, 262] width 102 height 19
select select "1"
click at [194, 253] on select "Home Subpage" at bounding box center [245, 262] width 102 height 19
select select
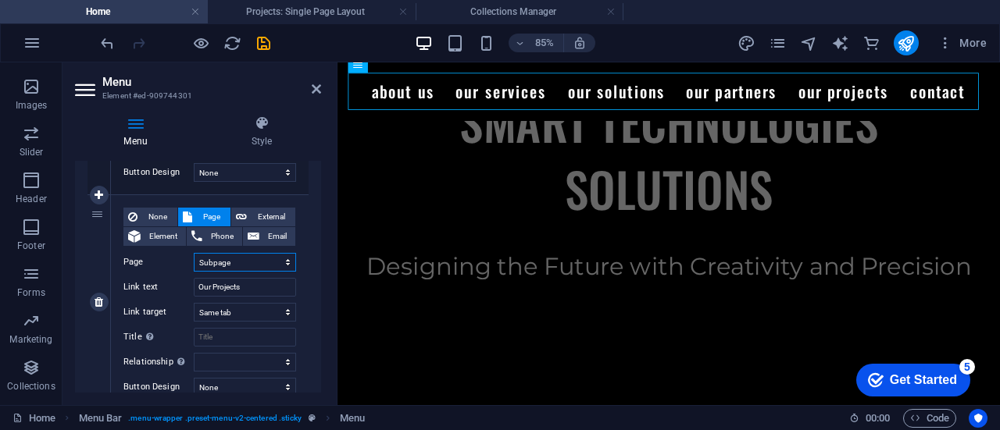
select select
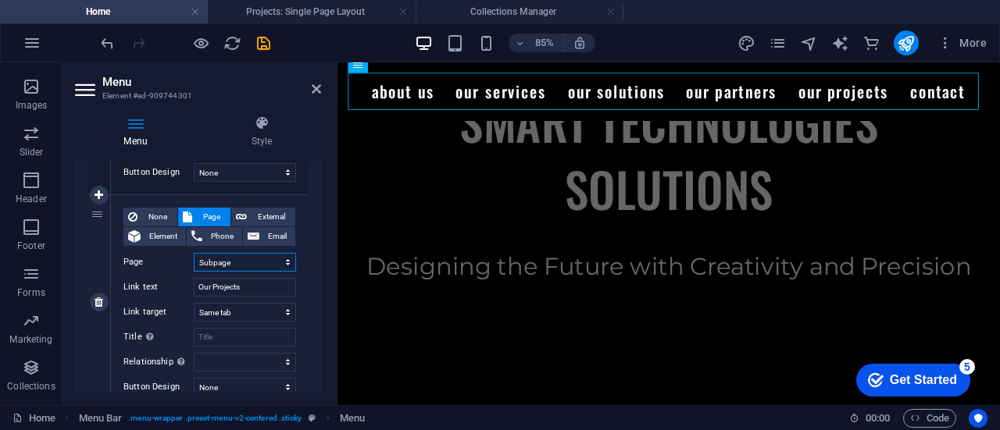
click at [269, 266] on select "Home Subpage" at bounding box center [245, 262] width 102 height 19
click at [280, 312] on select "New tab Same tab Overlay" at bounding box center [245, 312] width 102 height 19
click at [264, 288] on input "Our Projects" at bounding box center [245, 287] width 102 height 19
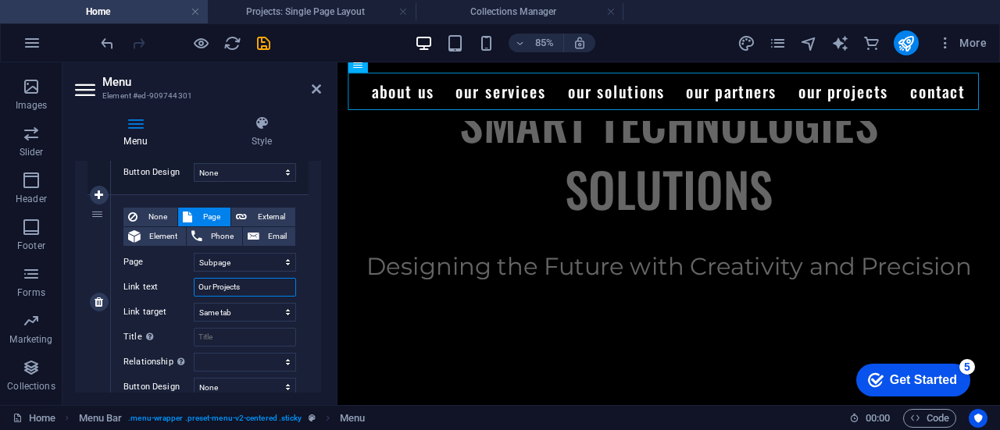
click at [264, 288] on input "Our Projects" at bounding box center [245, 287] width 102 height 19
click at [254, 258] on select "Home Subpage" at bounding box center [245, 262] width 102 height 19
click at [310, 265] on div "1 None Page External Element Phone Email Page Home Subpage Element #ed-90914814…" at bounding box center [198, 4] width 246 height 1264
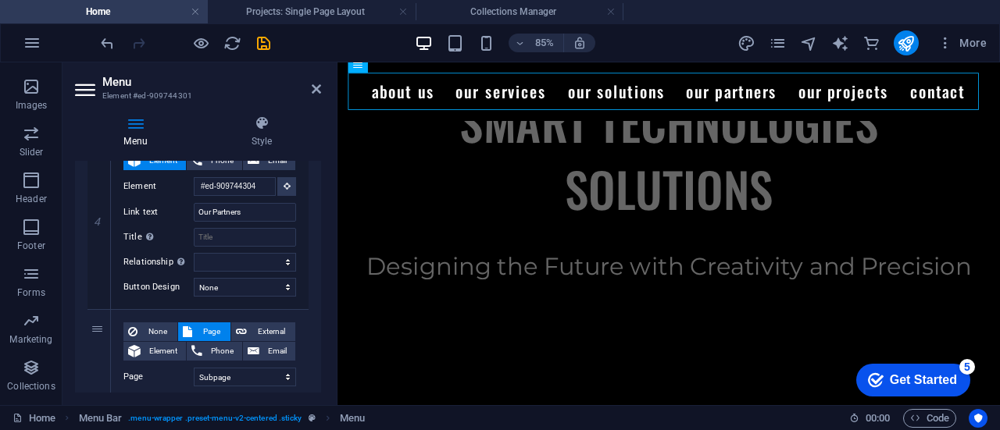
scroll to position [804, 0]
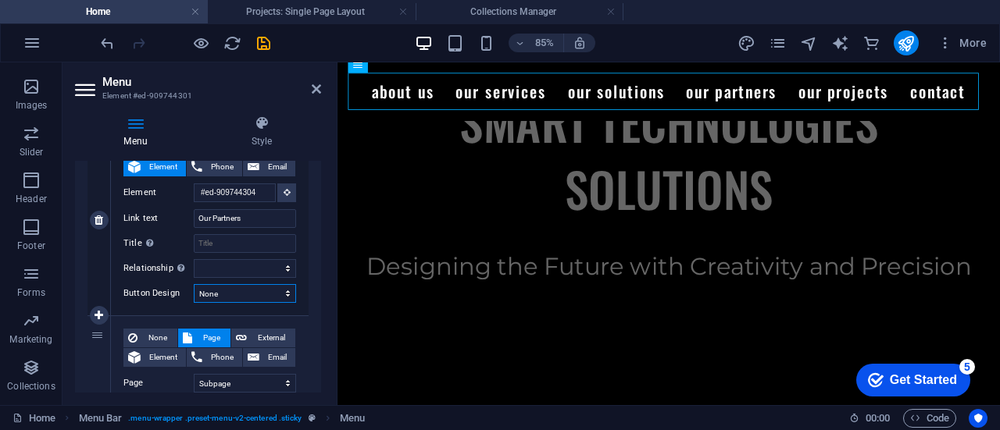
click at [264, 294] on select "None Default Primary Secondary" at bounding box center [245, 293] width 102 height 19
click at [218, 235] on input "Title Additional link description, should not be the same as the link text. The…" at bounding box center [245, 243] width 102 height 19
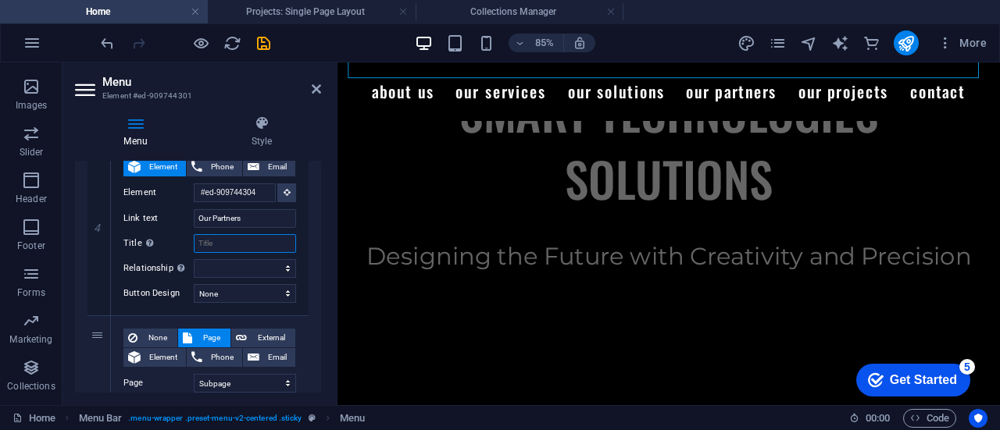
scroll to position [767, 0]
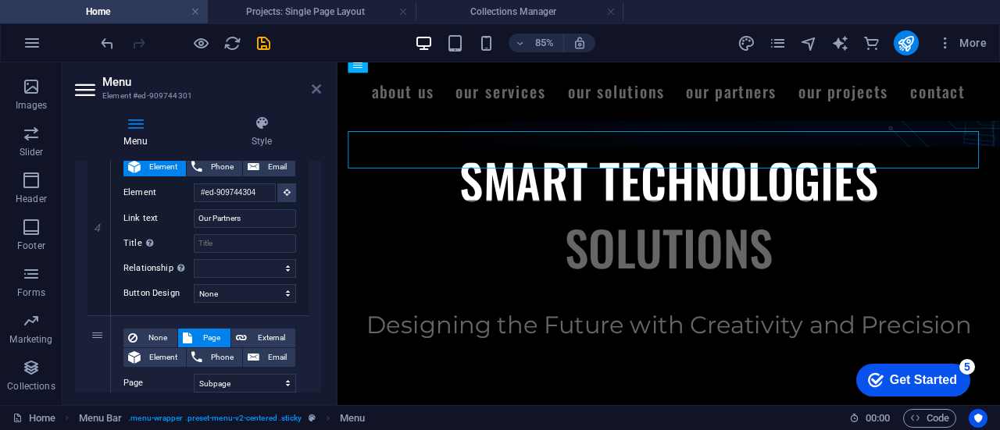
click at [316, 90] on icon at bounding box center [316, 89] width 9 height 12
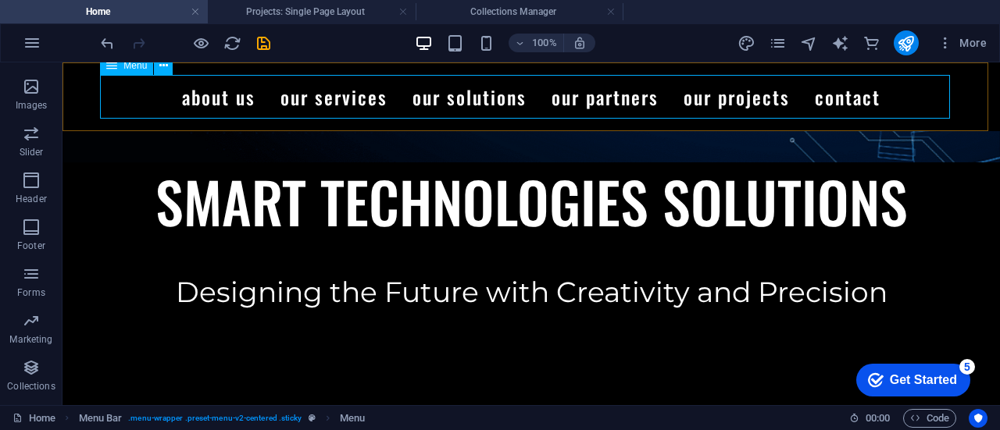
click at [768, 105] on nav "About Us Our Services Our Solutions Our Partners Our Projects Contact" at bounding box center [531, 97] width 850 height 44
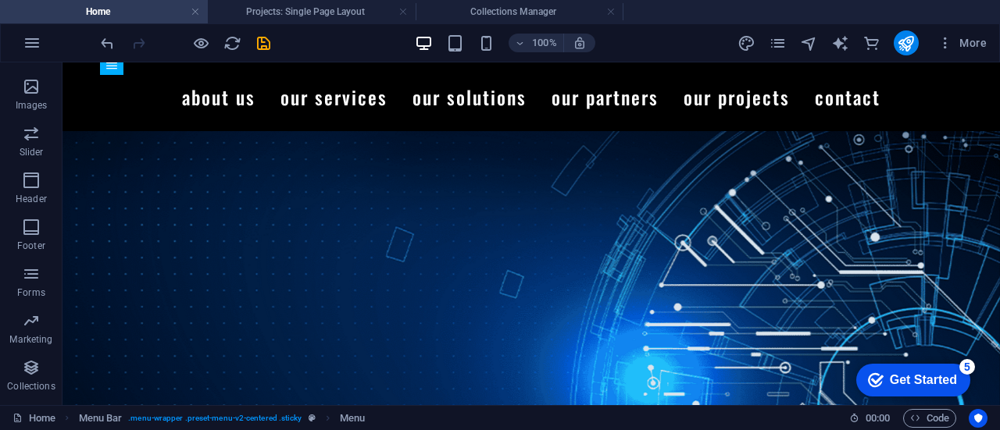
scroll to position [0, 0]
